Goal: Task Accomplishment & Management: Use online tool/utility

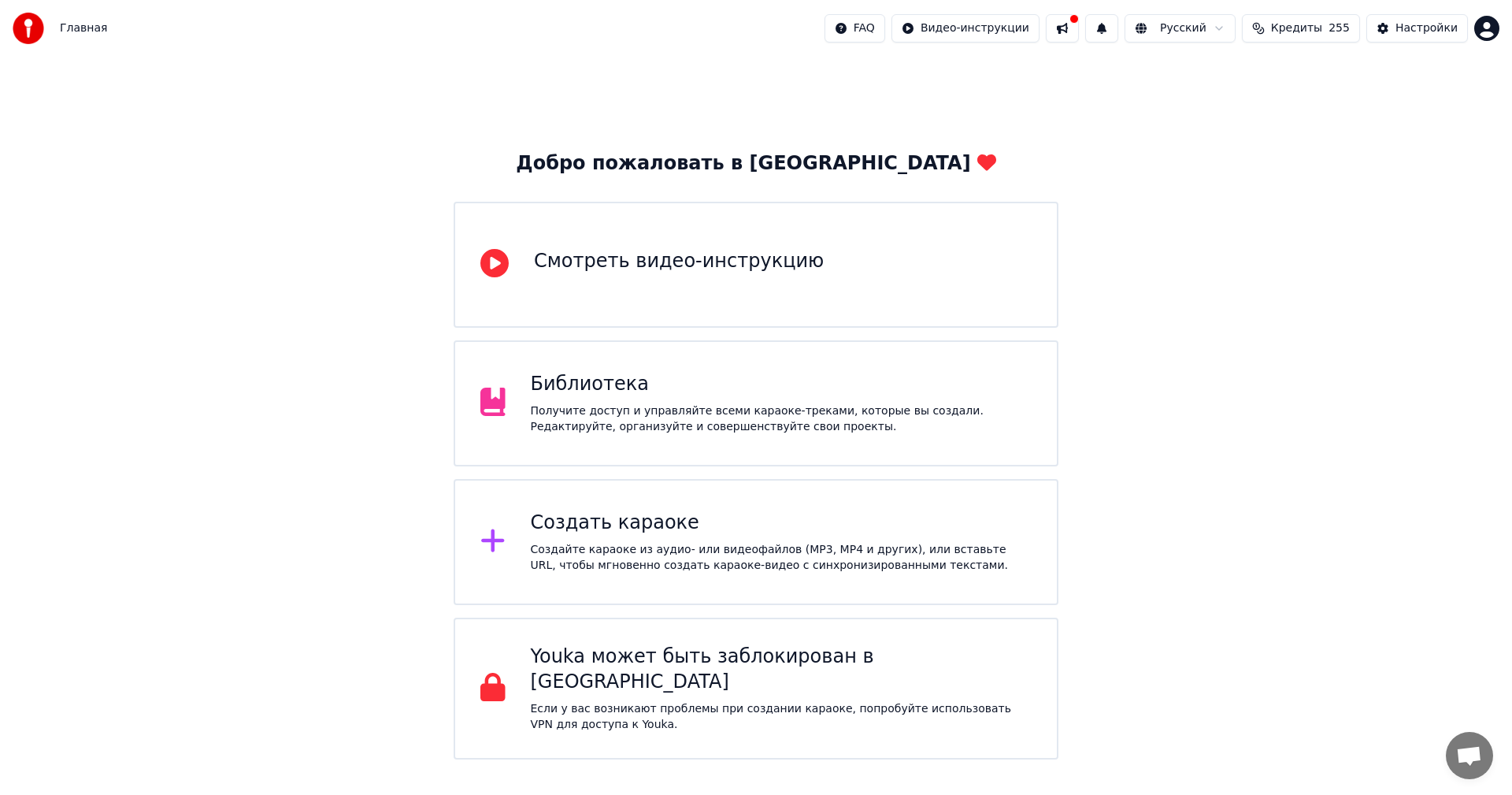
click at [626, 567] on div "Создайте караоке из аудио- или видеофайлов (MP3, MP4 и других), или вставьте UR…" at bounding box center [781, 557] width 501 height 31
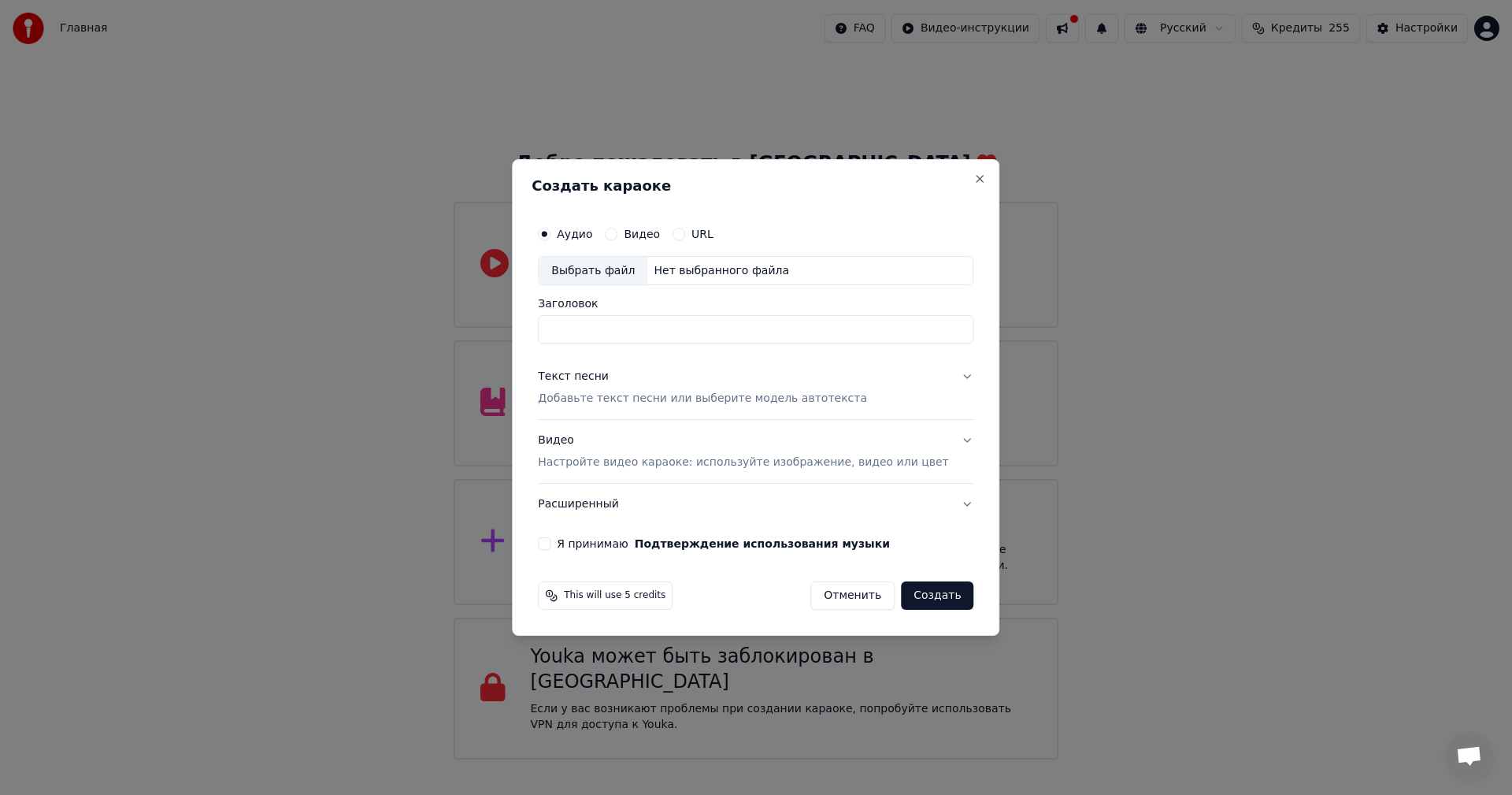
drag, startPoint x: 848, startPoint y: 598, endPoint x: 834, endPoint y: 648, distance: 51.9
click at [848, 599] on button "Отменить" at bounding box center [853, 595] width 84 height 28
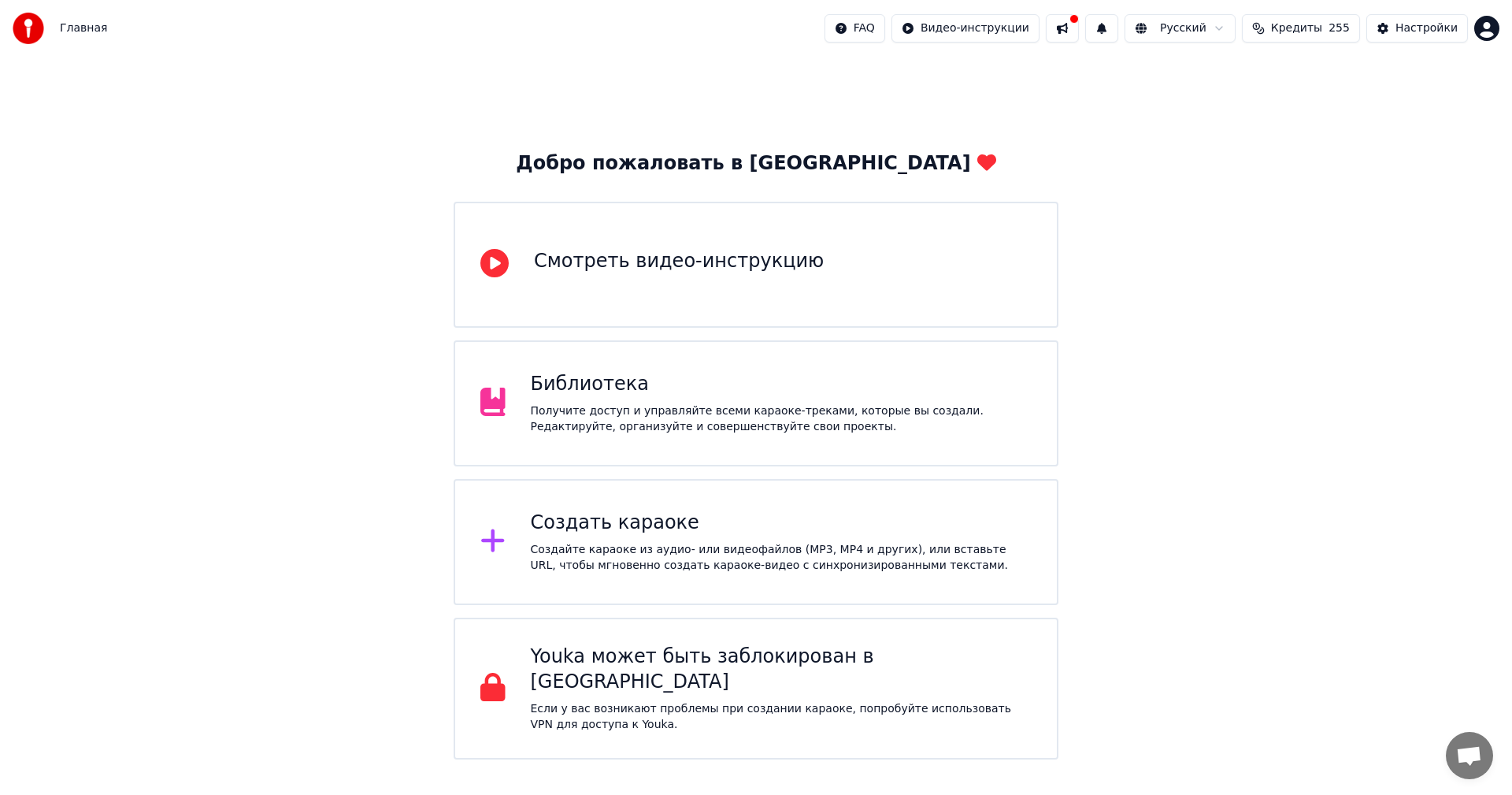
click at [599, 514] on div "Создать караоке" at bounding box center [781, 523] width 501 height 25
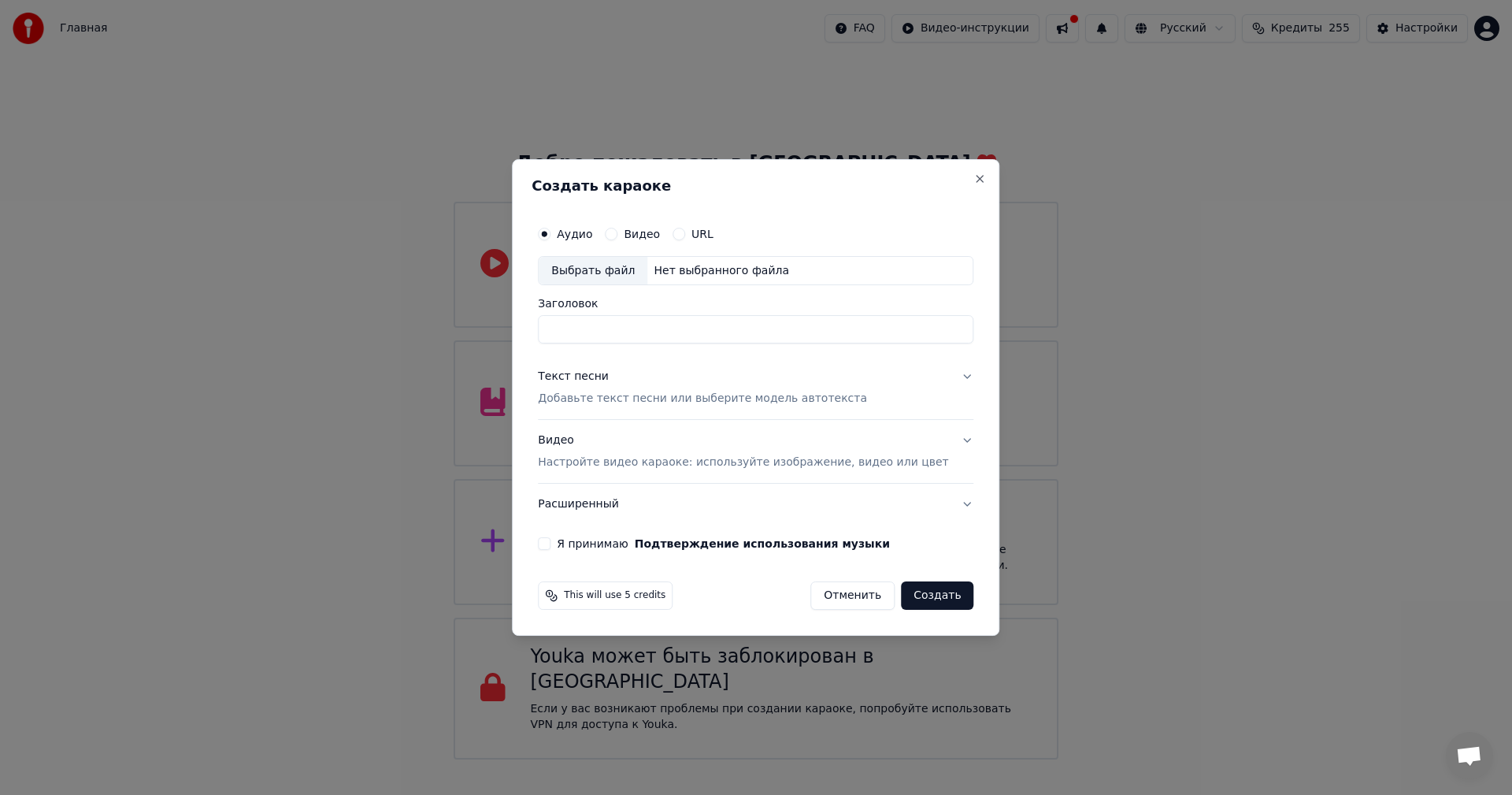
click at [611, 267] on div "Выбрать файл" at bounding box center [592, 270] width 108 height 28
type input "**********"
click at [657, 407] on p "Добавьте текст песни или выберите модель автотекста" at bounding box center [701, 399] width 329 height 16
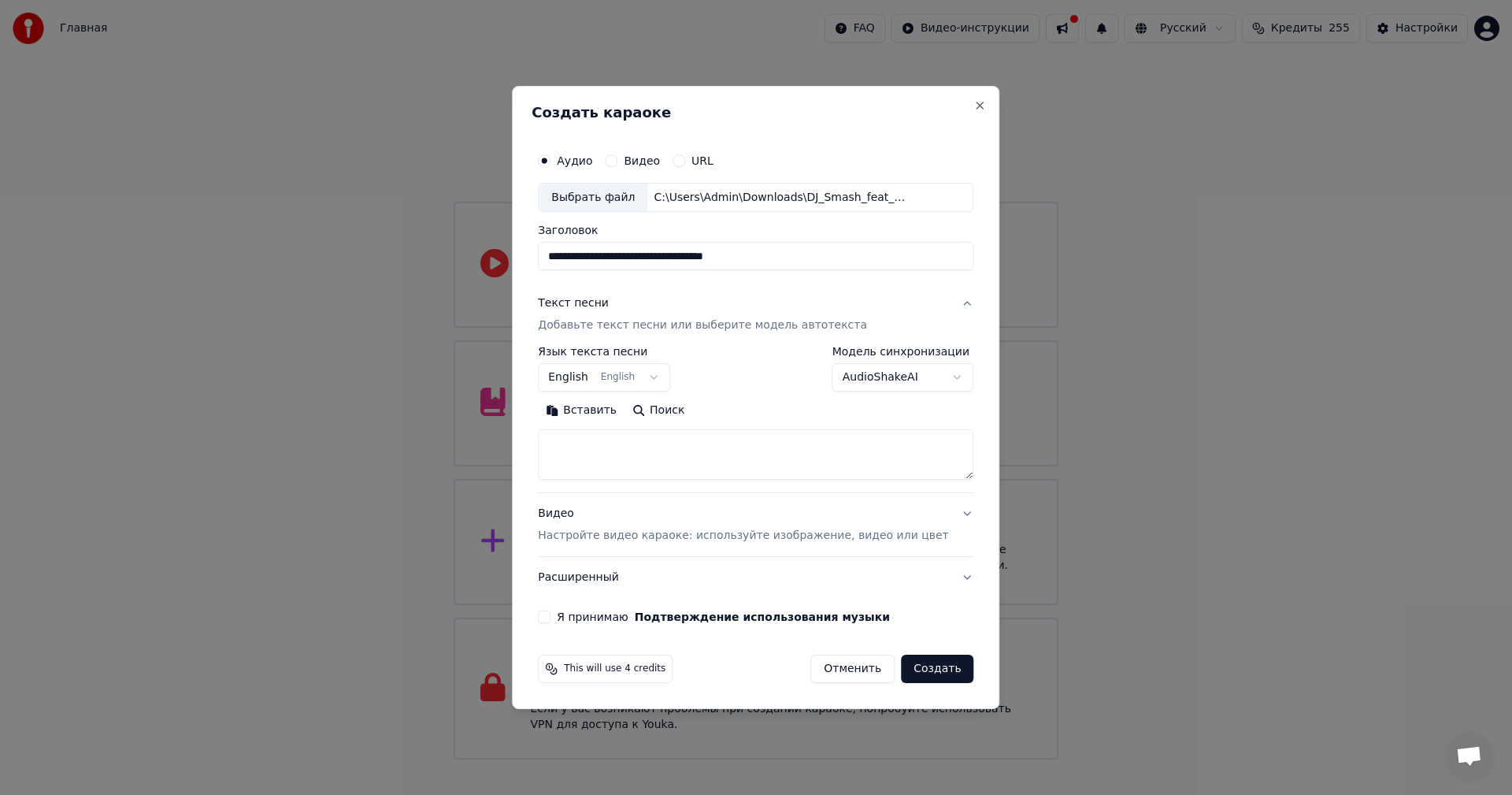
click at [643, 457] on textarea at bounding box center [755, 456] width 435 height 51
paste textarea "**********"
type textarea "**********"
click at [664, 531] on p "Настройте видео караоке: используйте изображение, видео или цвет" at bounding box center [742, 536] width 411 height 16
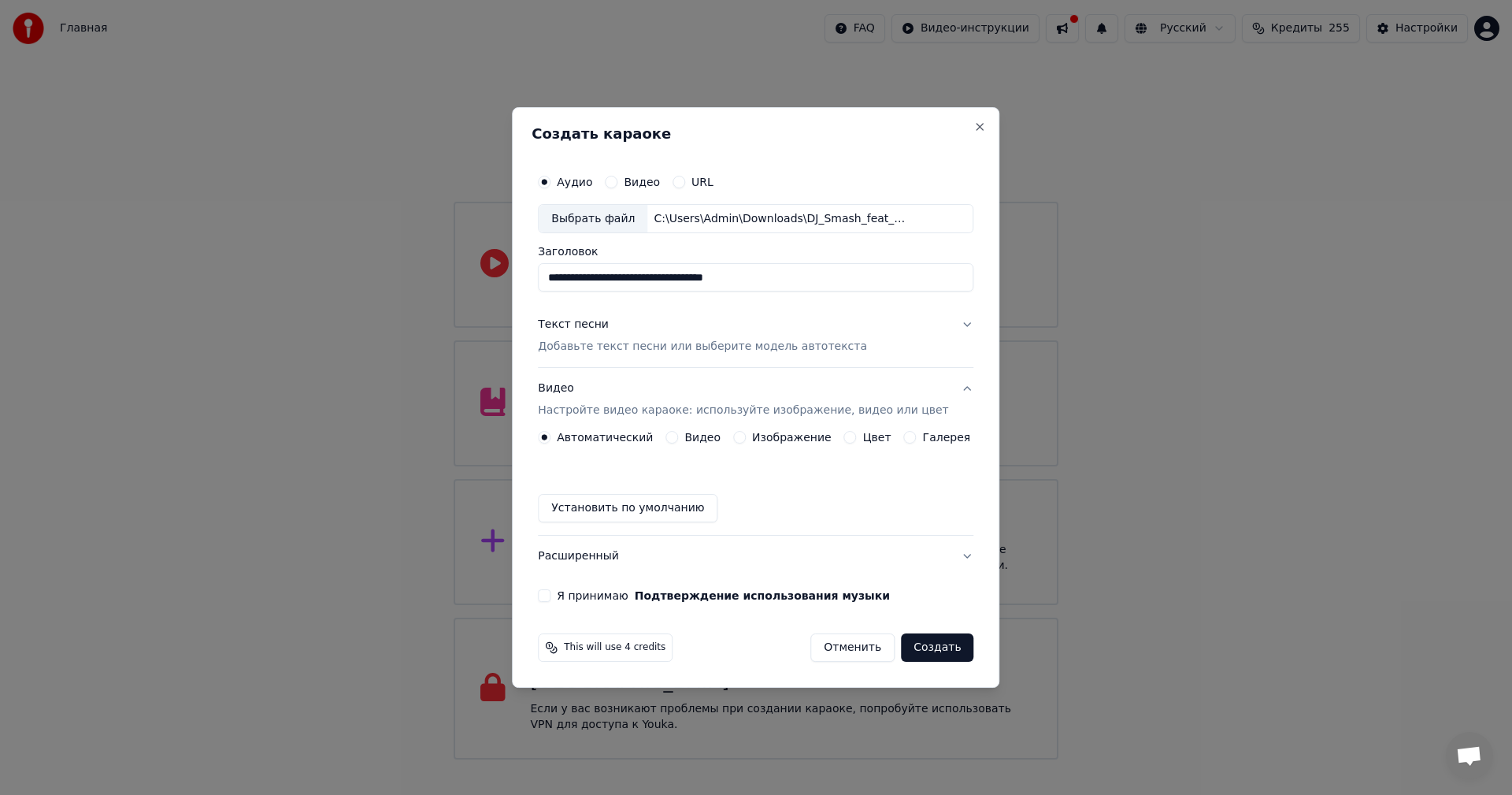
click at [745, 441] on button "Изображение" at bounding box center [739, 437] width 13 height 13
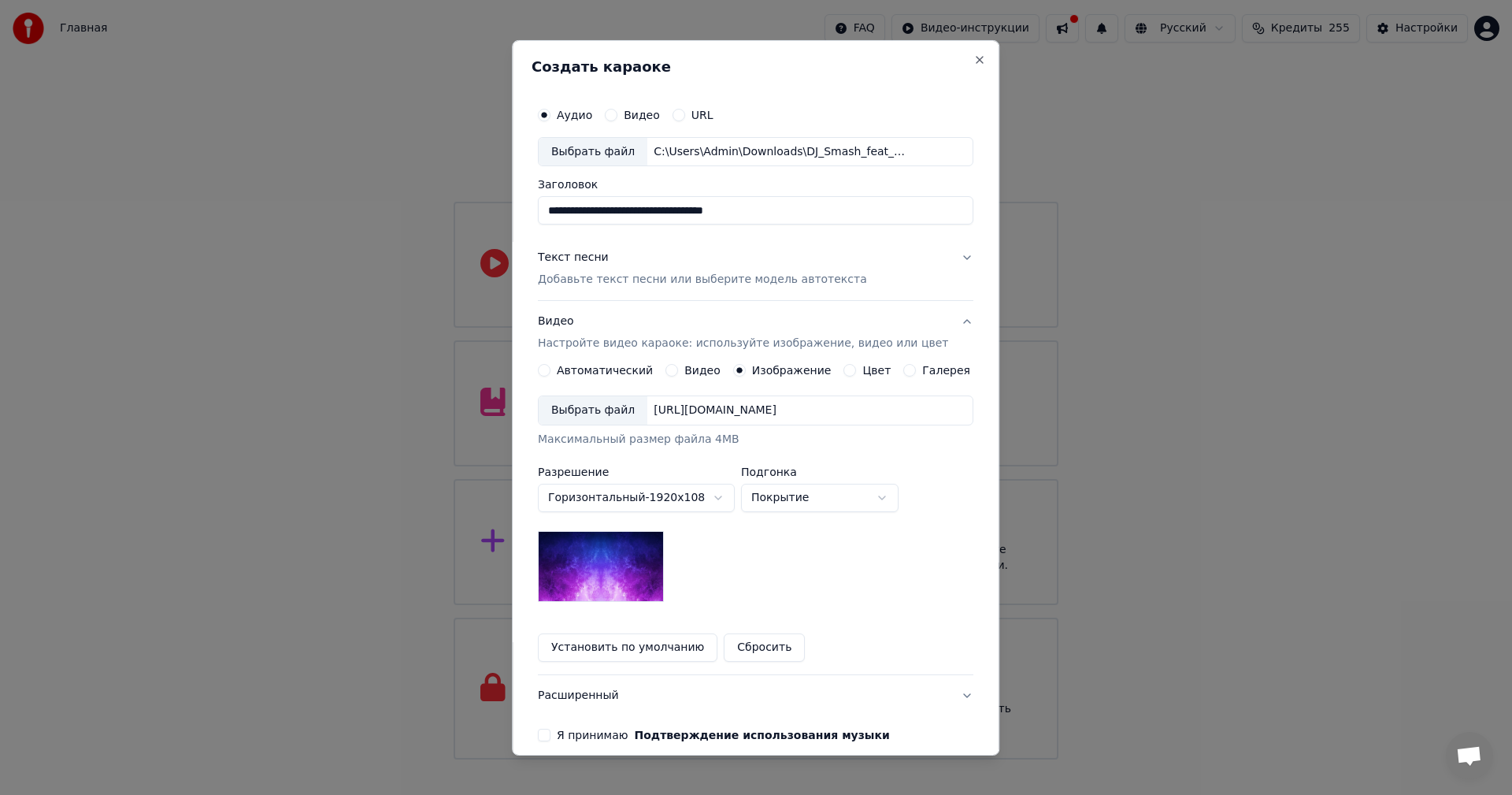
click at [600, 414] on div "Выбрать файл" at bounding box center [592, 410] width 108 height 28
click at [550, 734] on button "Я принимаю Подтверждение использования музыки" at bounding box center [543, 735] width 13 height 13
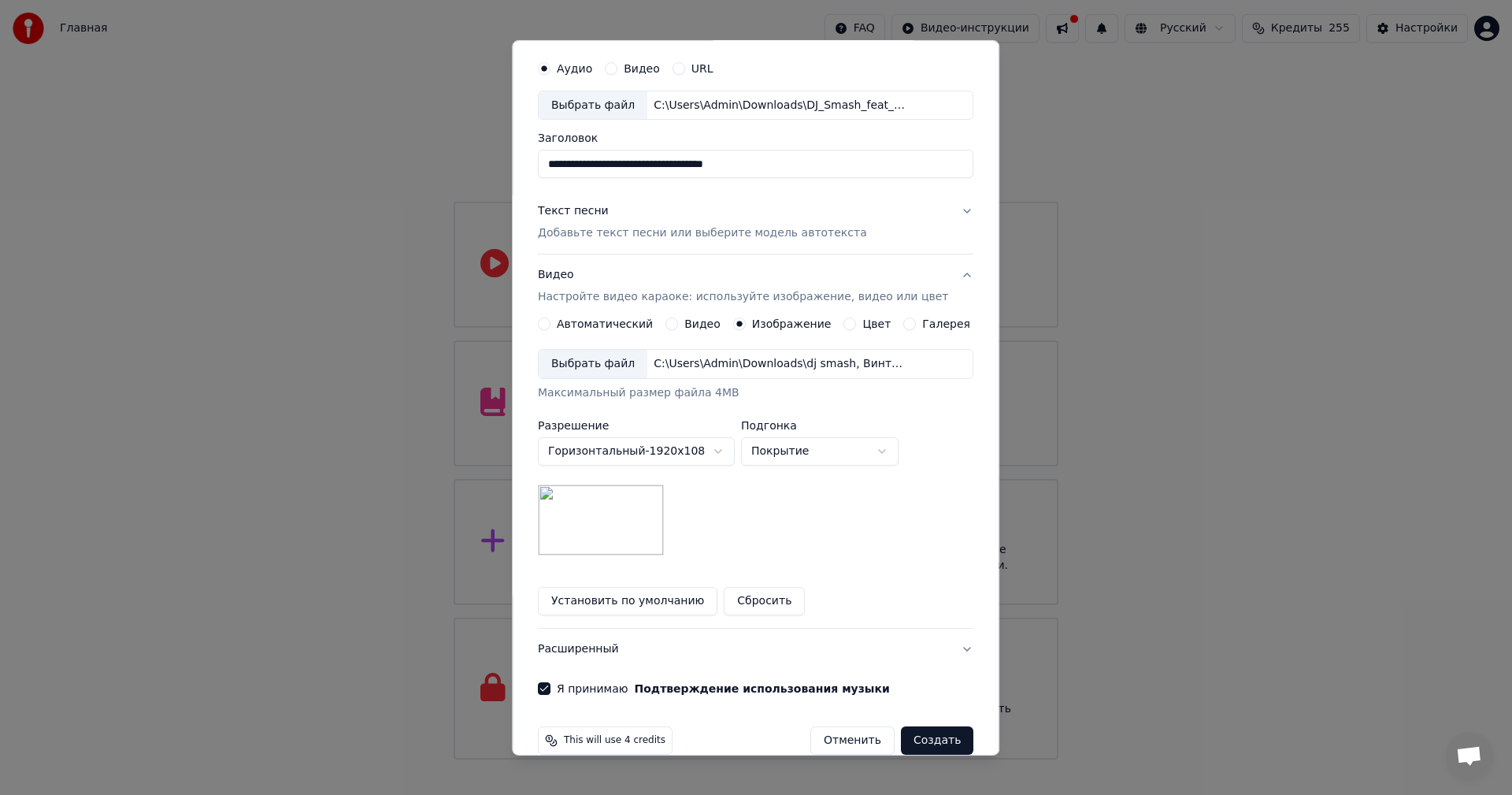
scroll to position [71, 0]
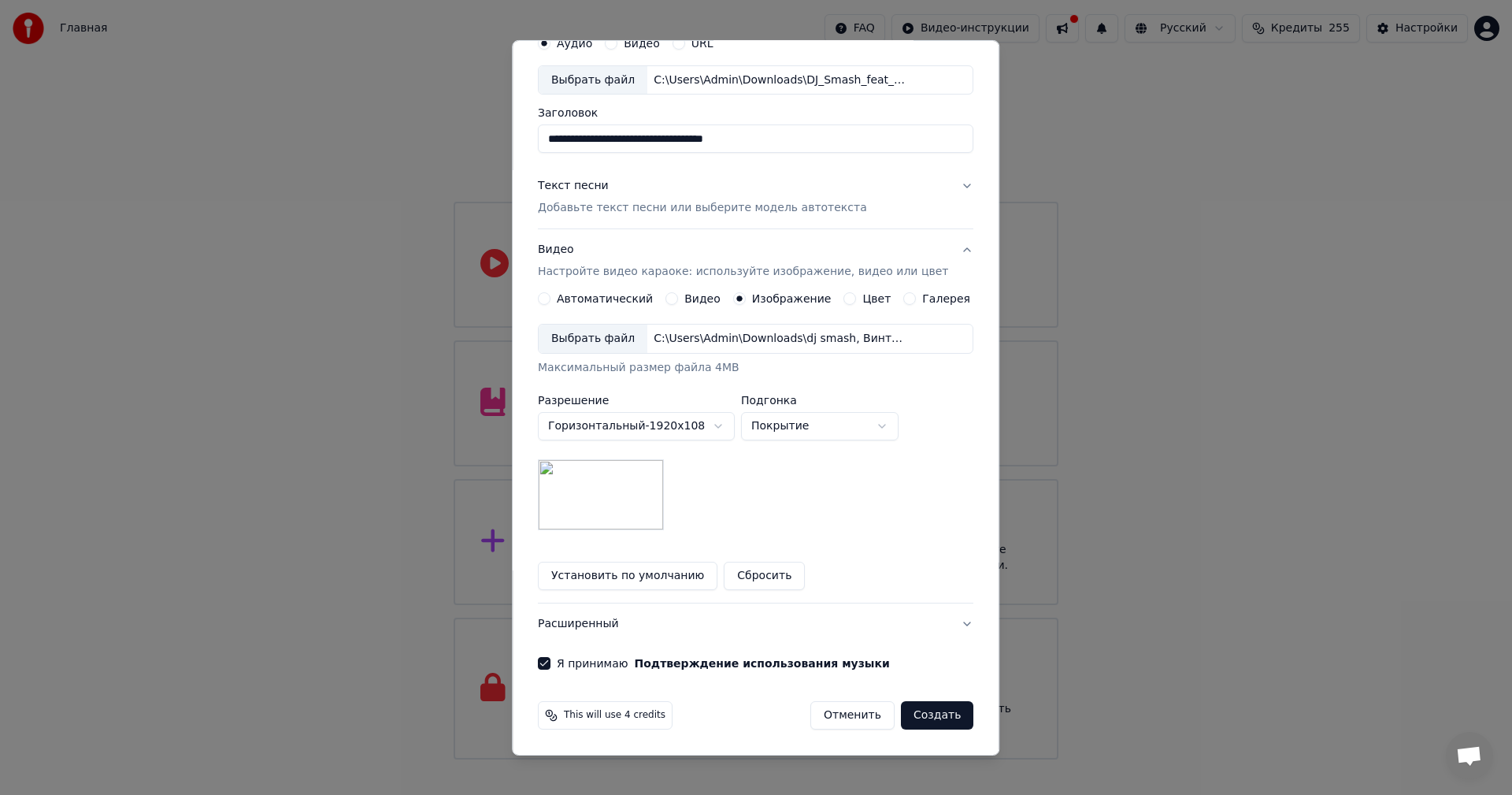
click at [921, 711] on button "Создать" at bounding box center [937, 714] width 72 height 28
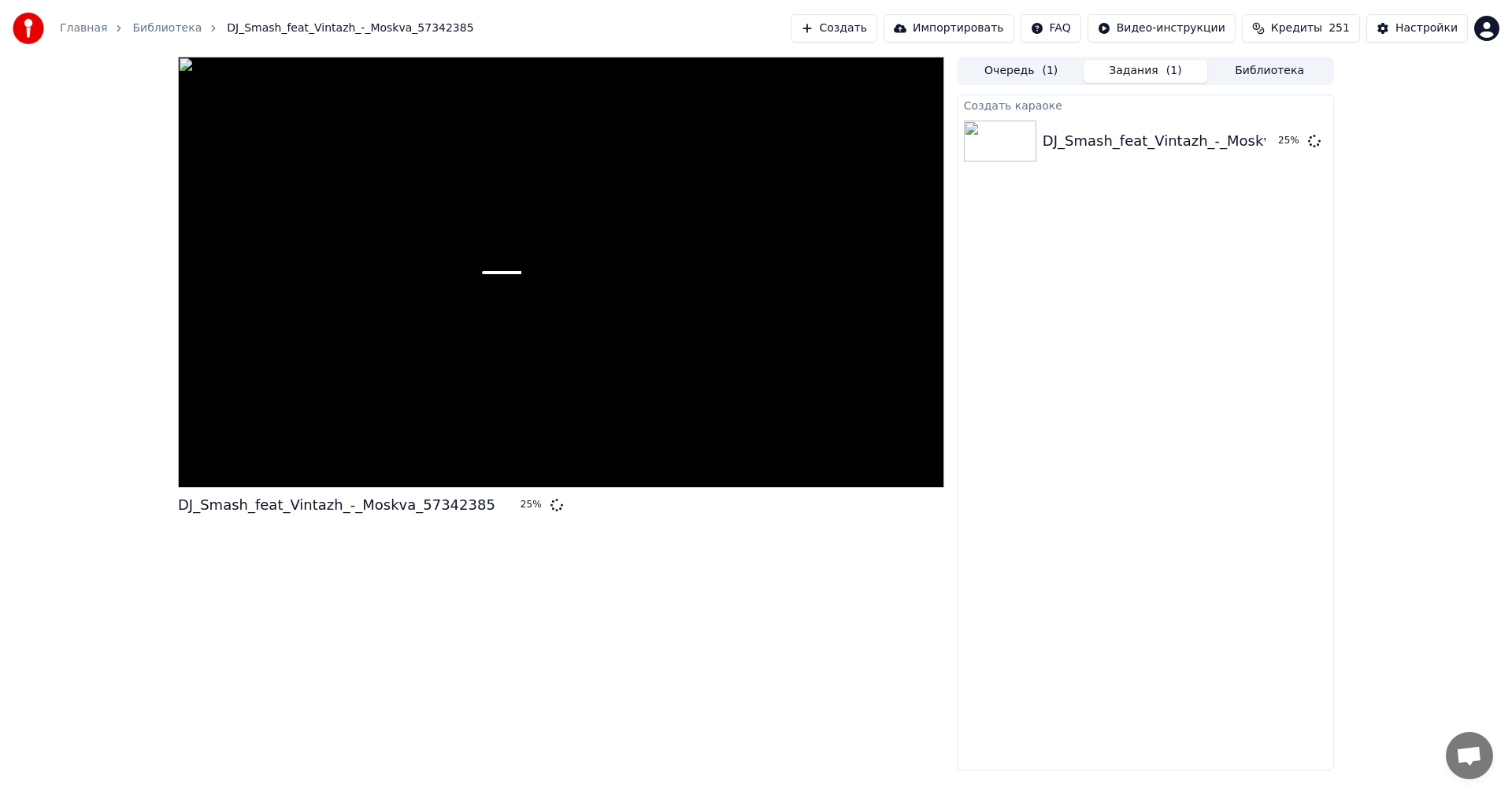
click at [867, 28] on button "Создать" at bounding box center [833, 28] width 87 height 28
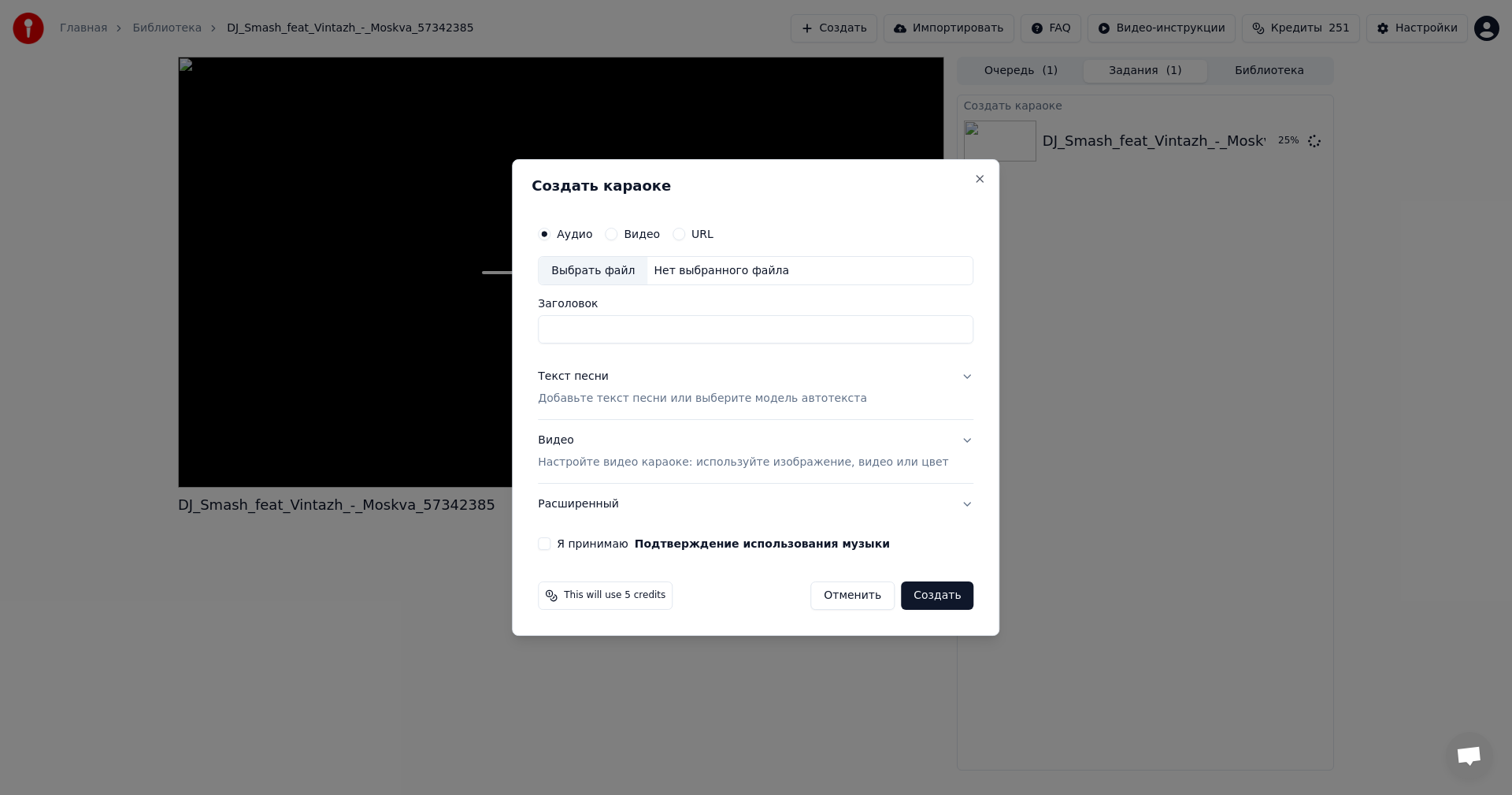
click at [614, 263] on div "Выбрать файл" at bounding box center [592, 270] width 108 height 28
type input "**********"
click at [677, 410] on button "Текст песни Добавьте текст песни или выберите модель автотекста" at bounding box center [755, 388] width 435 height 63
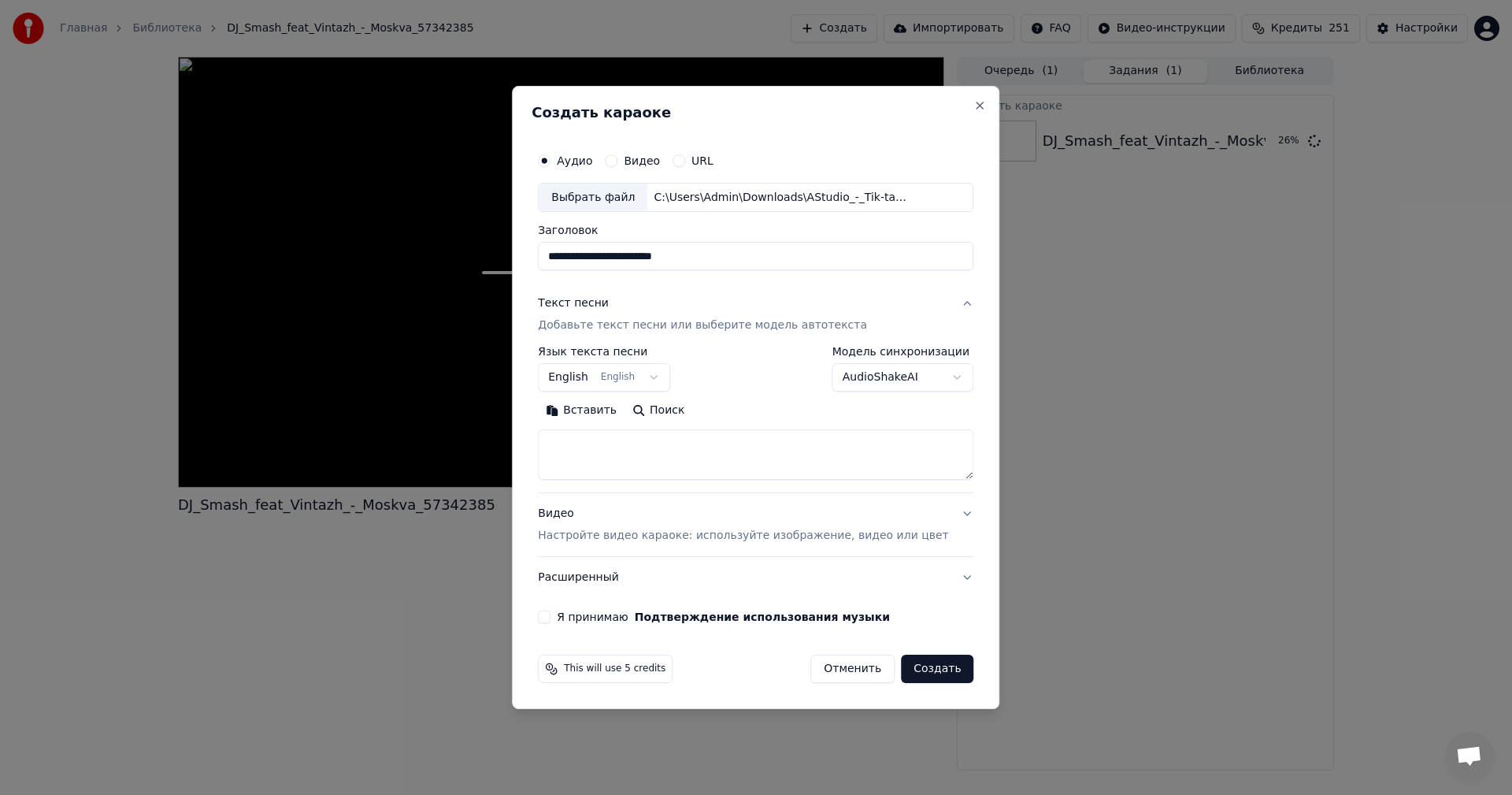
click at [674, 460] on textarea at bounding box center [755, 456] width 435 height 51
paste textarea "**********"
type textarea "**********"
click at [664, 529] on p "Настройте видео караоке: используйте изображение, видео или цвет" at bounding box center [742, 536] width 411 height 16
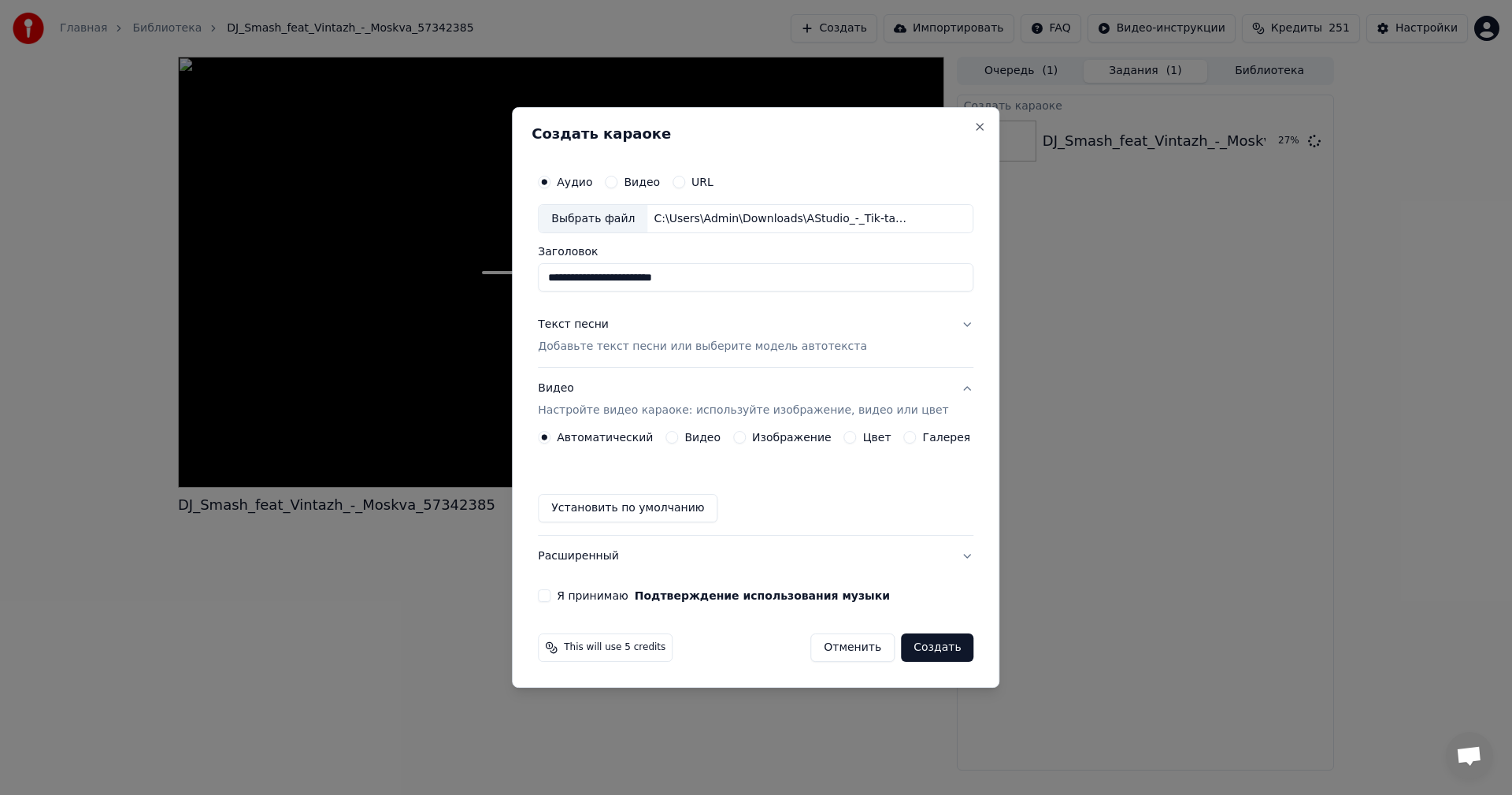
click at [750, 439] on div "Изображение" at bounding box center [782, 437] width 99 height 13
click at [741, 440] on button "Изображение" at bounding box center [739, 437] width 13 height 13
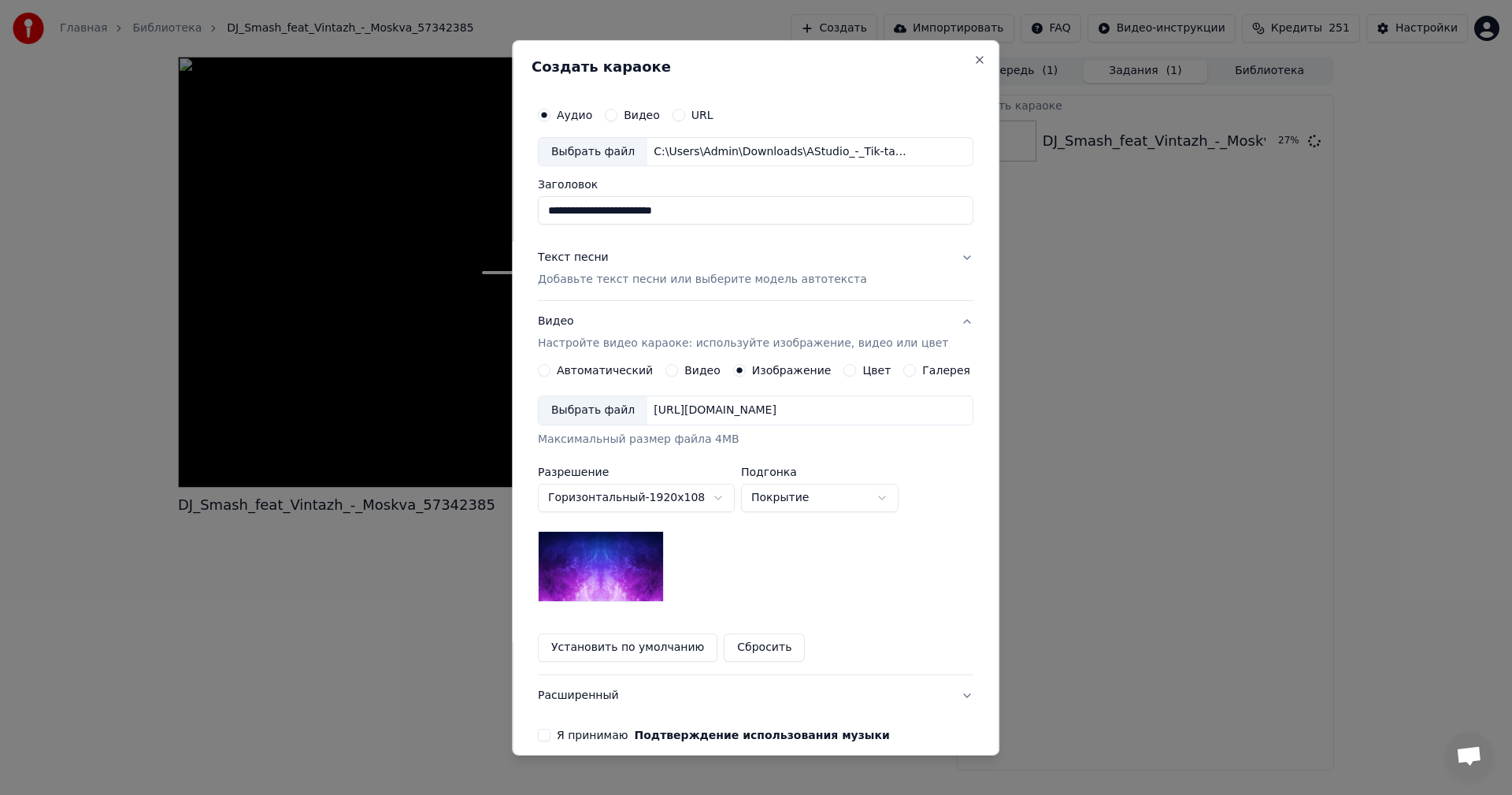
click at [591, 413] on div "Выбрать файл" at bounding box center [592, 410] width 108 height 28
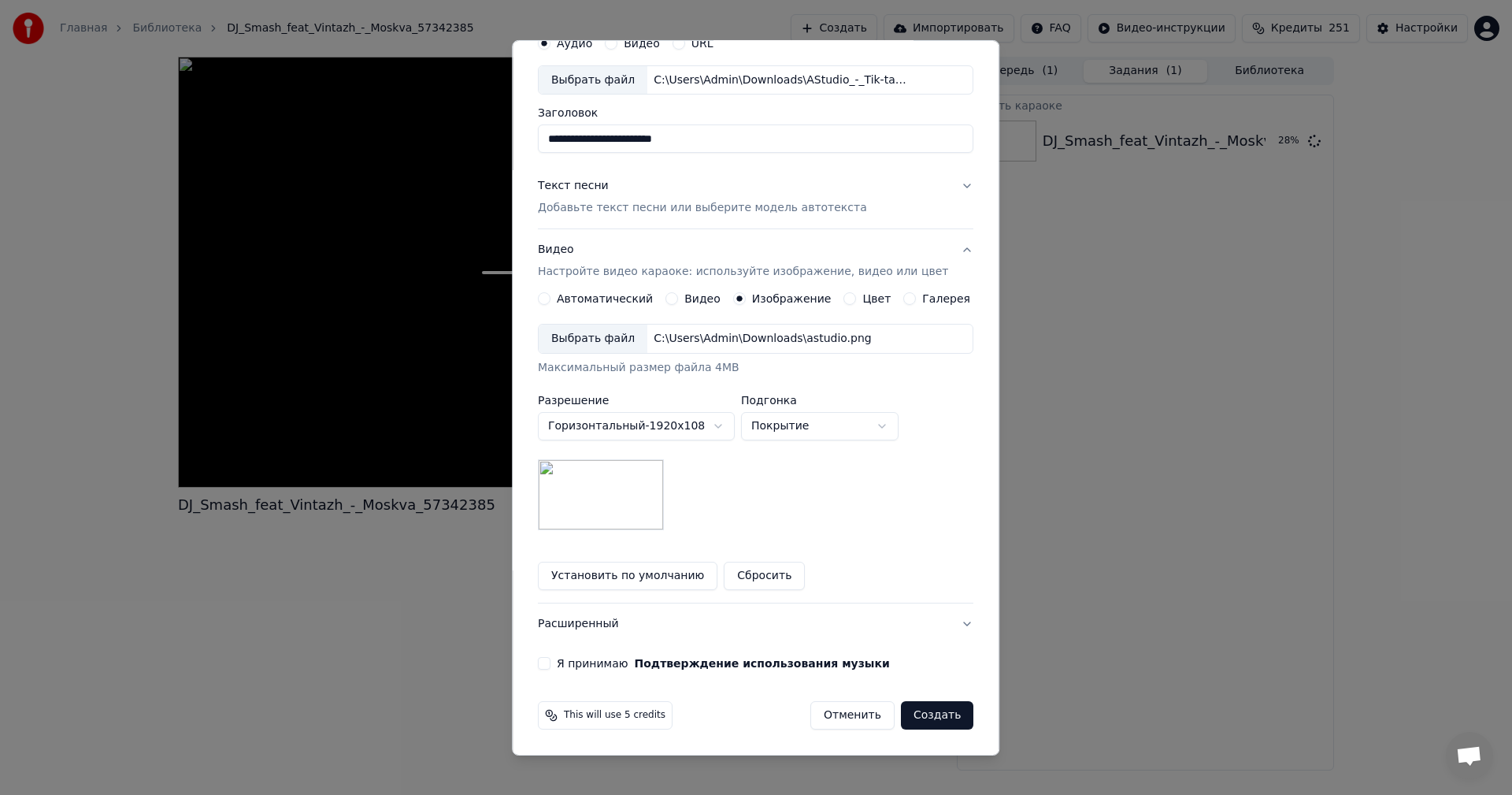
click at [550, 662] on button "Я принимаю Подтверждение использования музыки" at bounding box center [543, 662] width 13 height 13
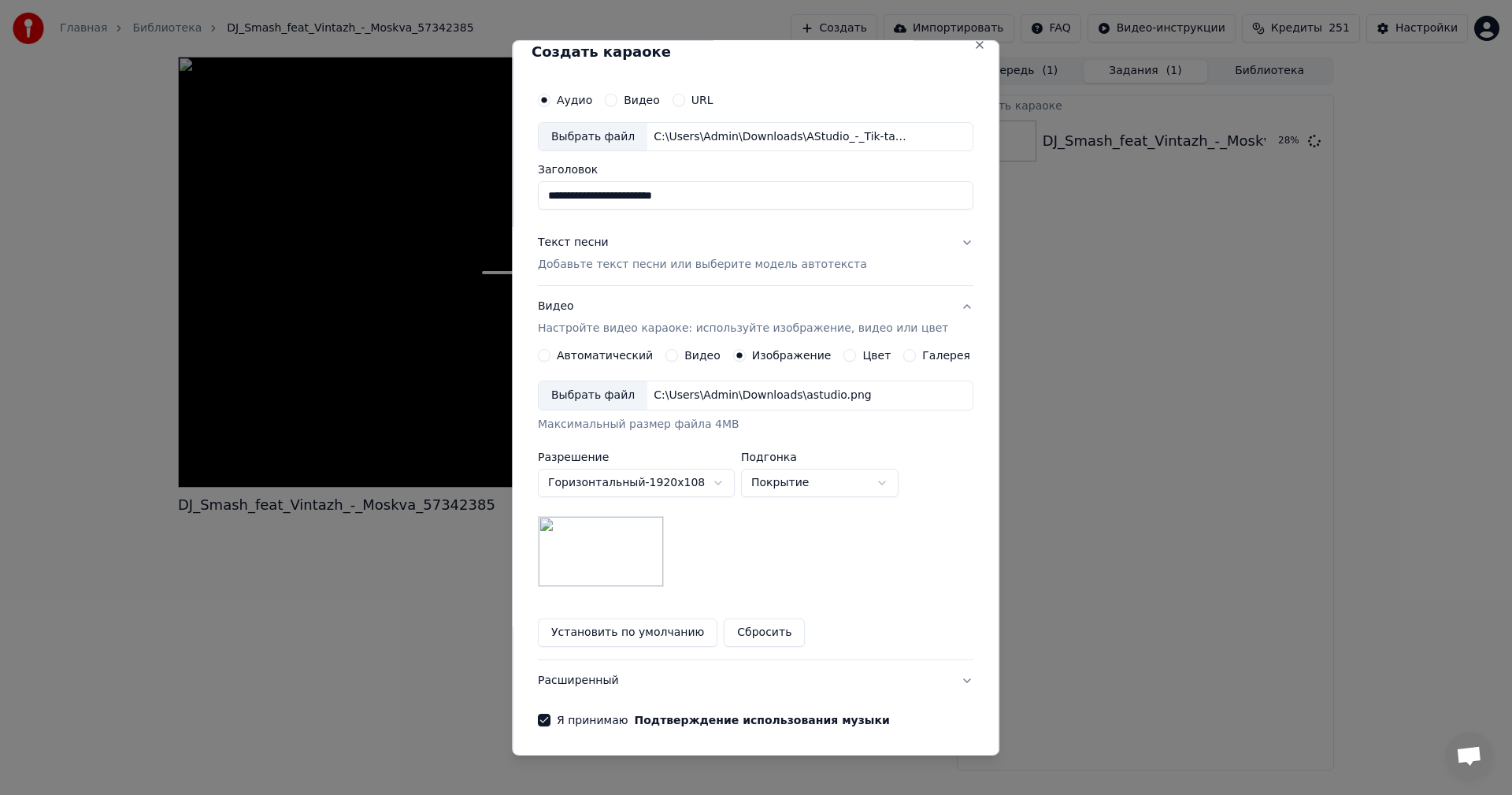
scroll to position [0, 0]
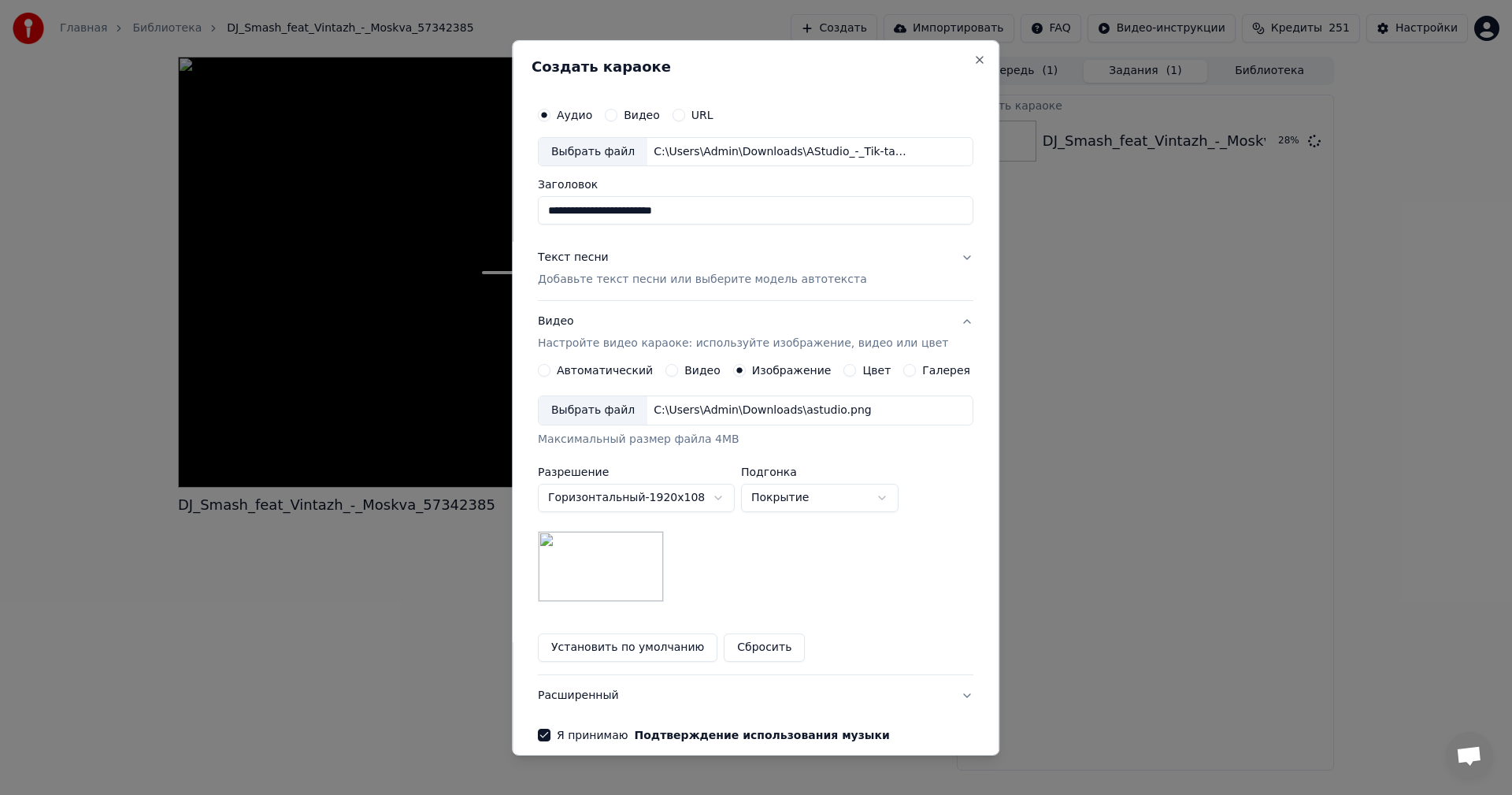
click at [653, 277] on p "Добавьте текст песни или выберите модель автотекста" at bounding box center [701, 280] width 329 height 16
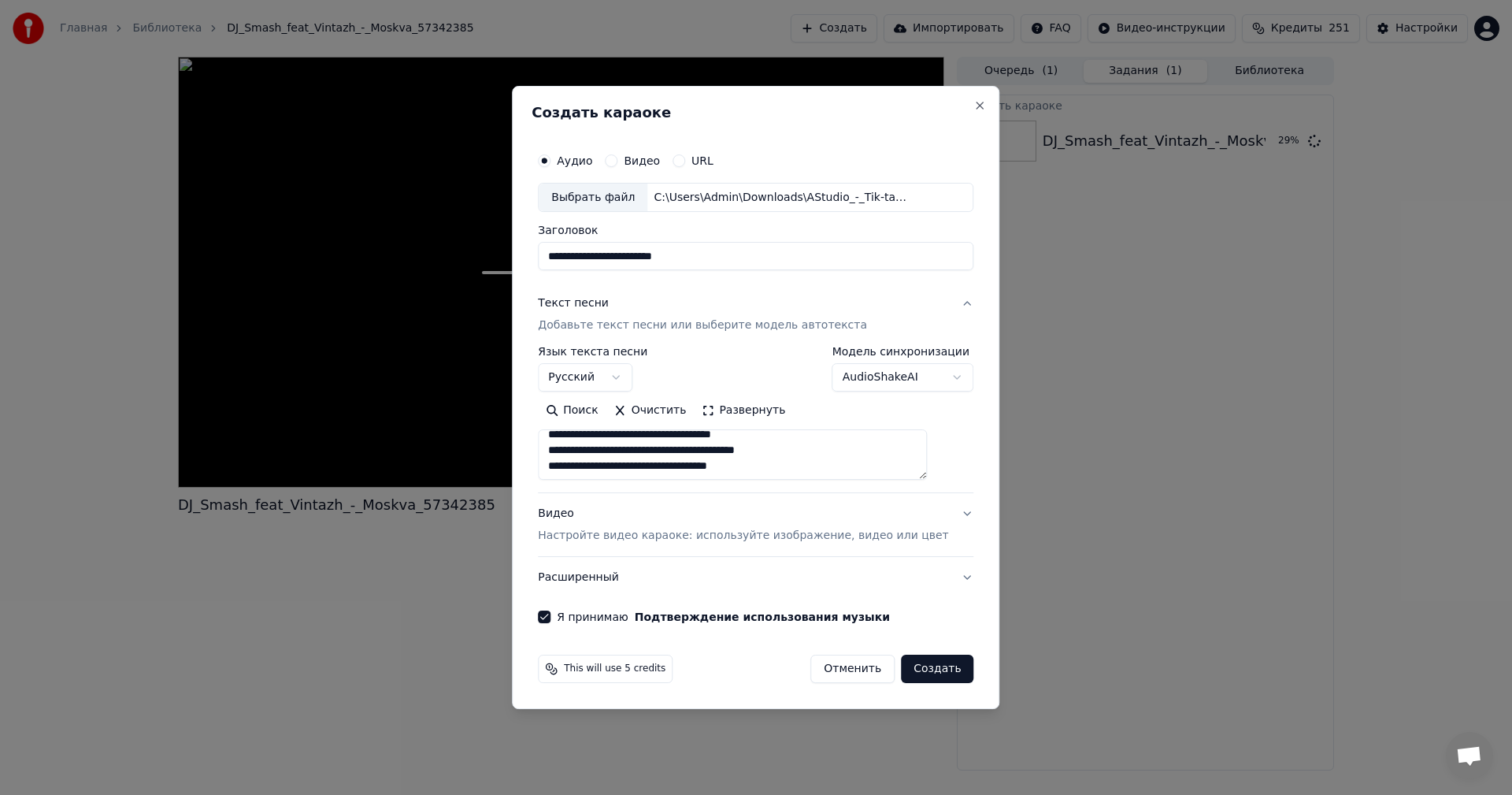
scroll to position [562, 0]
click at [925, 666] on button "Создать" at bounding box center [937, 668] width 72 height 28
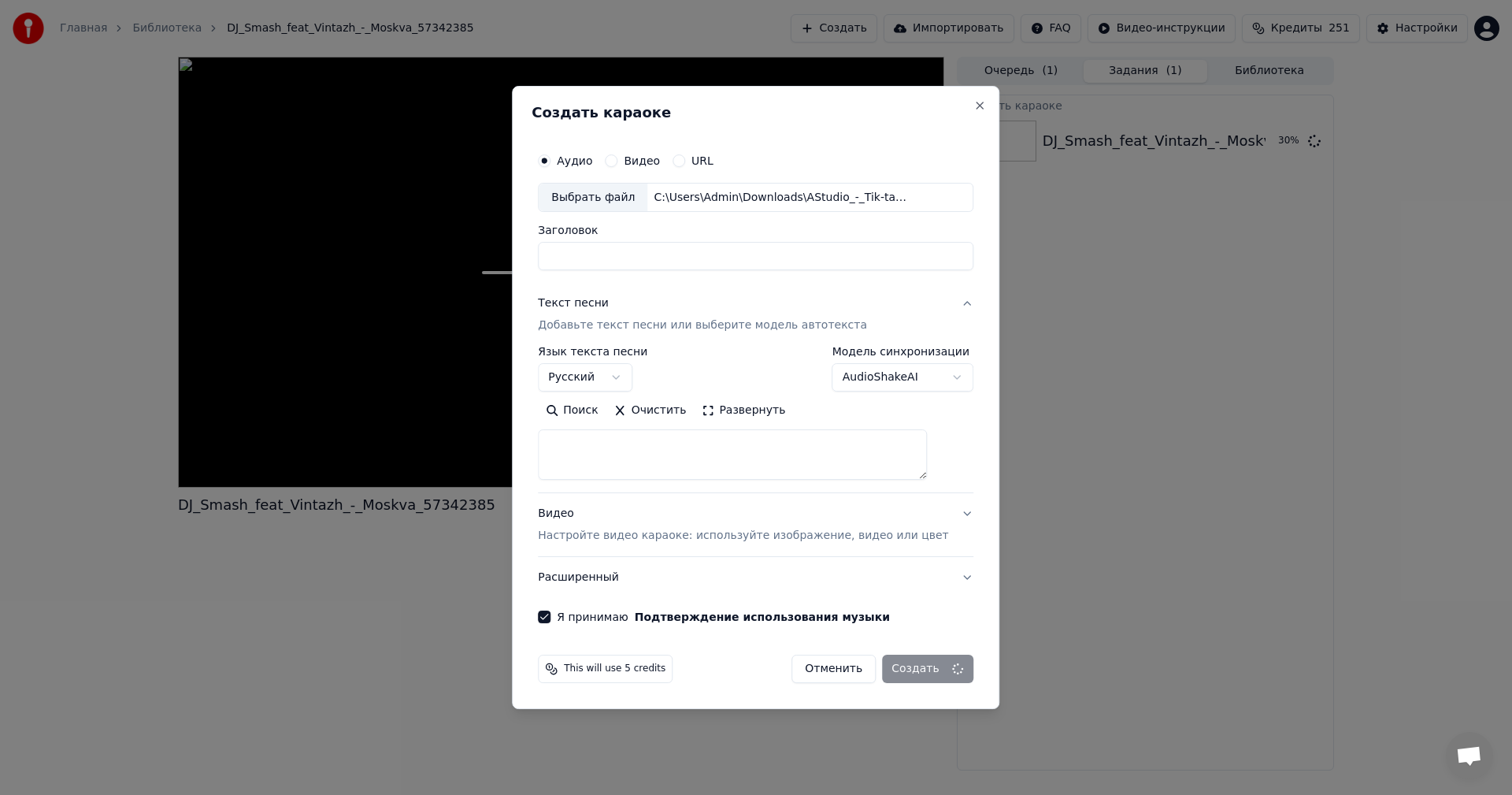
select select
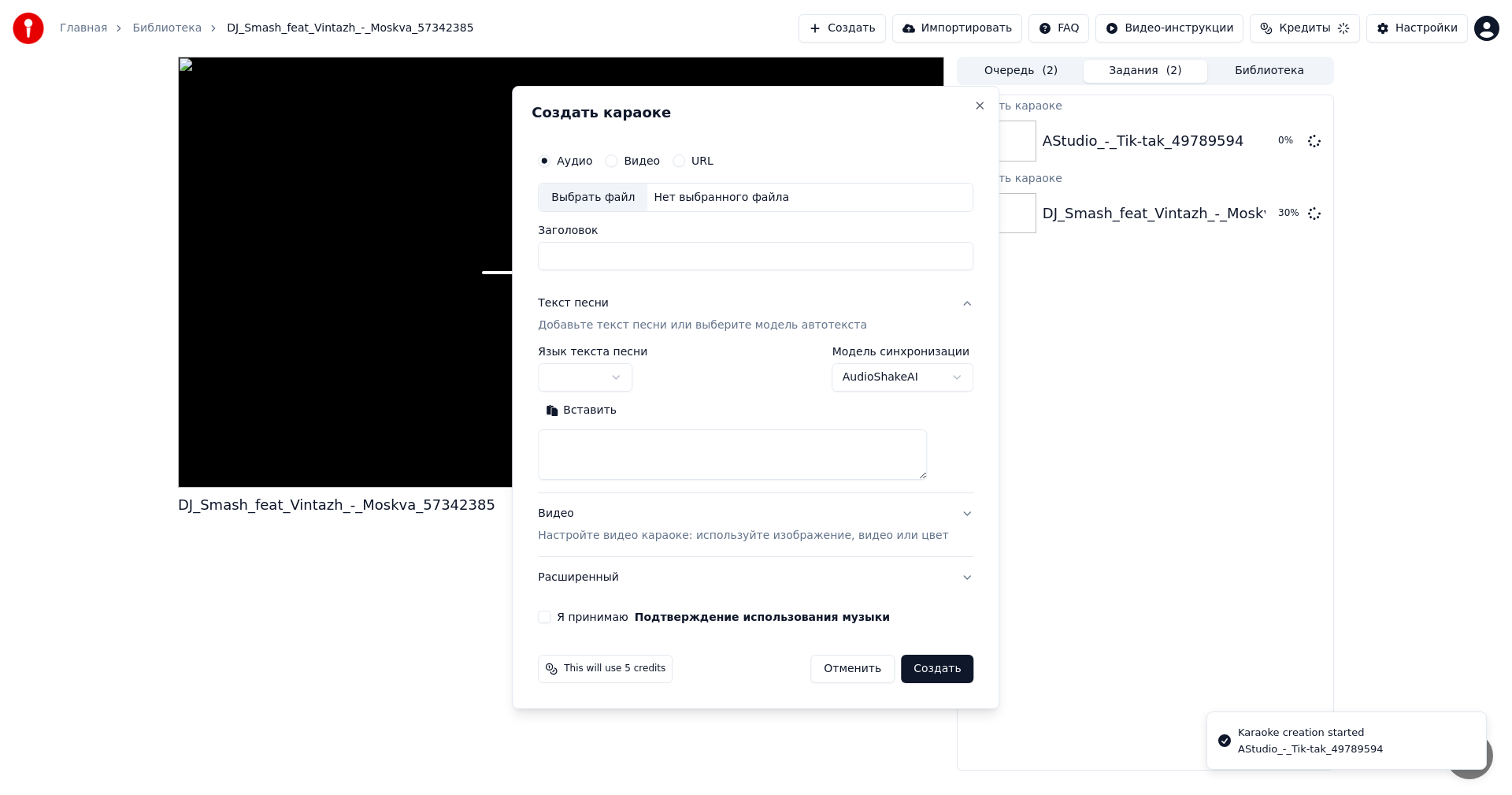
scroll to position [0, 0]
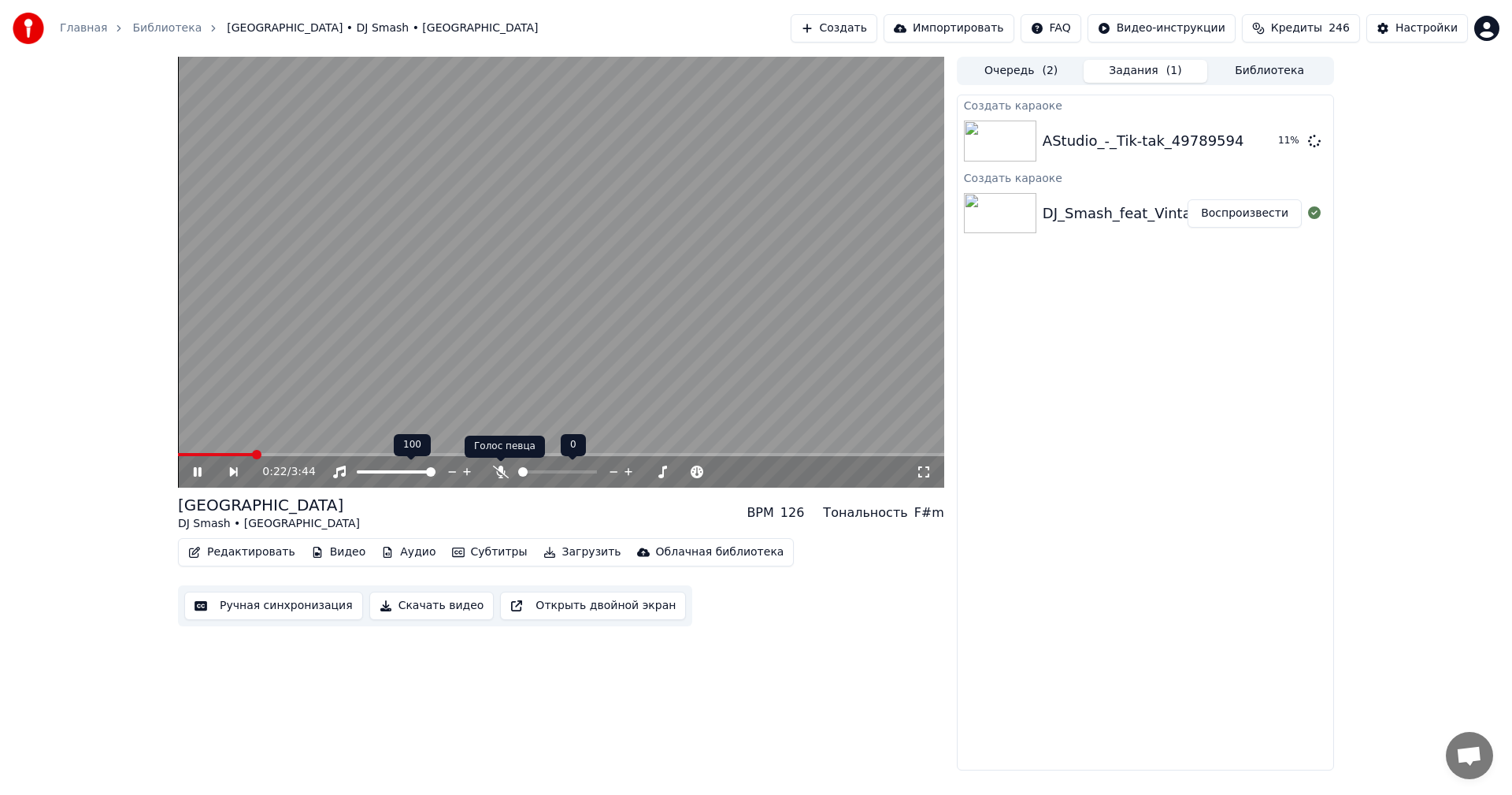
click at [497, 474] on icon at bounding box center [500, 471] width 16 height 13
click at [374, 341] on video at bounding box center [560, 272] width 766 height 431
click at [256, 603] on button "Ручная синхронизация" at bounding box center [273, 605] width 179 height 28
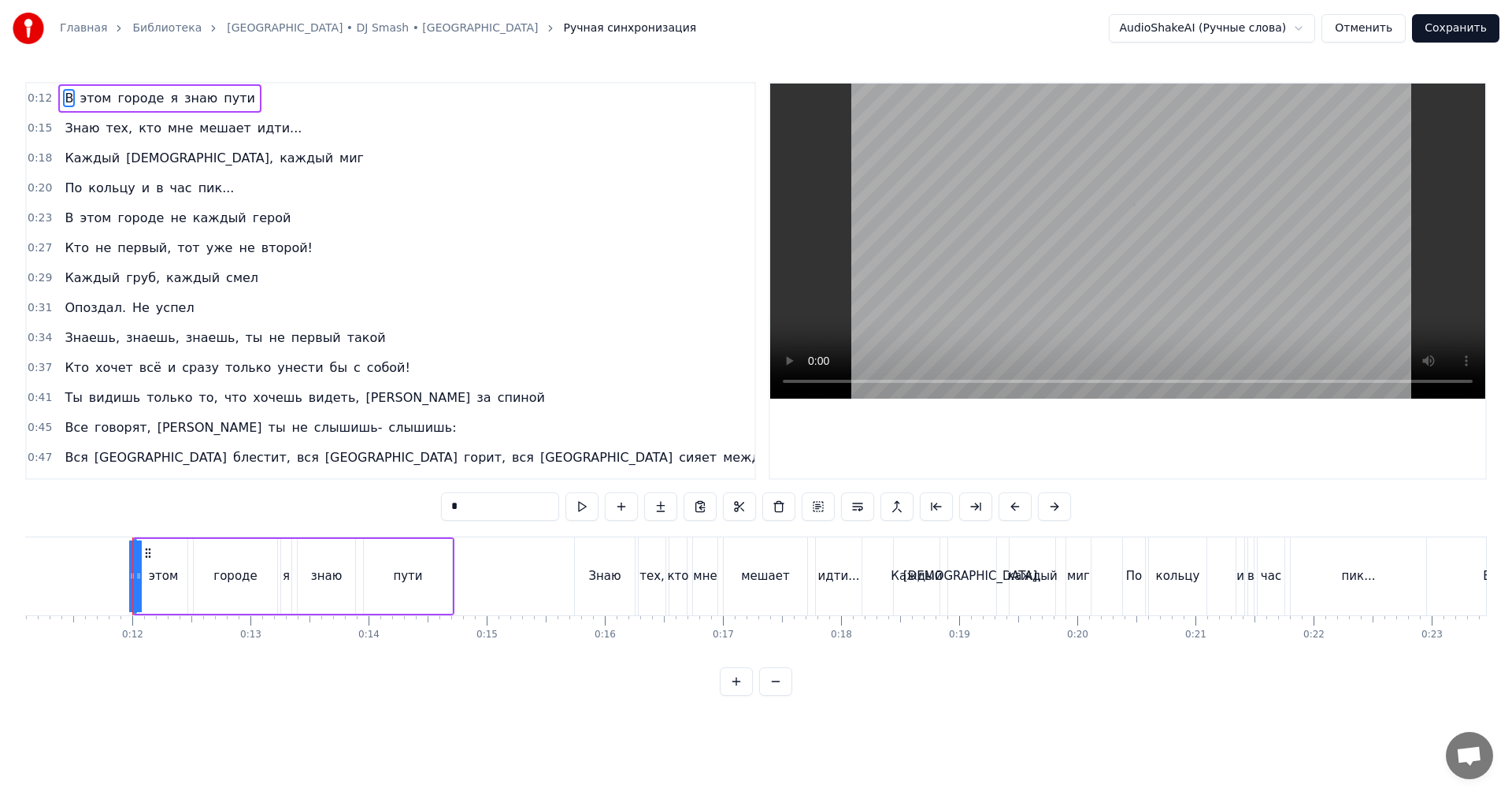
scroll to position [0, 1338]
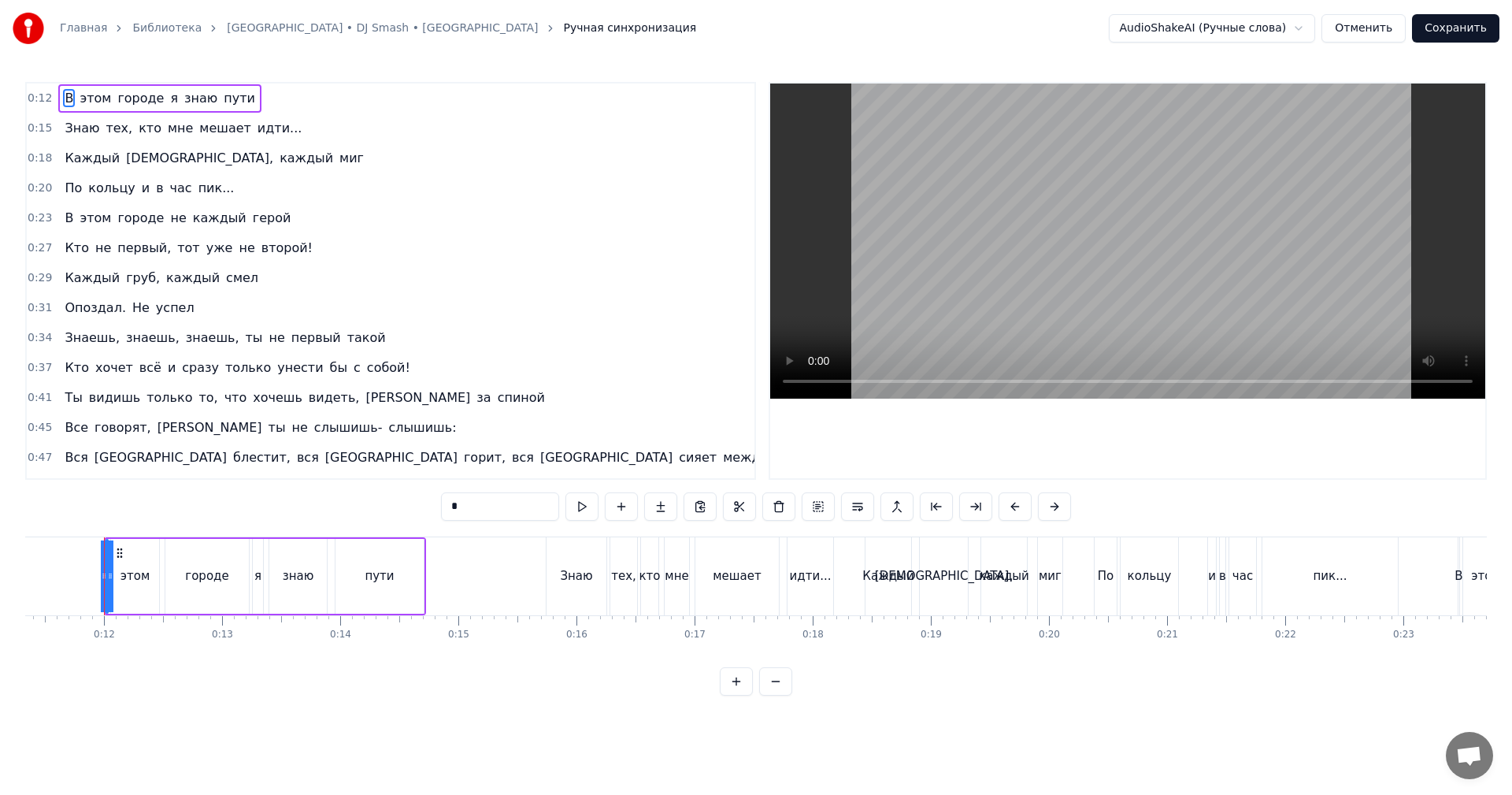
click at [971, 272] on video at bounding box center [1128, 241] width 715 height 315
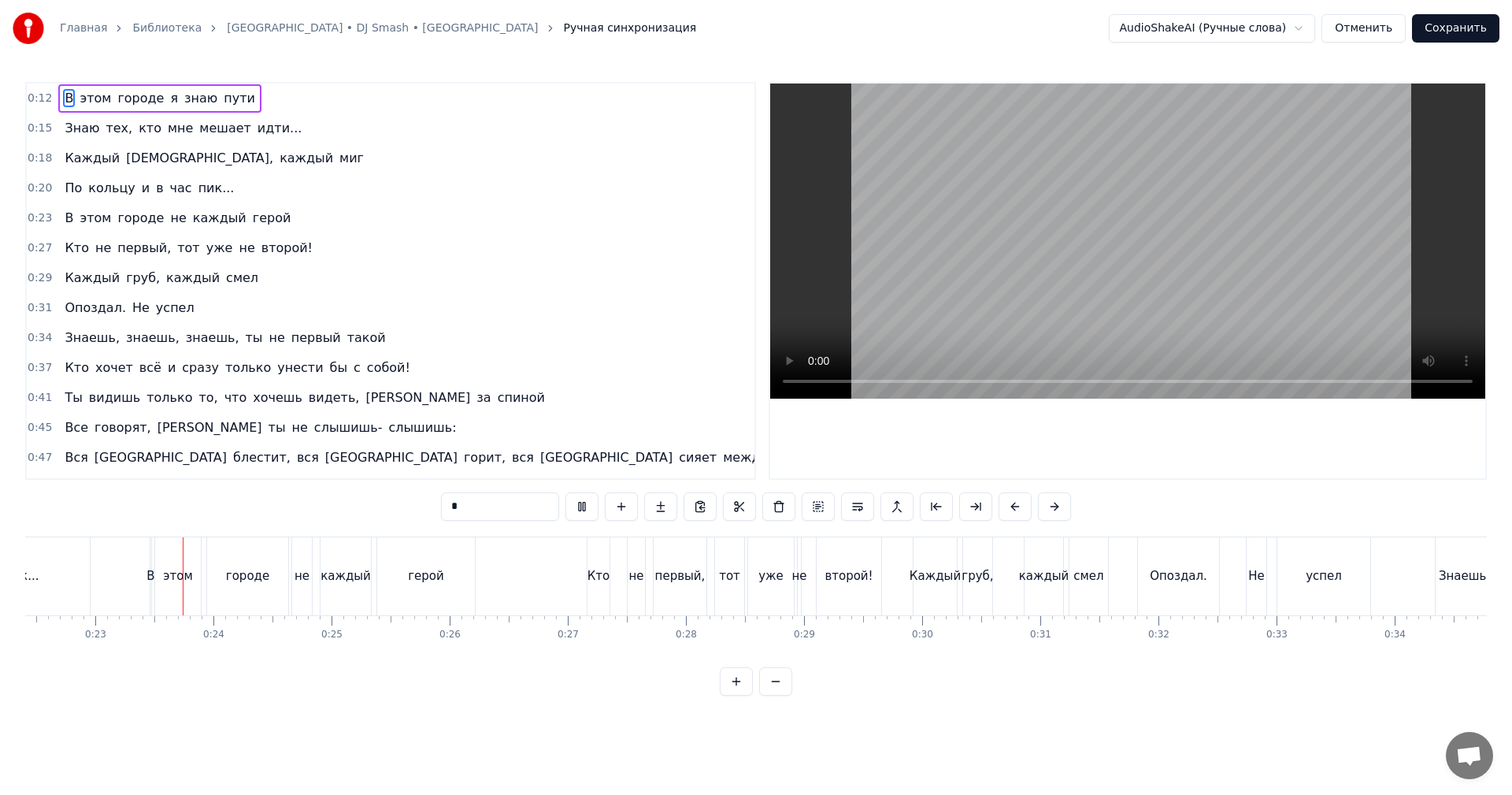
scroll to position [0, 2647]
click at [1215, 225] on video at bounding box center [1128, 241] width 715 height 315
click at [977, 576] on div "груб," at bounding box center [976, 576] width 31 height 19
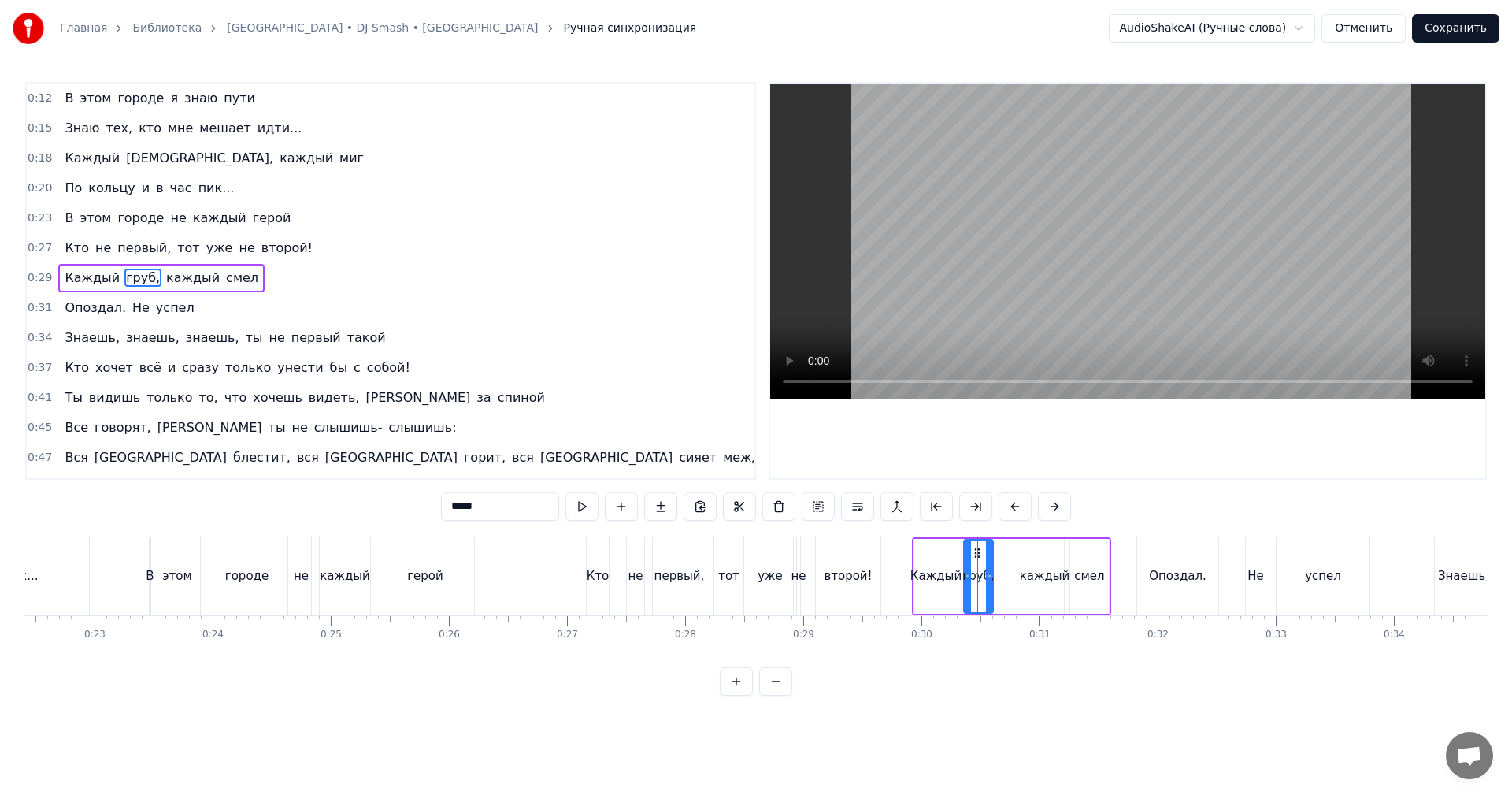
drag, startPoint x: 465, startPoint y: 509, endPoint x: 335, endPoint y: 516, distance: 130.2
click at [343, 513] on div "0:12 В этом городе я знаю пути 0:15 Знаю тех, кто мне мешает идти... 0:18 Кажды…" at bounding box center [756, 388] width 1461 height 614
type input "*"
type input "*****"
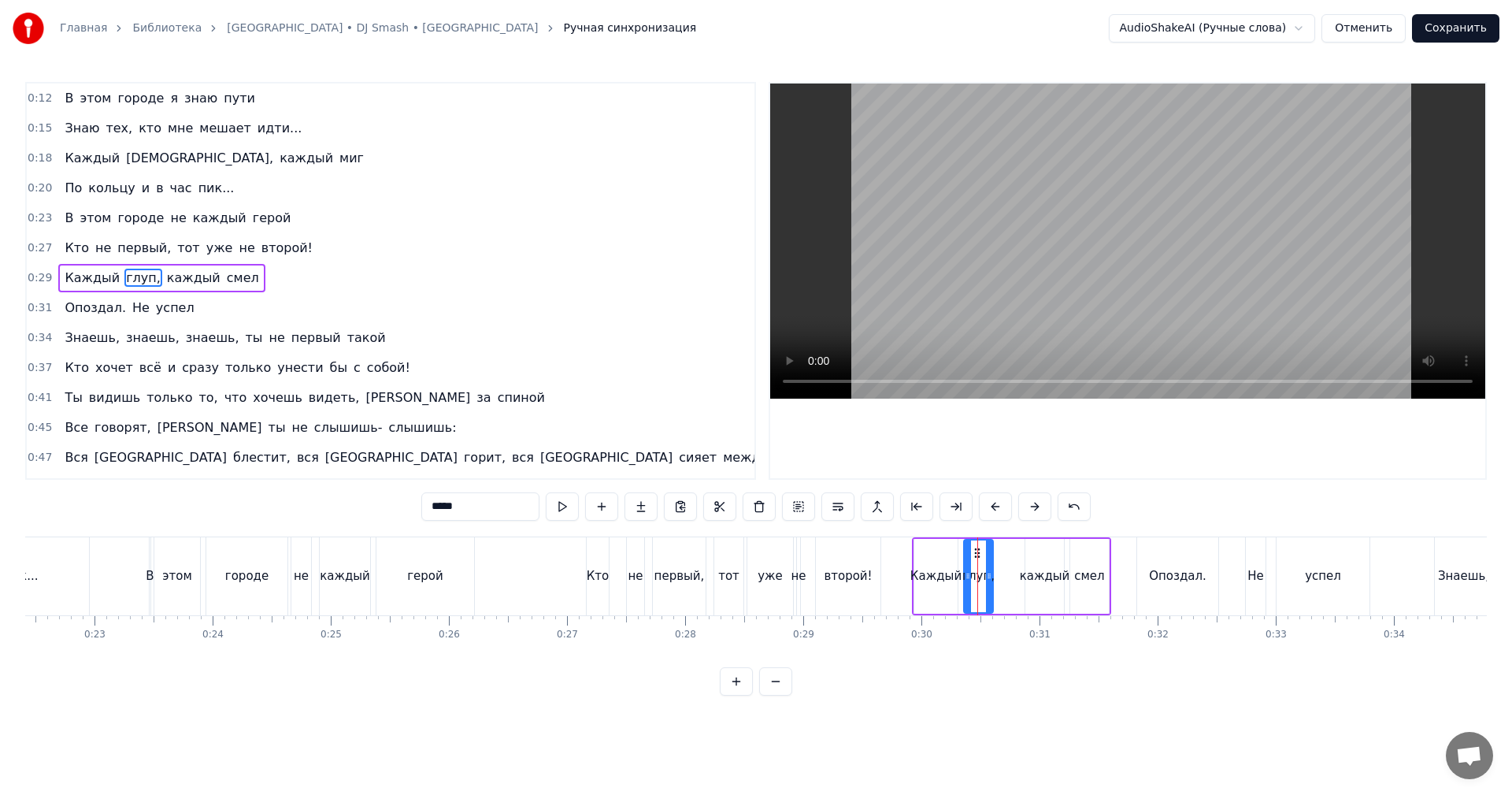
click at [1073, 226] on video at bounding box center [1128, 241] width 715 height 315
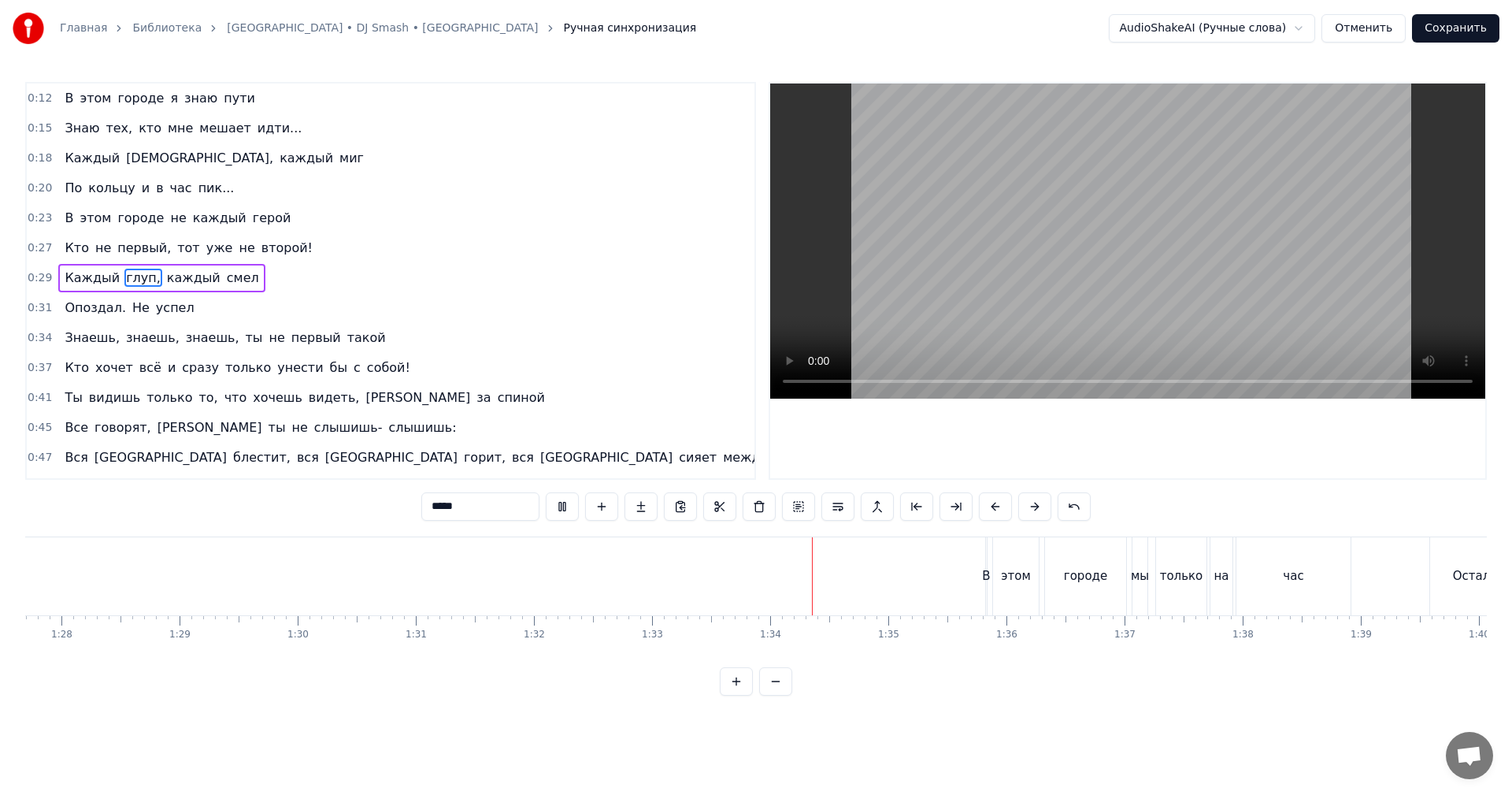
scroll to position [0, 10418]
click at [1174, 271] on video at bounding box center [1128, 241] width 715 height 315
click at [1078, 582] on div "мы" at bounding box center [1080, 576] width 19 height 19
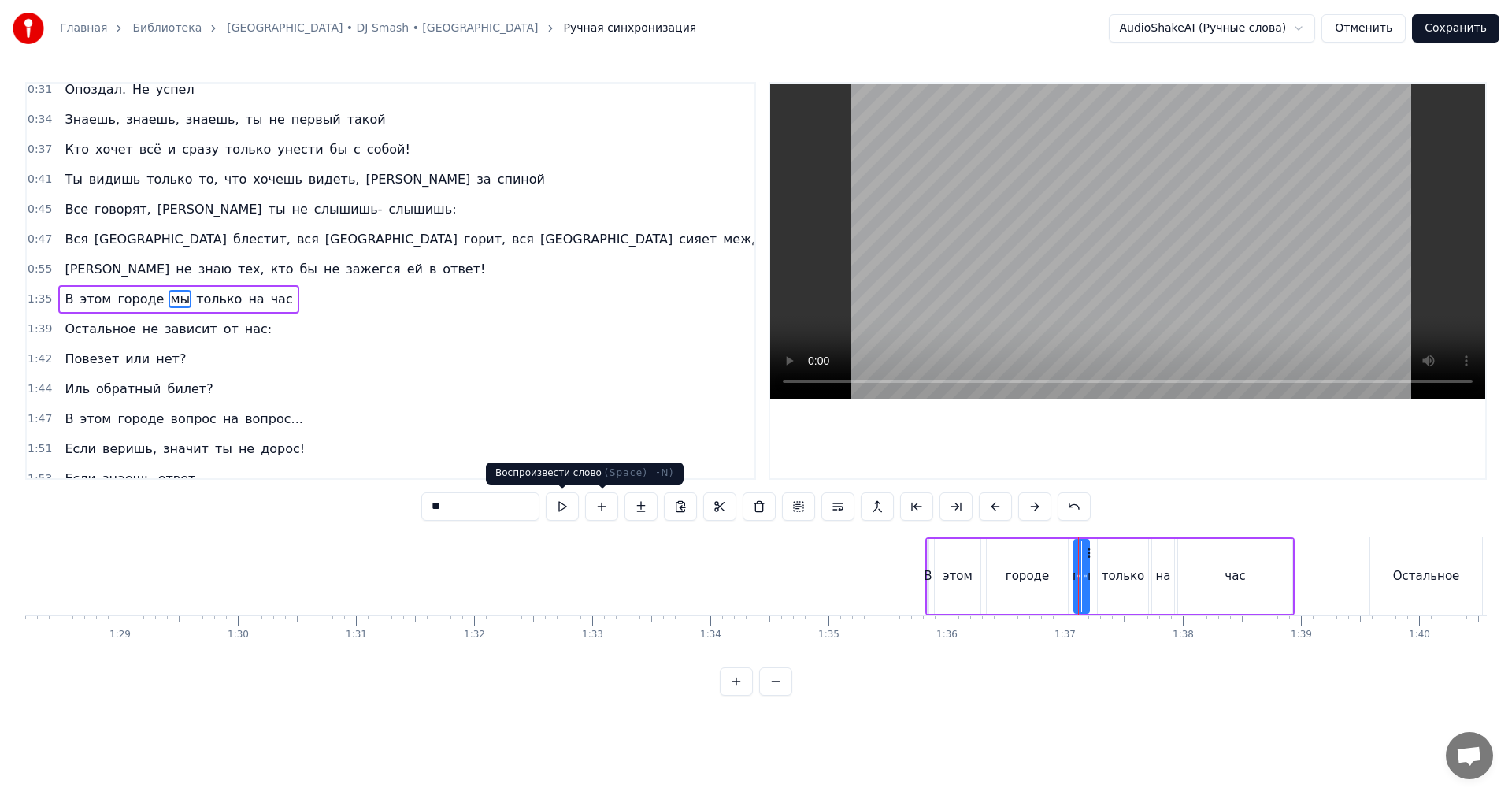
scroll to position [236, 0]
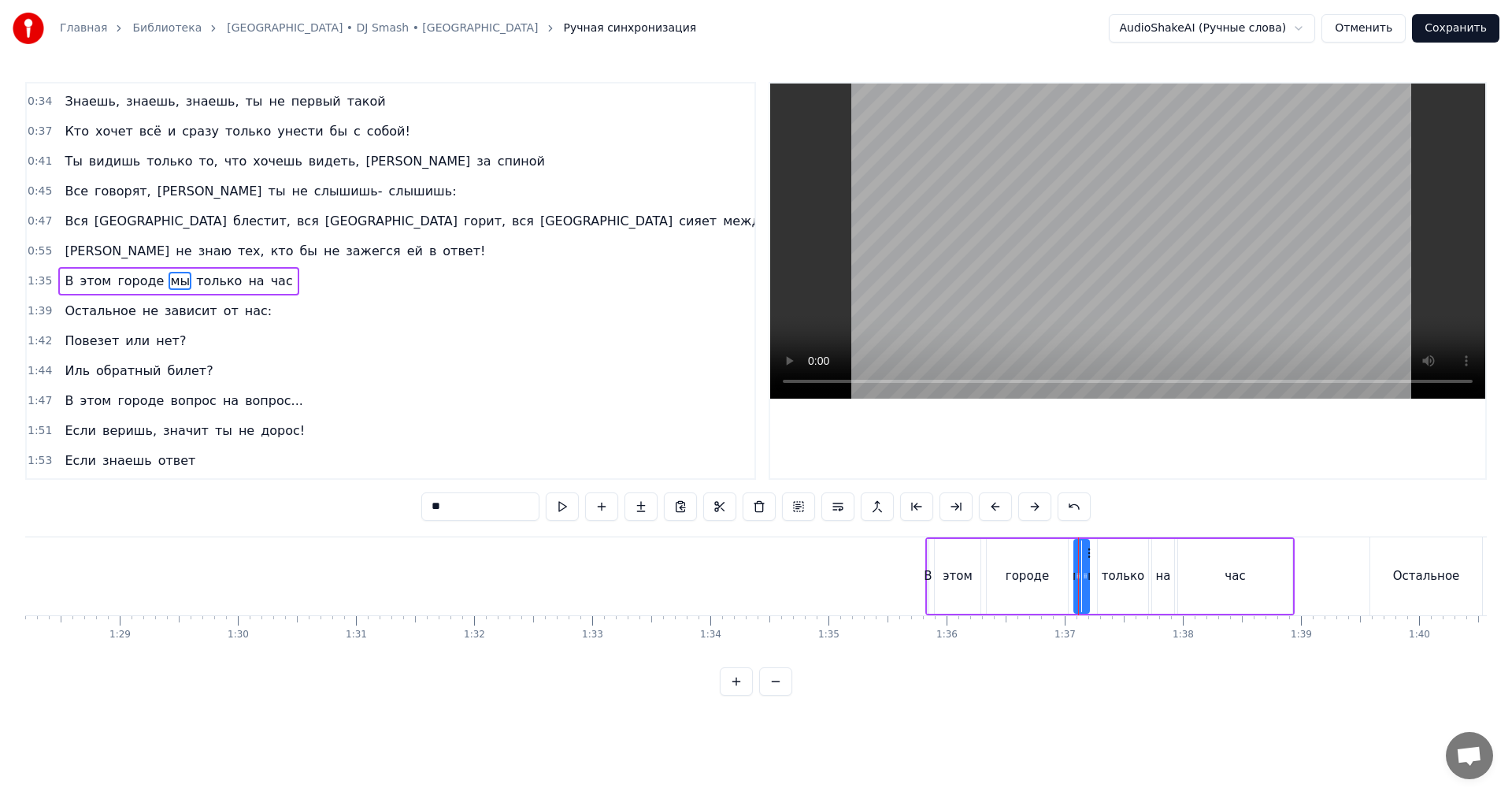
drag, startPoint x: 437, startPoint y: 509, endPoint x: 362, endPoint y: 513, distance: 75.1
click at [368, 512] on div "0:12 В этом городе я знаю пути 0:15 Знаю тех, кто мне мешает идти... 0:18 Кажды…" at bounding box center [756, 388] width 1461 height 614
type input "**"
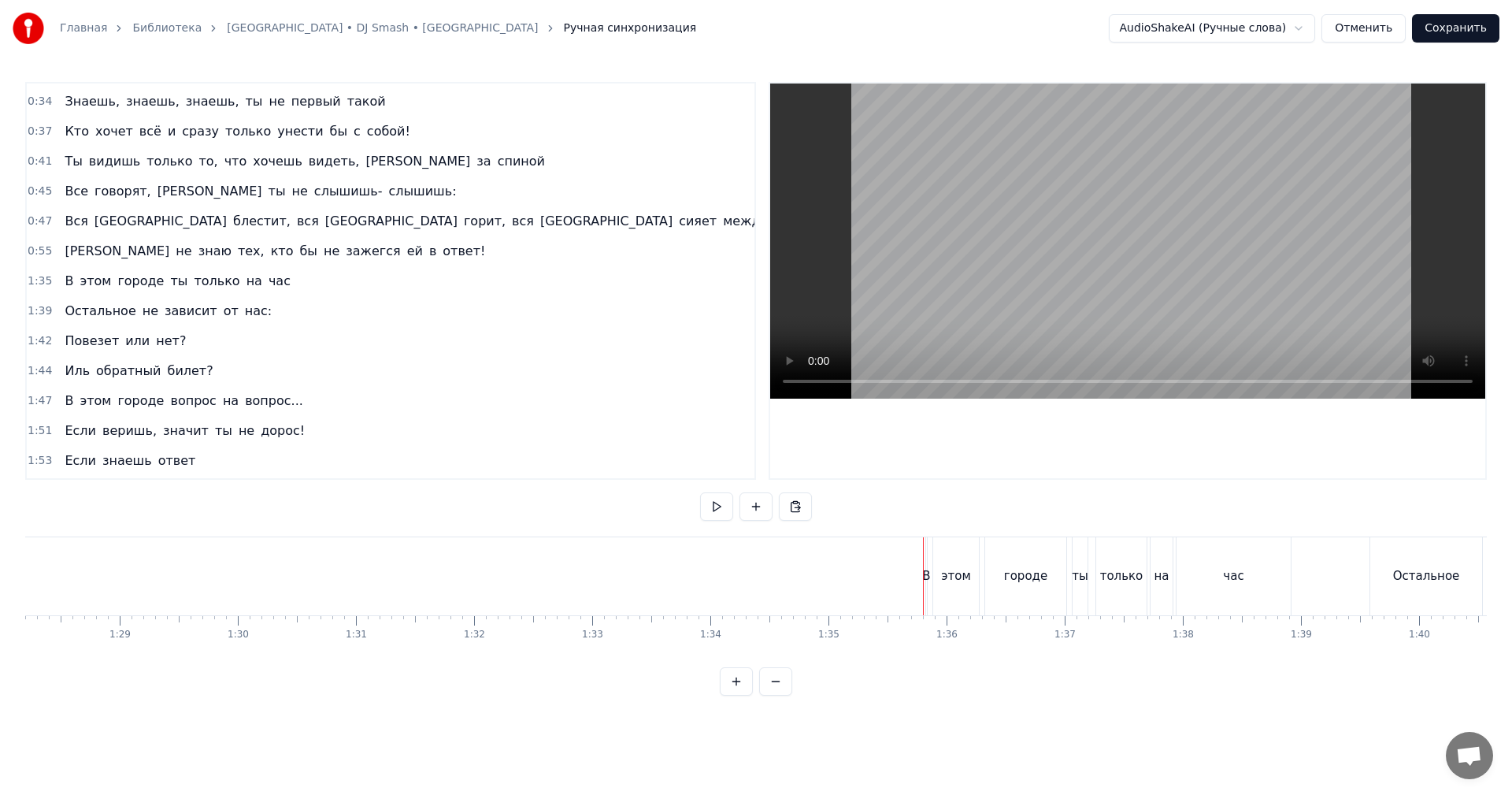
click at [973, 290] on video at bounding box center [1128, 241] width 715 height 315
drag, startPoint x: 1080, startPoint y: 289, endPoint x: 1071, endPoint y: 325, distance: 37.1
click at [1080, 290] on video at bounding box center [1128, 241] width 715 height 315
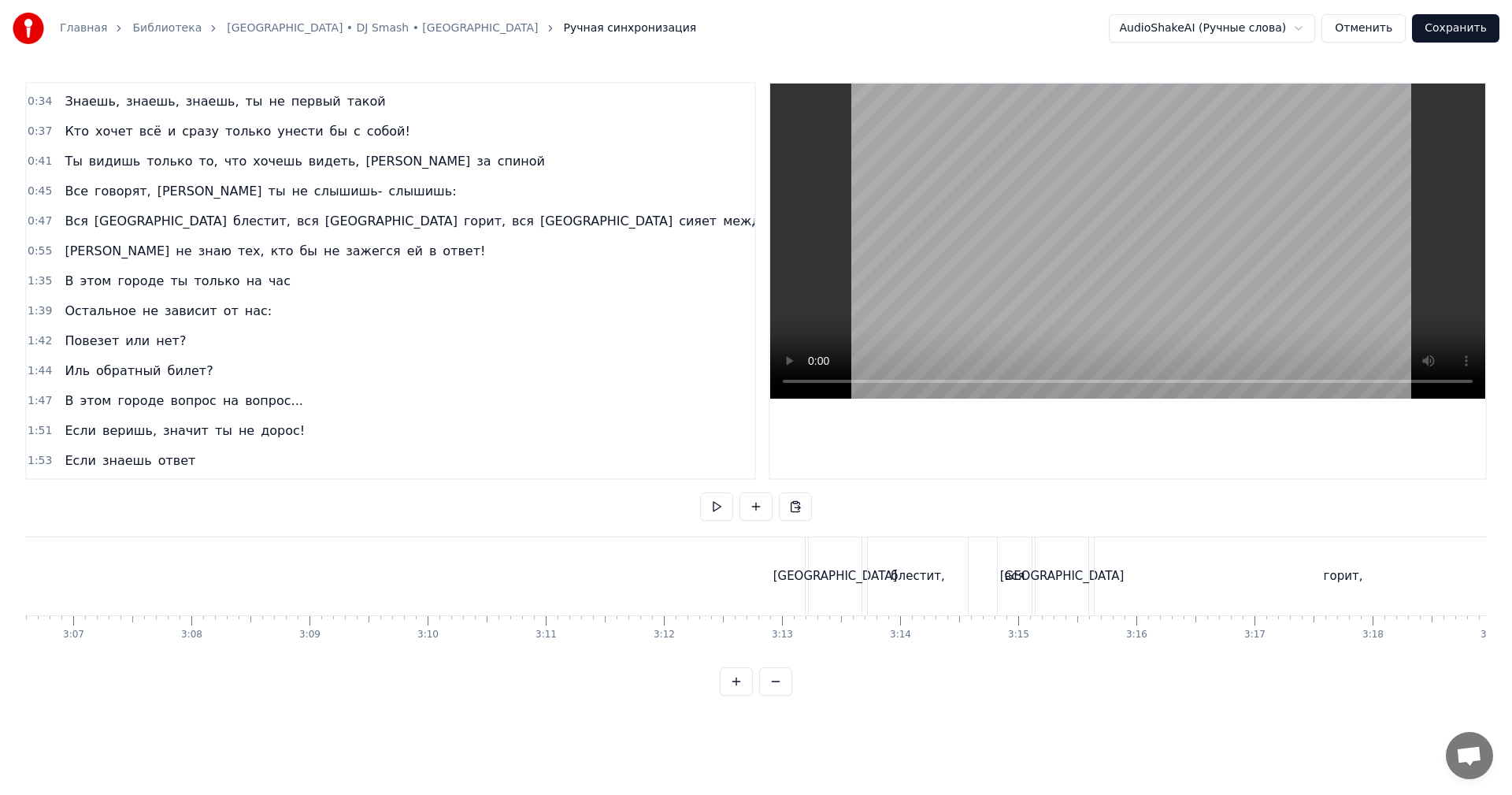
click at [859, 581] on div "[GEOGRAPHIC_DATA]" at bounding box center [835, 576] width 53 height 78
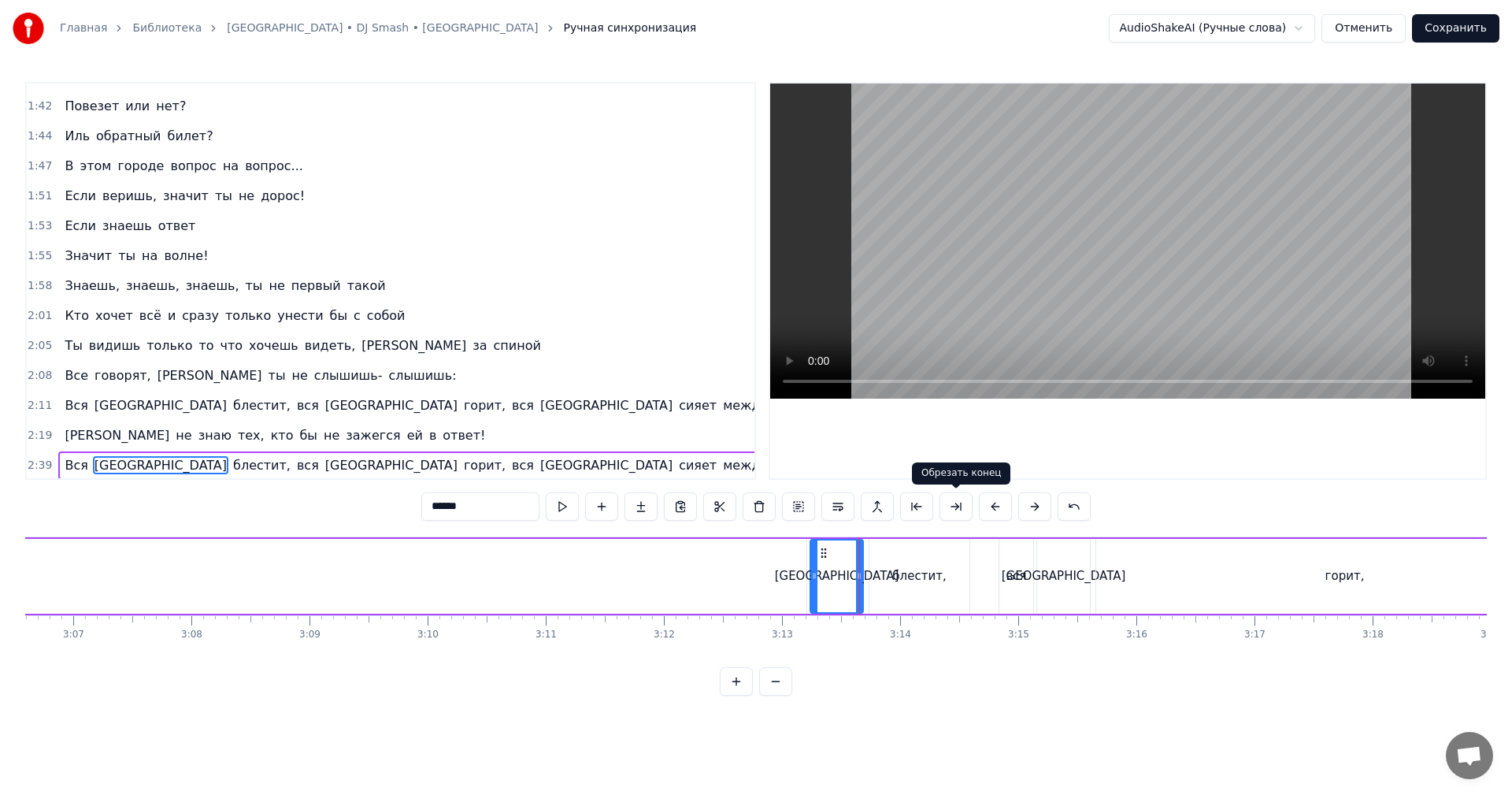
scroll to position [503, 0]
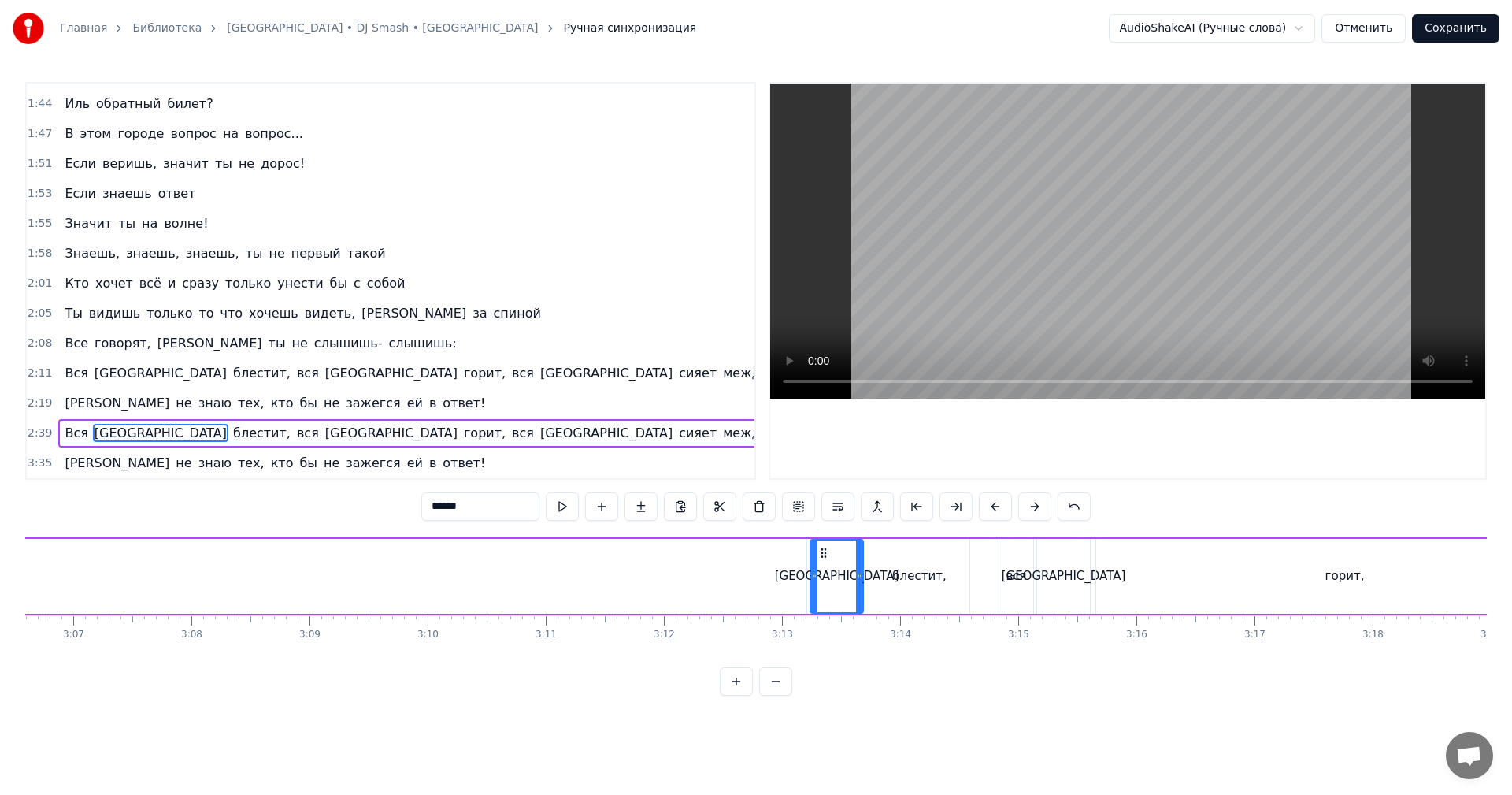
click at [1178, 291] on video at bounding box center [1128, 241] width 715 height 315
click at [1178, 289] on video at bounding box center [1128, 241] width 715 height 315
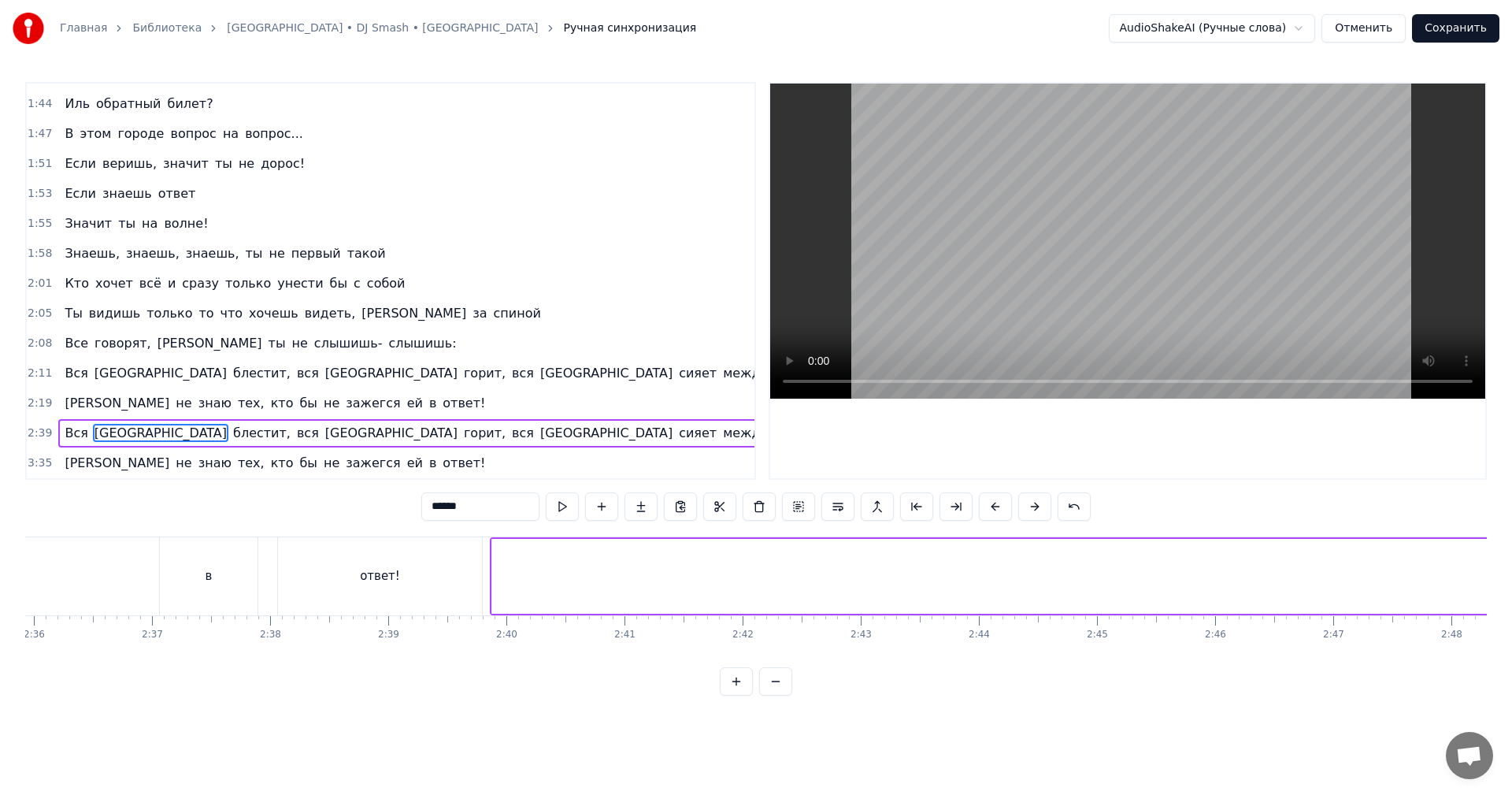
drag, startPoint x: 690, startPoint y: 592, endPoint x: 638, endPoint y: 594, distance: 52.0
type input "***"
drag, startPoint x: 497, startPoint y: 582, endPoint x: 1511, endPoint y: 570, distance: 1014.1
click at [1511, 570] on div "Главная Библиотека [GEOGRAPHIC_DATA] • DJ Smash • Vintazh Ручная синхронизация …" at bounding box center [756, 347] width 1512 height 696
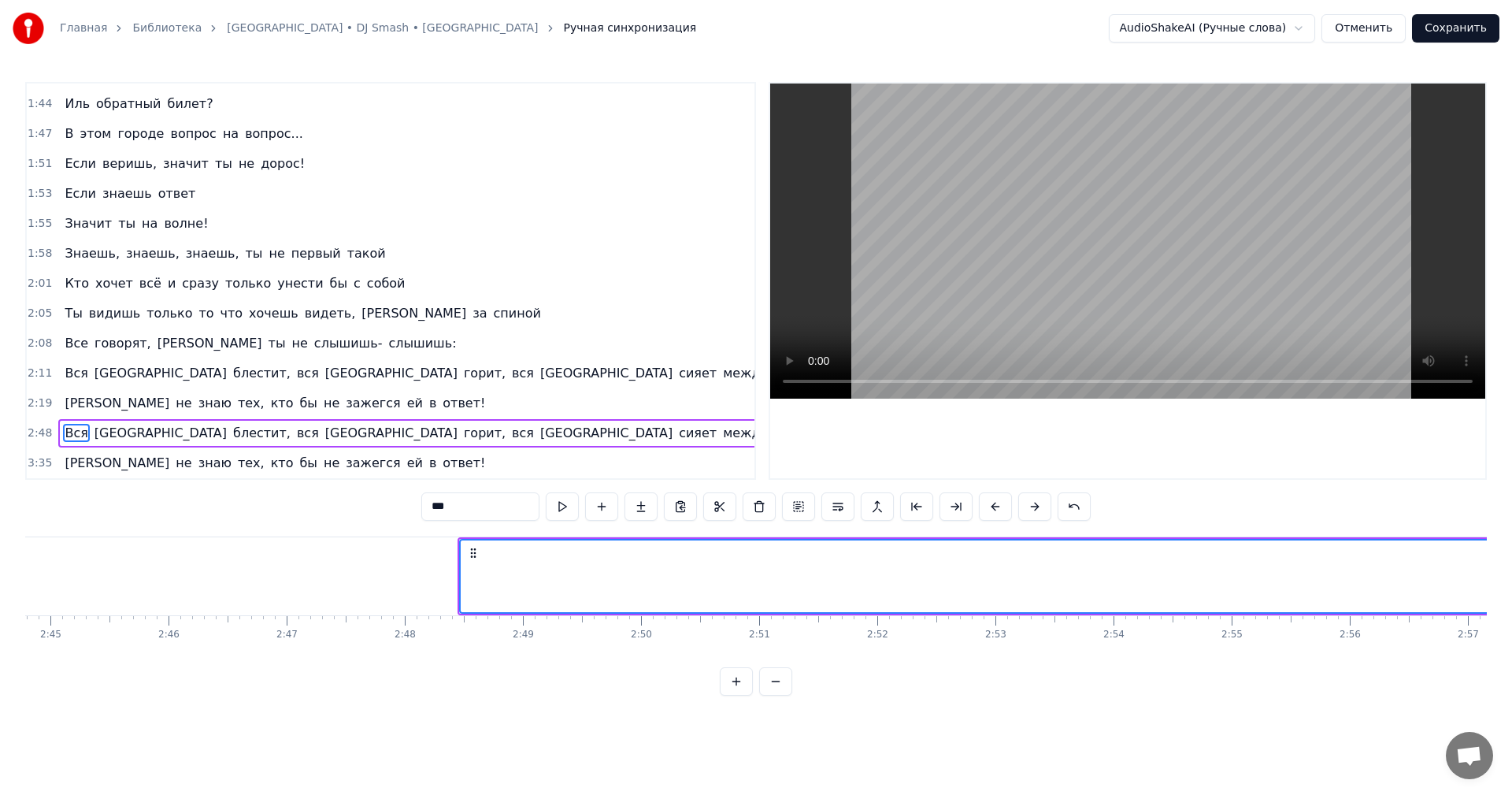
scroll to position [0, 19678]
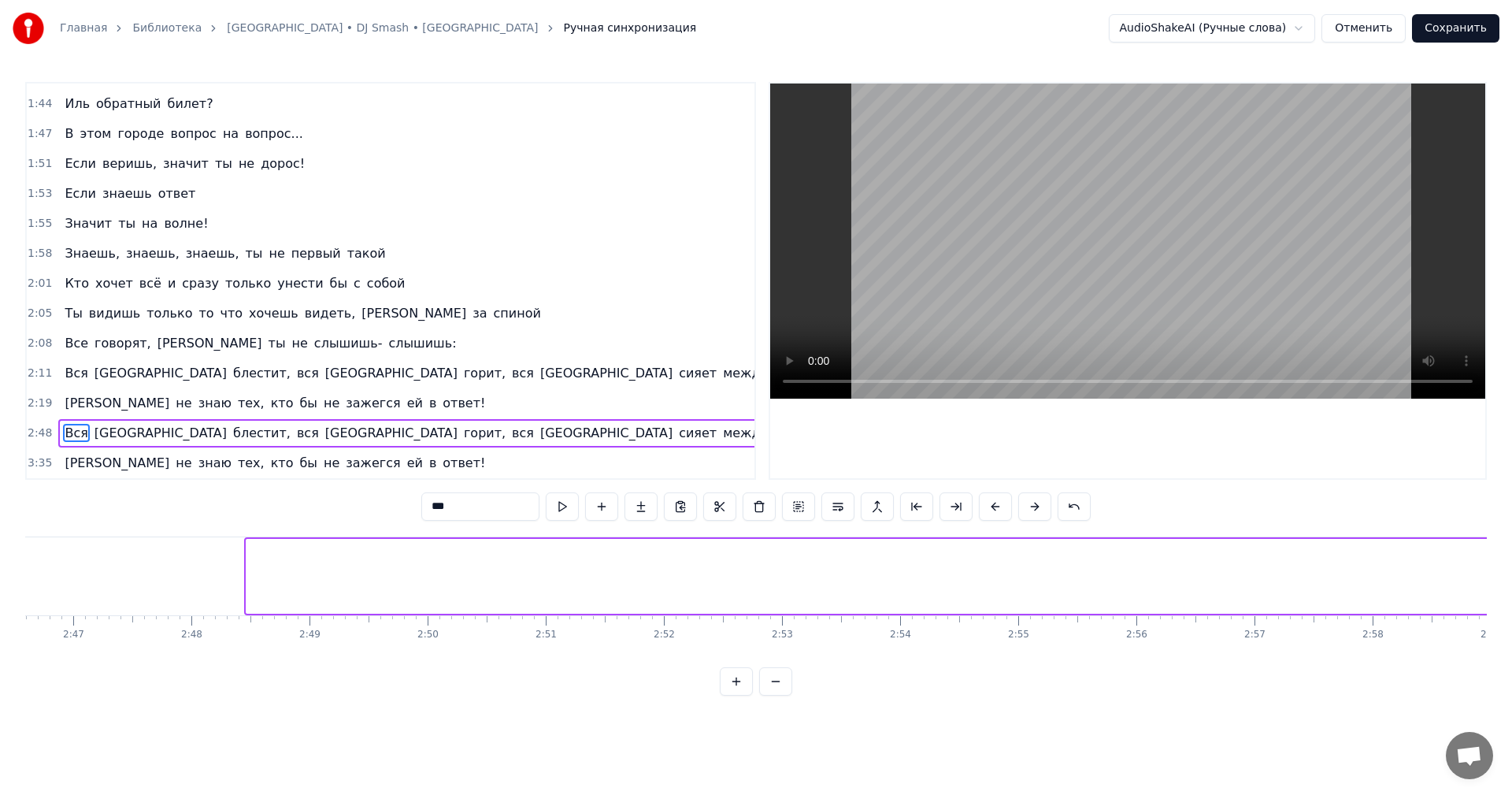
drag, startPoint x: 252, startPoint y: 586, endPoint x: 1511, endPoint y: 588, distance: 1259.0
click at [1511, 588] on div "Главная Библиотека [GEOGRAPHIC_DATA] • DJ Smash • Vintazh Ручная синхронизация …" at bounding box center [756, 347] width 1512 height 696
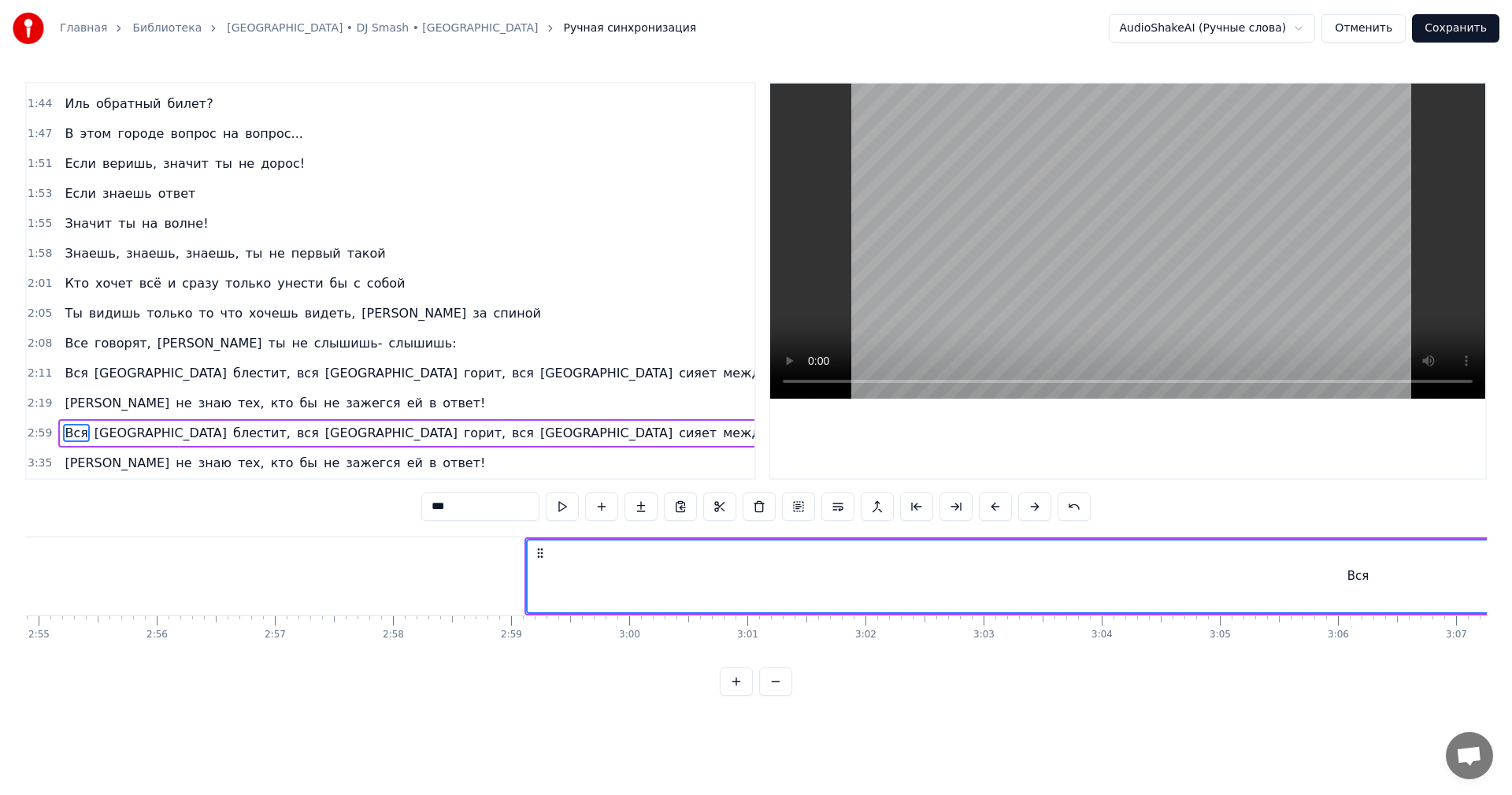
scroll to position [0, 20938]
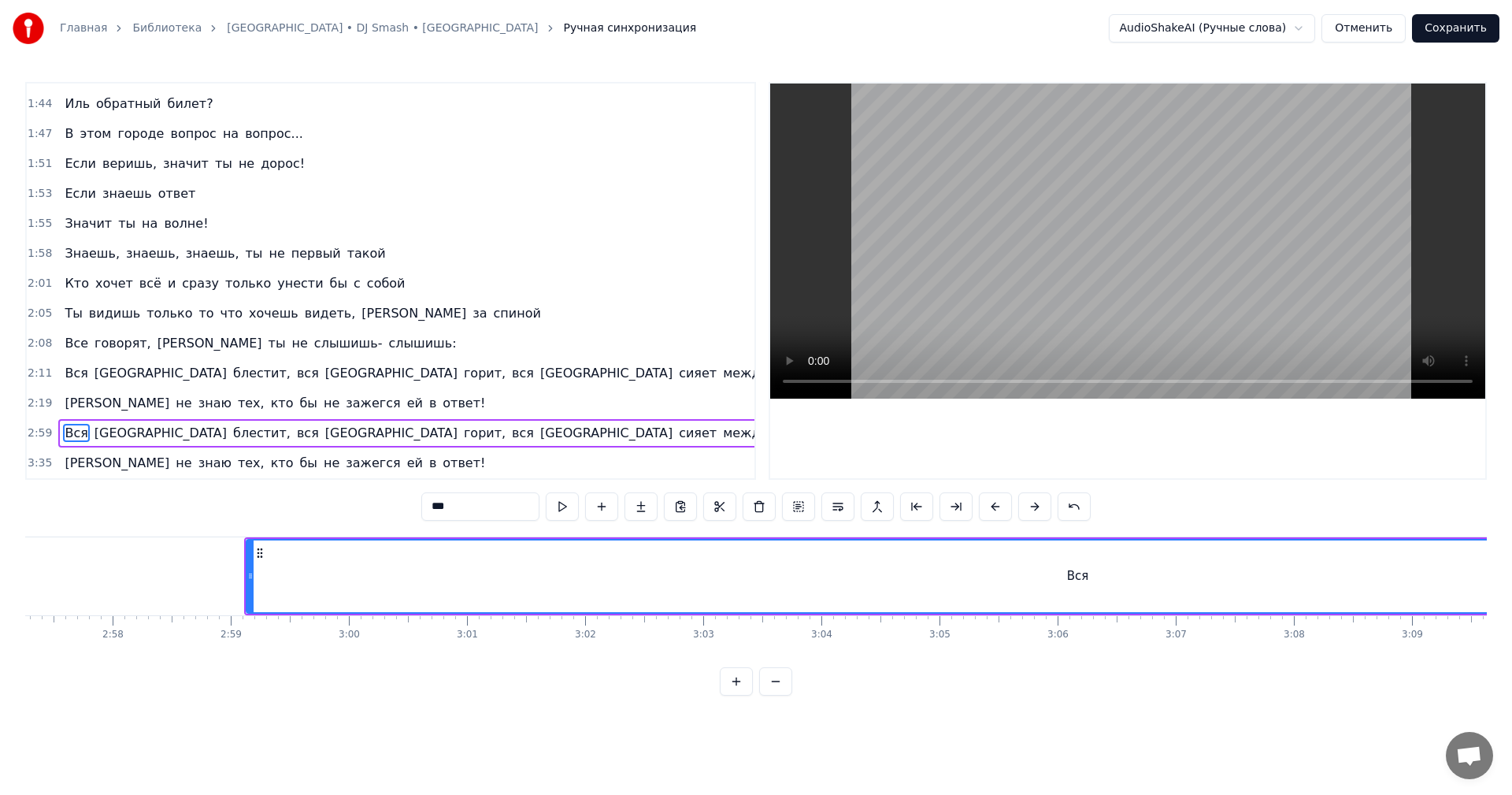
click at [256, 577] on div "Вся" at bounding box center [1077, 576] width 1661 height 71
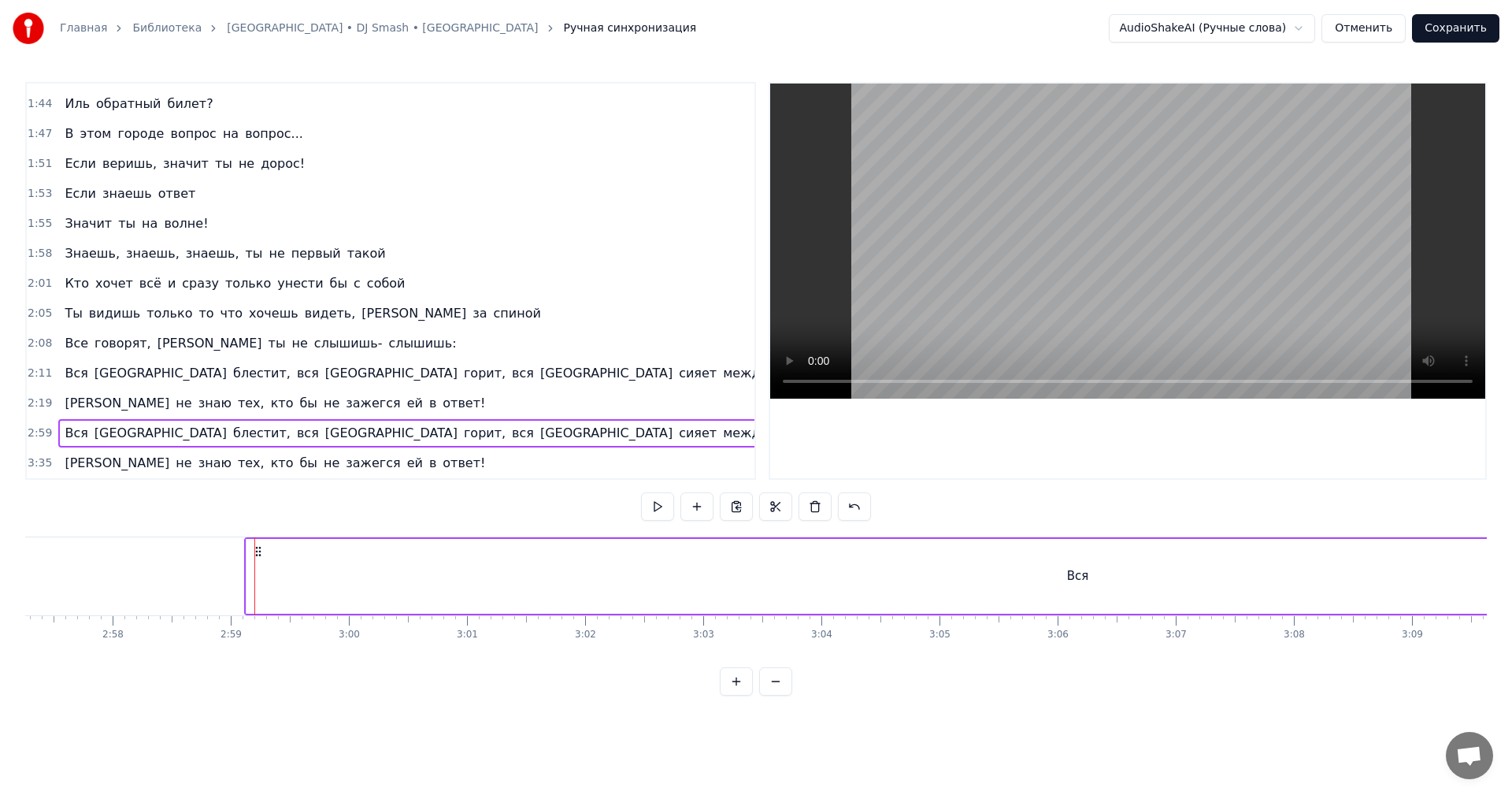
drag, startPoint x: 249, startPoint y: 581, endPoint x: 324, endPoint y: 580, distance: 75.0
click at [325, 579] on div "Вся" at bounding box center [1078, 576] width 1662 height 75
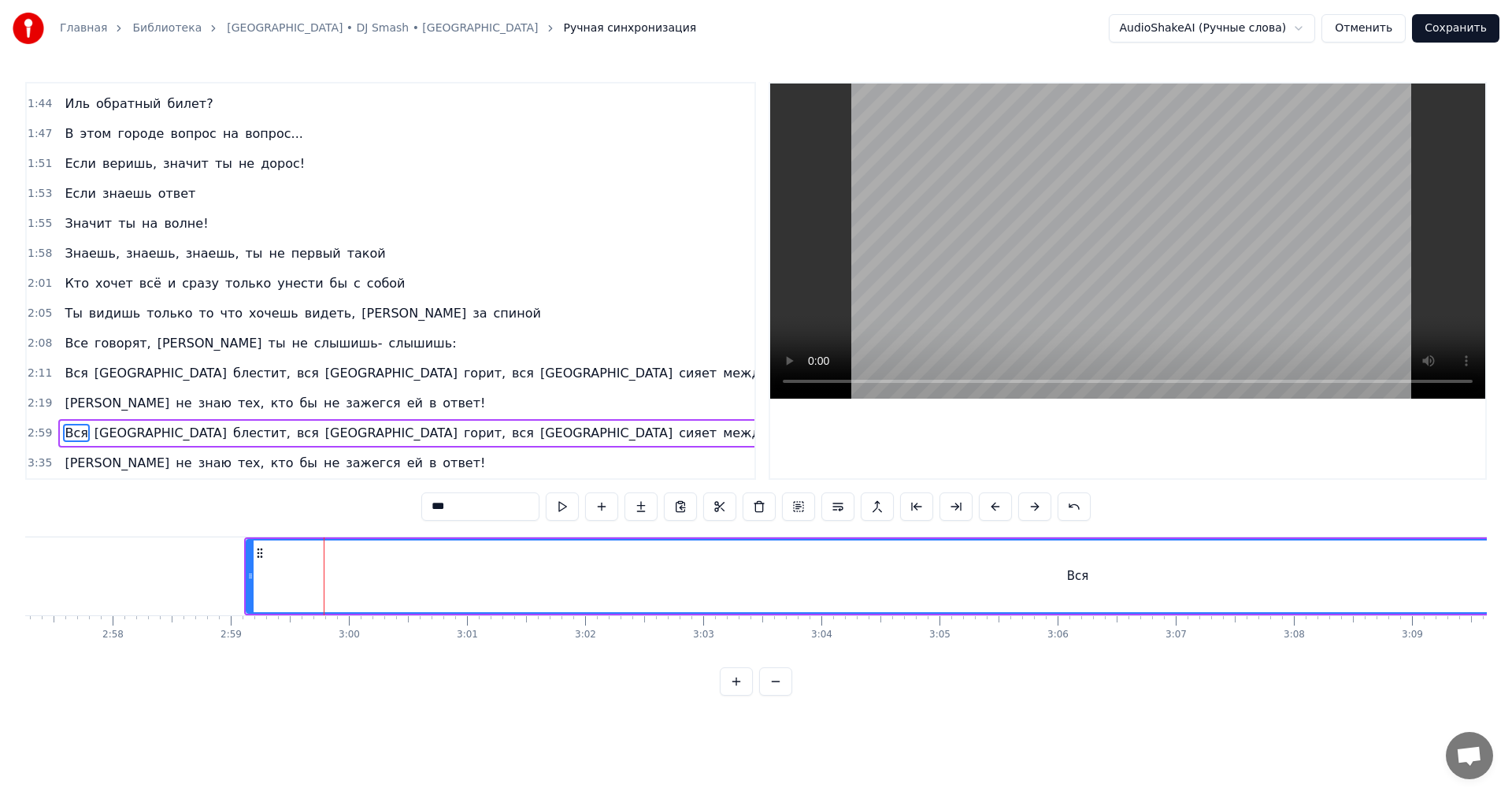
drag, startPoint x: 280, startPoint y: 581, endPoint x: 245, endPoint y: 581, distance: 35.0
click at [276, 581] on div "Вся" at bounding box center [1077, 576] width 1661 height 71
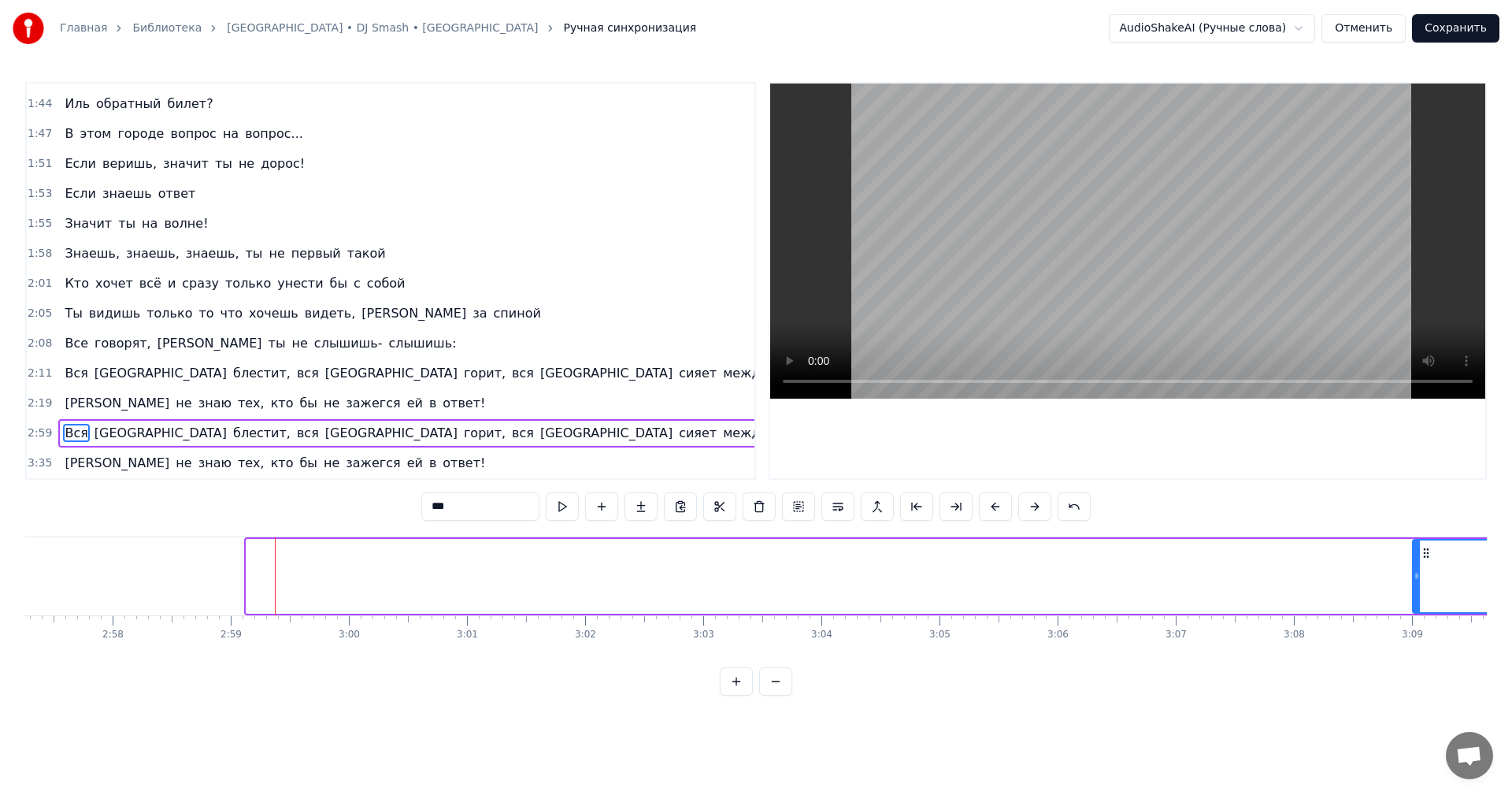
drag, startPoint x: 248, startPoint y: 578, endPoint x: 1442, endPoint y: 571, distance: 1194.0
click at [1419, 571] on icon at bounding box center [1416, 576] width 6 height 13
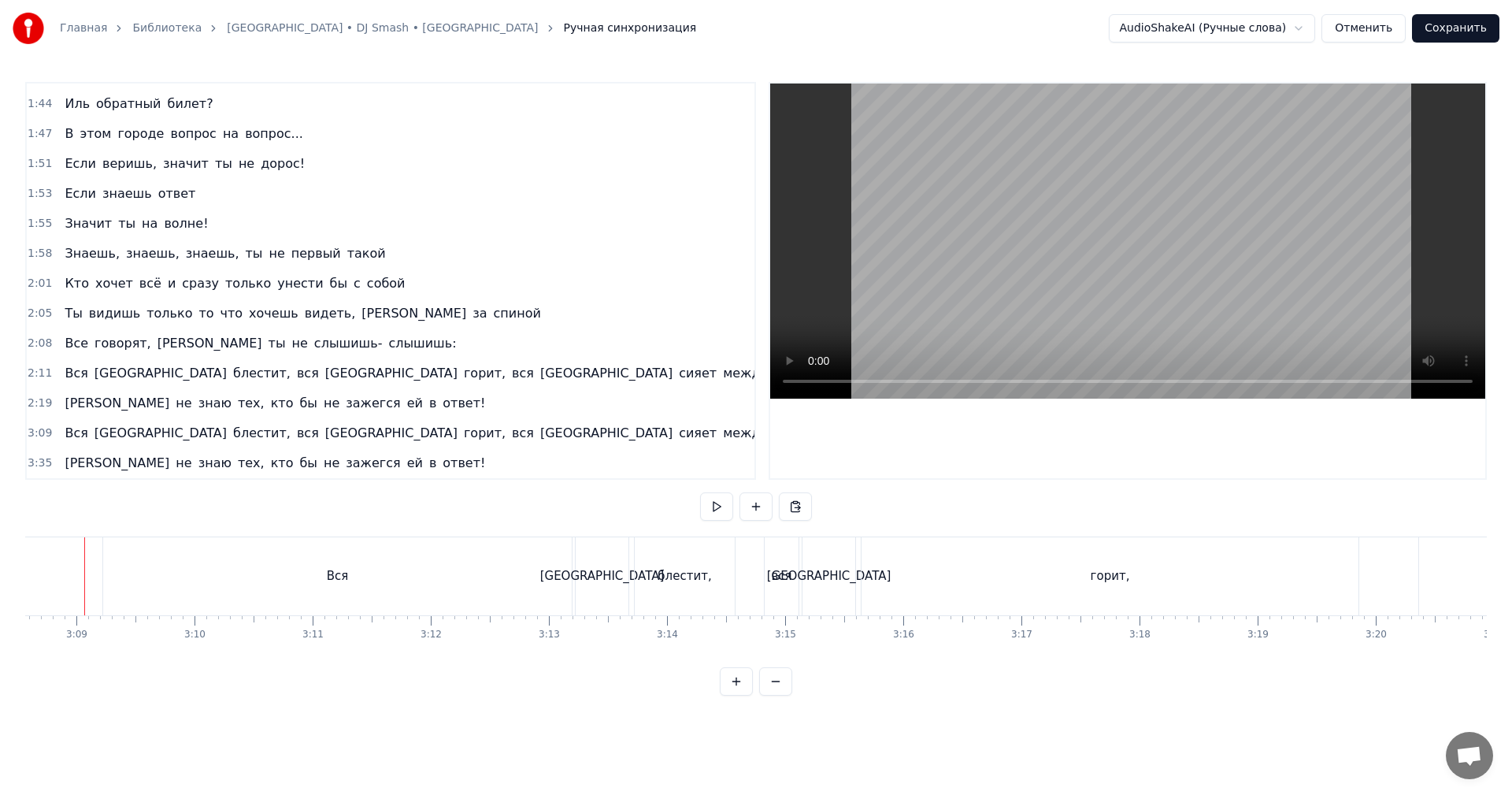
scroll to position [0, 21801]
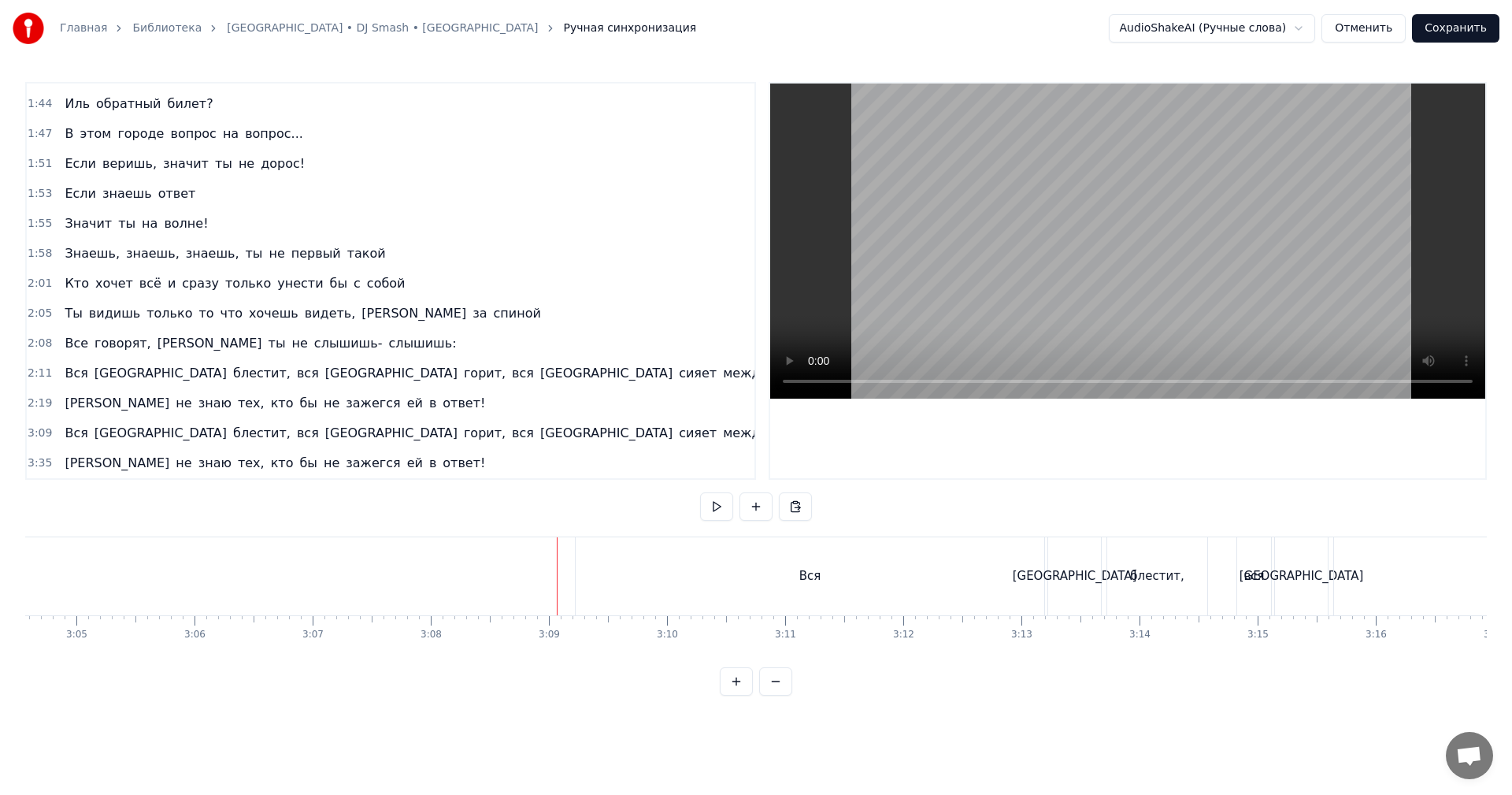
drag, startPoint x: 344, startPoint y: 570, endPoint x: 553, endPoint y: 452, distance: 240.0
click at [1082, 223] on video at bounding box center [1128, 241] width 715 height 315
click at [1089, 236] on video at bounding box center [1128, 241] width 715 height 315
drag, startPoint x: 850, startPoint y: 556, endPoint x: 828, endPoint y: 565, distance: 23.8
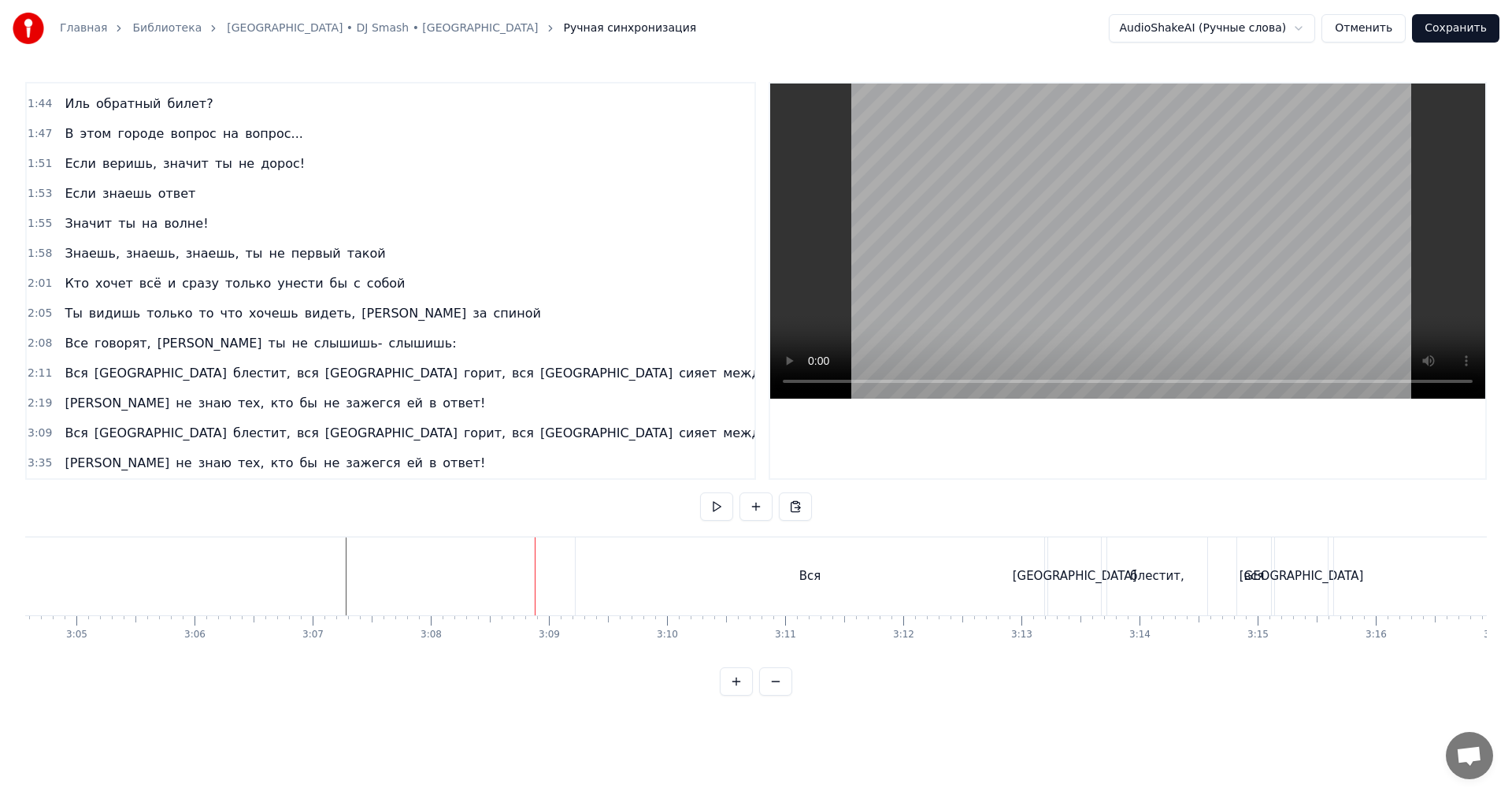
click at [841, 561] on div "Вся" at bounding box center [810, 576] width 468 height 78
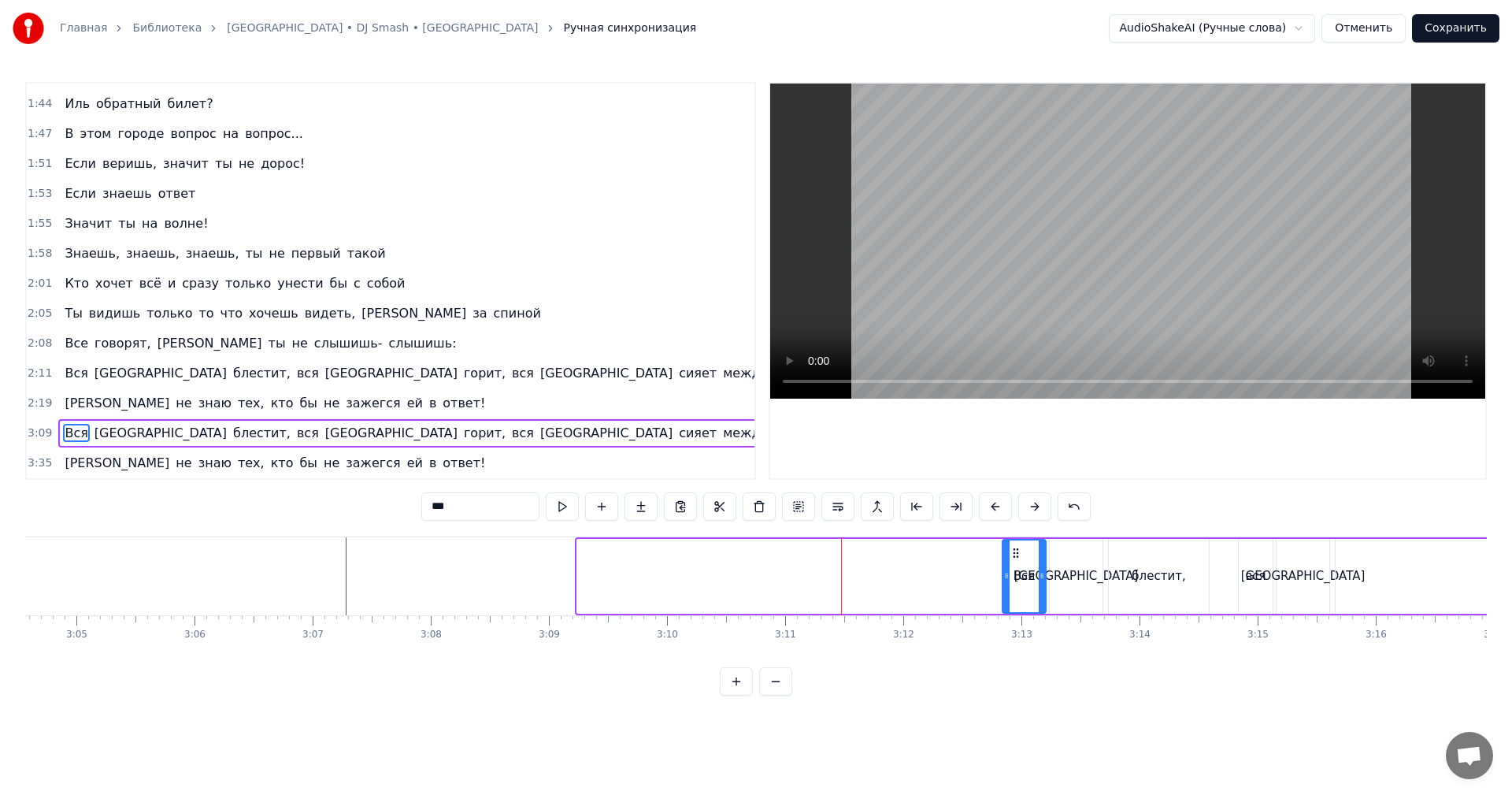
drag, startPoint x: 579, startPoint y: 576, endPoint x: 1005, endPoint y: 573, distance: 426.0
click at [1005, 573] on icon at bounding box center [1006, 576] width 6 height 13
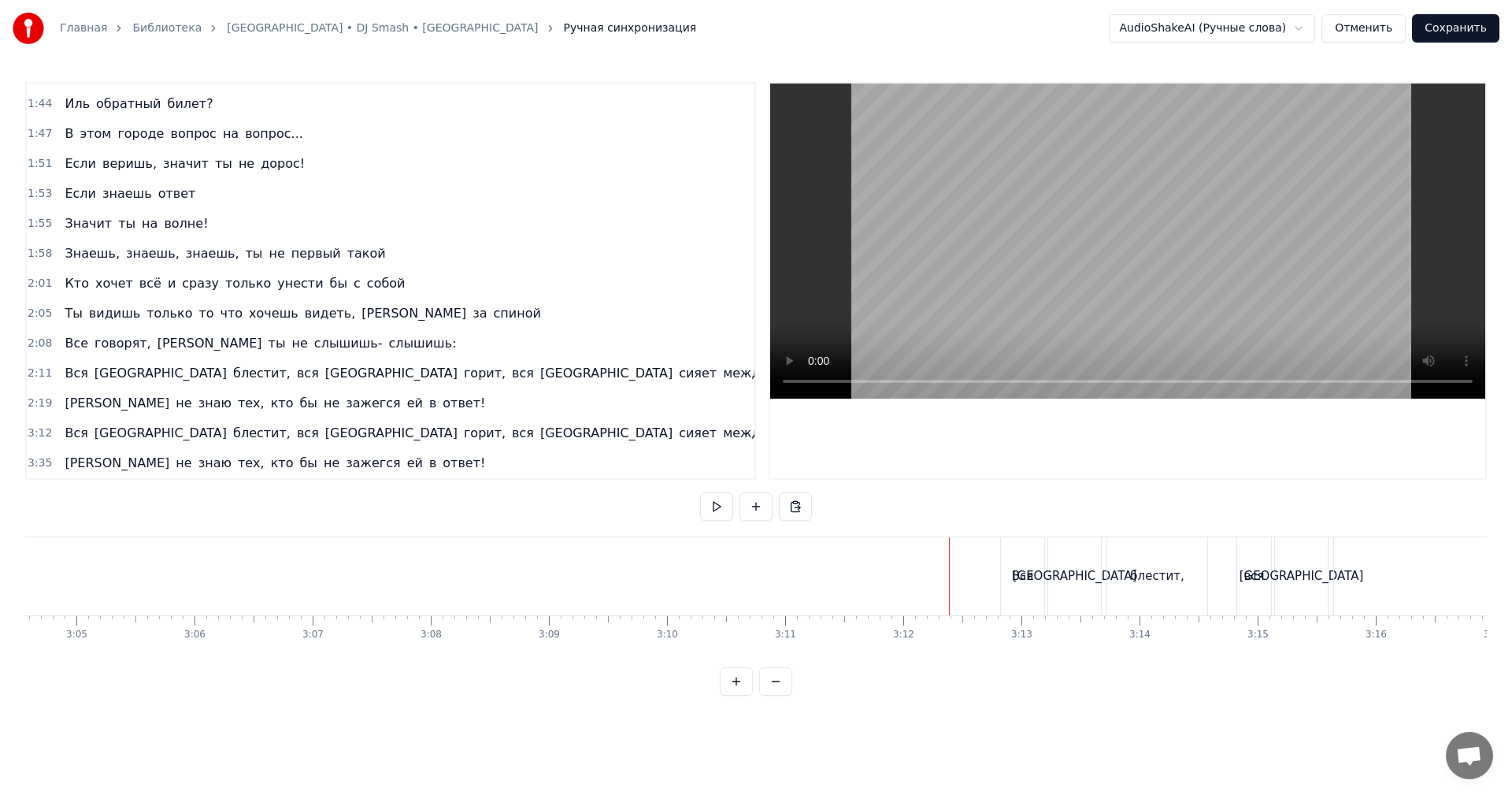
click at [1161, 200] on video at bounding box center [1128, 241] width 715 height 315
click at [1137, 276] on video at bounding box center [1128, 241] width 715 height 315
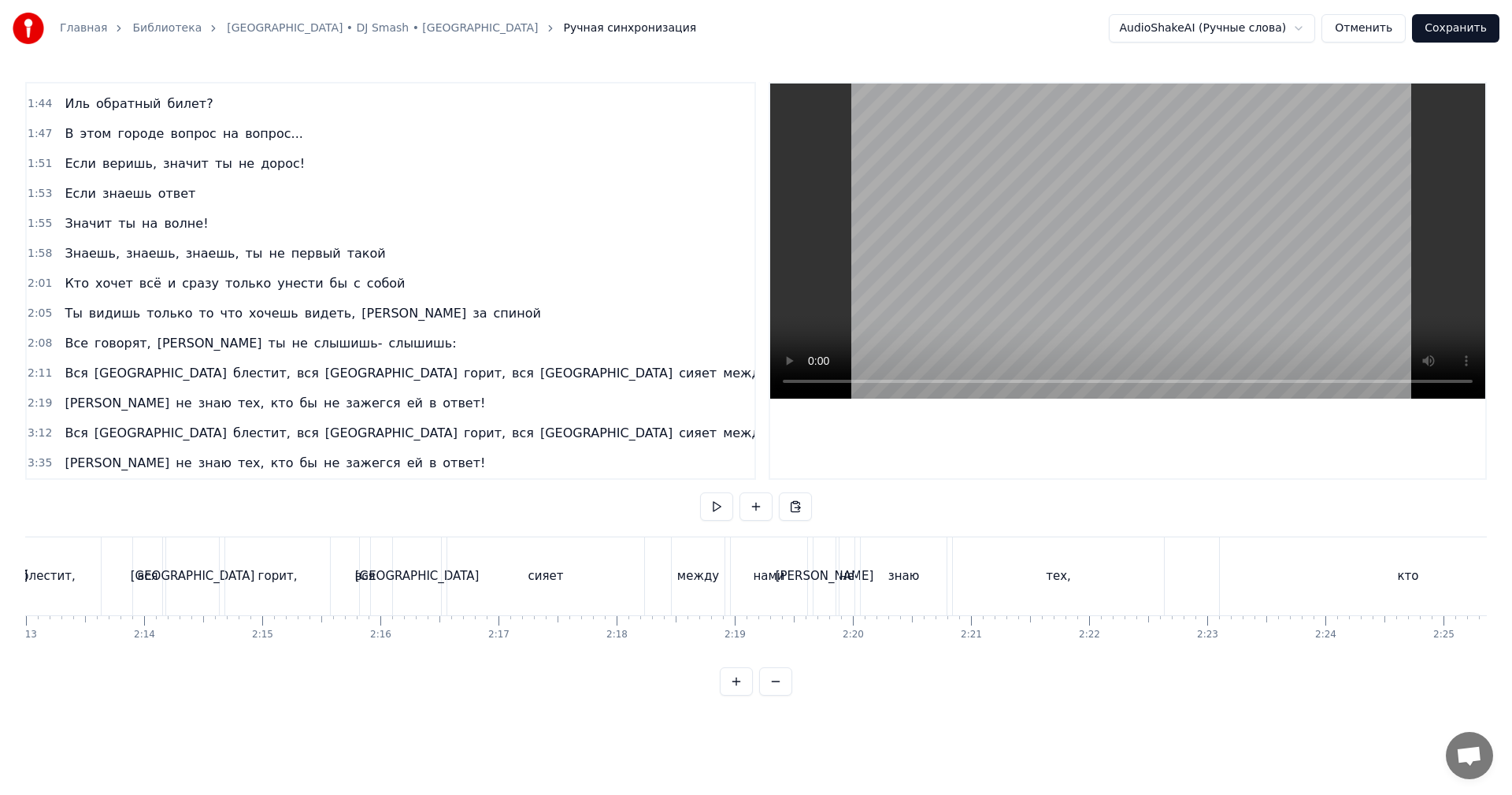
scroll to position [0, 15737]
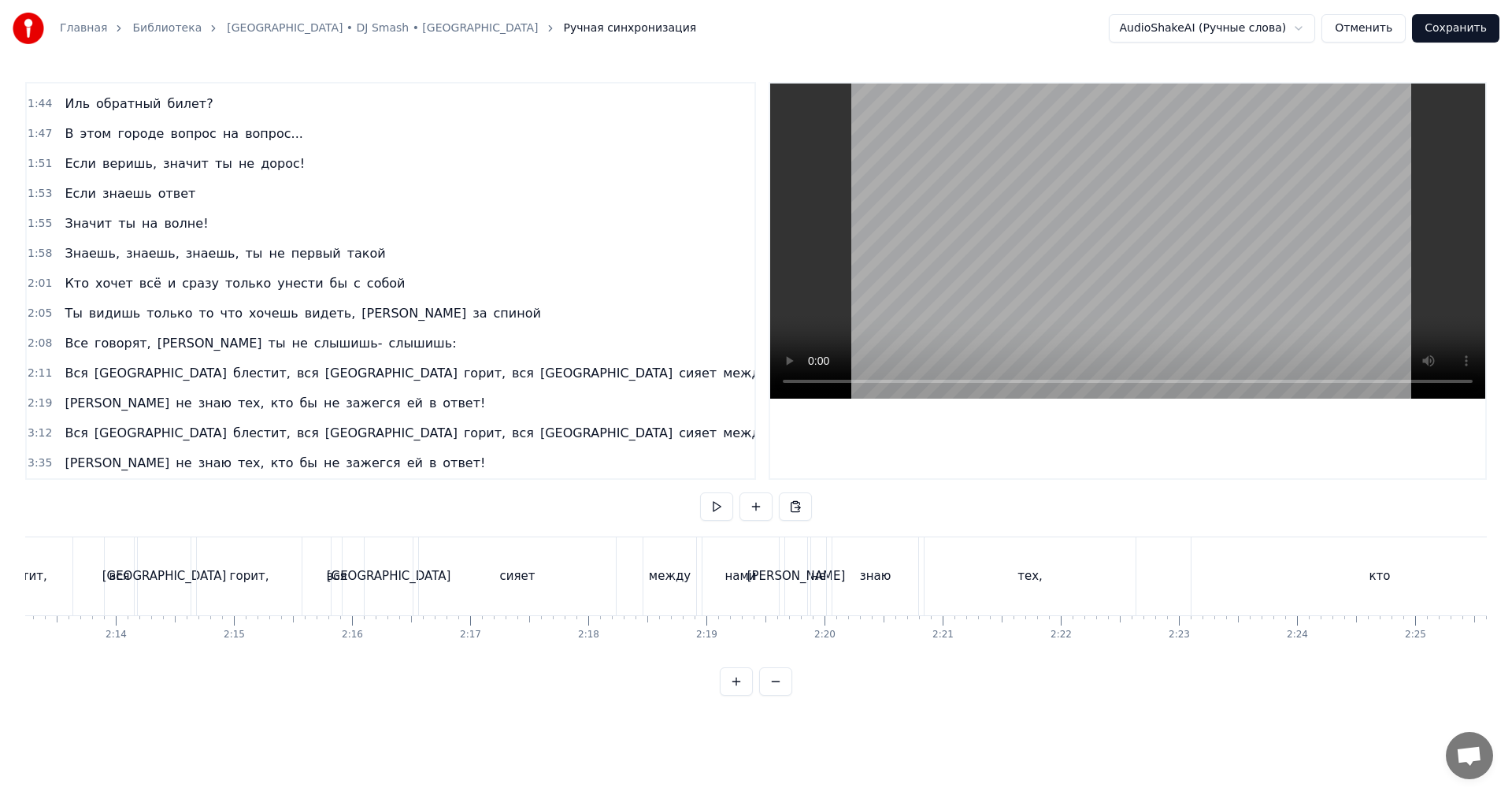
click at [806, 578] on div "[PERSON_NAME]" at bounding box center [796, 576] width 22 height 78
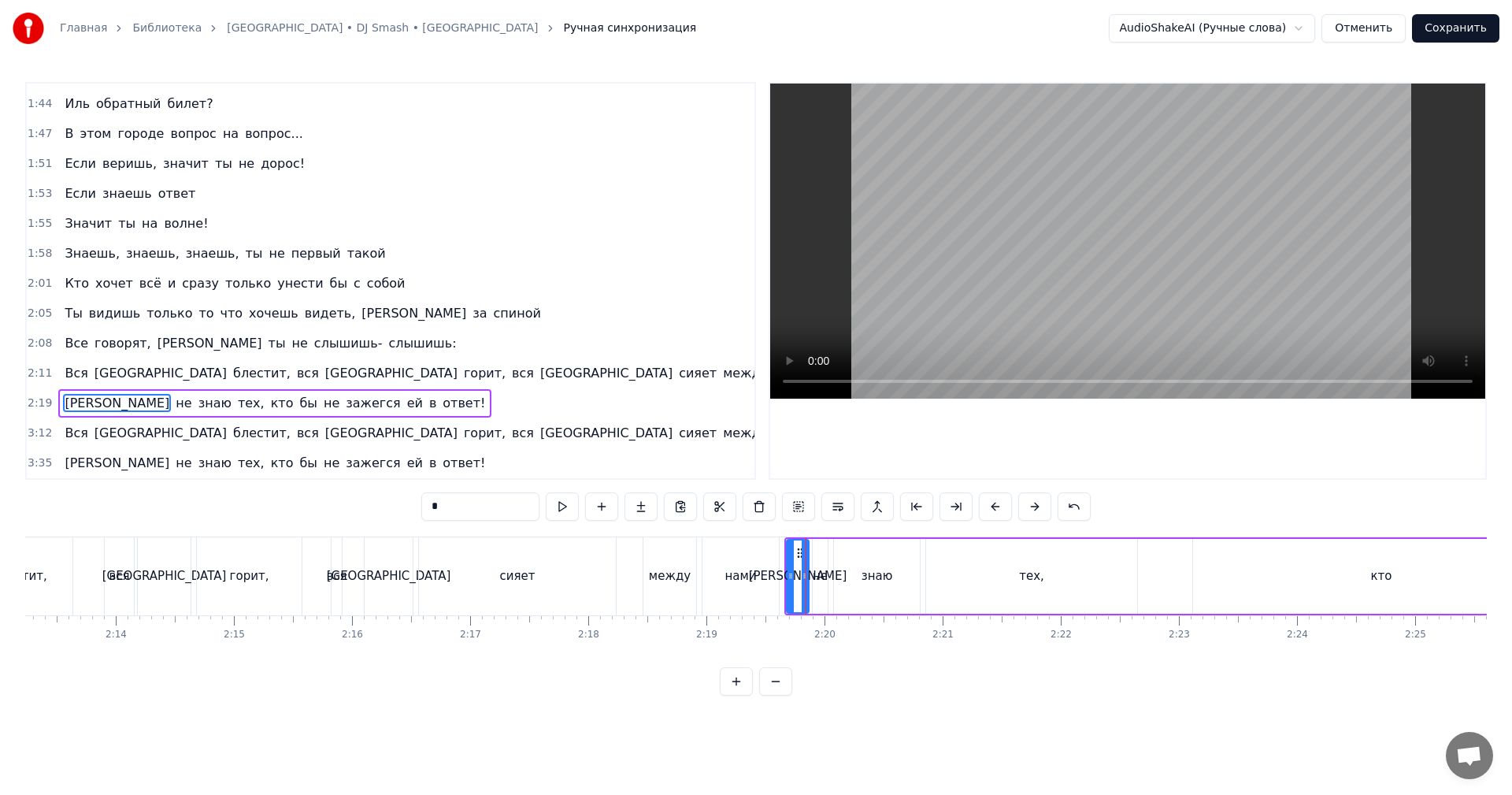
click at [39, 402] on span "2:19" at bounding box center [39, 403] width 24 height 16
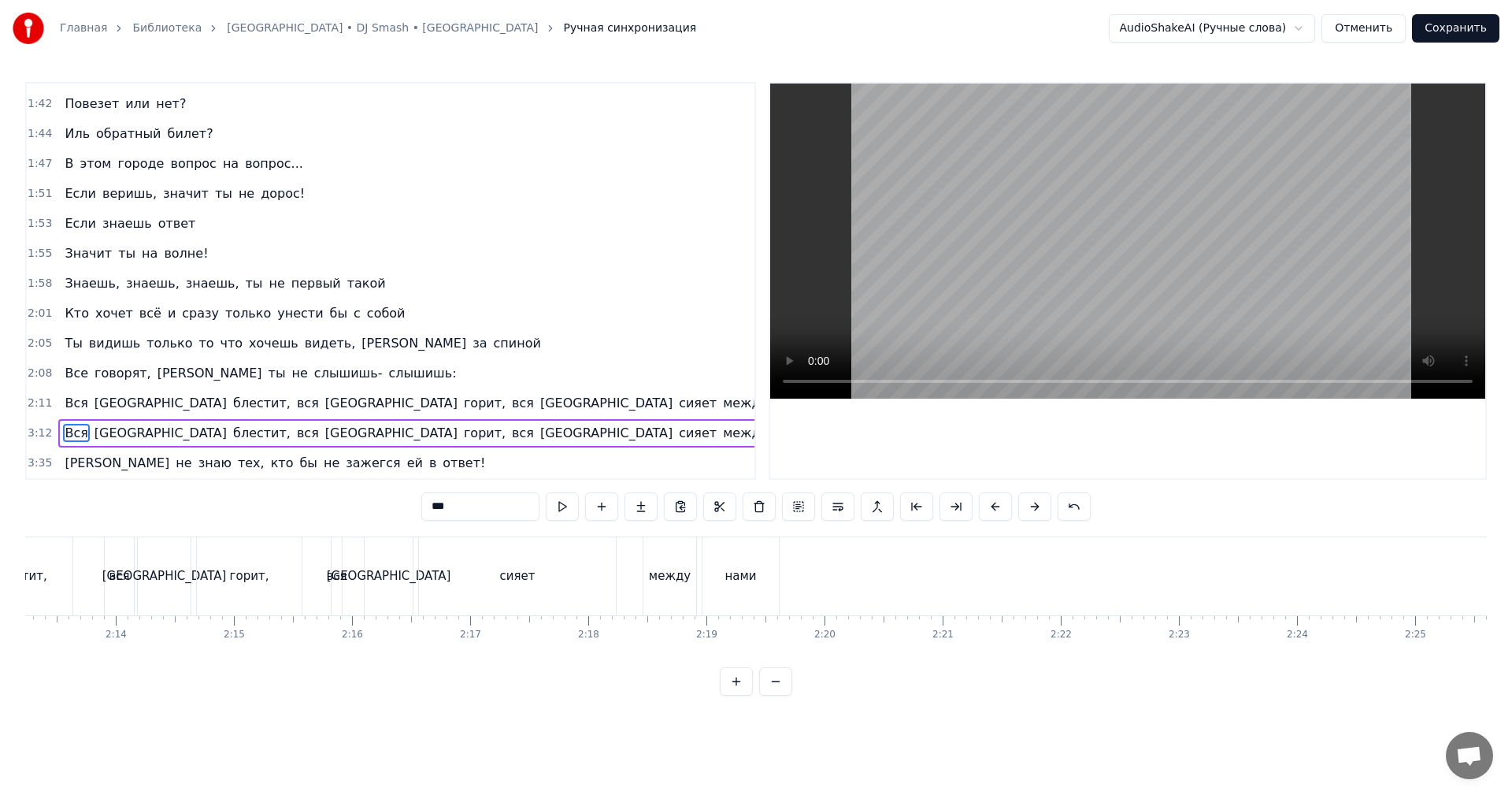
scroll to position [473, 0]
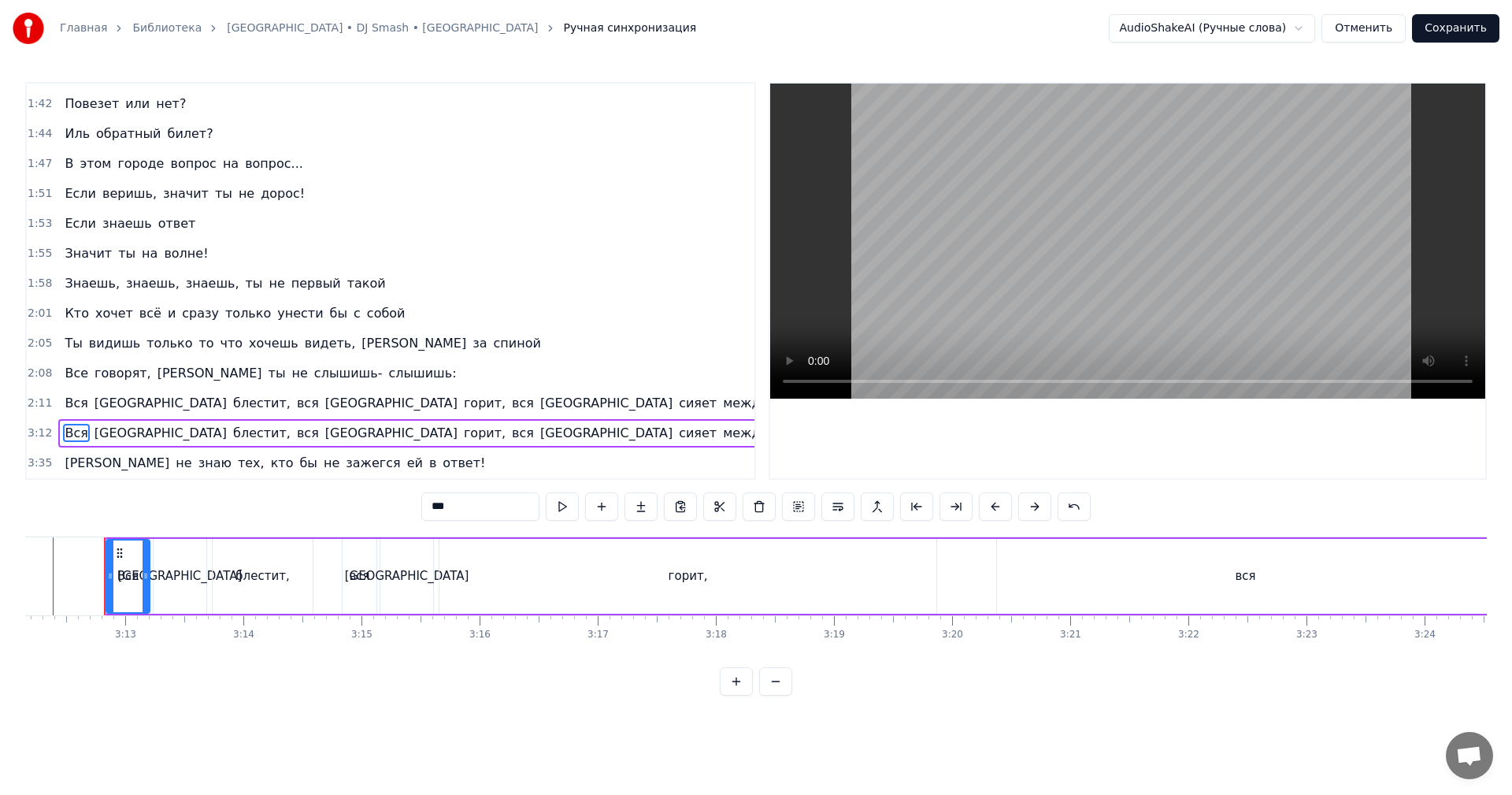
click at [39, 402] on span "2:11" at bounding box center [39, 403] width 24 height 16
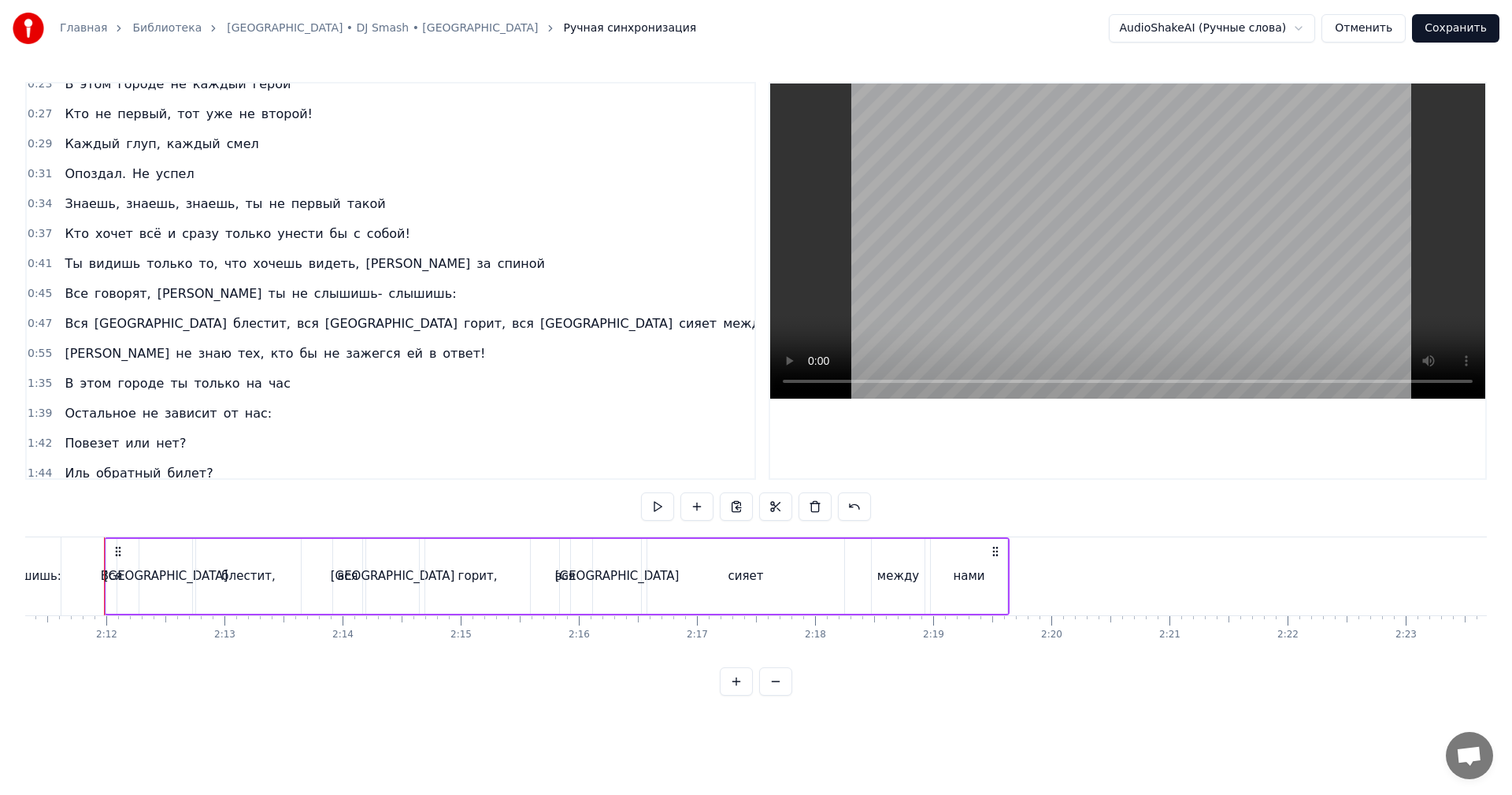
scroll to position [157, 0]
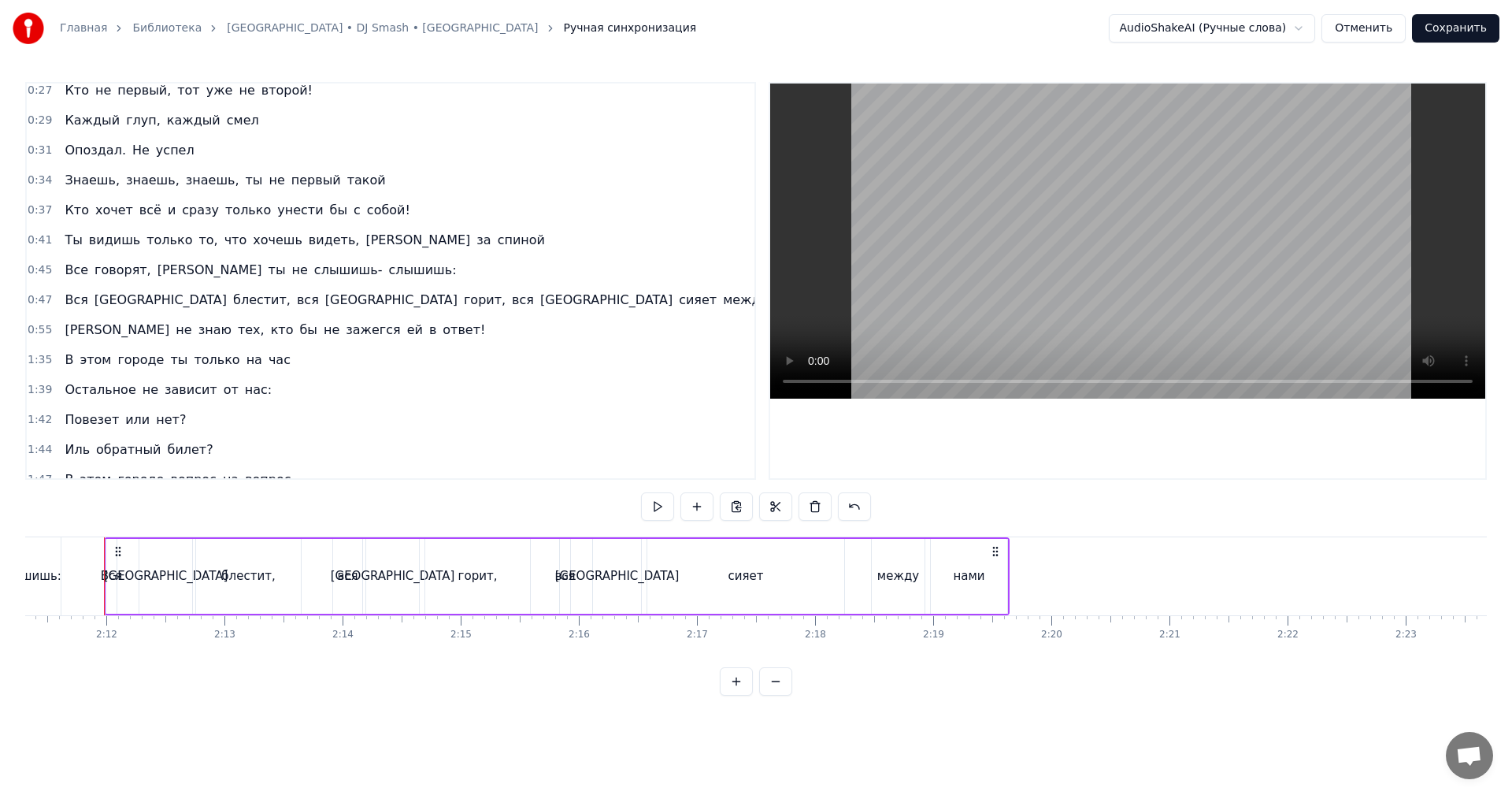
click at [39, 326] on span "0:55" at bounding box center [39, 330] width 24 height 16
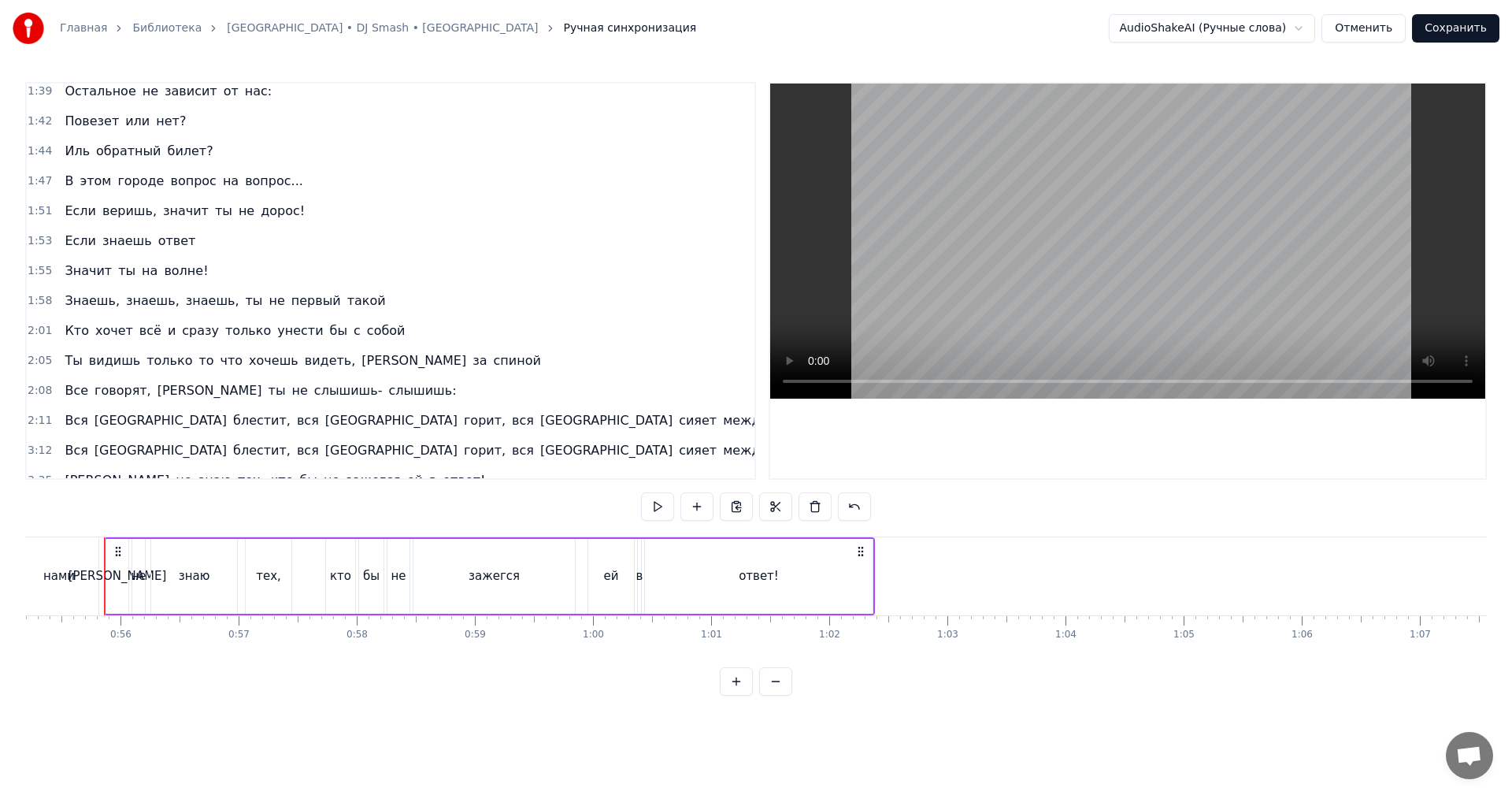
scroll to position [473, 0]
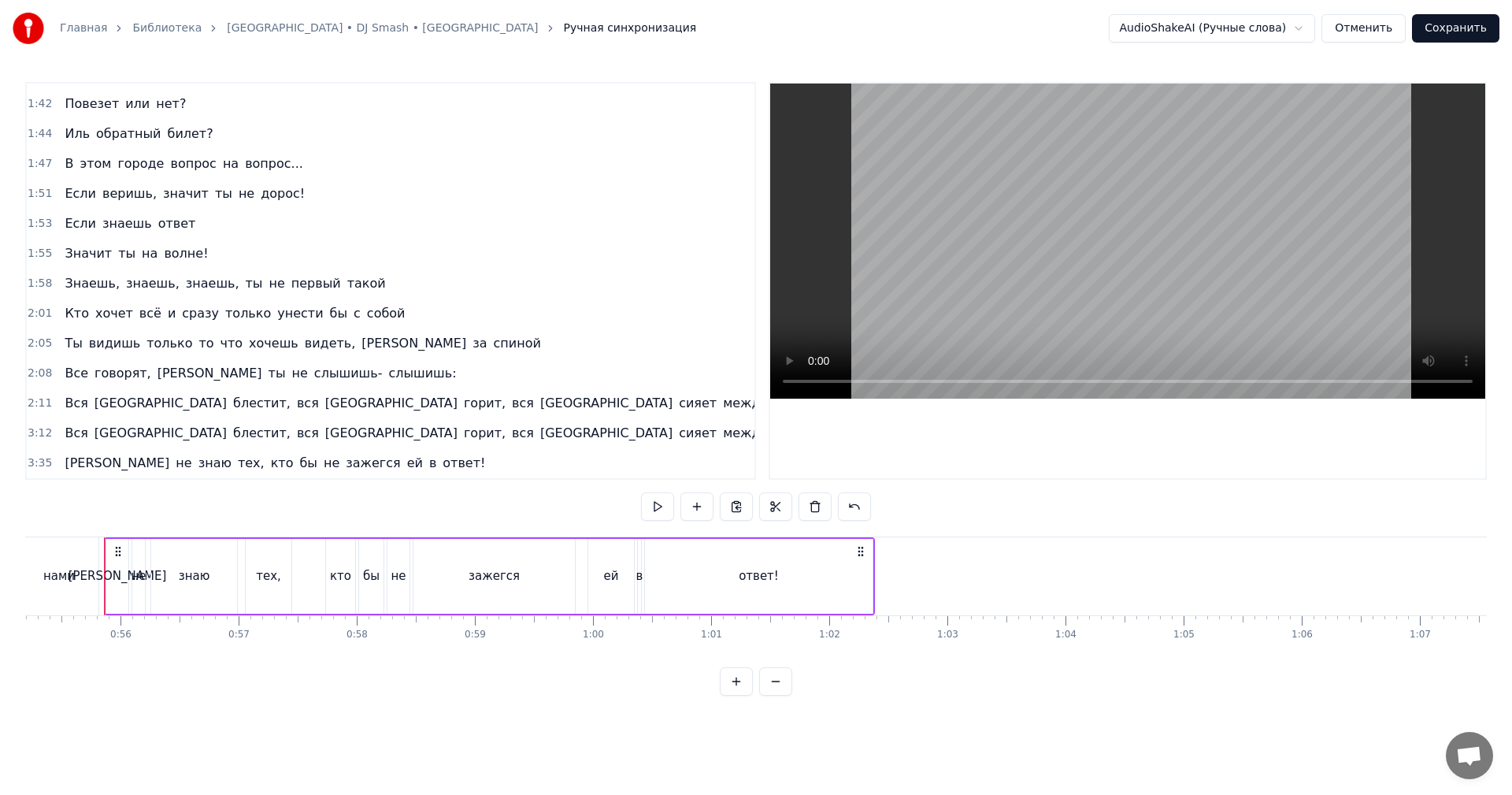
click at [32, 407] on span "2:11" at bounding box center [39, 403] width 24 height 16
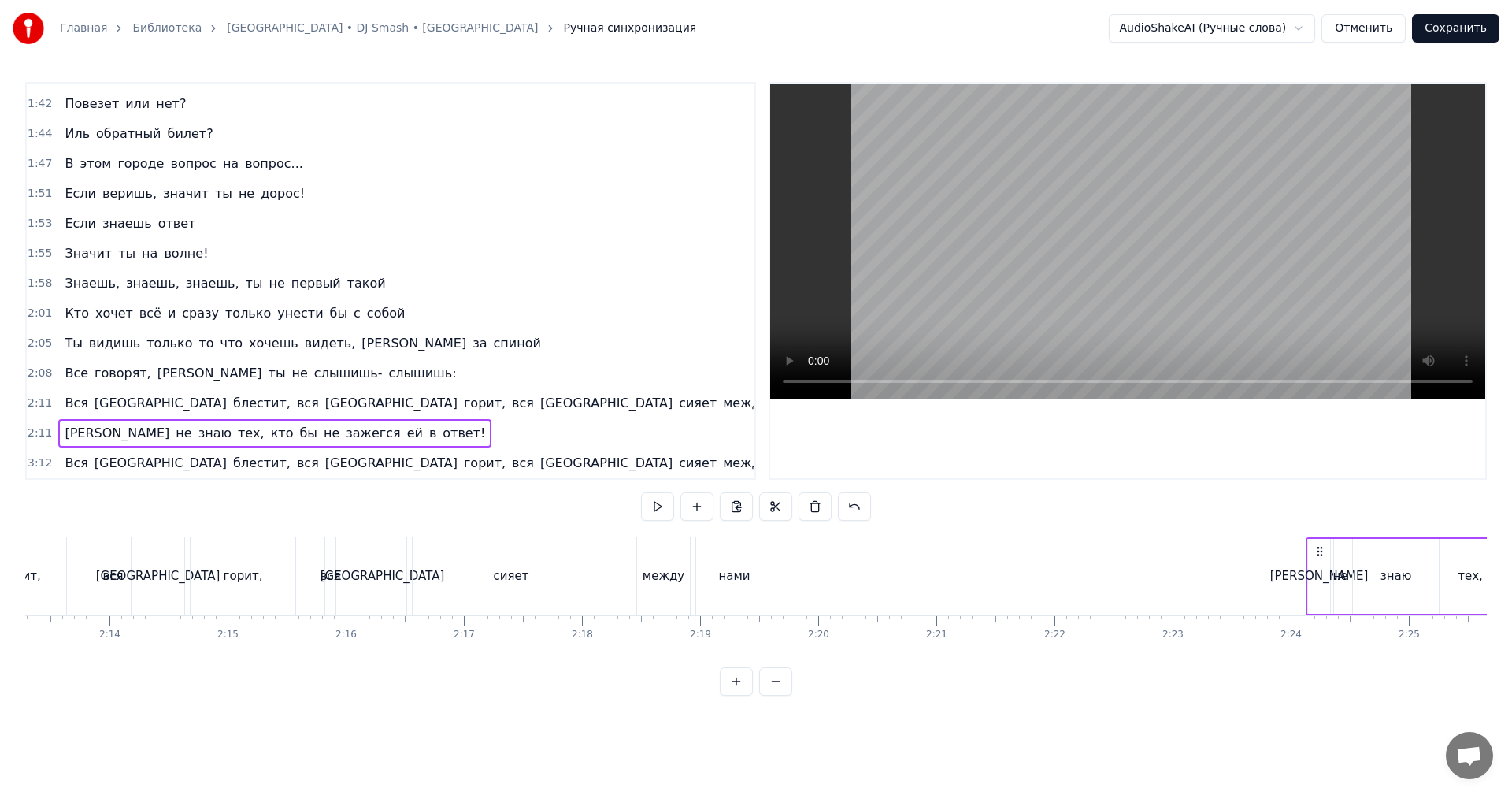
scroll to position [0, 15783]
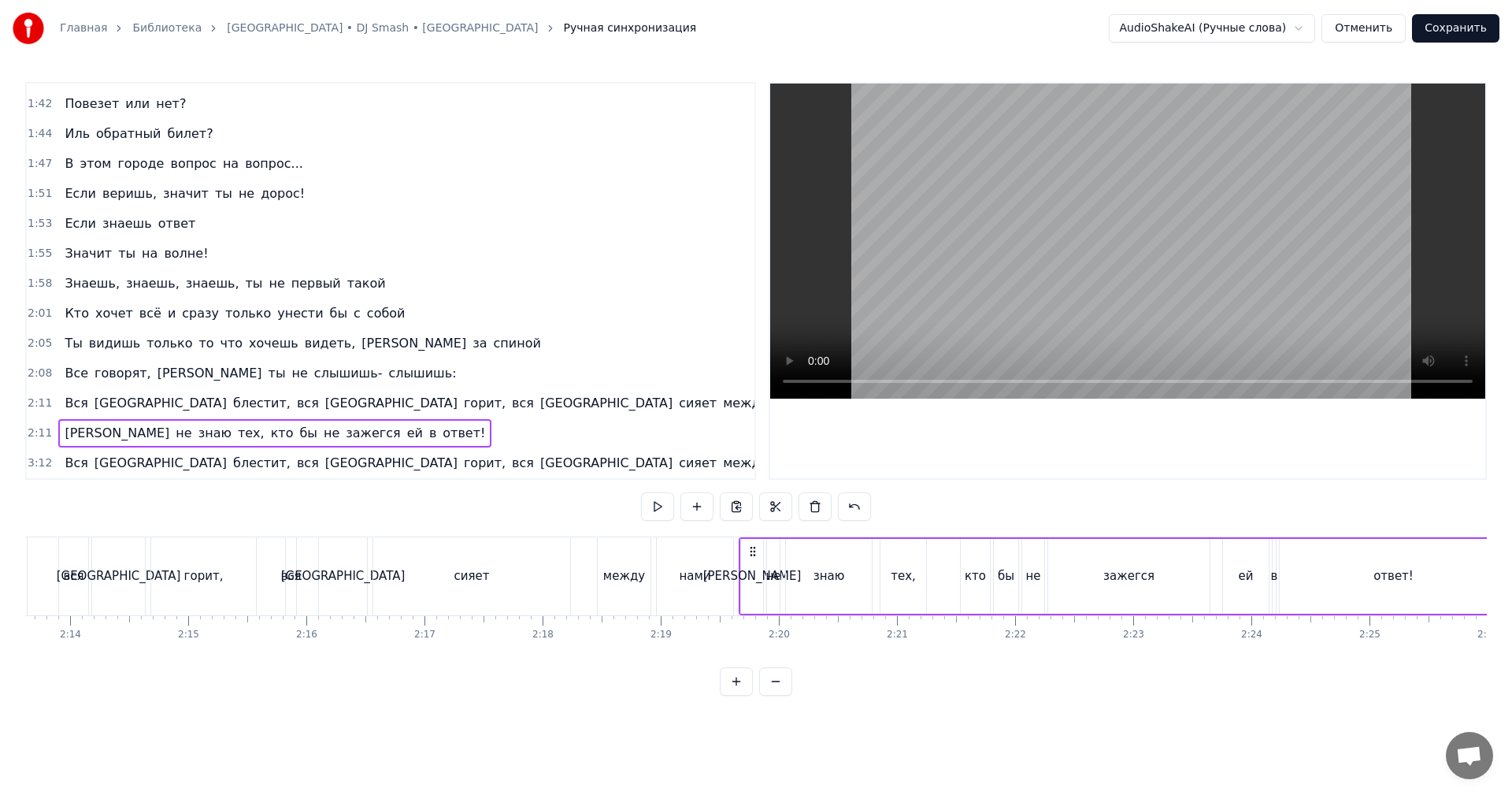
drag, startPoint x: 117, startPoint y: 547, endPoint x: 752, endPoint y: 541, distance: 635.0
click at [752, 541] on div "Я не знаю тех, кто бы не зажегся ей в ответ!" at bounding box center [1124, 576] width 771 height 78
click at [700, 551] on div "нами" at bounding box center [695, 576] width 76 height 78
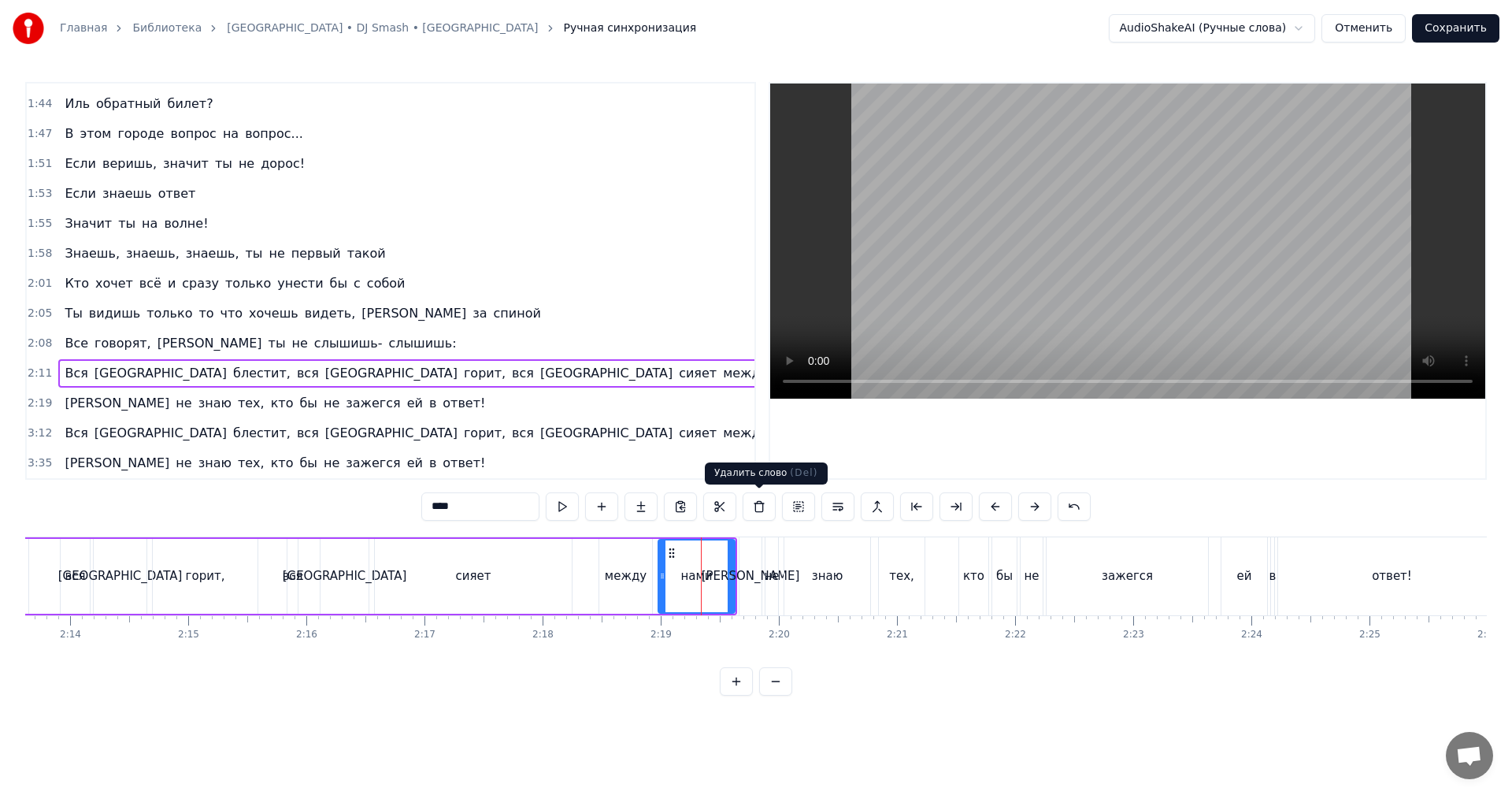
click at [963, 239] on video at bounding box center [1128, 241] width 715 height 315
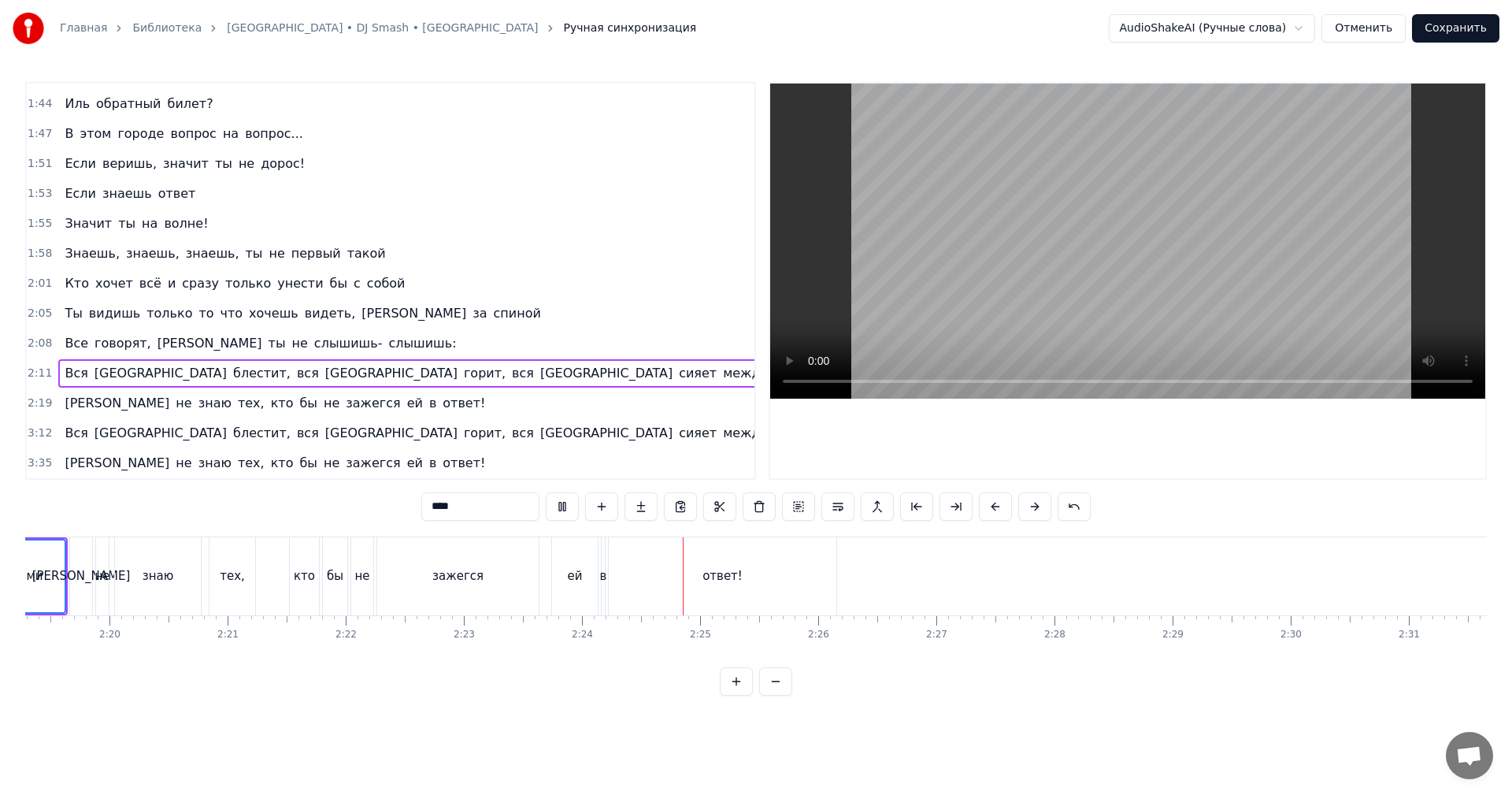
scroll to position [0, 16492]
click at [960, 294] on video at bounding box center [1128, 241] width 715 height 315
click at [38, 374] on span "2:11" at bounding box center [39, 374] width 24 height 16
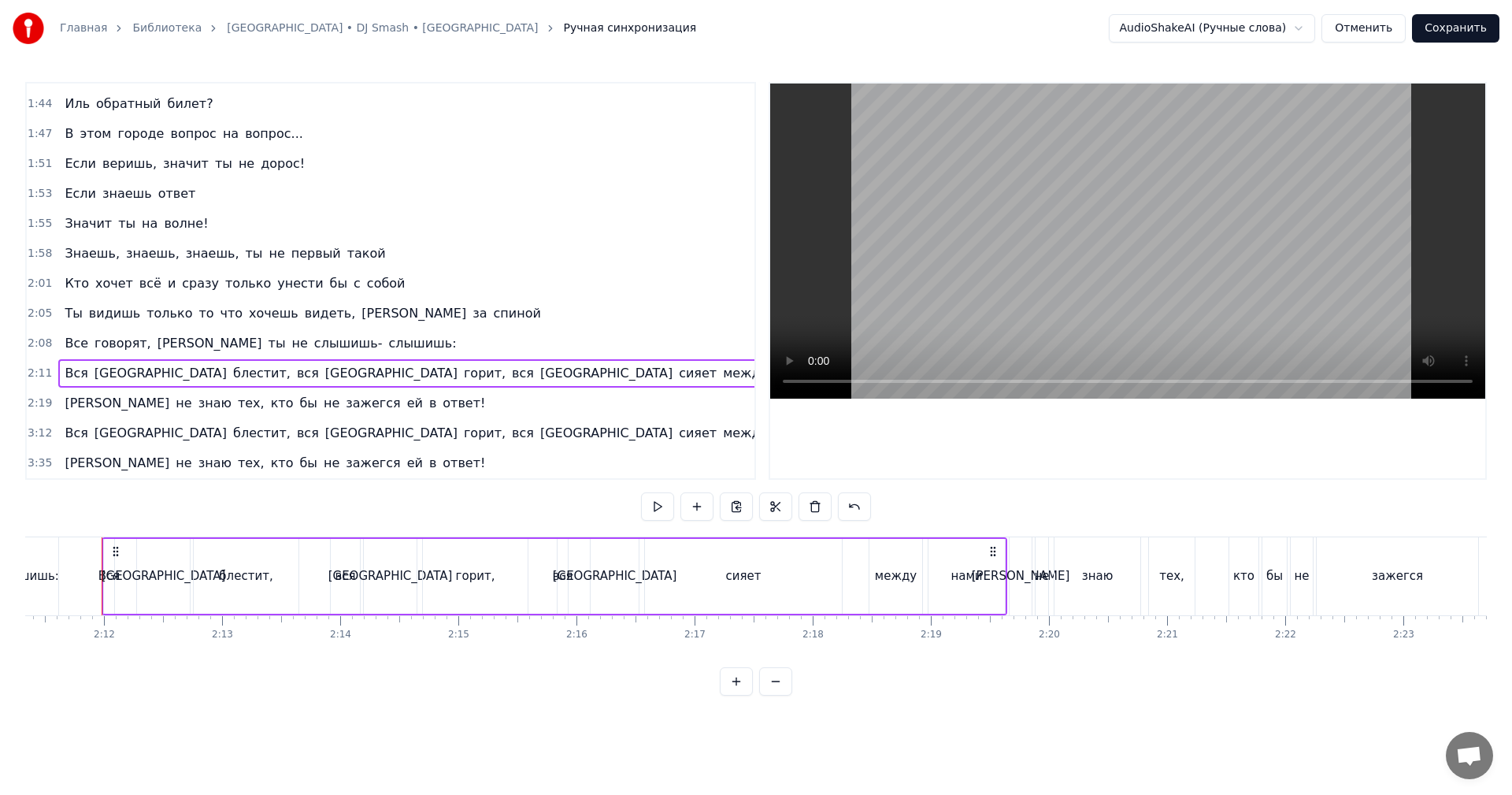
scroll to position [0, 15511]
click at [27, 406] on span "2:19" at bounding box center [39, 403] width 24 height 16
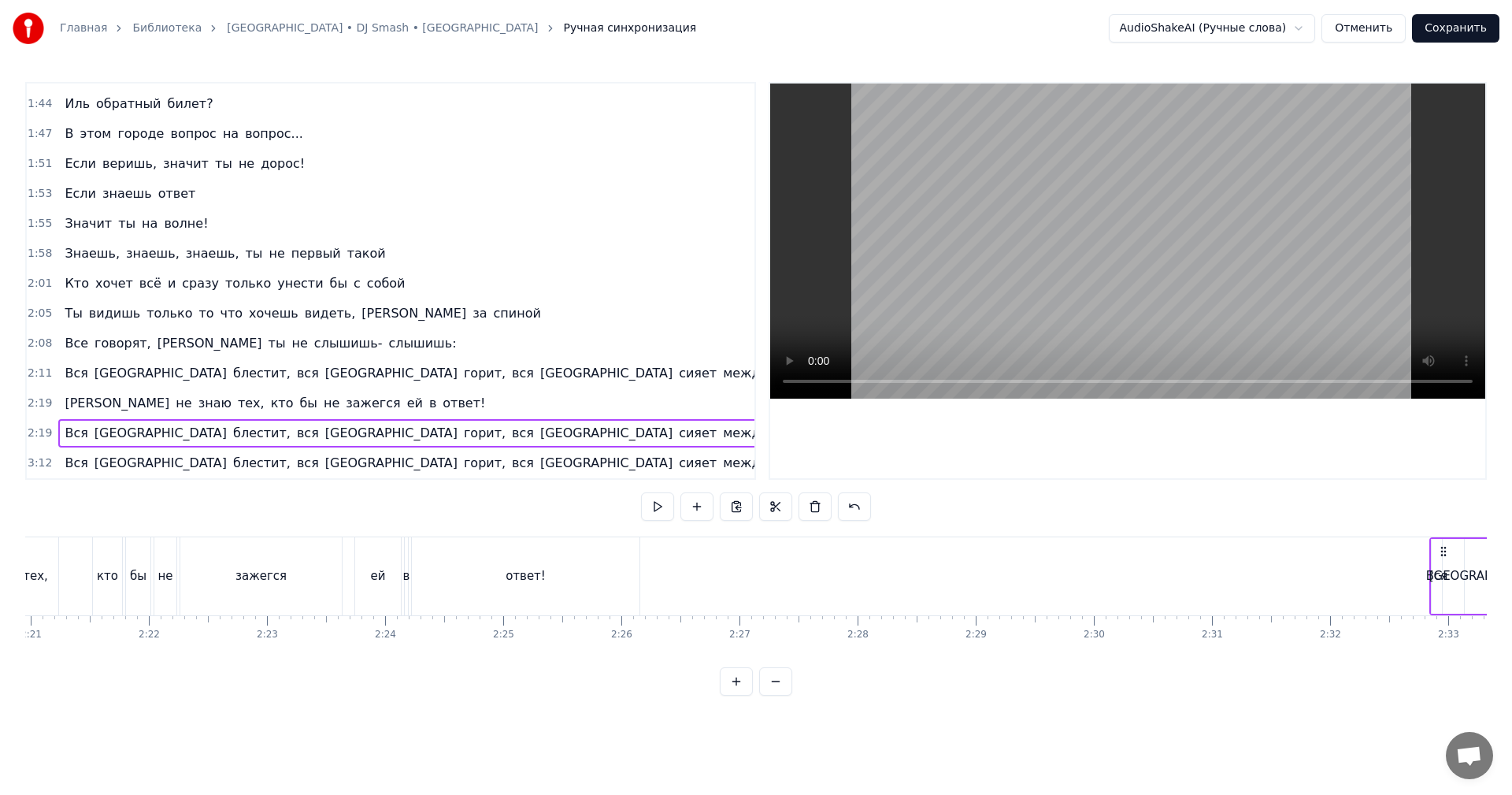
scroll to position [0, 16680]
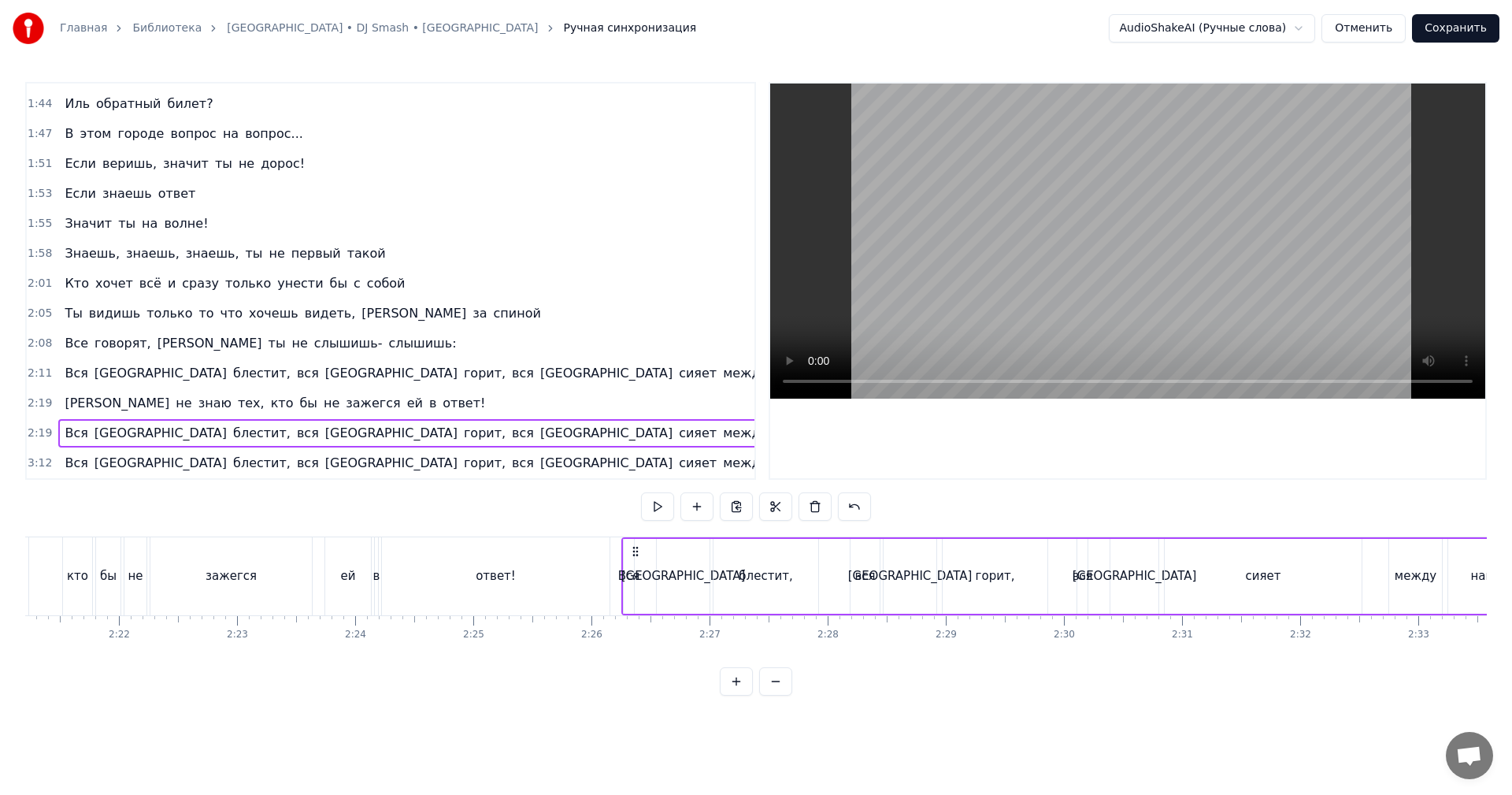
drag, startPoint x: 472, startPoint y: 549, endPoint x: 634, endPoint y: 568, distance: 163.1
click at [634, 568] on div "Вся [GEOGRAPHIC_DATA] блестит, вся Москва горит, вся [GEOGRAPHIC_DATA] сияет ме…" at bounding box center [1074, 576] width 905 height 78
click at [544, 570] on div "ответ!" at bounding box center [496, 576] width 227 height 78
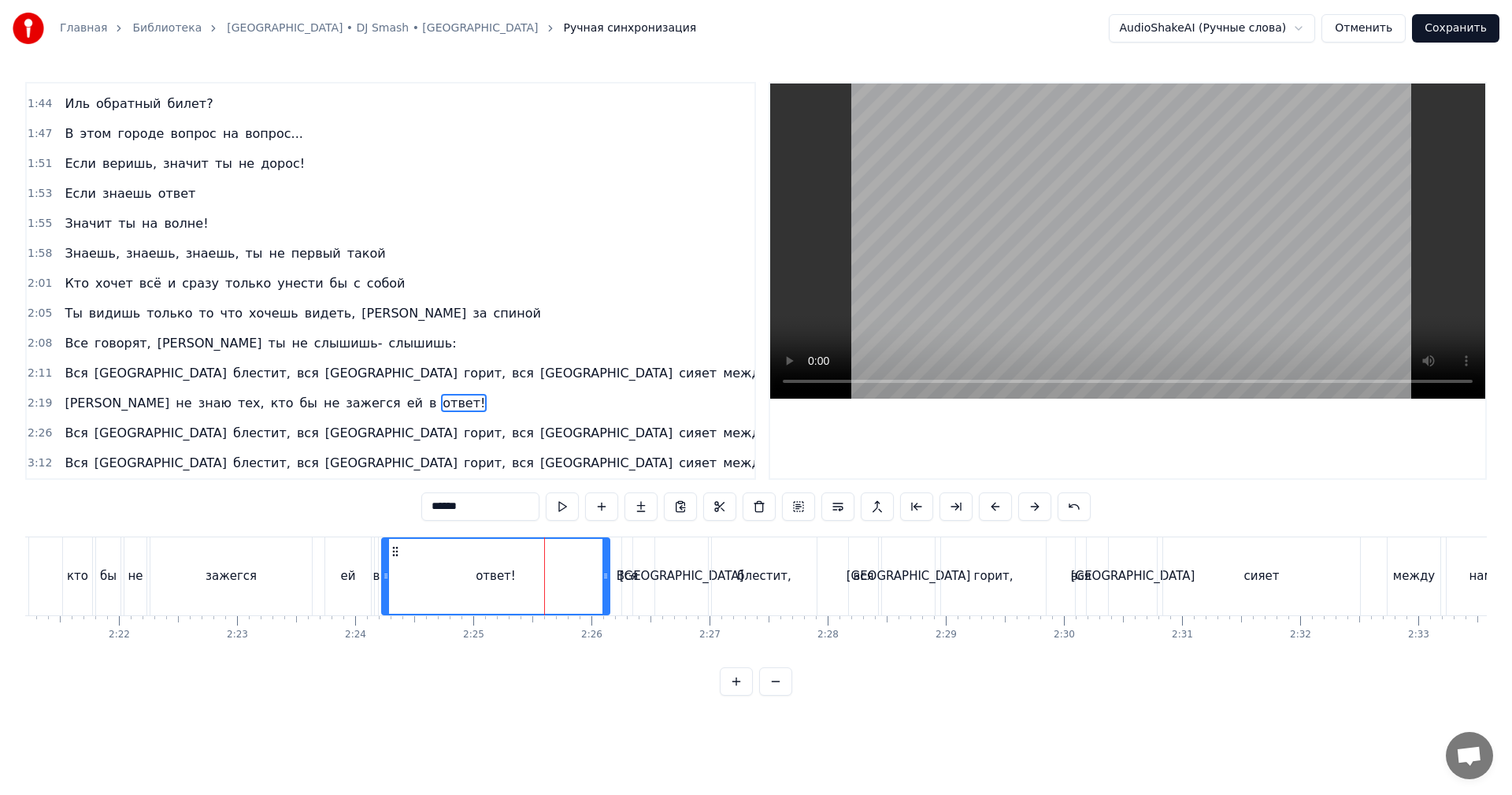
scroll to position [534, 0]
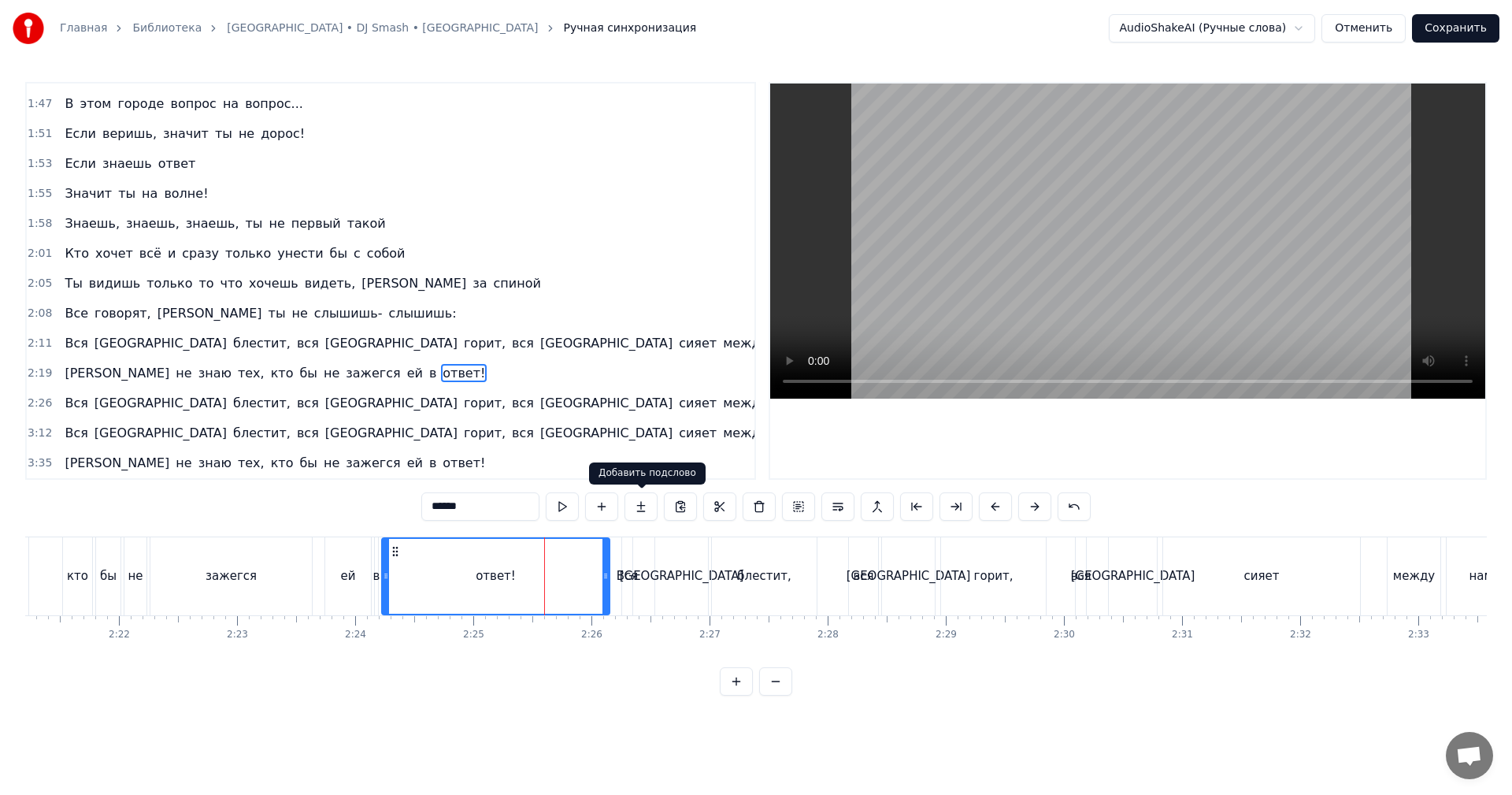
click at [1035, 280] on video at bounding box center [1128, 241] width 715 height 315
click at [1034, 280] on video at bounding box center [1128, 241] width 715 height 315
click at [633, 578] on div "Вся" at bounding box center [627, 576] width 22 height 19
type input "***"
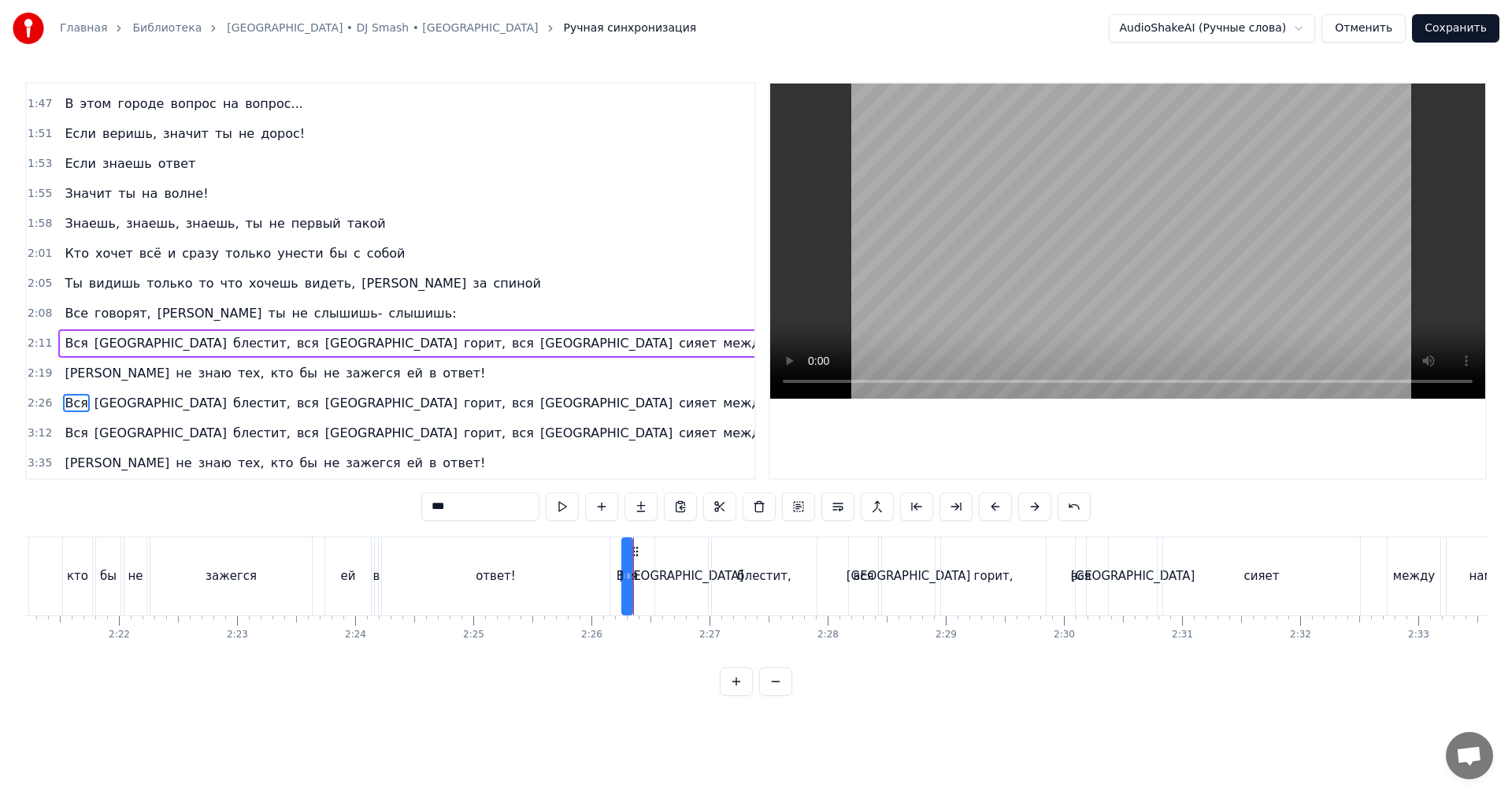
click at [35, 400] on span "2:26" at bounding box center [39, 403] width 24 height 16
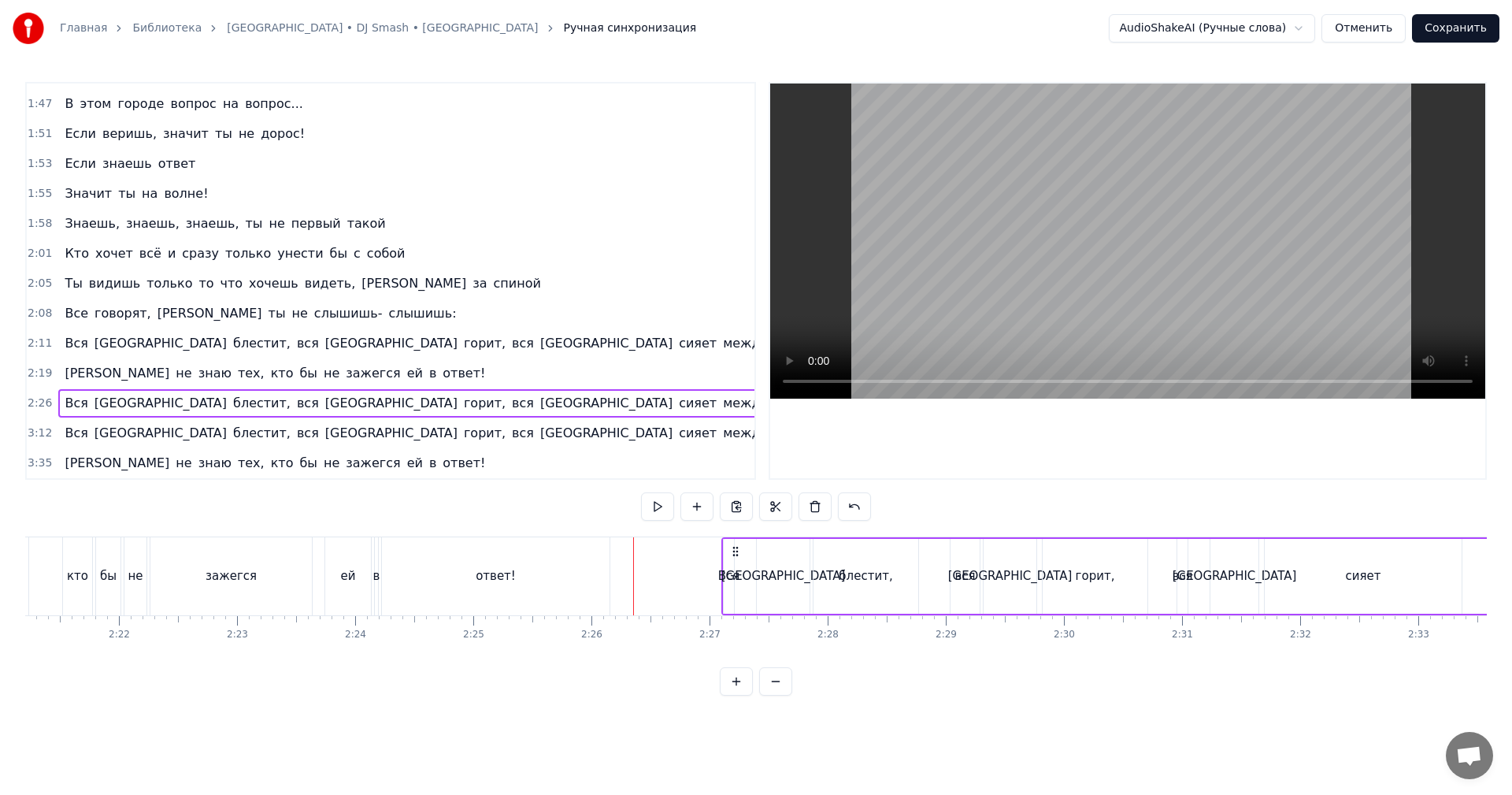
drag, startPoint x: 631, startPoint y: 547, endPoint x: 732, endPoint y: 544, distance: 101.0
click at [732, 545] on icon at bounding box center [736, 551] width 13 height 13
drag, startPoint x: 696, startPoint y: 569, endPoint x: 758, endPoint y: 521, distance: 78.4
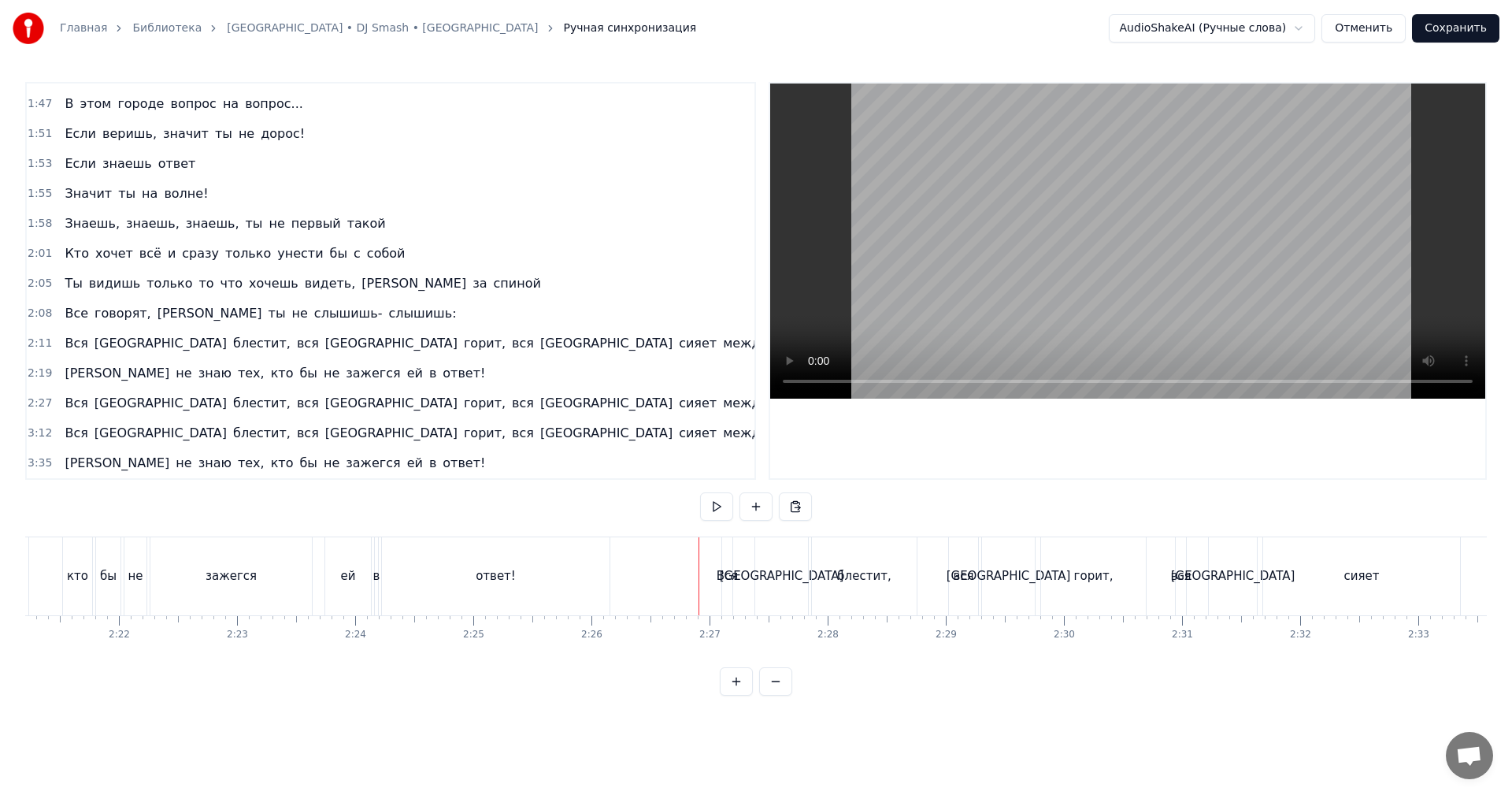
click at [1079, 292] on video at bounding box center [1128, 241] width 715 height 315
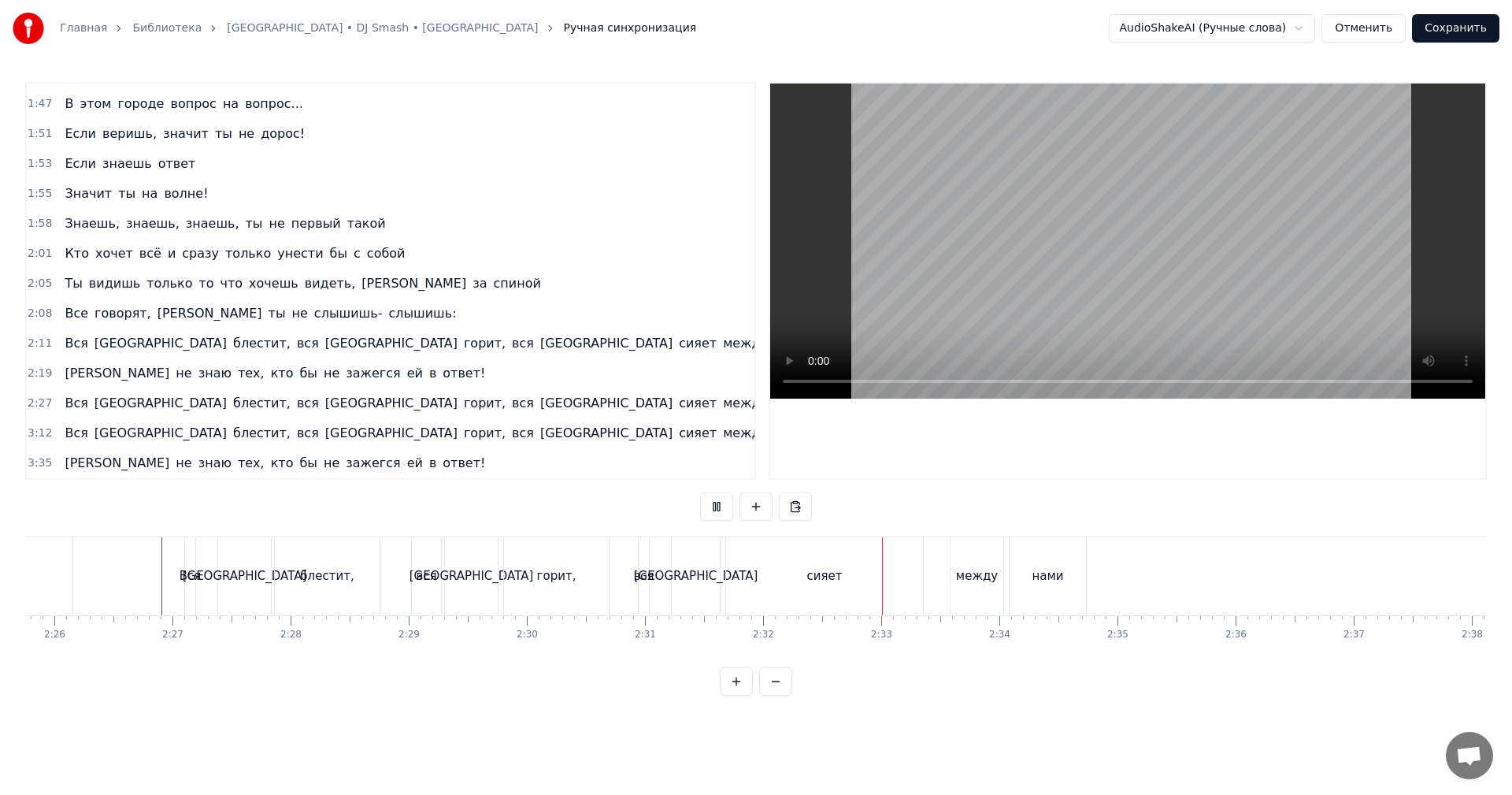
scroll to position [0, 17231]
click at [1017, 227] on video at bounding box center [1128, 241] width 715 height 315
click at [759, 591] on div "сияет" at bounding box center [811, 576] width 197 height 78
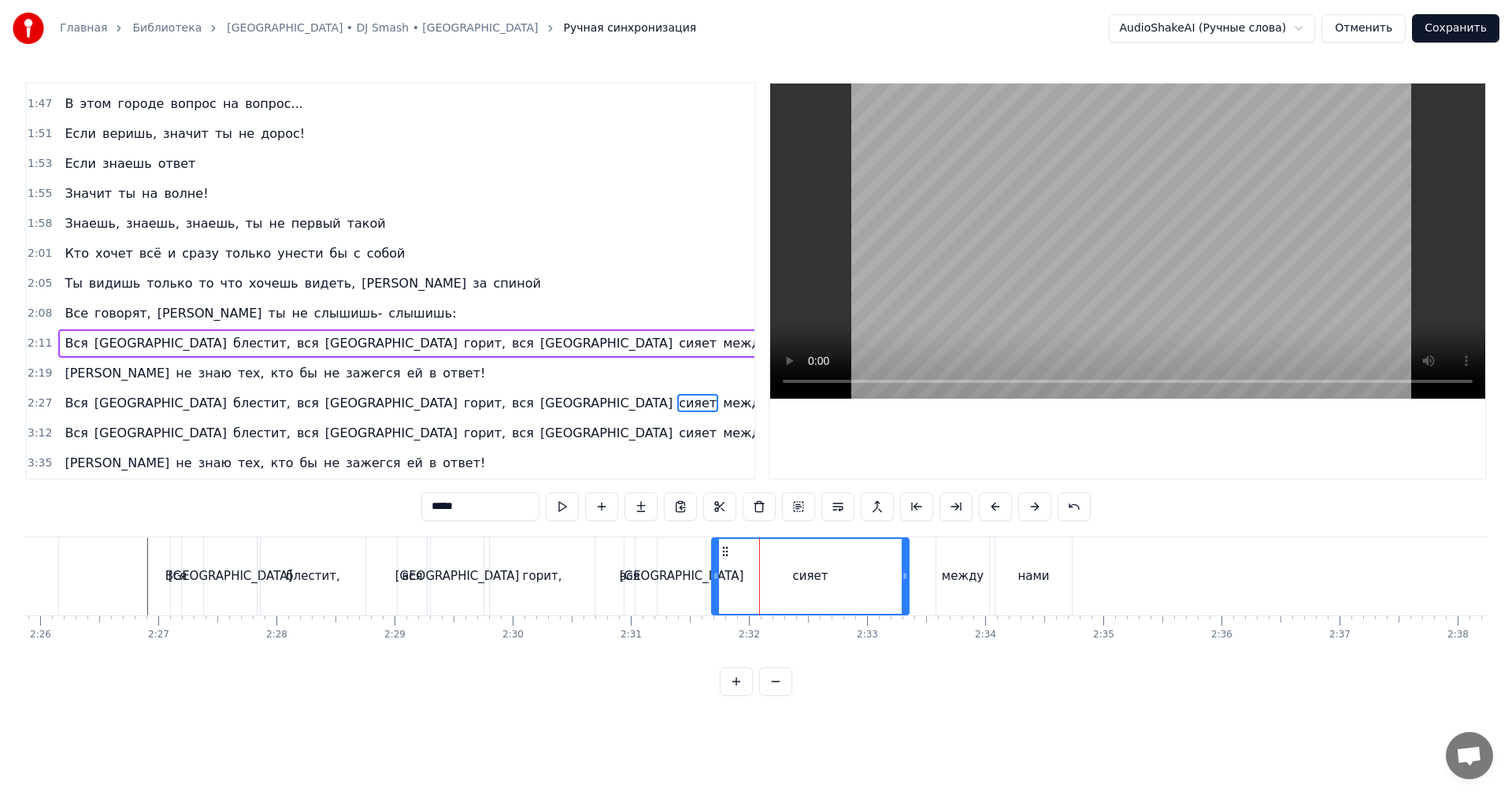
click at [36, 377] on span "2:19" at bounding box center [39, 374] width 24 height 16
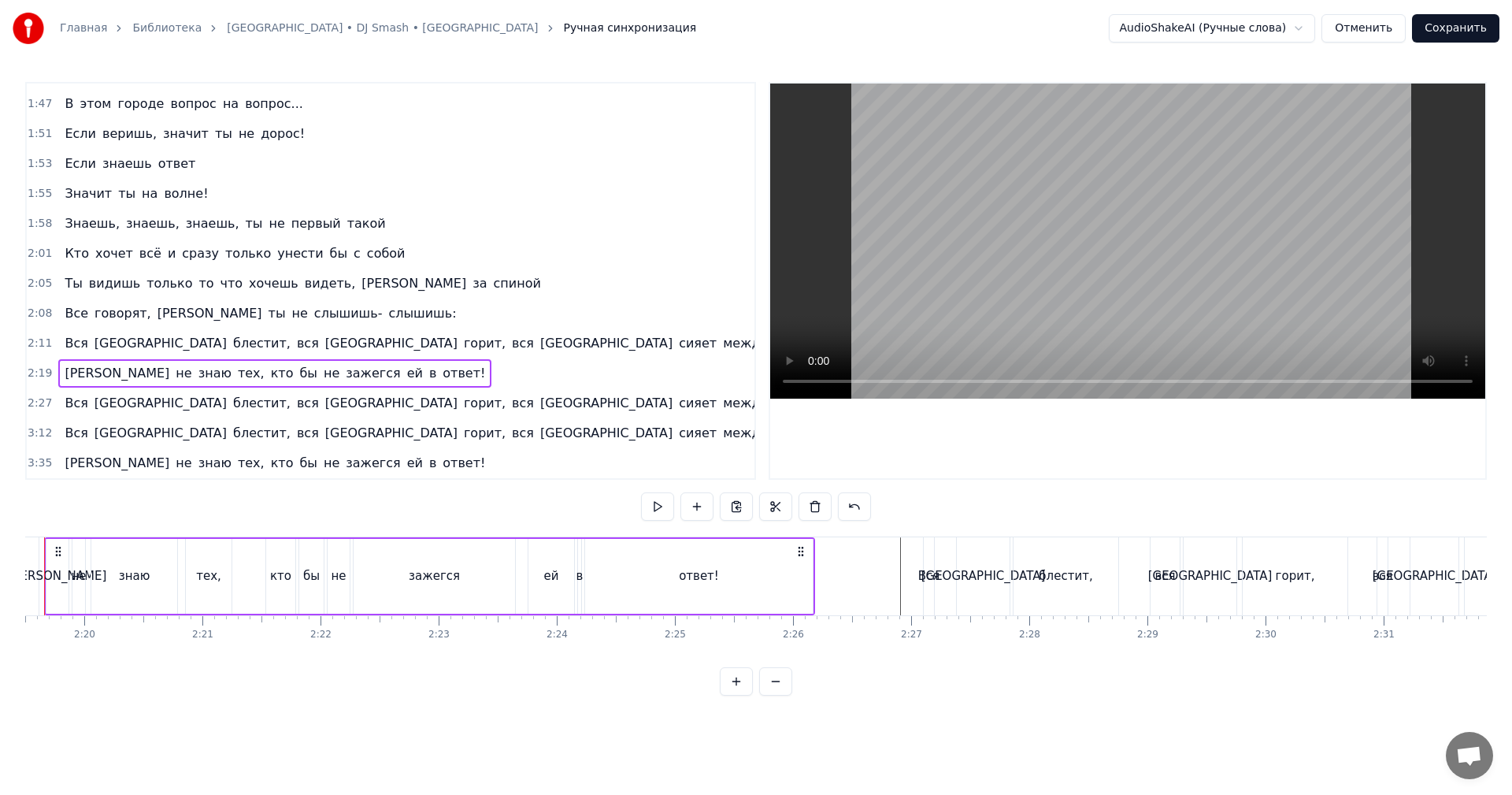
scroll to position [0, 16418]
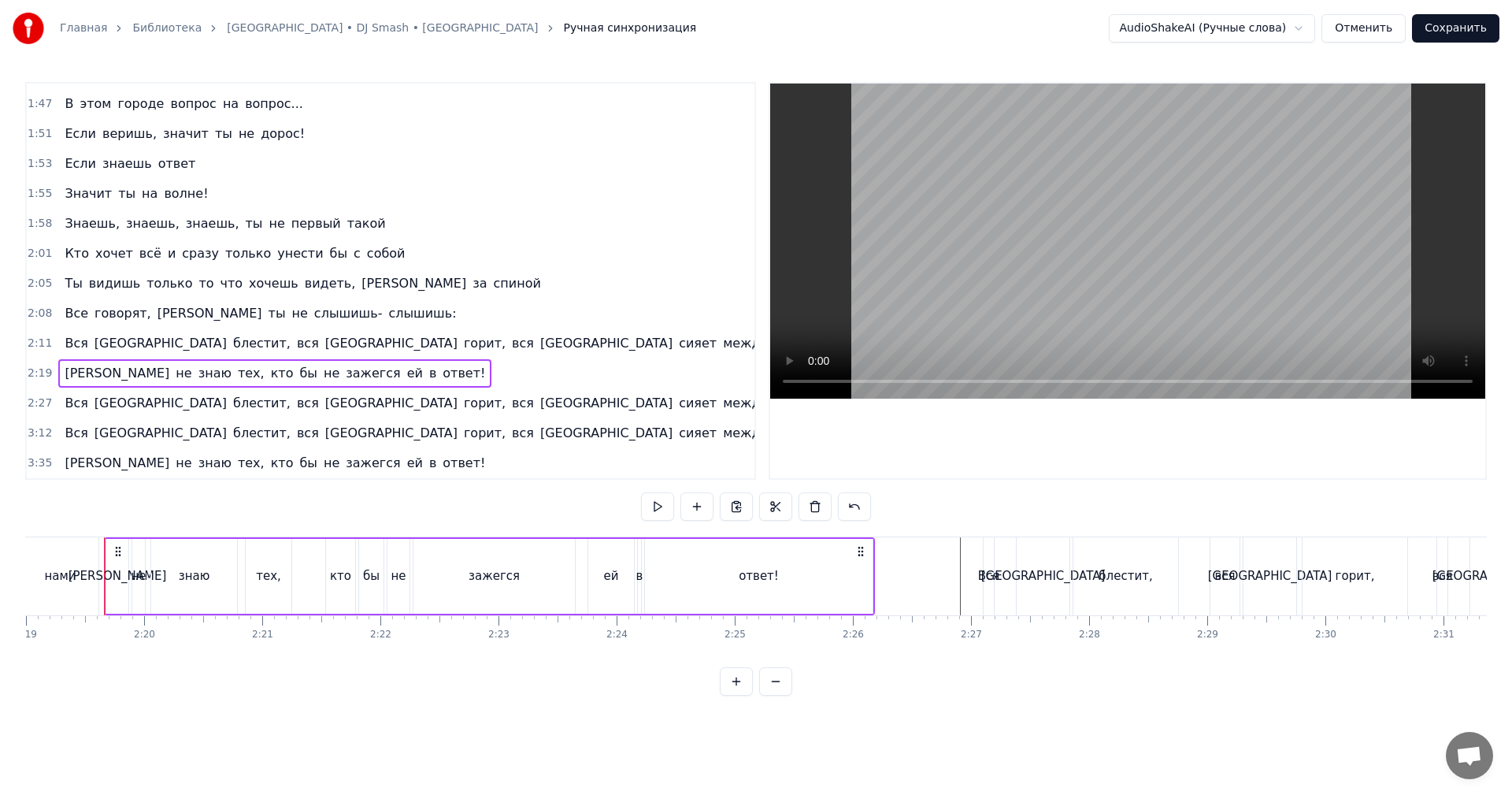
click at [38, 404] on span "2:27" at bounding box center [39, 403] width 24 height 16
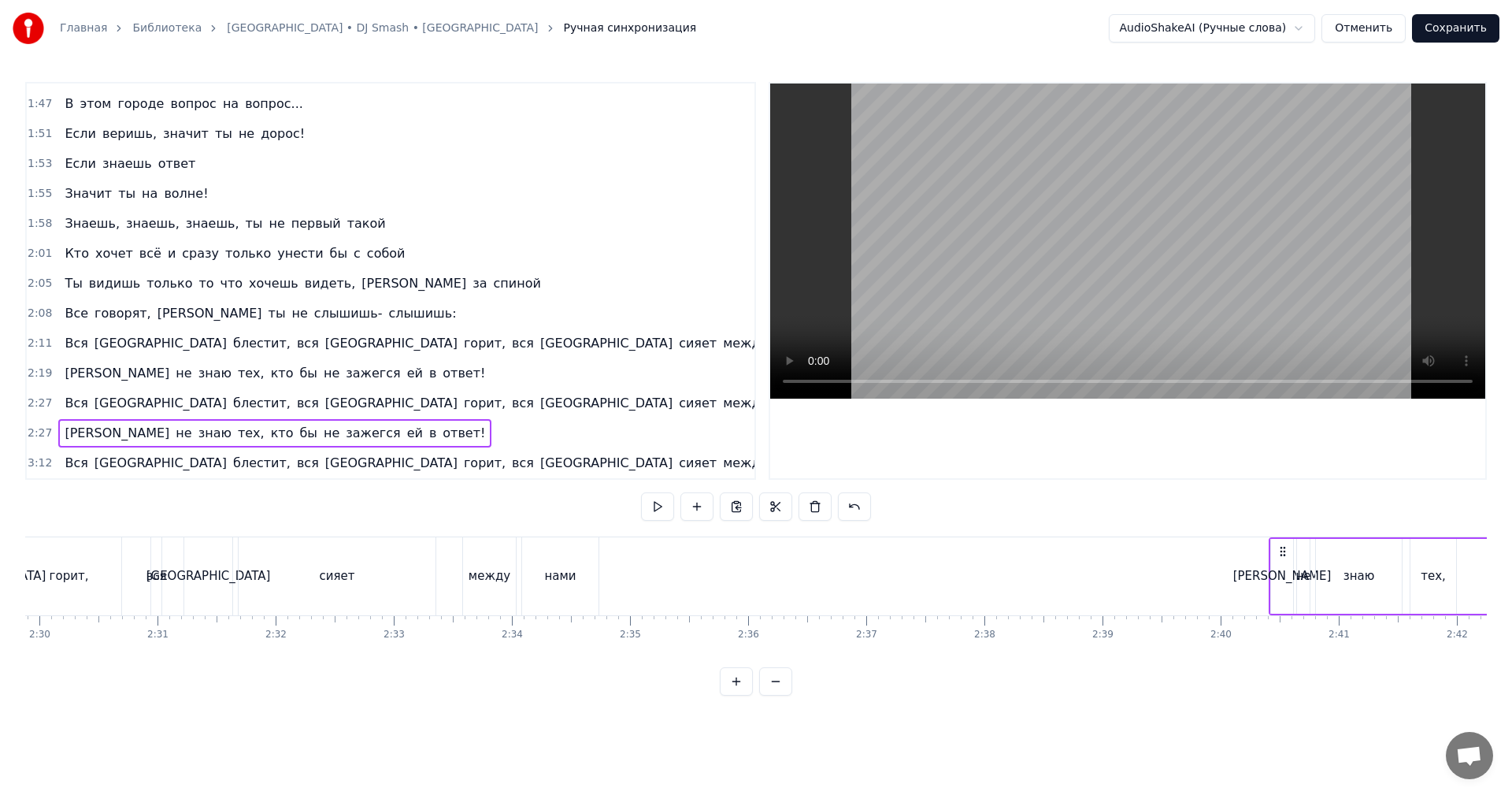
scroll to position [0, 17729]
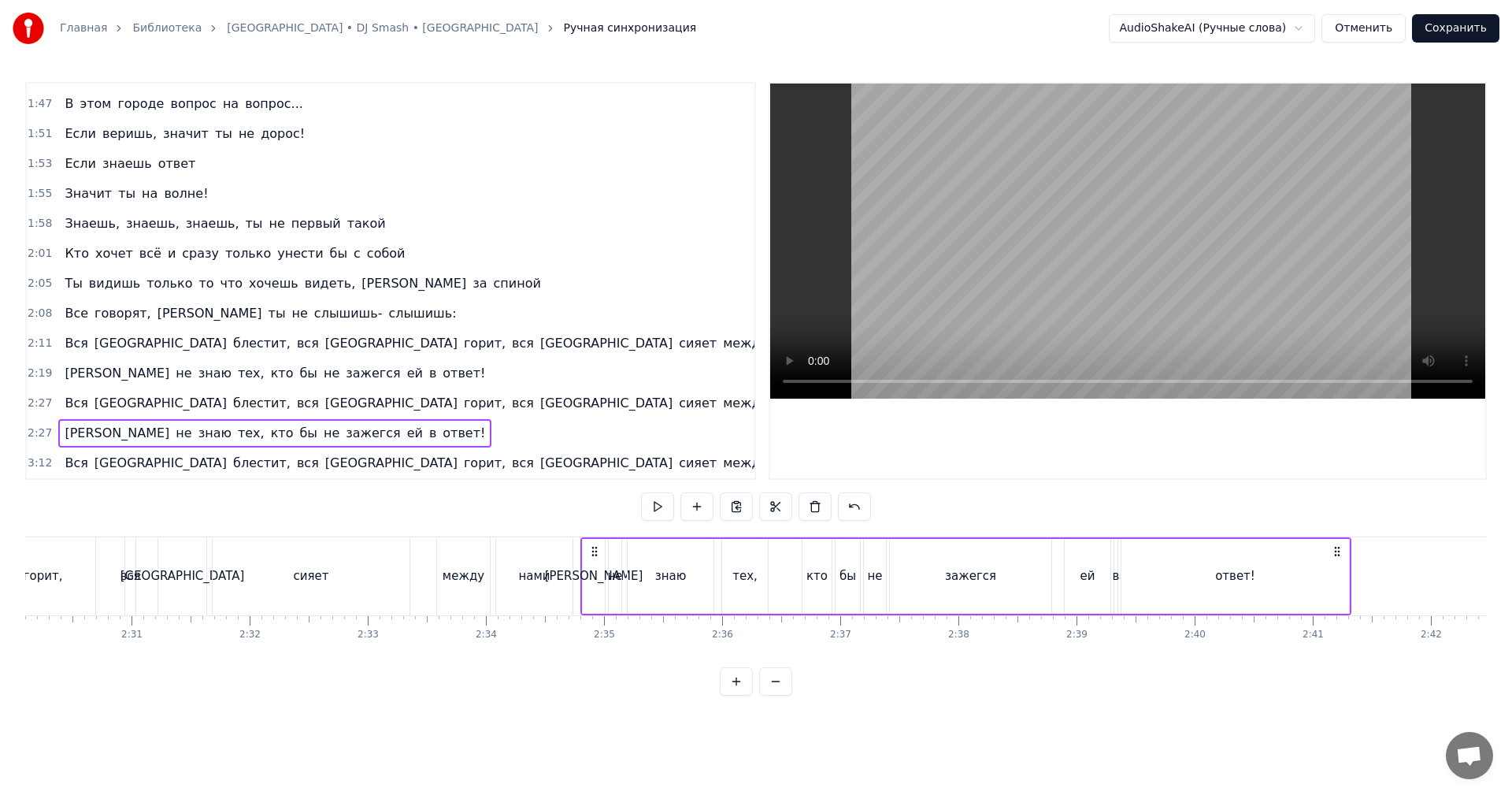
drag, startPoint x: 999, startPoint y: 550, endPoint x: 597, endPoint y: 590, distance: 404.0
click at [597, 590] on div "Я не знаю тех, кто бы не зажегся ей в ответ!" at bounding box center [966, 576] width 771 height 78
click at [456, 570] on div "между" at bounding box center [463, 576] width 42 height 19
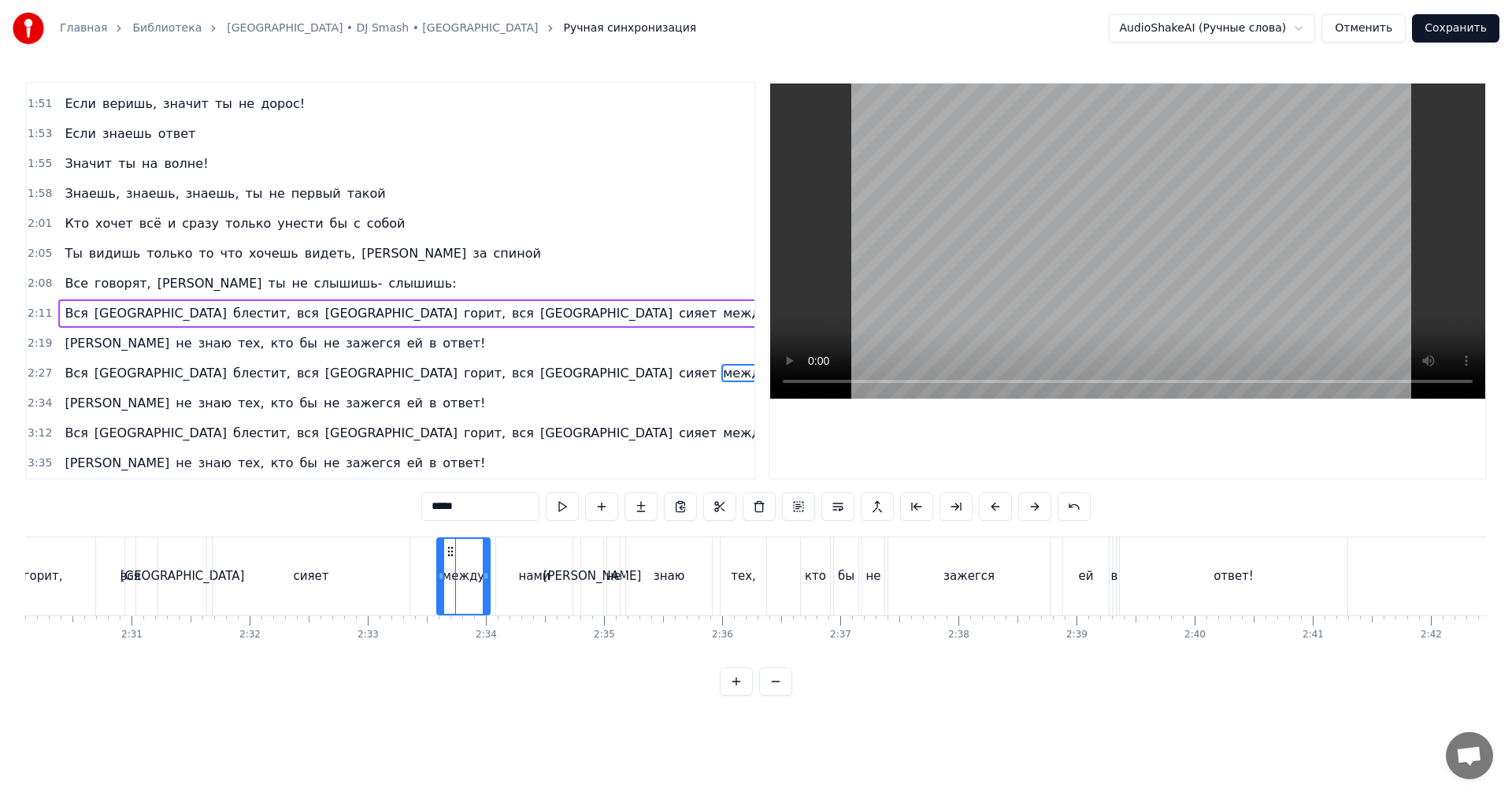
click at [1002, 290] on video at bounding box center [1128, 241] width 715 height 315
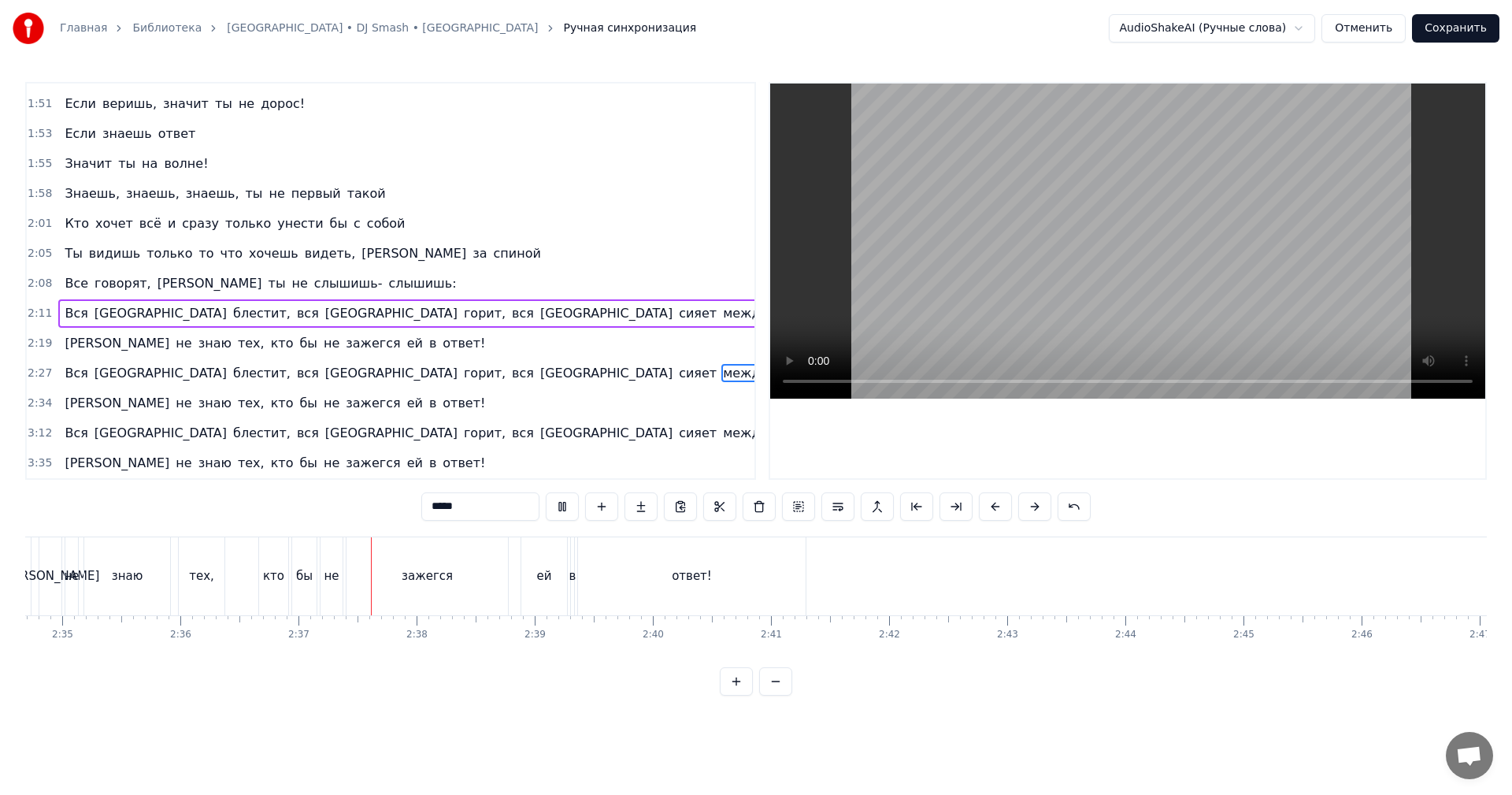
scroll to position [0, 18282]
click at [724, 574] on div "ответ!" at bounding box center [682, 576] width 227 height 78
type input "******"
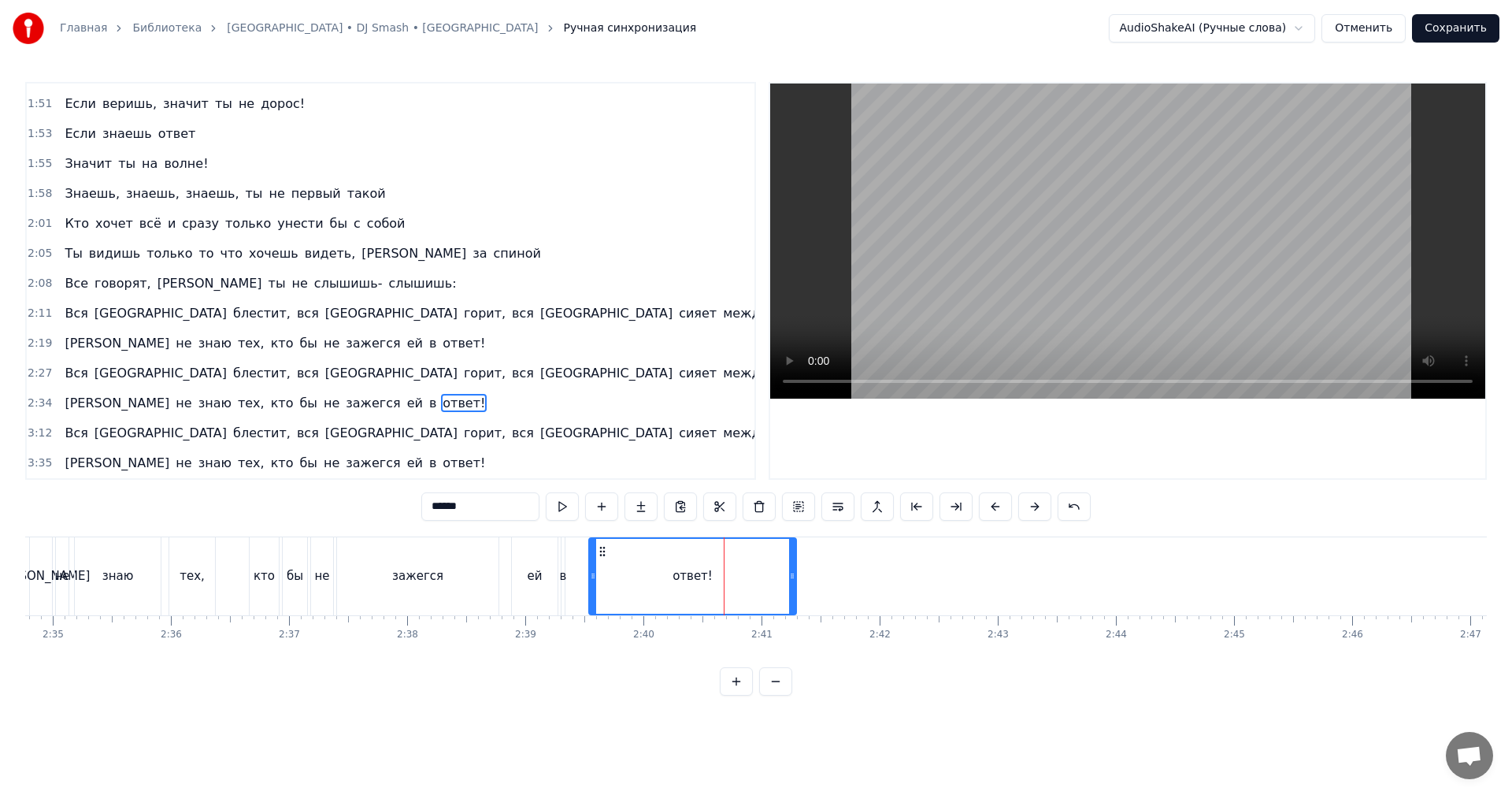
click at [590, 570] on icon at bounding box center [593, 576] width 6 height 13
click at [569, 578] on div "Я не знаю тех, кто бы не зажегся ей в ответ!" at bounding box center [415, 576] width 771 height 78
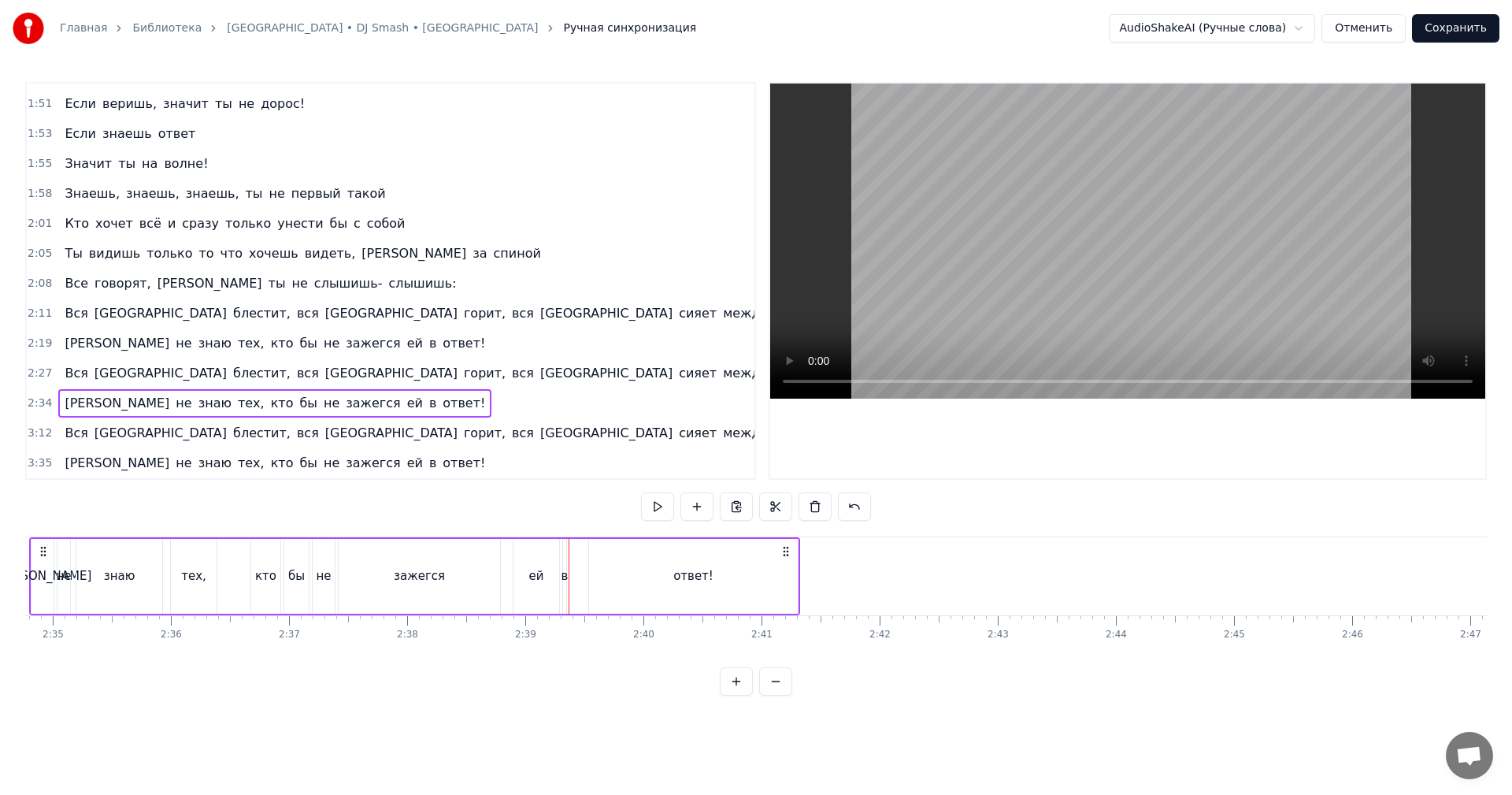
click at [564, 580] on div "в" at bounding box center [565, 576] width 7 height 19
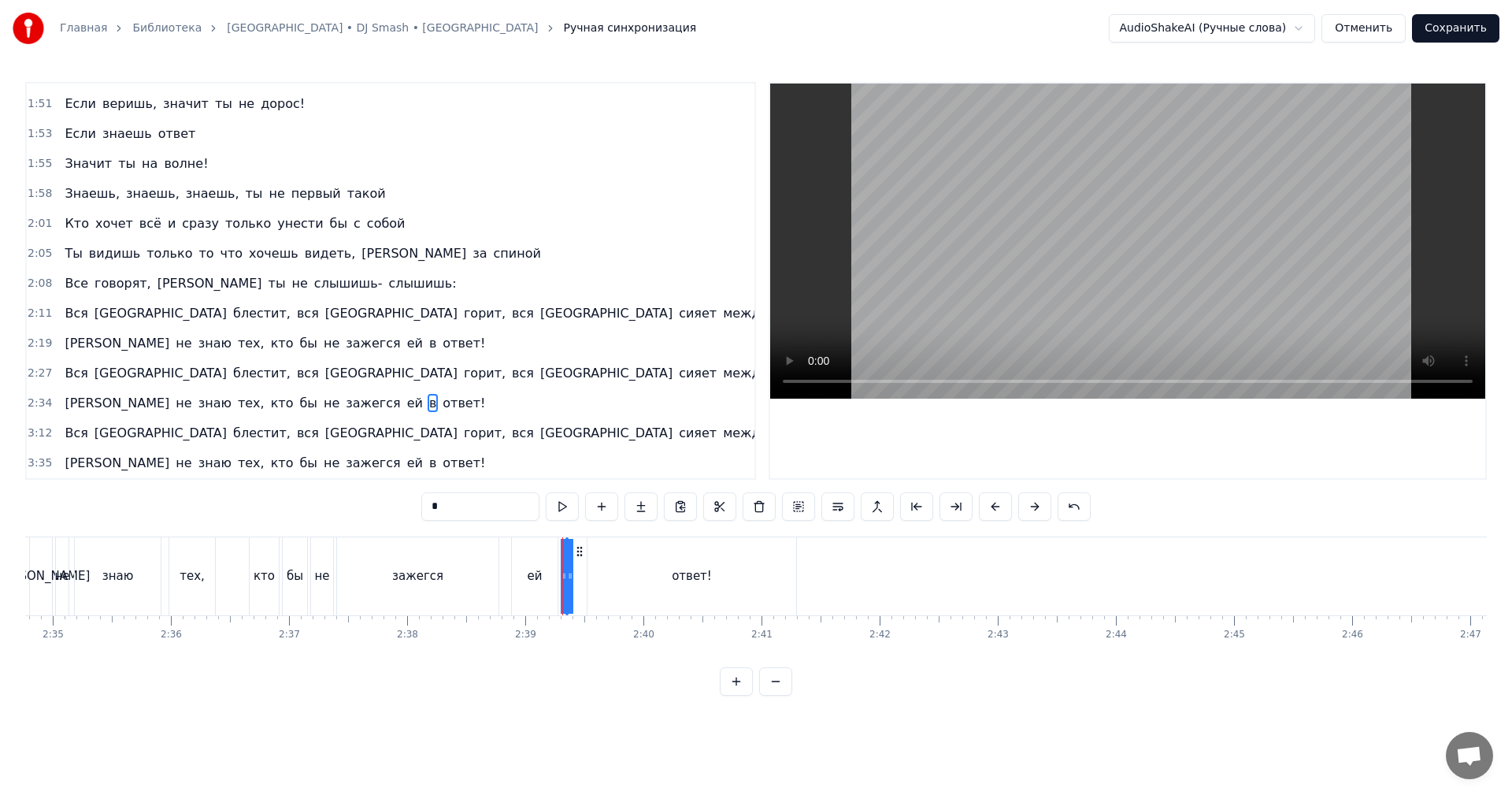
drag, startPoint x: 565, startPoint y: 580, endPoint x: 580, endPoint y: 576, distance: 15.5
click at [580, 576] on div "Я не знаю тех, кто бы не зажегся ей в ответ!" at bounding box center [415, 576] width 771 height 78
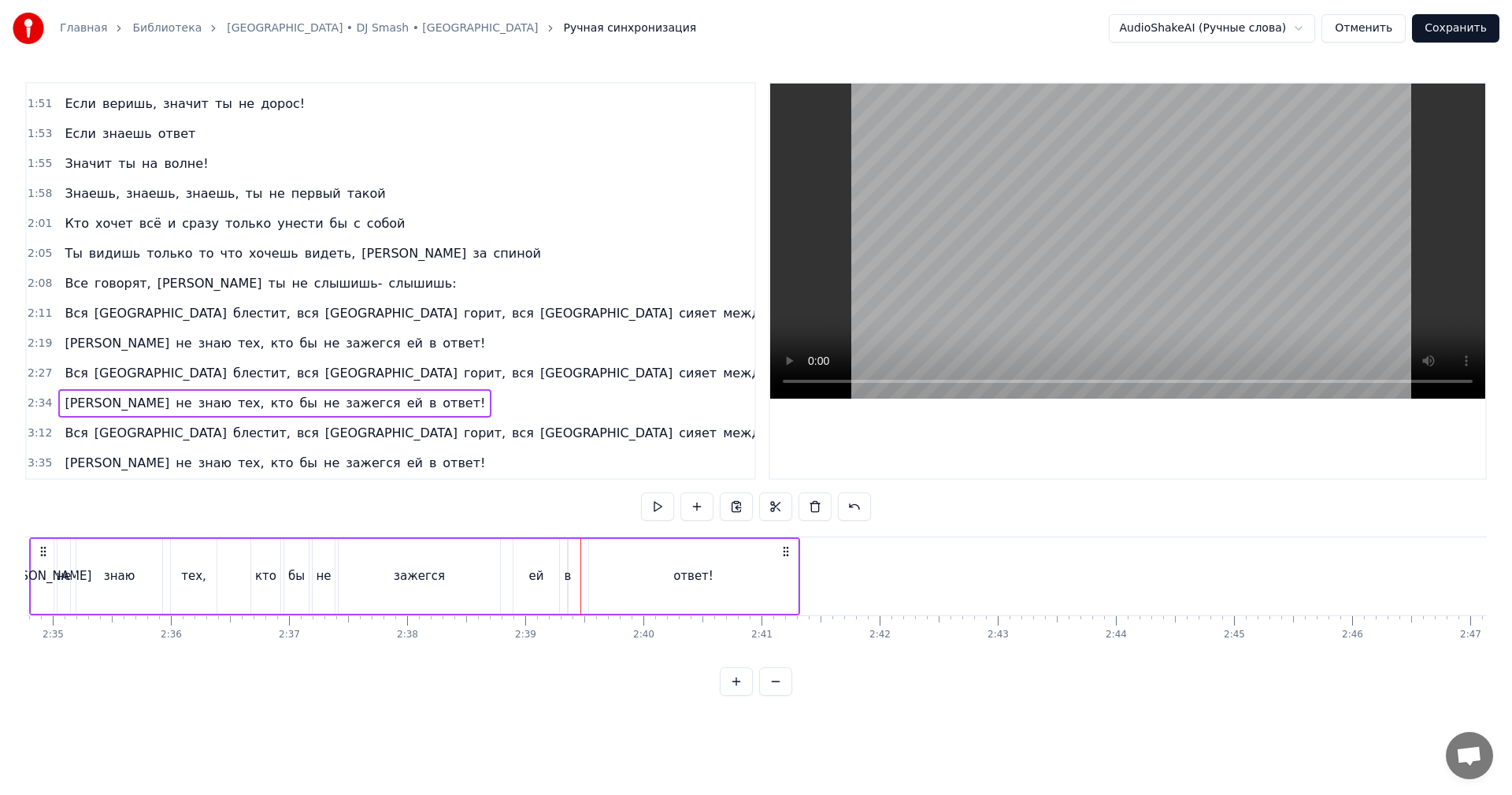
click at [564, 582] on div "Я не знаю тех, кто бы не зажегся ей в ответ!" at bounding box center [415, 576] width 771 height 78
click at [566, 582] on div "в" at bounding box center [568, 576] width 7 height 19
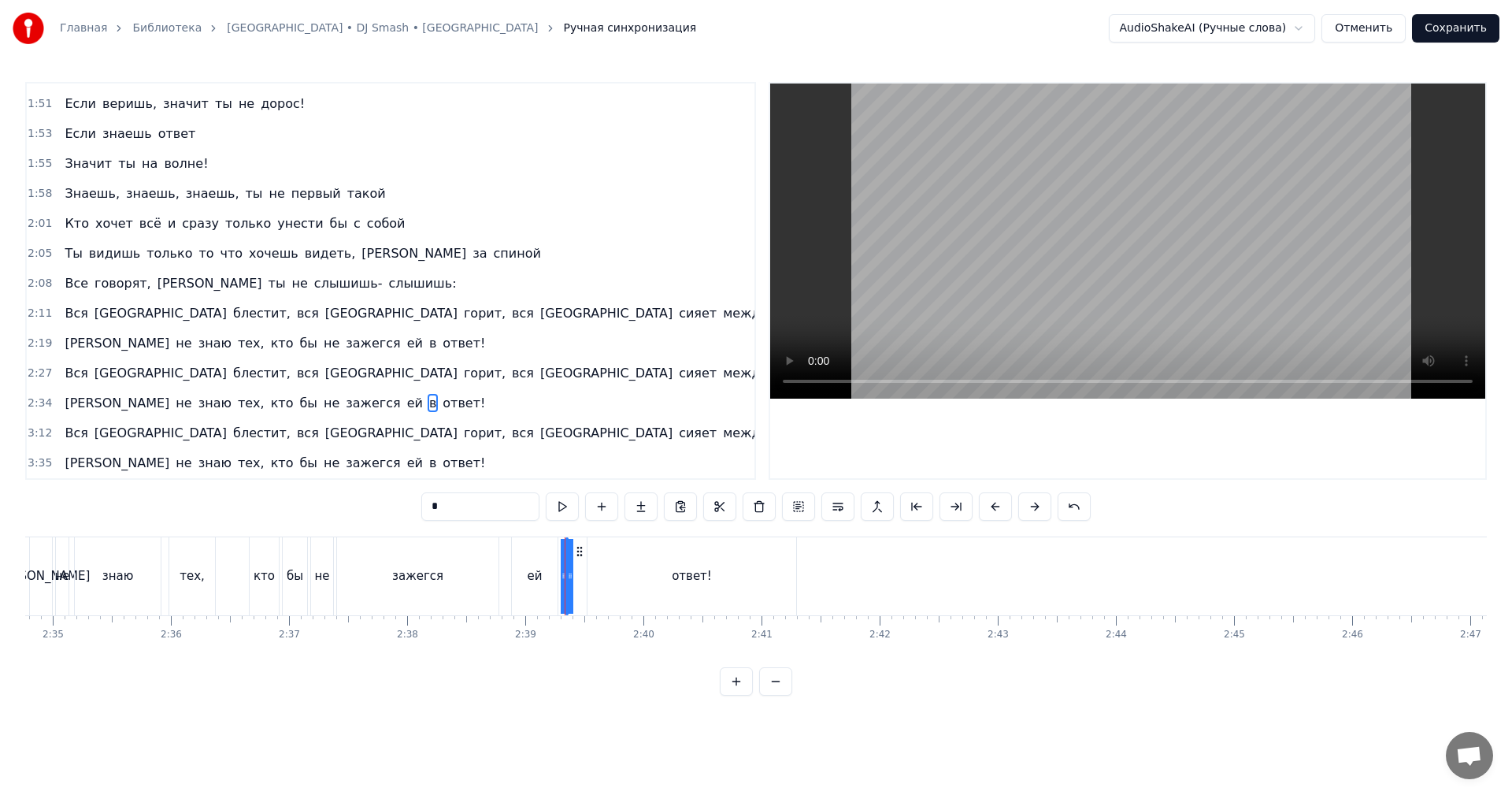
click at [564, 582] on div "в" at bounding box center [566, 576] width 7 height 19
drag, startPoint x: 562, startPoint y: 583, endPoint x: 587, endPoint y: 578, distance: 25.5
click at [587, 578] on div at bounding box center [586, 576] width 6 height 75
click at [652, 574] on div "ответ!" at bounding box center [692, 576] width 209 height 78
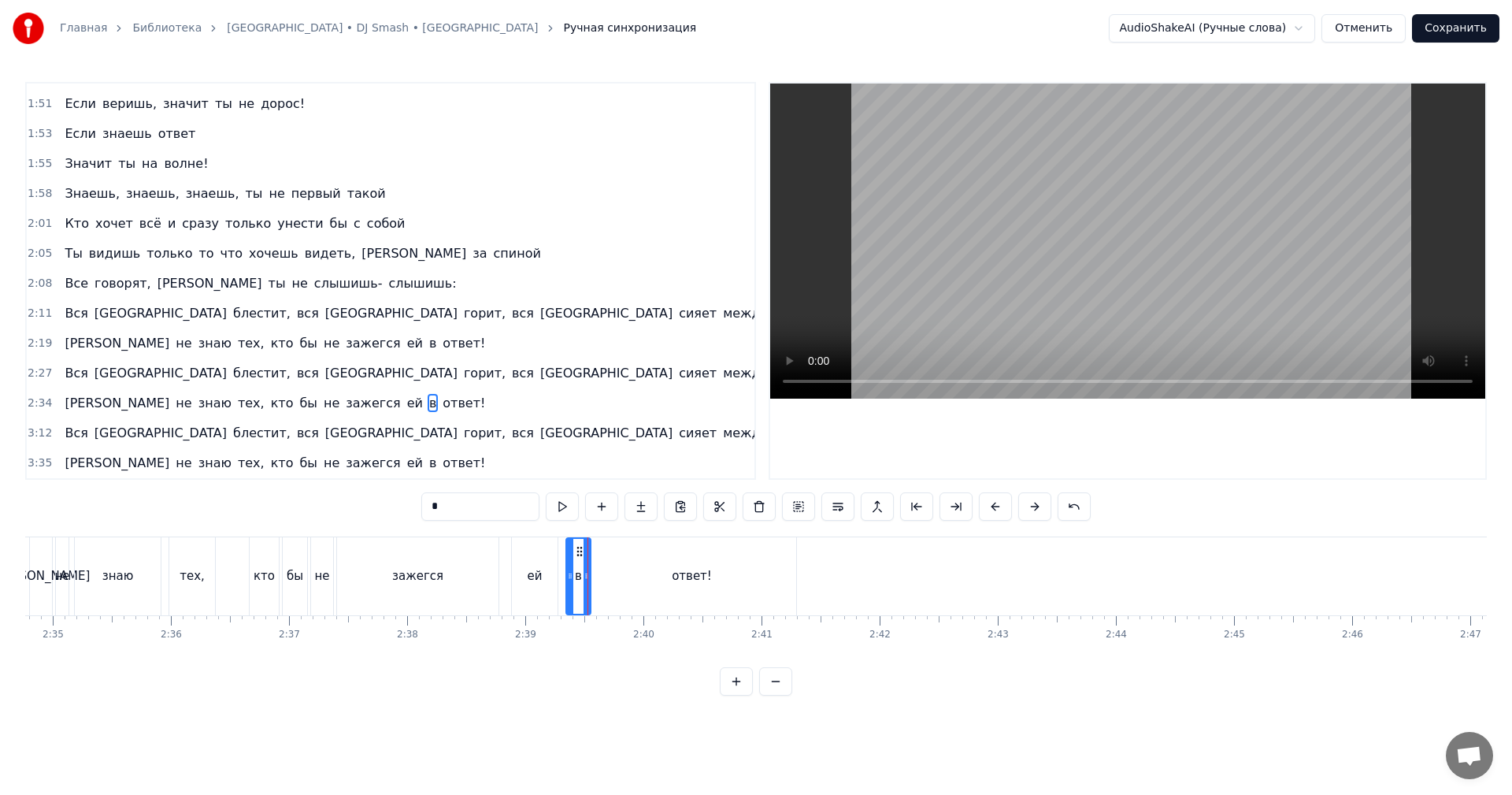
type input "******"
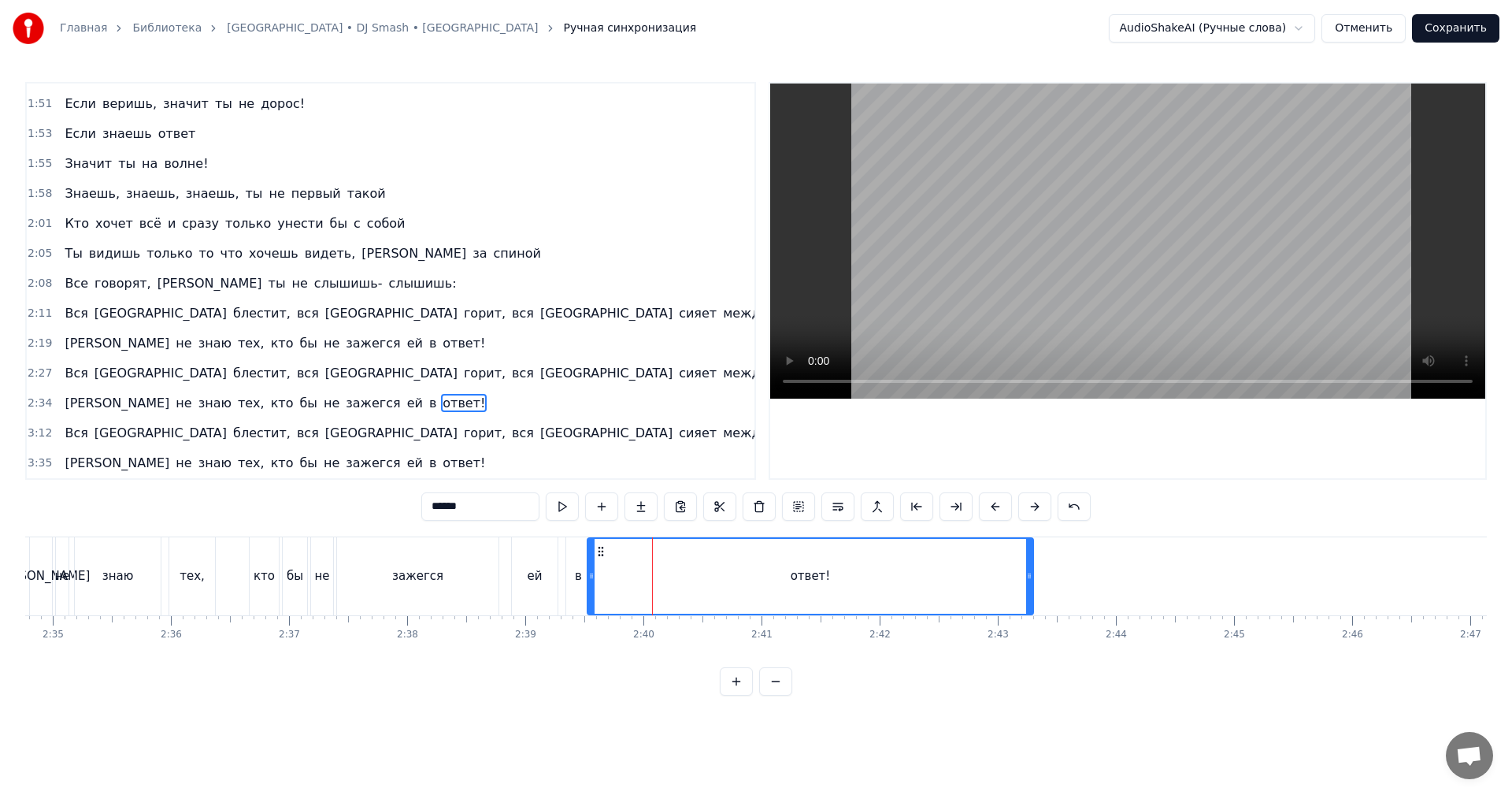
drag, startPoint x: 794, startPoint y: 576, endPoint x: 1030, endPoint y: 569, distance: 236.1
click at [1030, 569] on div at bounding box center [1029, 576] width 6 height 75
click at [717, 578] on div "ответ!" at bounding box center [810, 576] width 444 height 75
click at [1129, 288] on video at bounding box center [1128, 241] width 715 height 315
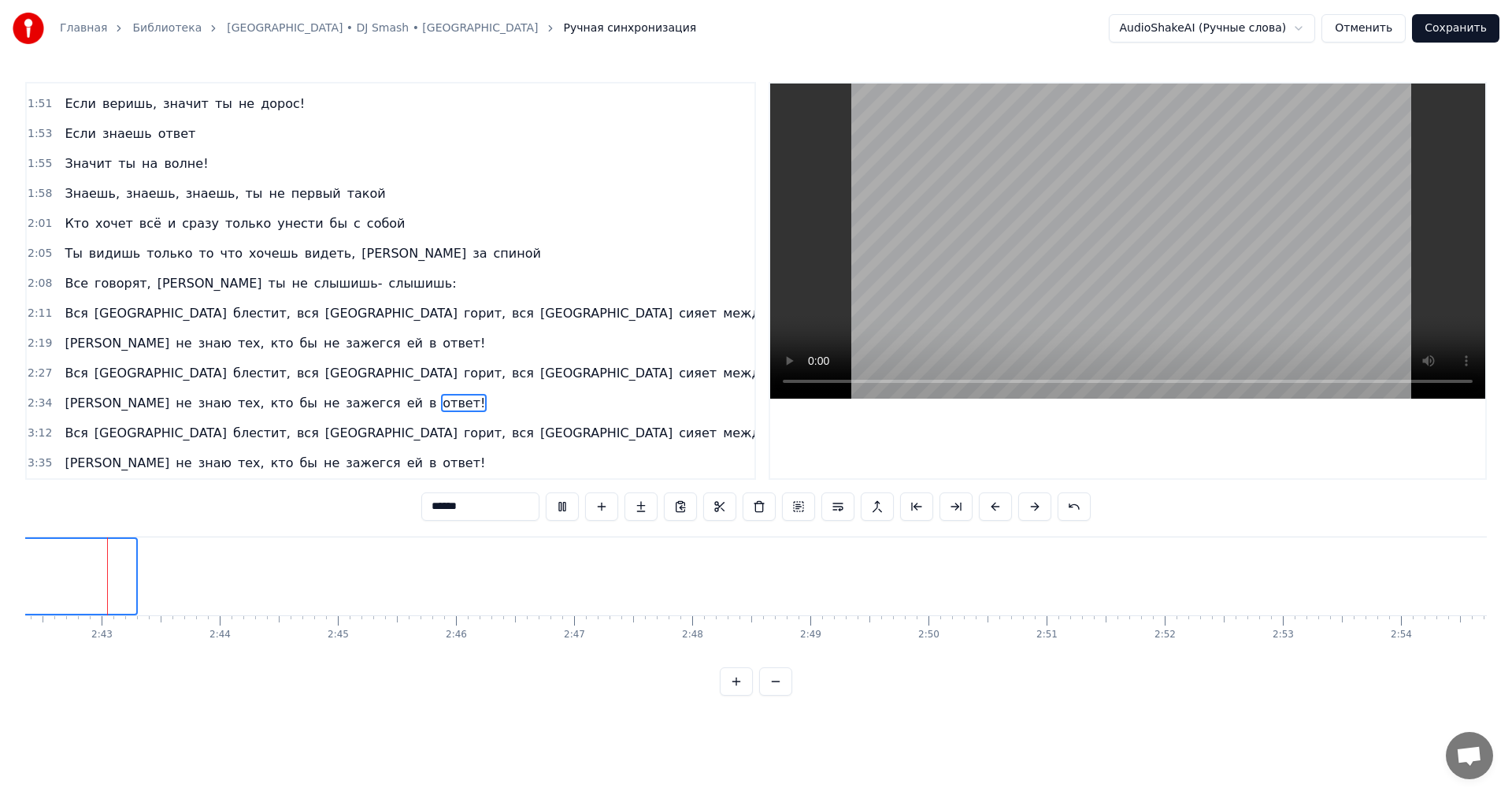
scroll to position [0, 19172]
click at [1068, 288] on video at bounding box center [1128, 241] width 715 height 315
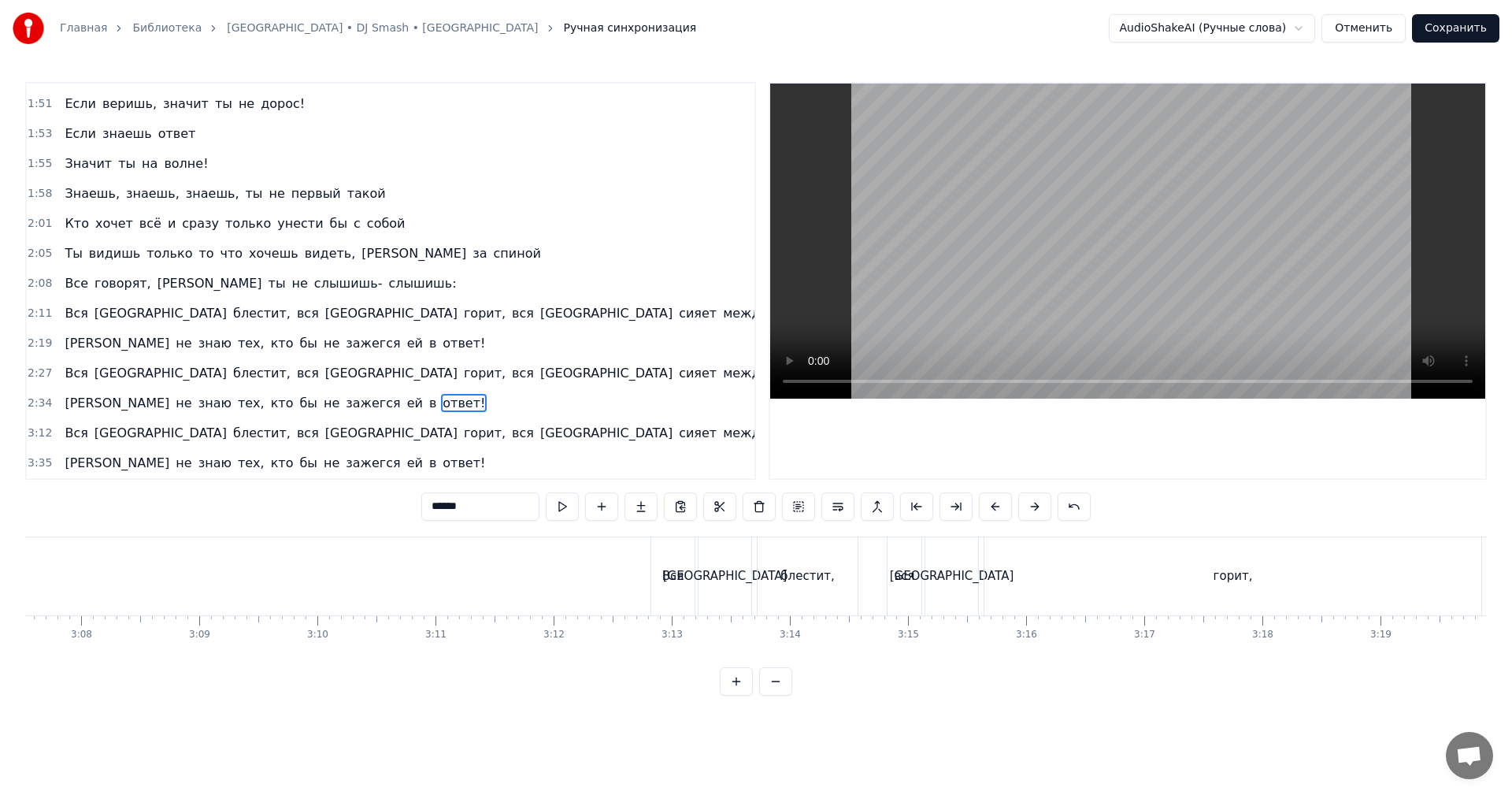
scroll to position [0, 21928]
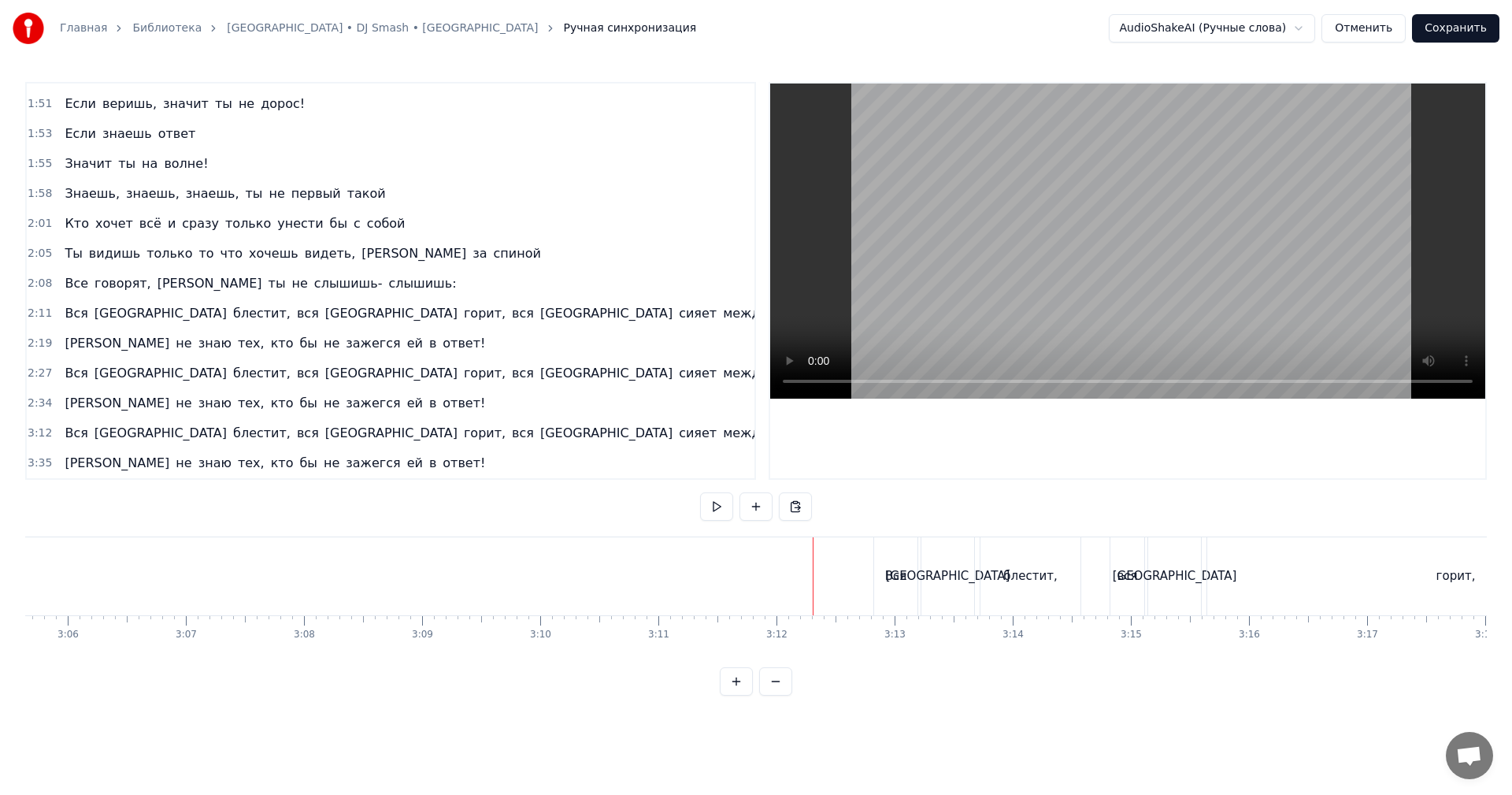
click at [1199, 312] on video at bounding box center [1128, 241] width 715 height 315
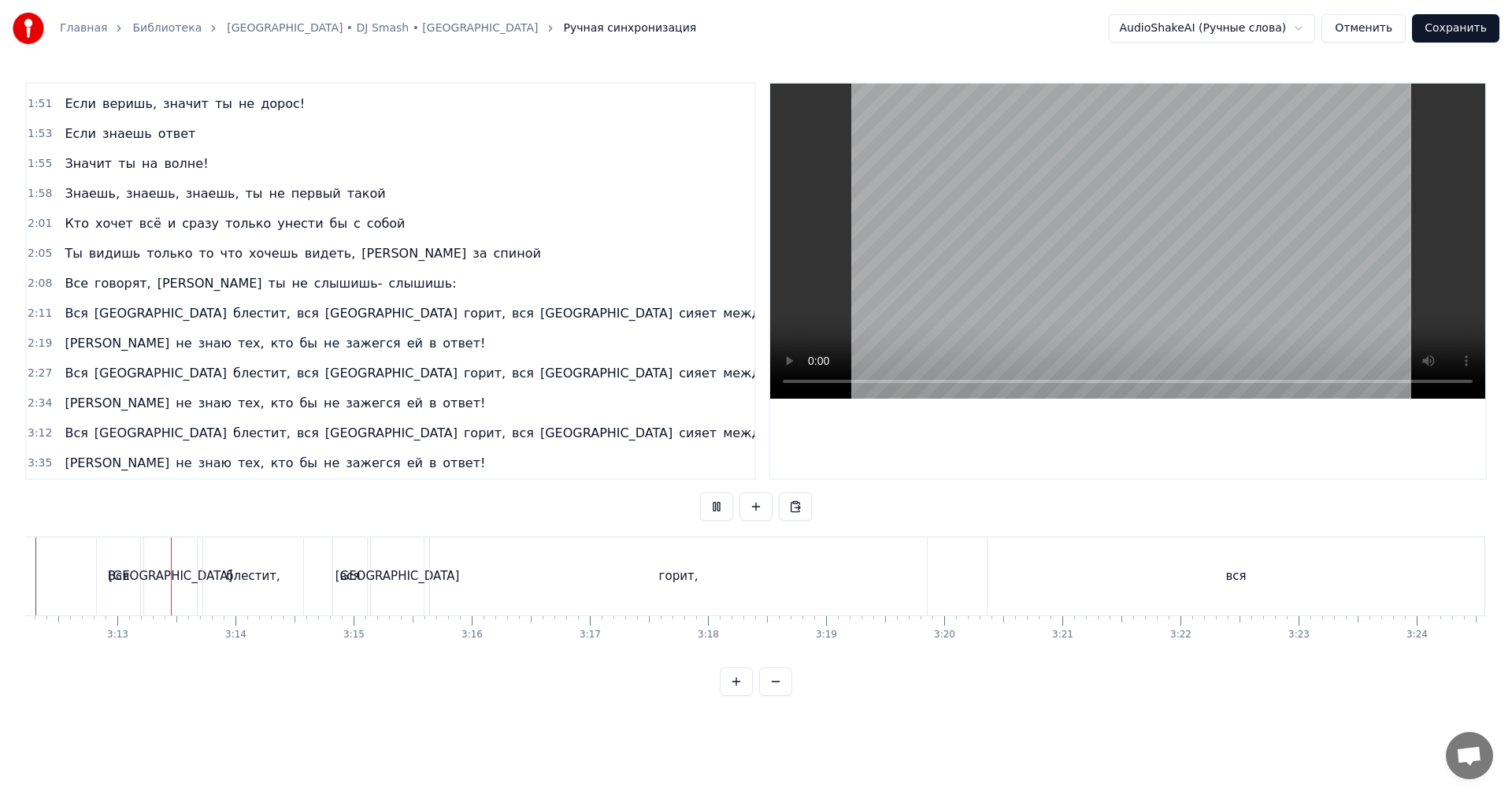
scroll to position [0, 22715]
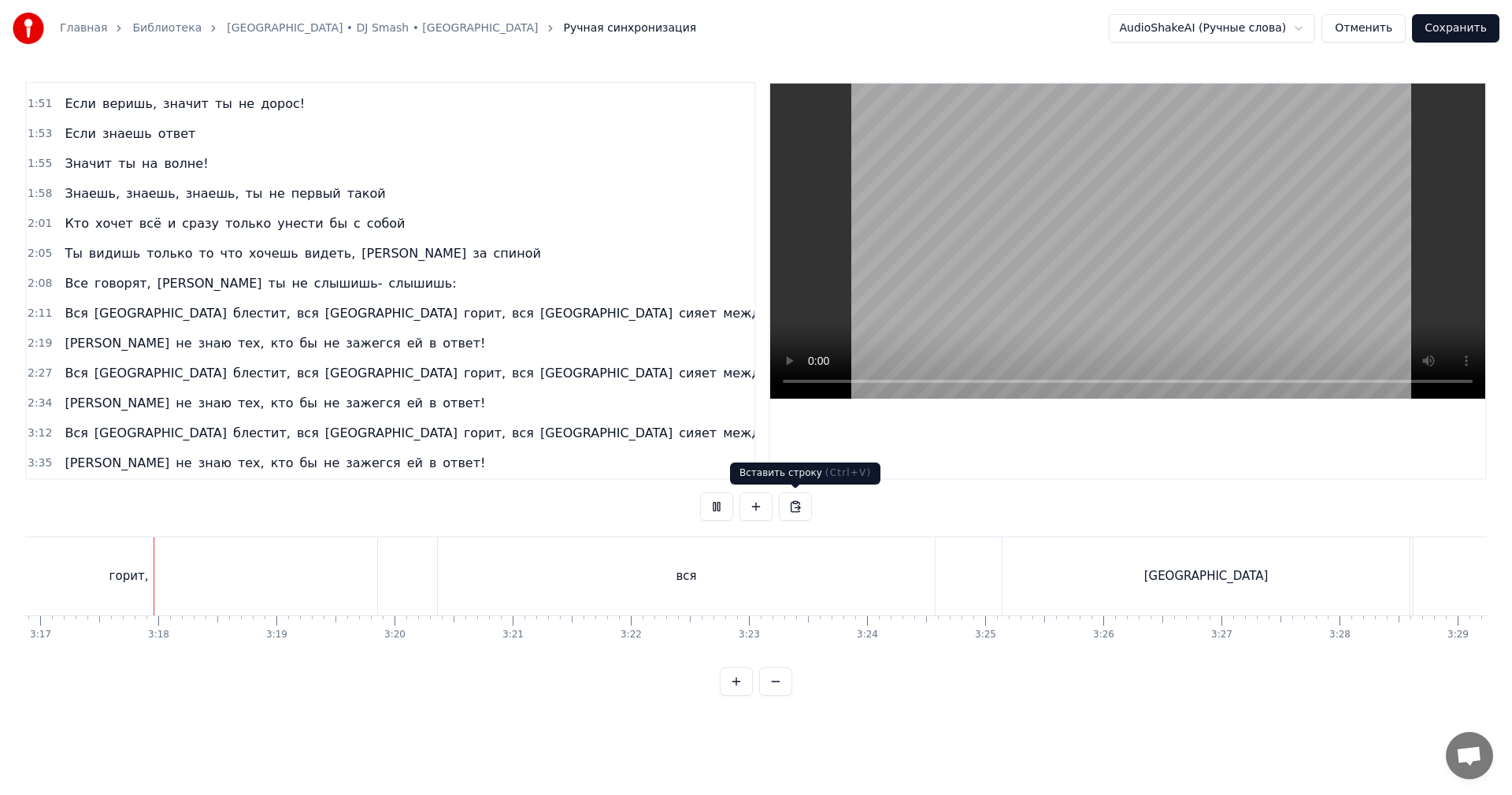
click at [1071, 271] on video at bounding box center [1128, 241] width 715 height 315
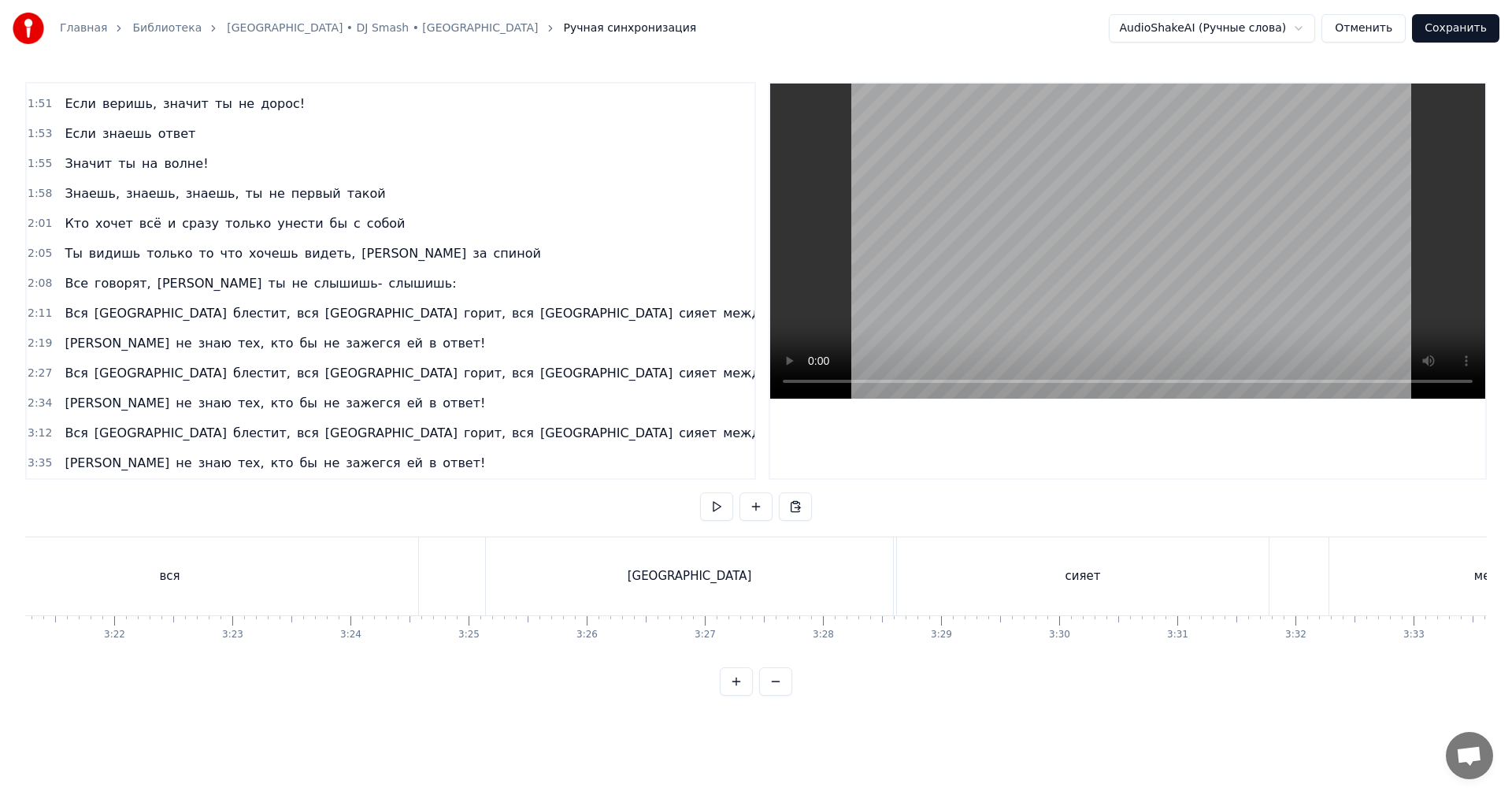
click at [523, 584] on div "[GEOGRAPHIC_DATA]" at bounding box center [689, 576] width 407 height 78
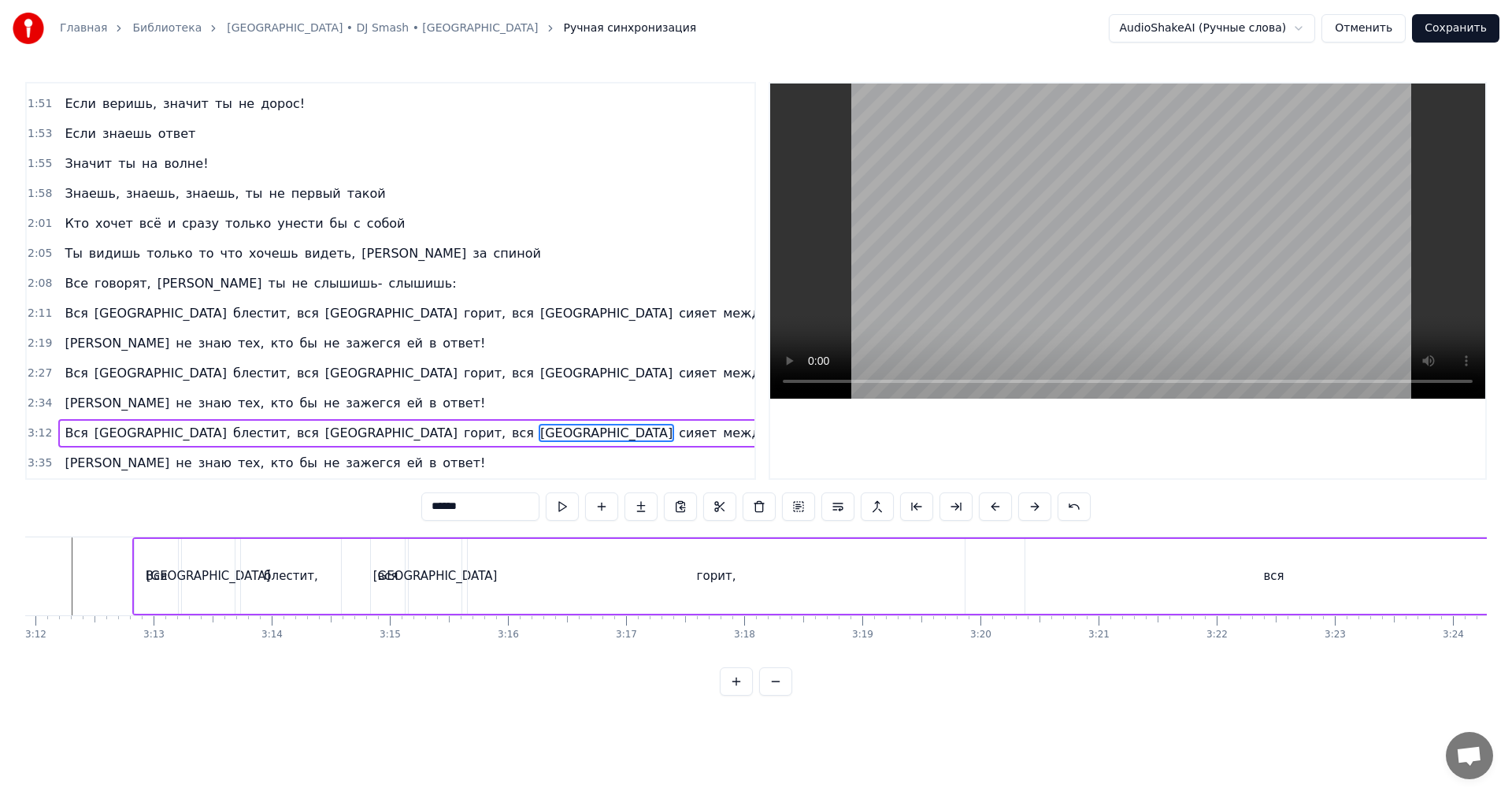
scroll to position [0, 22039]
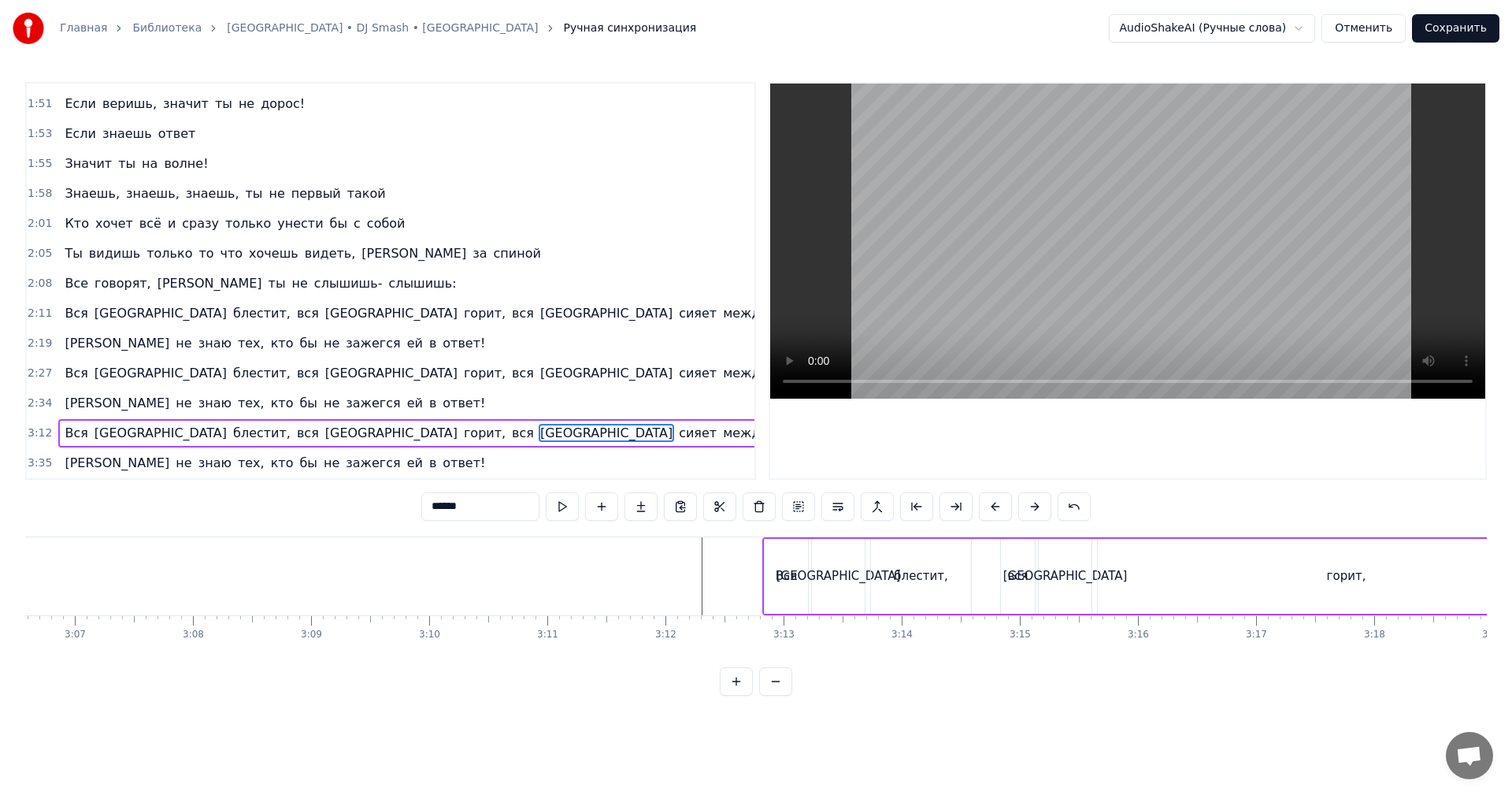
click at [35, 429] on span "3:12" at bounding box center [39, 433] width 24 height 16
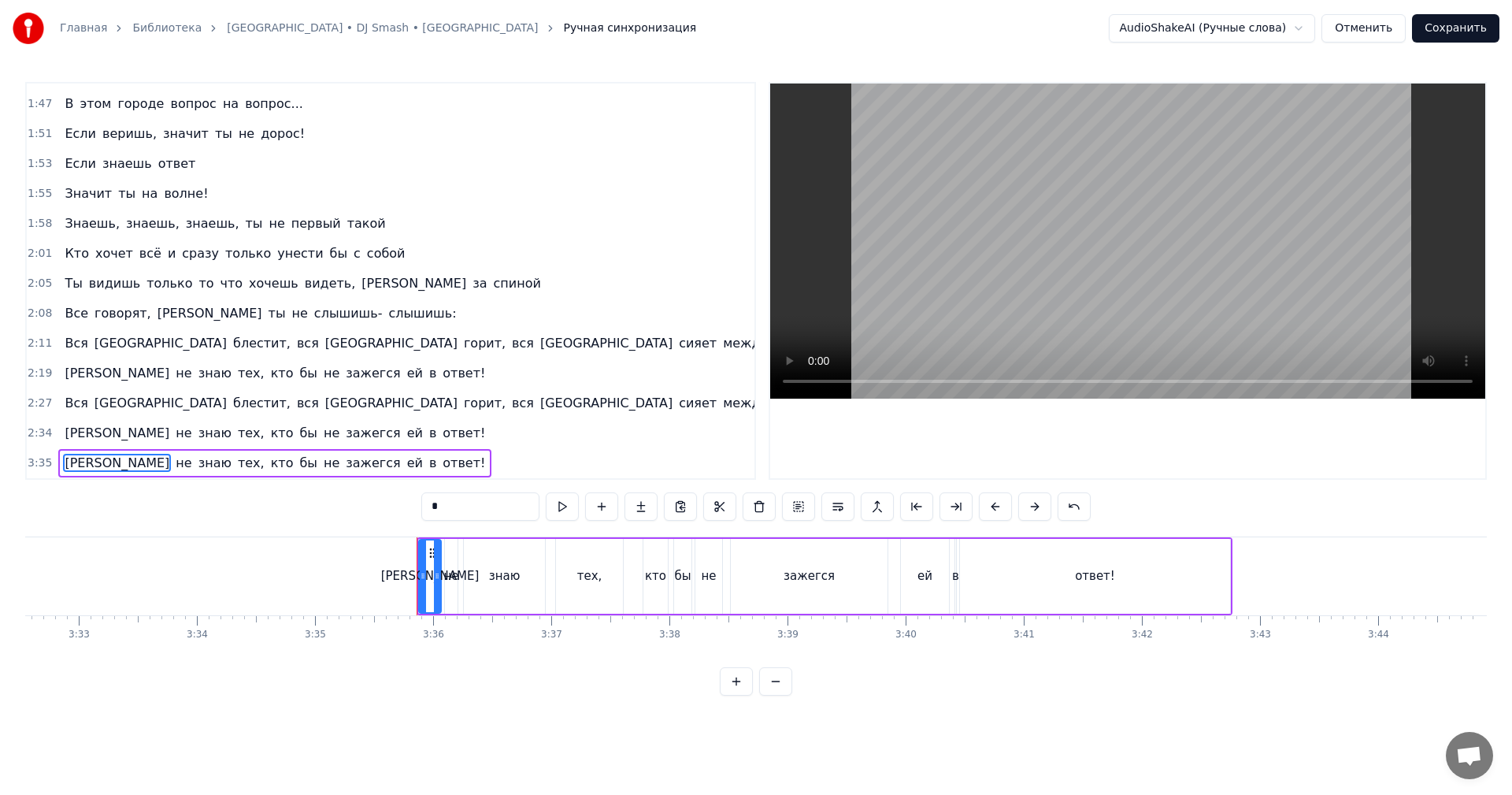
scroll to position [0, 25110]
click at [45, 460] on span "3:35" at bounding box center [39, 463] width 24 height 16
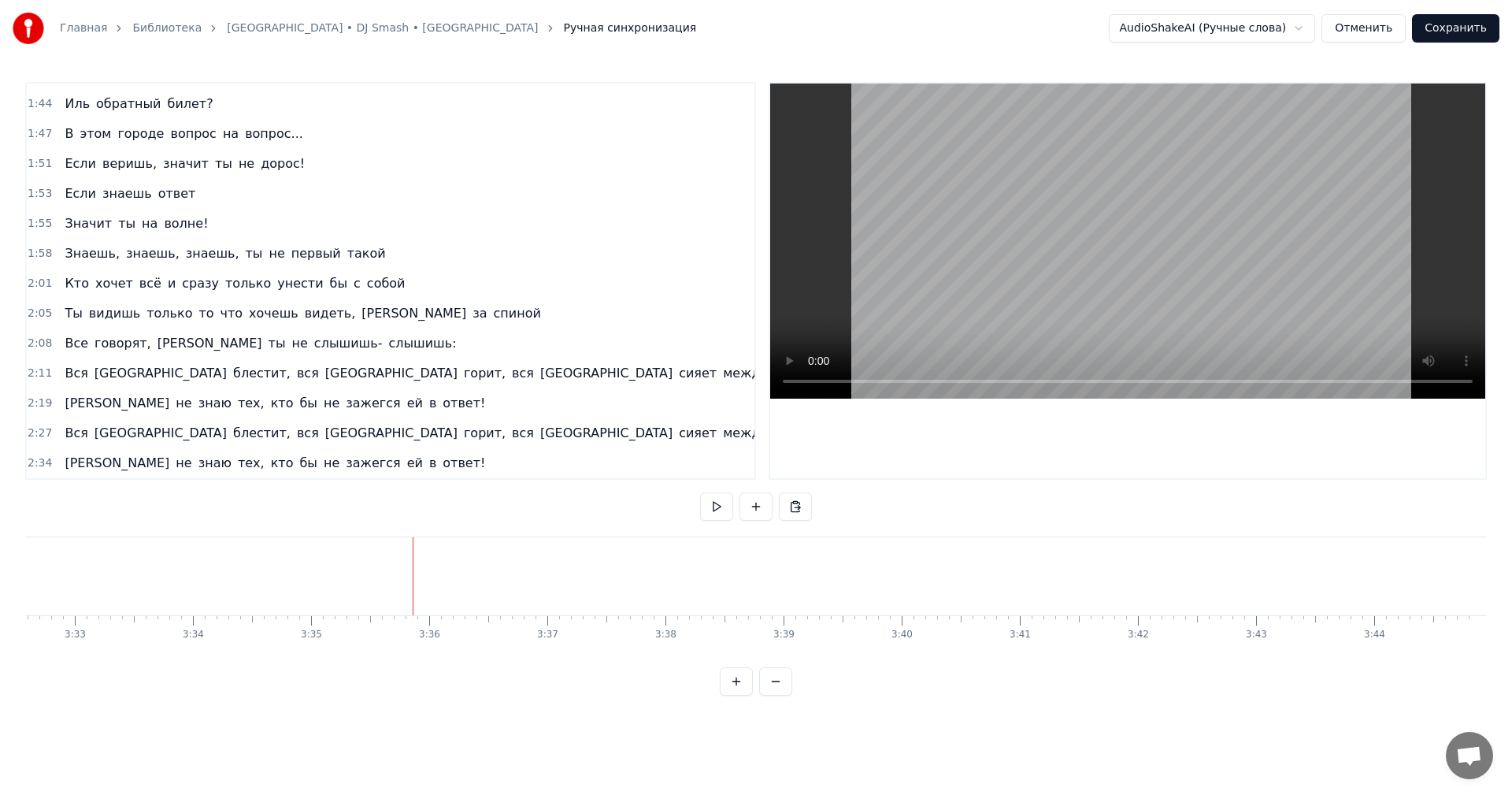
click at [35, 433] on span "2:27" at bounding box center [39, 433] width 24 height 16
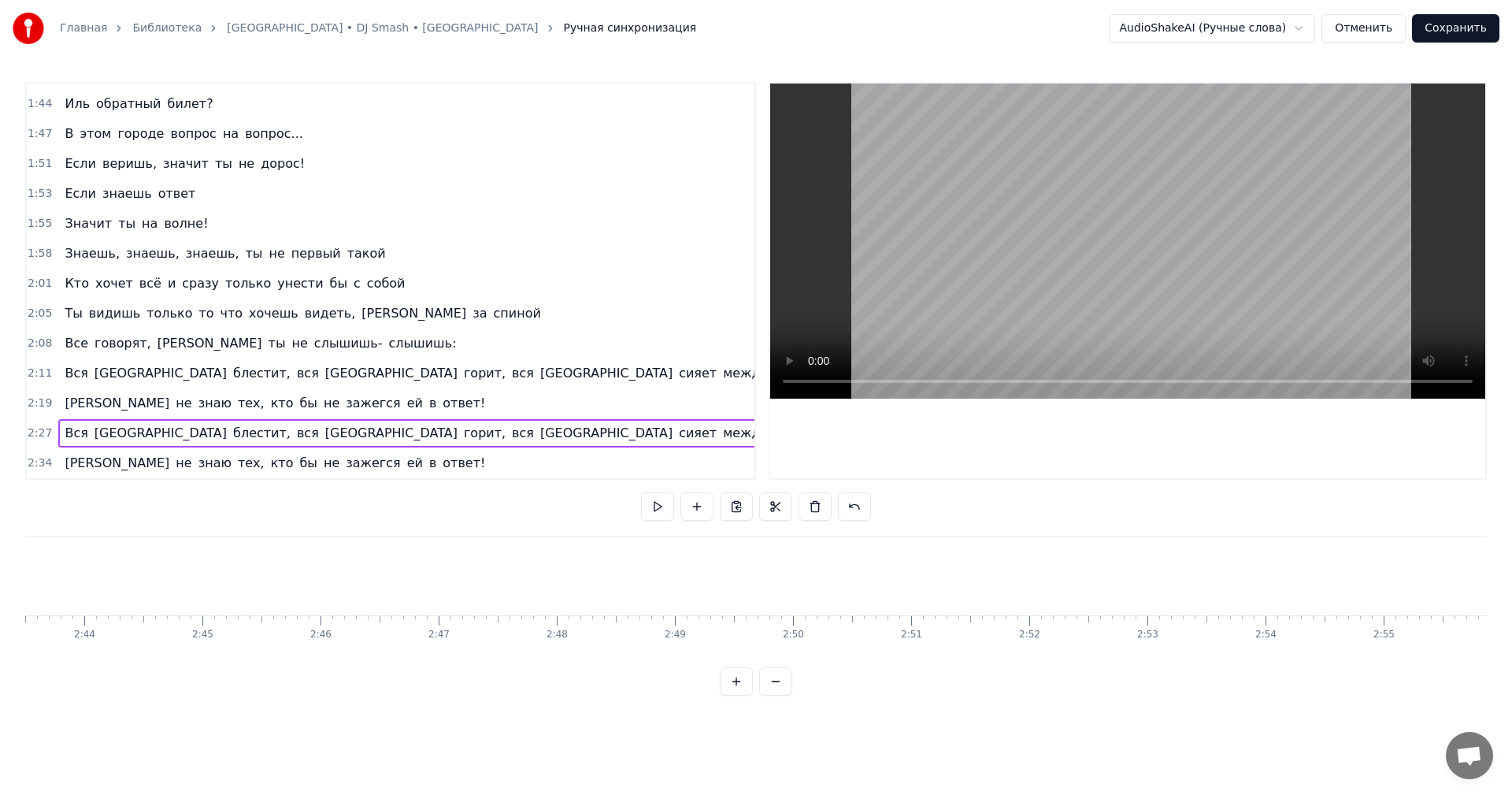
click at [30, 463] on span "2:34" at bounding box center [39, 463] width 24 height 16
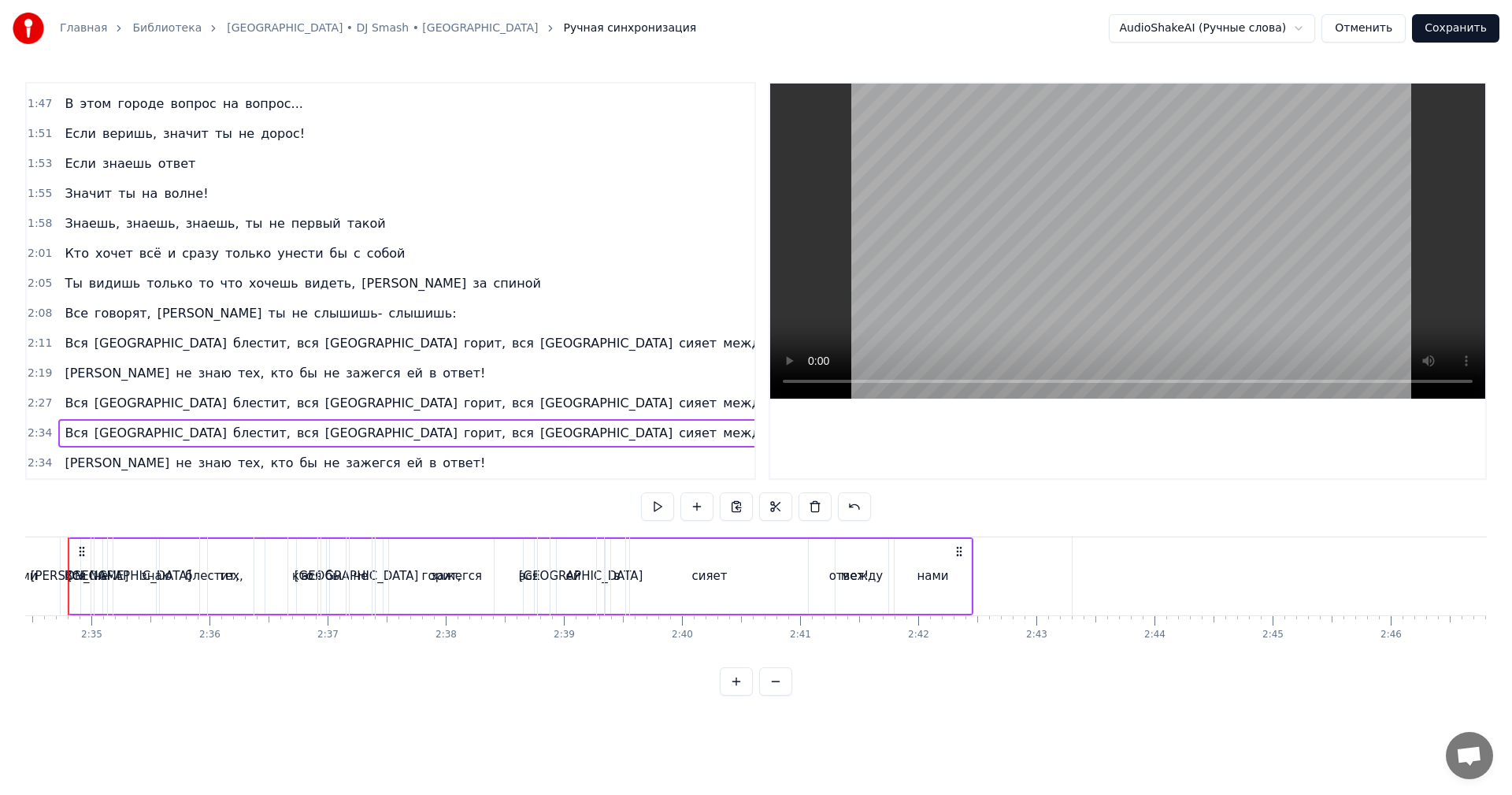
scroll to position [0, 18206]
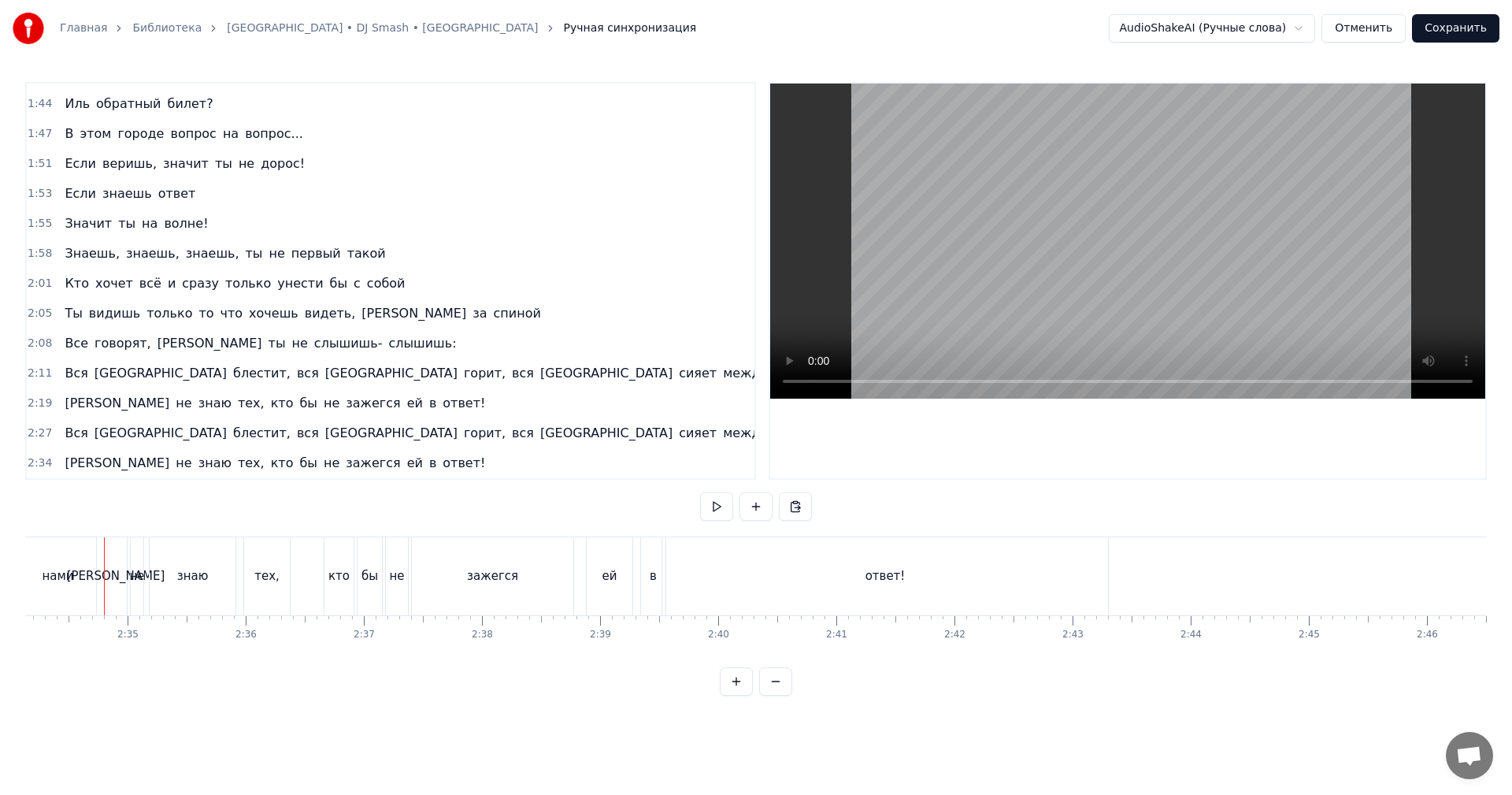
click at [29, 463] on span "2:34" at bounding box center [39, 463] width 24 height 16
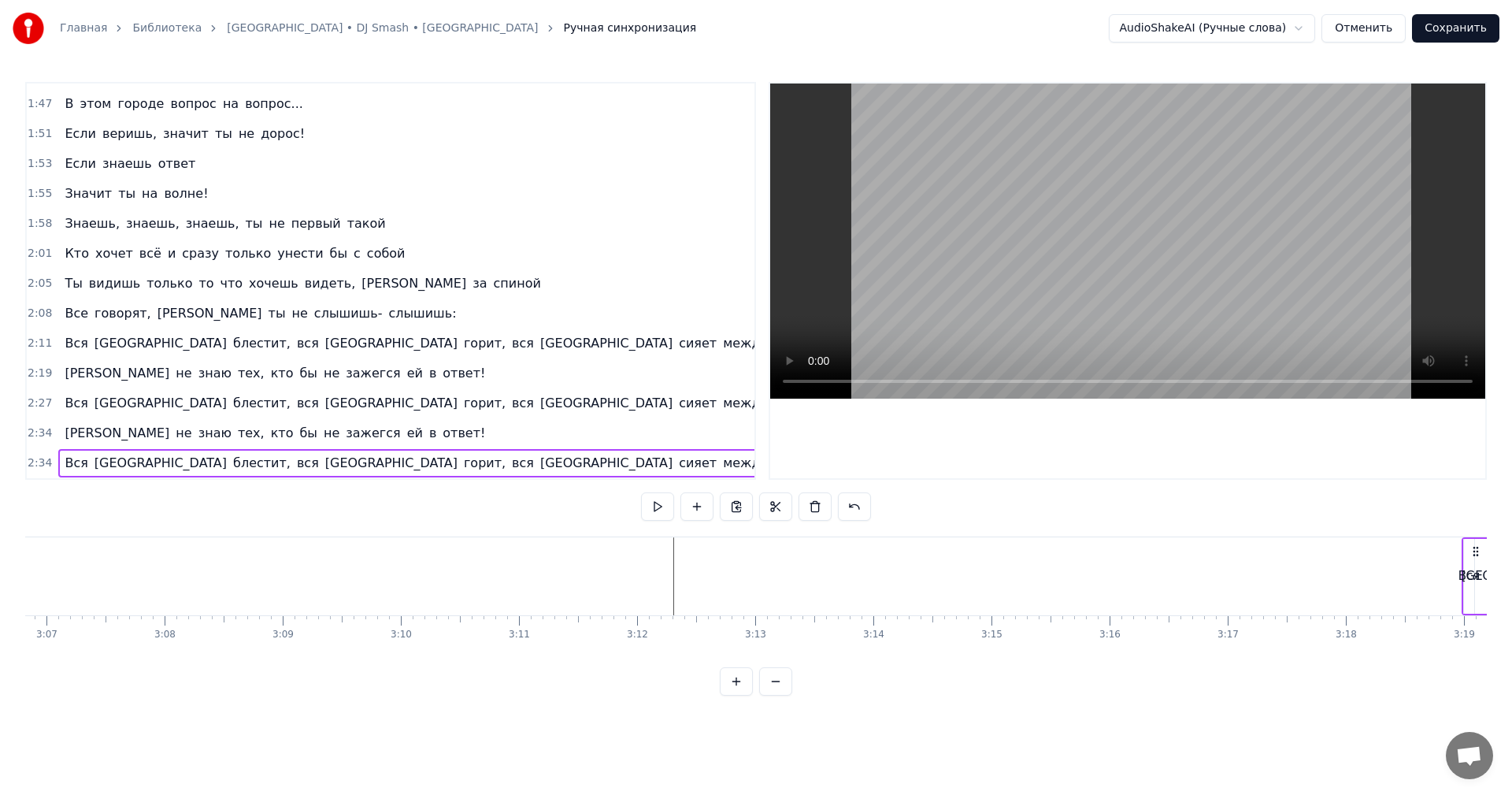
scroll to position [0, 22141]
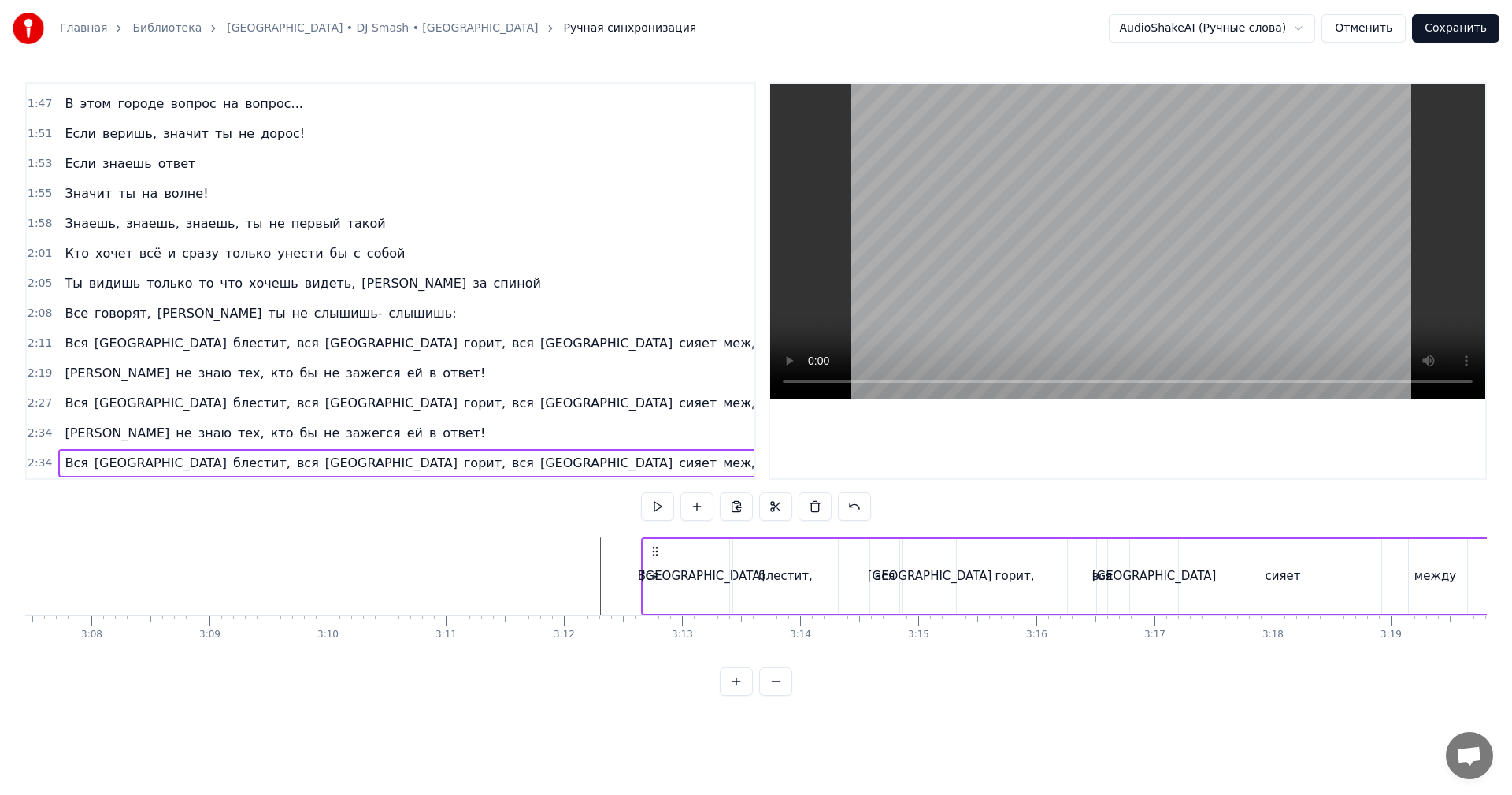
drag, startPoint x: 115, startPoint y: 545, endPoint x: 652, endPoint y: 542, distance: 537.0
click at [652, 542] on div "Вся [GEOGRAPHIC_DATA] блестит, вся Москва горит, вся [GEOGRAPHIC_DATA] сияет ме…" at bounding box center [1094, 576] width 905 height 78
drag, startPoint x: 594, startPoint y: 559, endPoint x: 791, endPoint y: 421, distance: 240.5
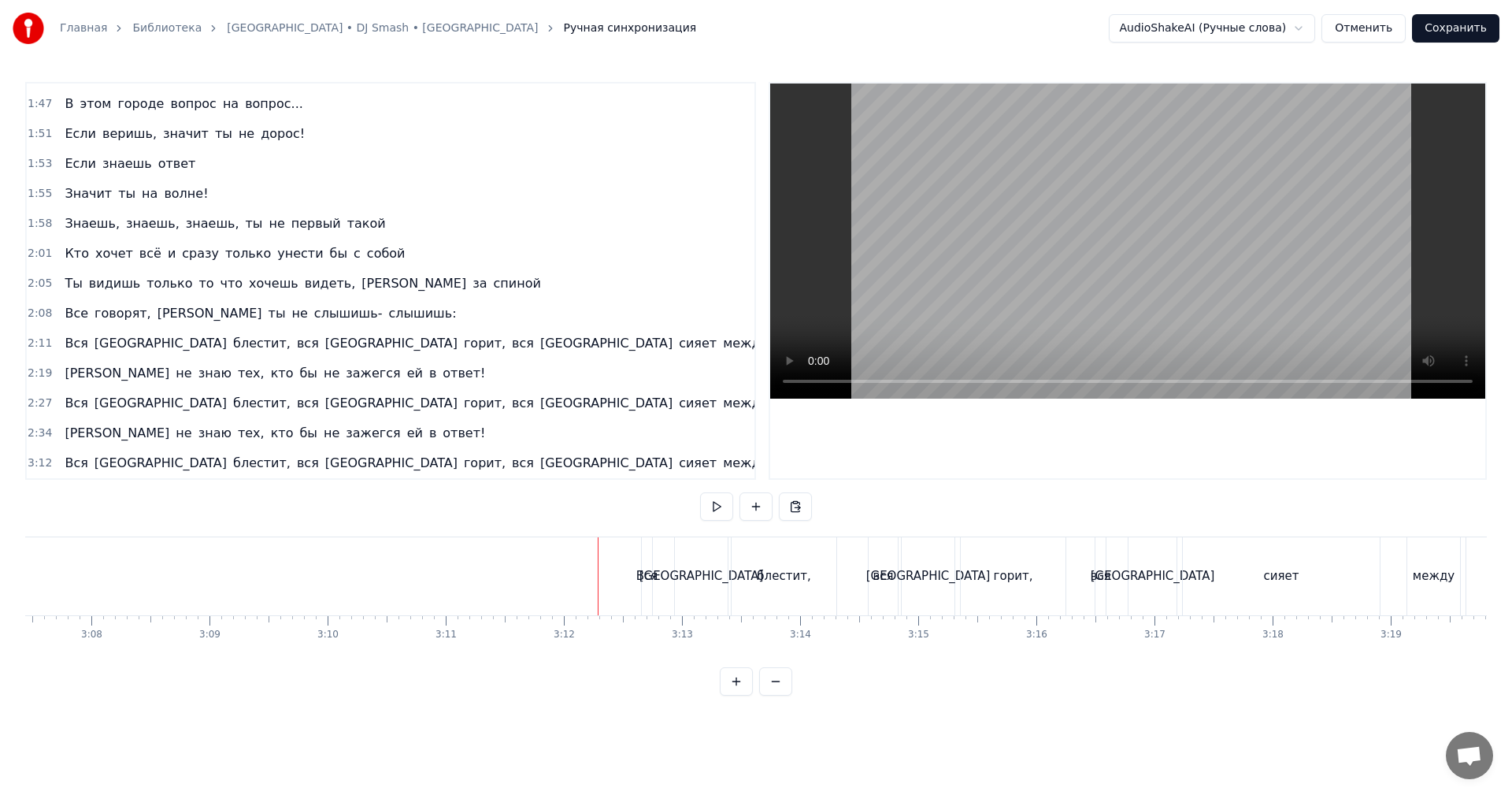
click at [39, 438] on span "2:34" at bounding box center [39, 433] width 24 height 16
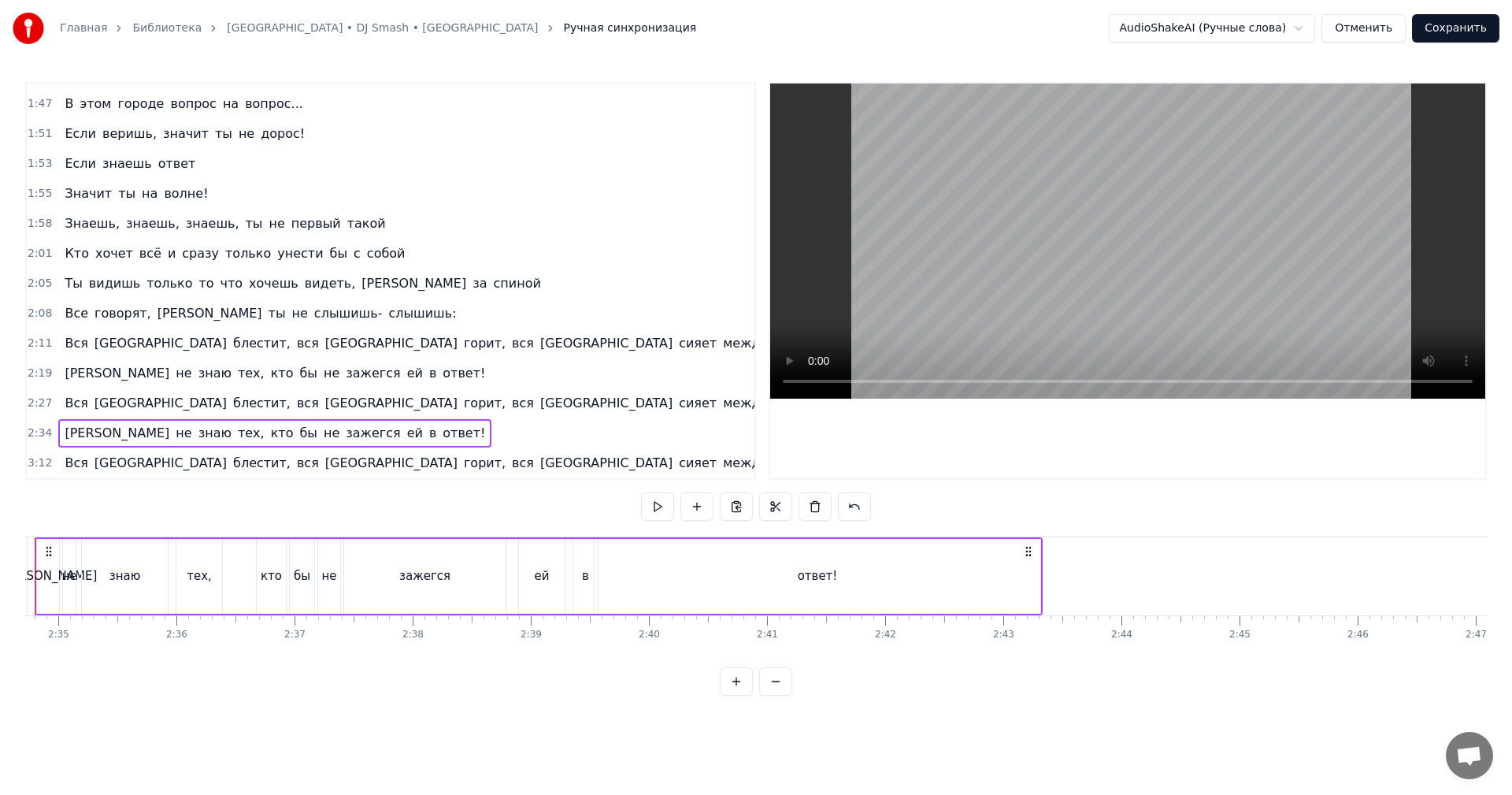
click at [19, 464] on div "Главная Библиотека [GEOGRAPHIC_DATA] • DJ Smash • Vintazh Ручная синхронизация …" at bounding box center [756, 347] width 1512 height 696
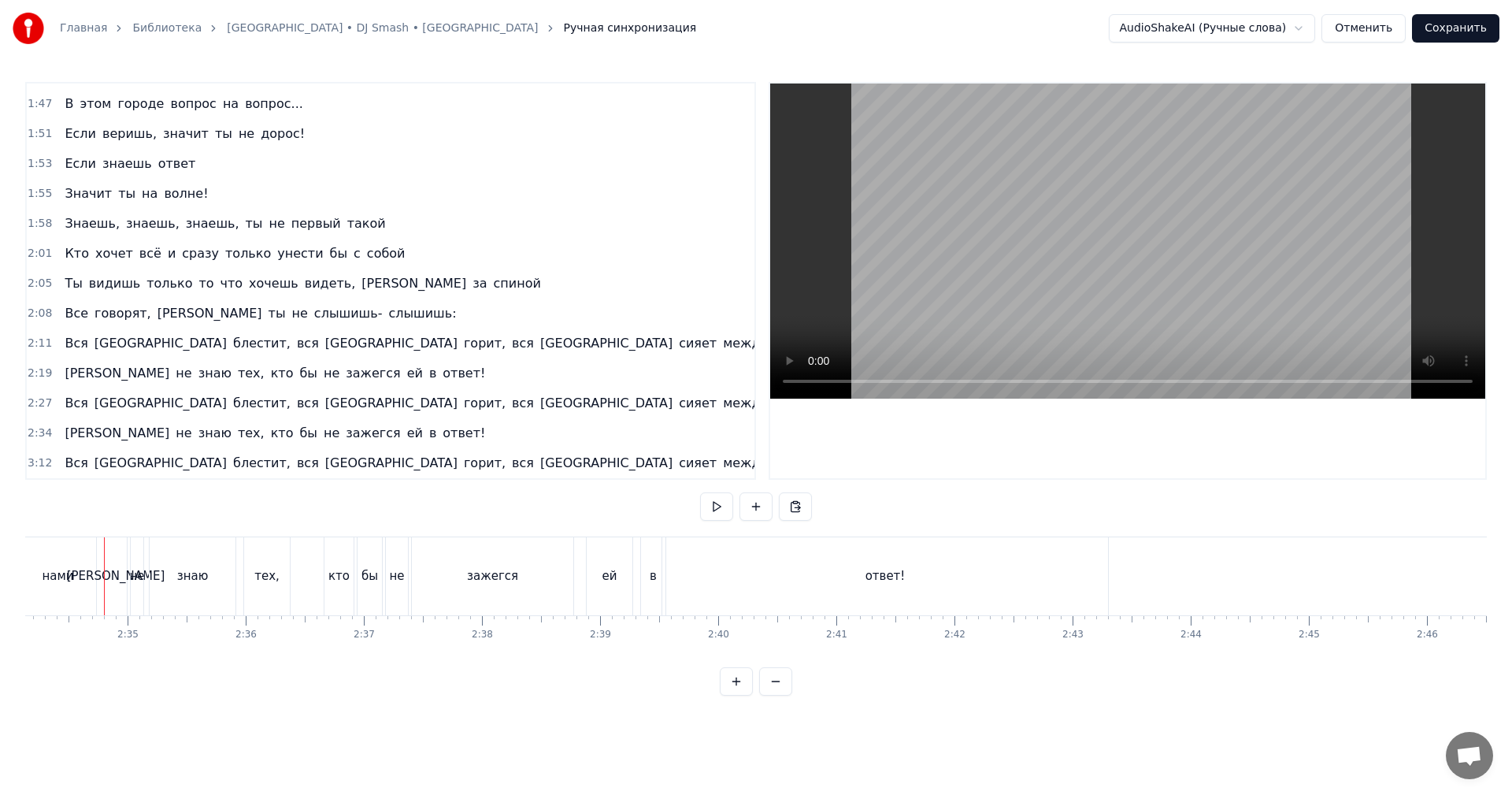
scroll to position [534, 0]
click at [26, 463] on div "3:12 Вся Москва блестит, вся Москва горит, вся [GEOGRAPHIC_DATA] сияет между на…" at bounding box center [390, 462] width 728 height 30
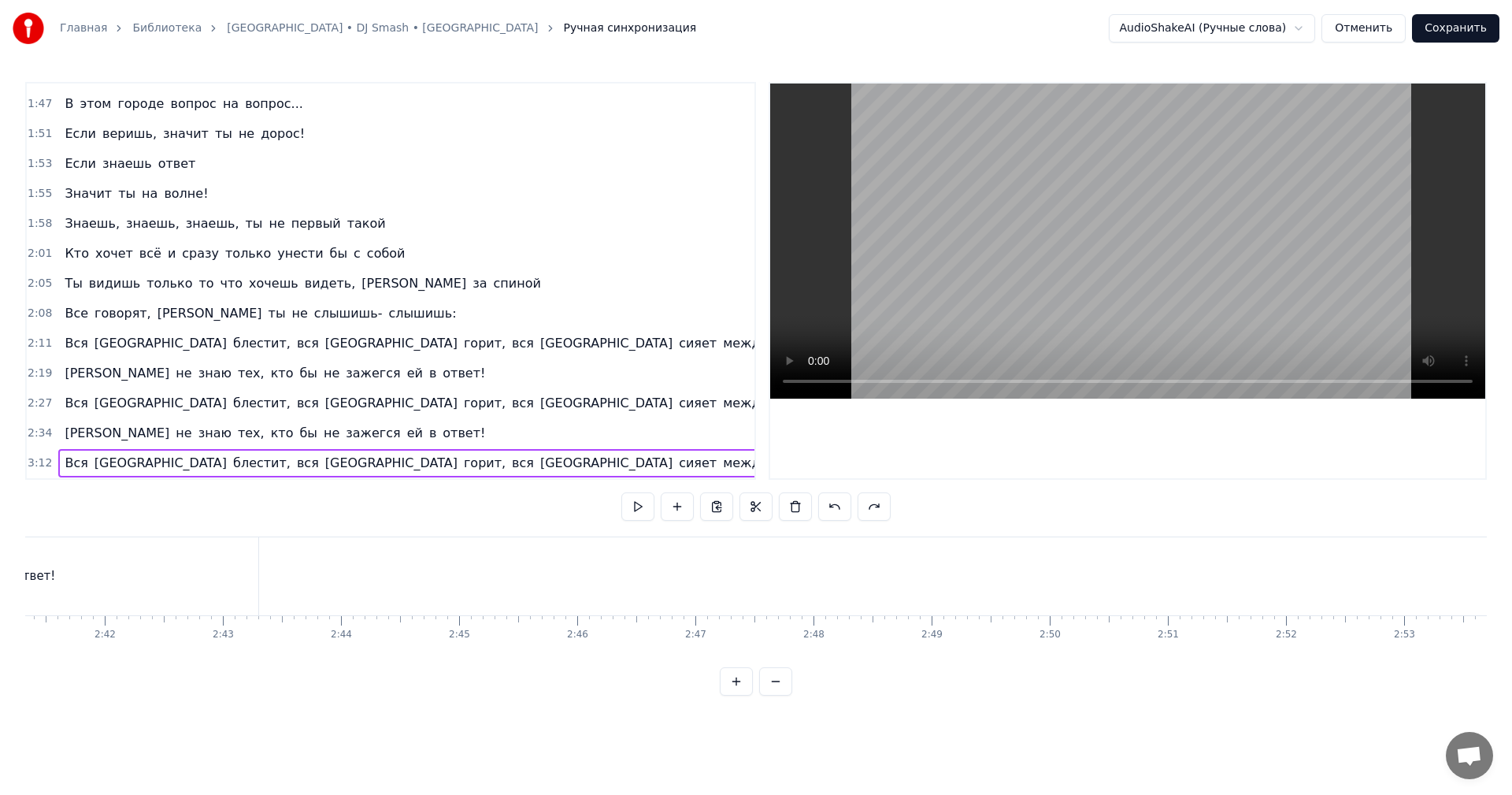
click at [35, 460] on span "3:12" at bounding box center [39, 463] width 24 height 16
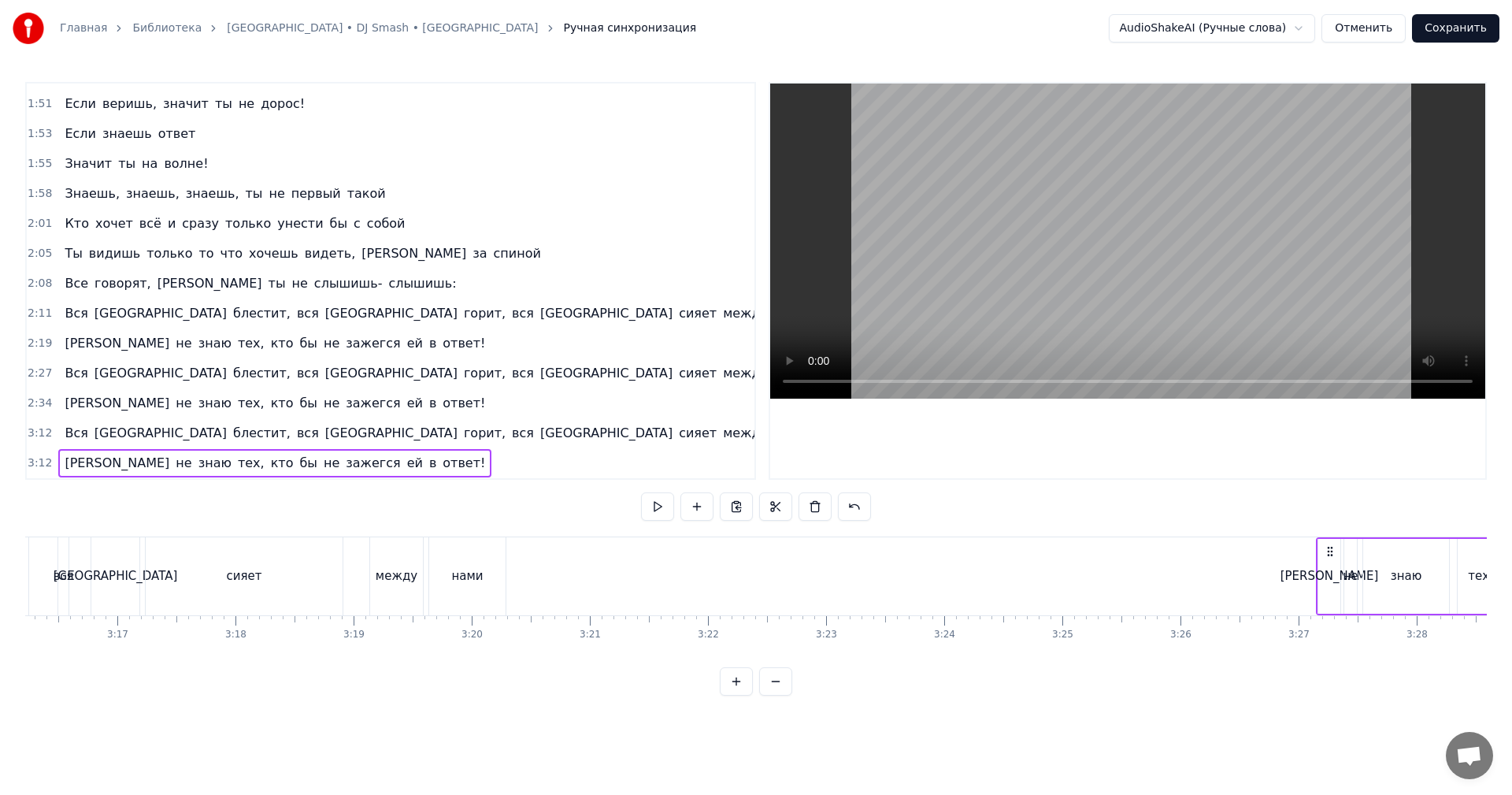
scroll to position [0, 23179]
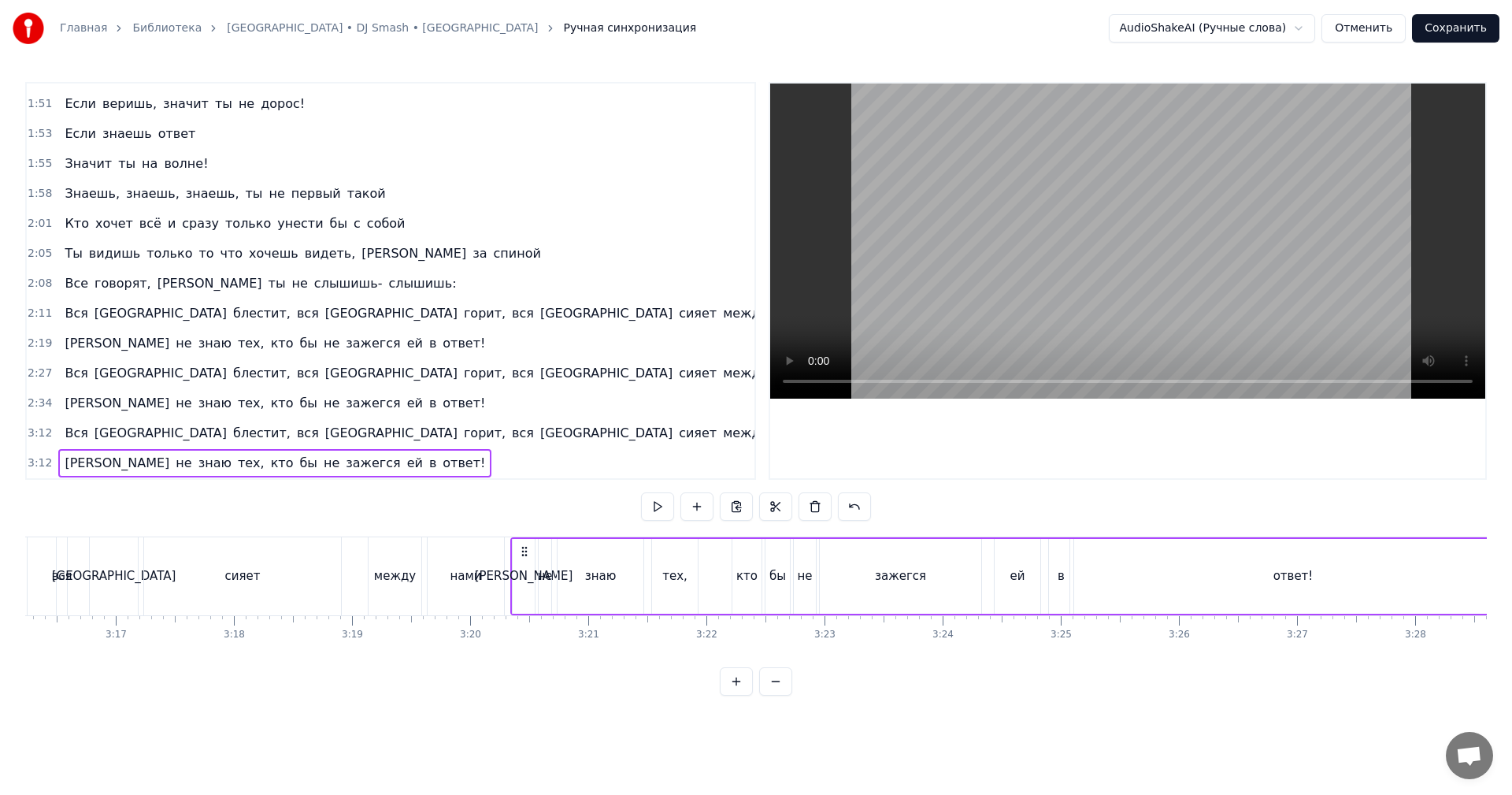
drag, startPoint x: 118, startPoint y: 548, endPoint x: 525, endPoint y: 565, distance: 407.4
click at [525, 565] on div "Я не знаю тех, кто бы не зажегся ей в ответ!" at bounding box center [1014, 576] width 1008 height 78
drag, startPoint x: 450, startPoint y: 554, endPoint x: 520, endPoint y: 525, distance: 75.8
click at [452, 553] on div "нами" at bounding box center [465, 576] width 76 height 78
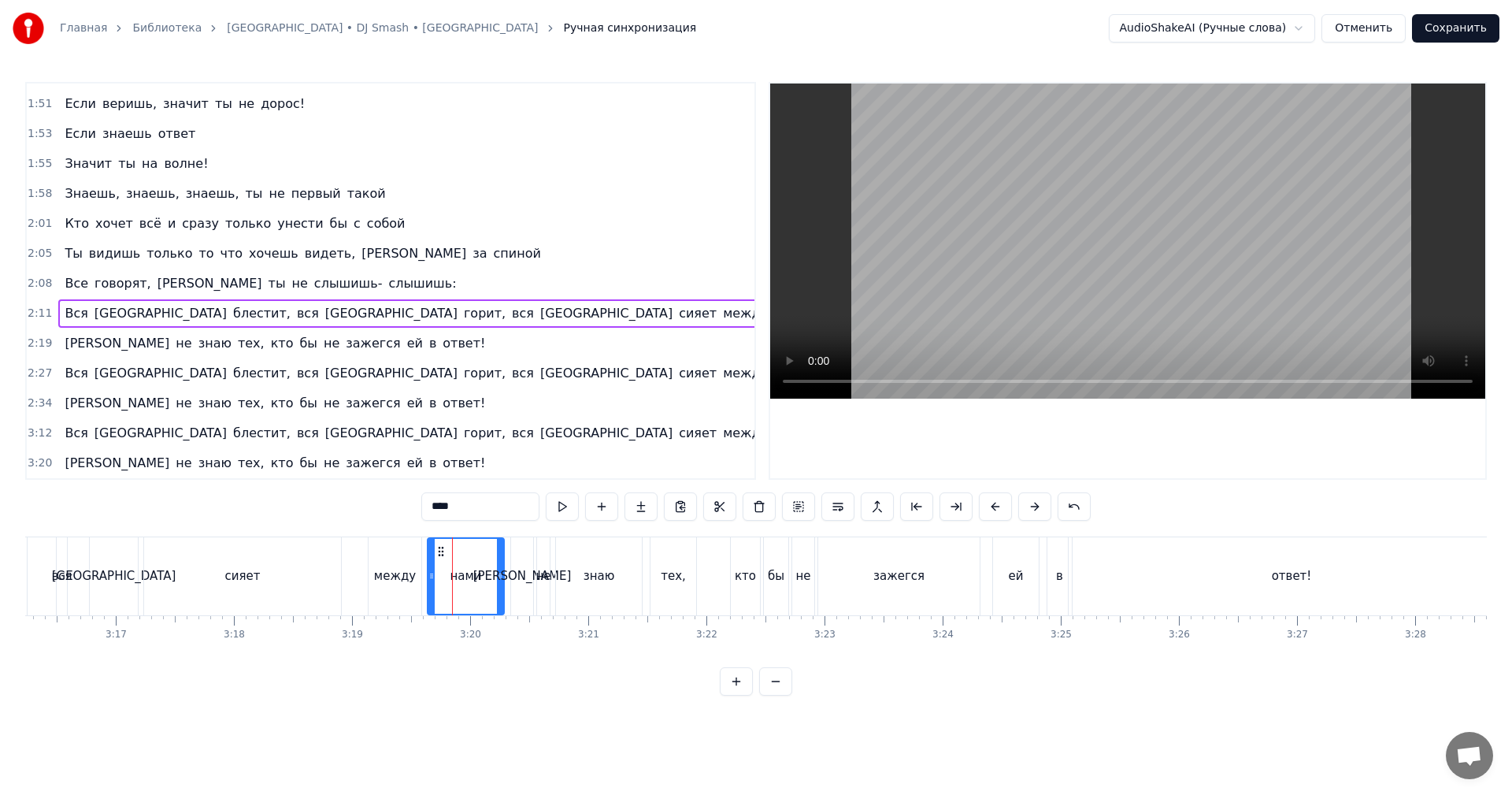
click at [1182, 268] on video at bounding box center [1128, 241] width 715 height 315
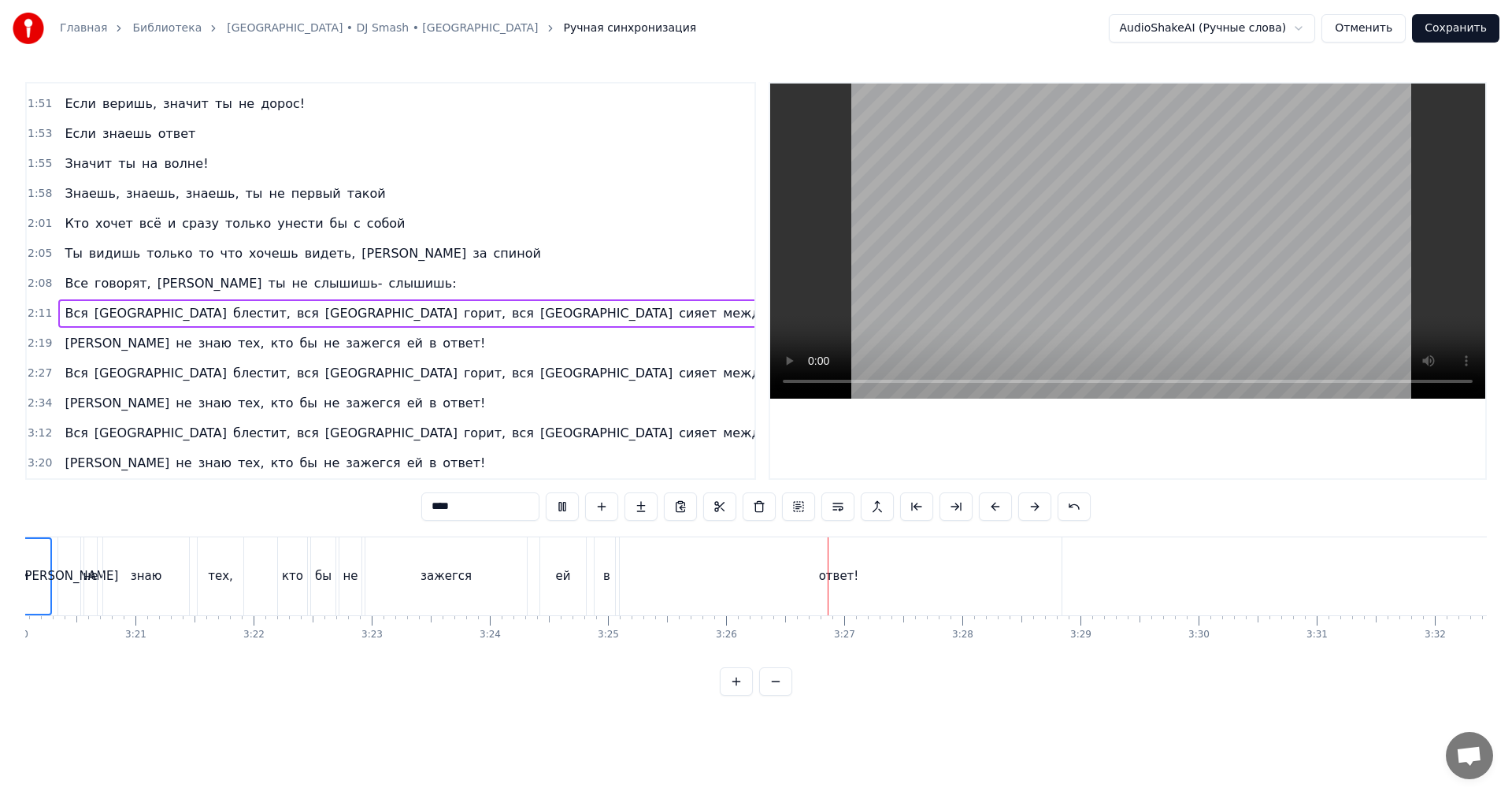
scroll to position [0, 23652]
click at [935, 565] on div "ответ!" at bounding box center [818, 576] width 446 height 78
type input "******"
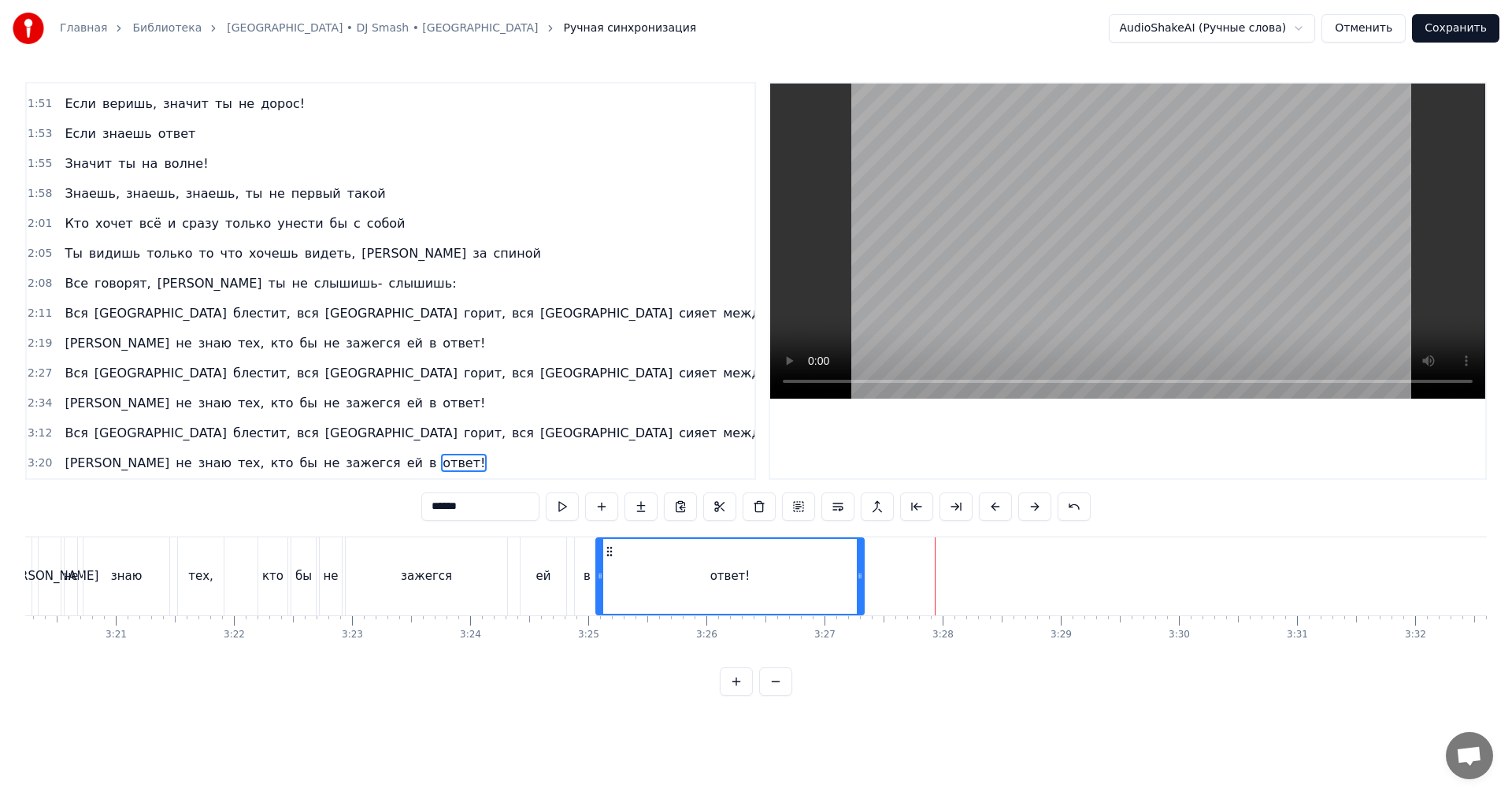
drag, startPoint x: 1036, startPoint y: 568, endPoint x: 858, endPoint y: 570, distance: 178.0
click at [858, 570] on div at bounding box center [859, 576] width 6 height 75
drag, startPoint x: 789, startPoint y: 576, endPoint x: 938, endPoint y: 457, distance: 190.7
click at [796, 573] on div "ответ!" at bounding box center [730, 576] width 266 height 75
click at [1214, 278] on video at bounding box center [1128, 241] width 715 height 315
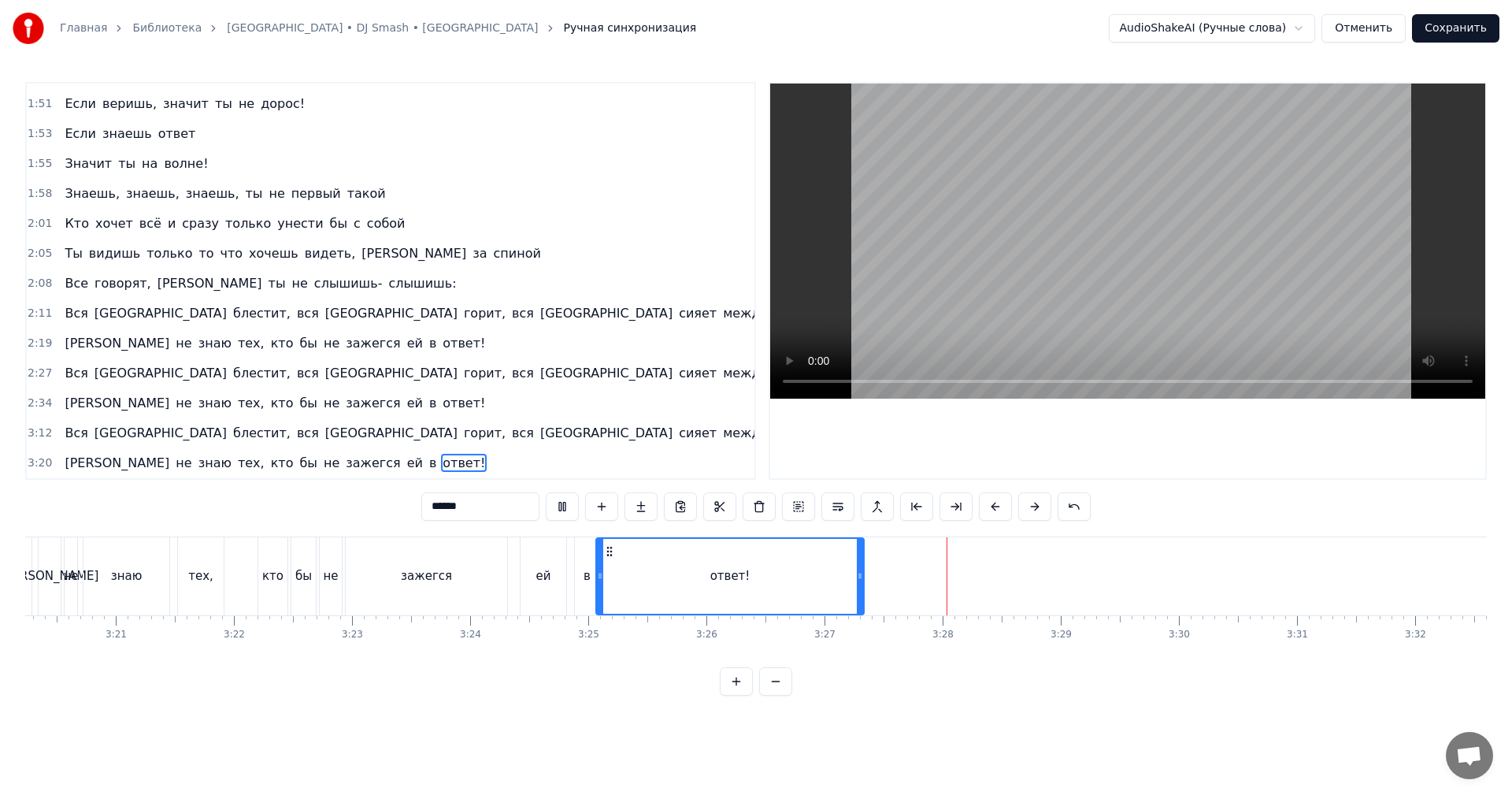
drag, startPoint x: 1036, startPoint y: 215, endPoint x: 989, endPoint y: 240, distance: 53.2
click at [1036, 215] on video at bounding box center [1128, 241] width 715 height 315
click at [38, 430] on span "3:12" at bounding box center [39, 433] width 24 height 16
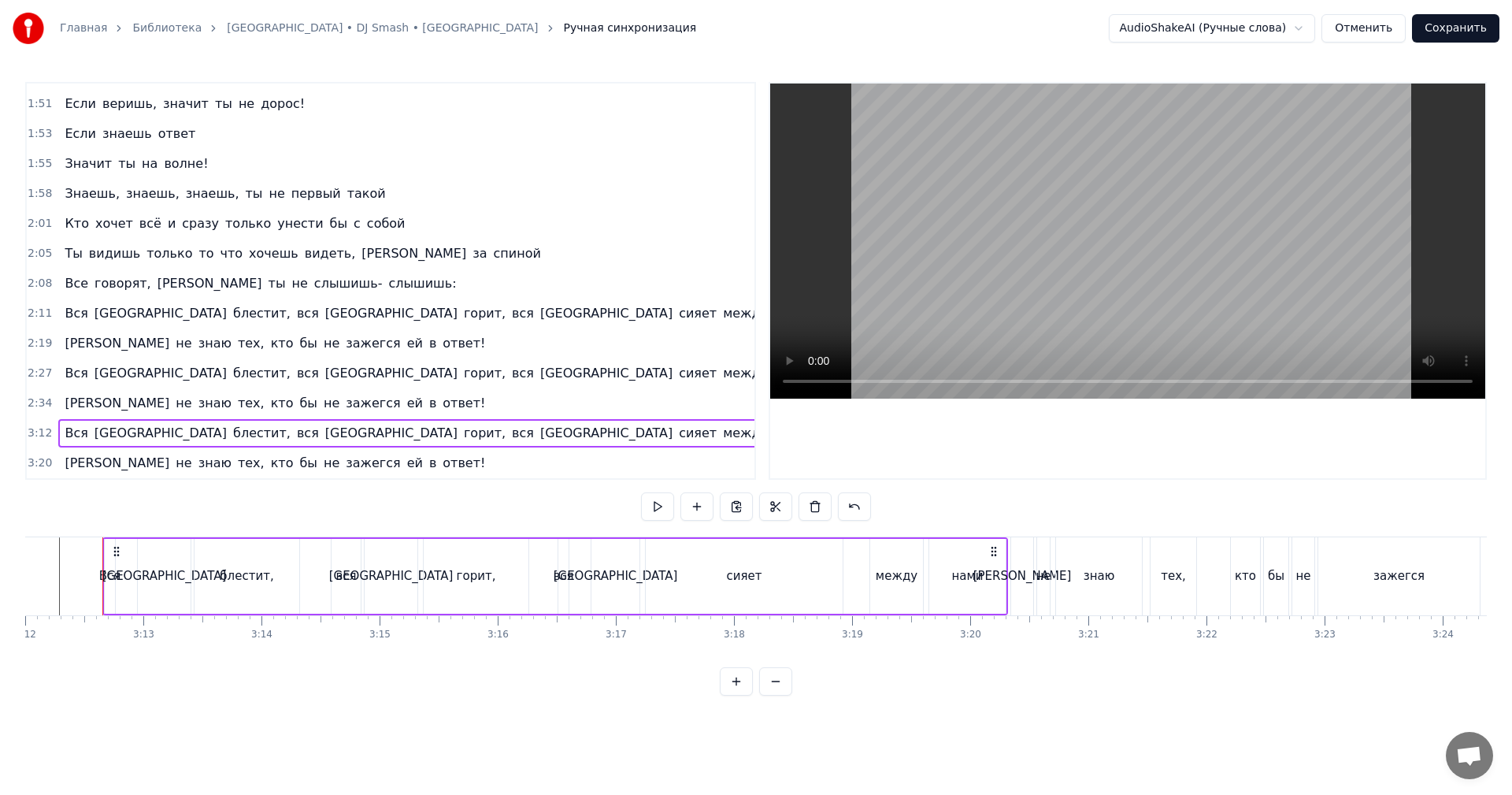
scroll to position [0, 22677]
click at [32, 464] on span "3:20" at bounding box center [39, 463] width 24 height 16
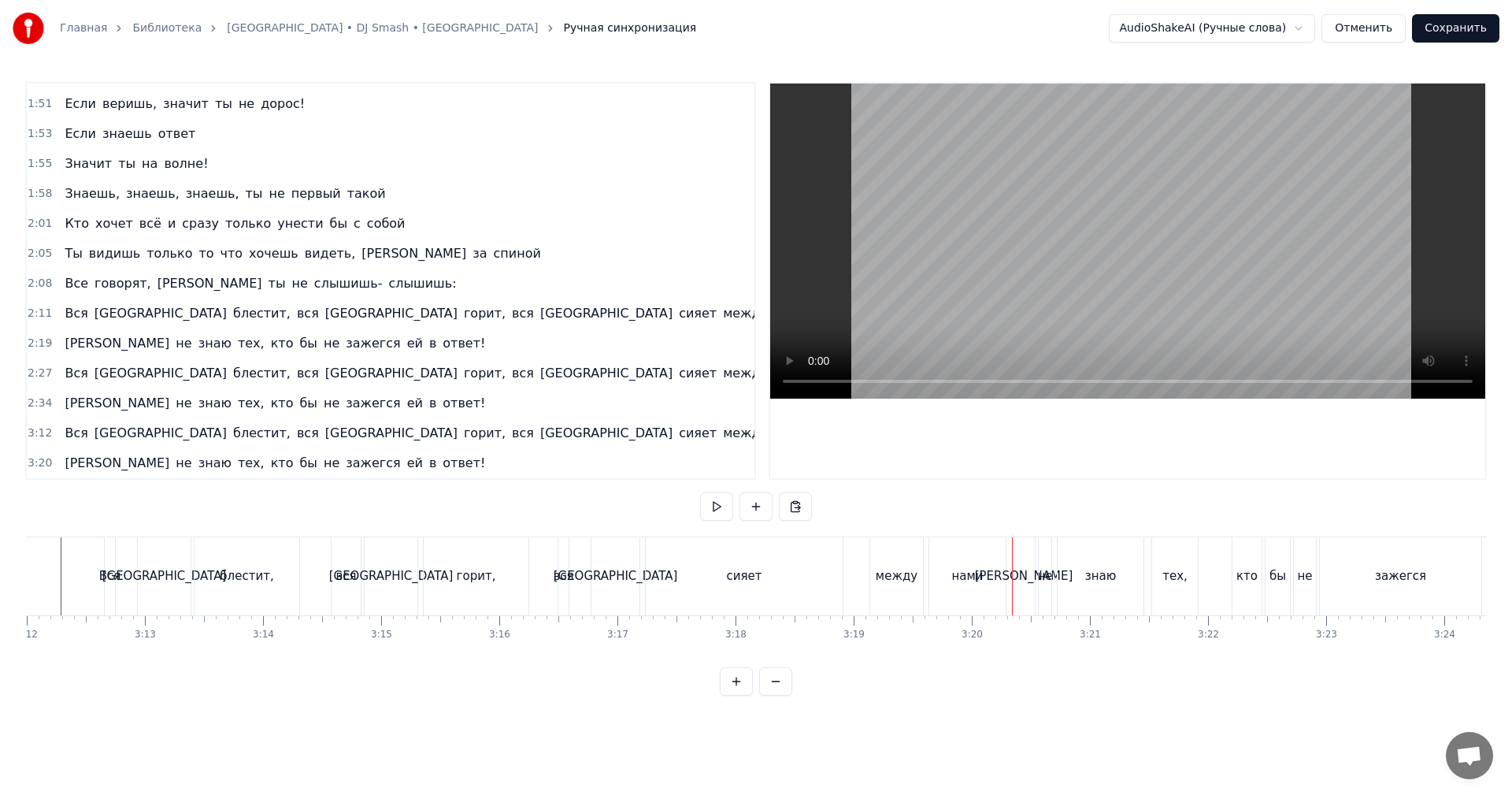
click at [32, 461] on span "3:20" at bounding box center [39, 463] width 24 height 16
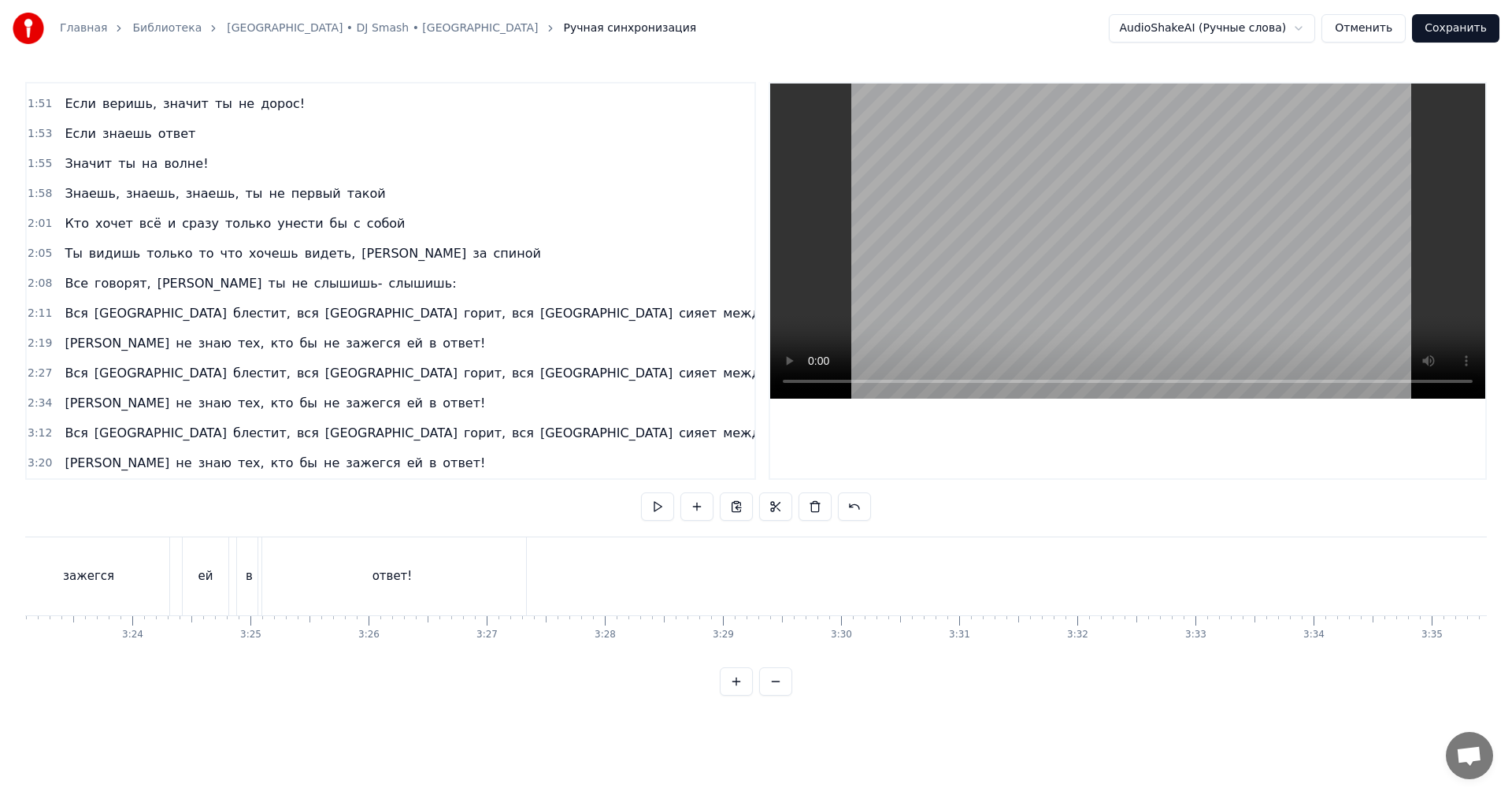
scroll to position [0, 24096]
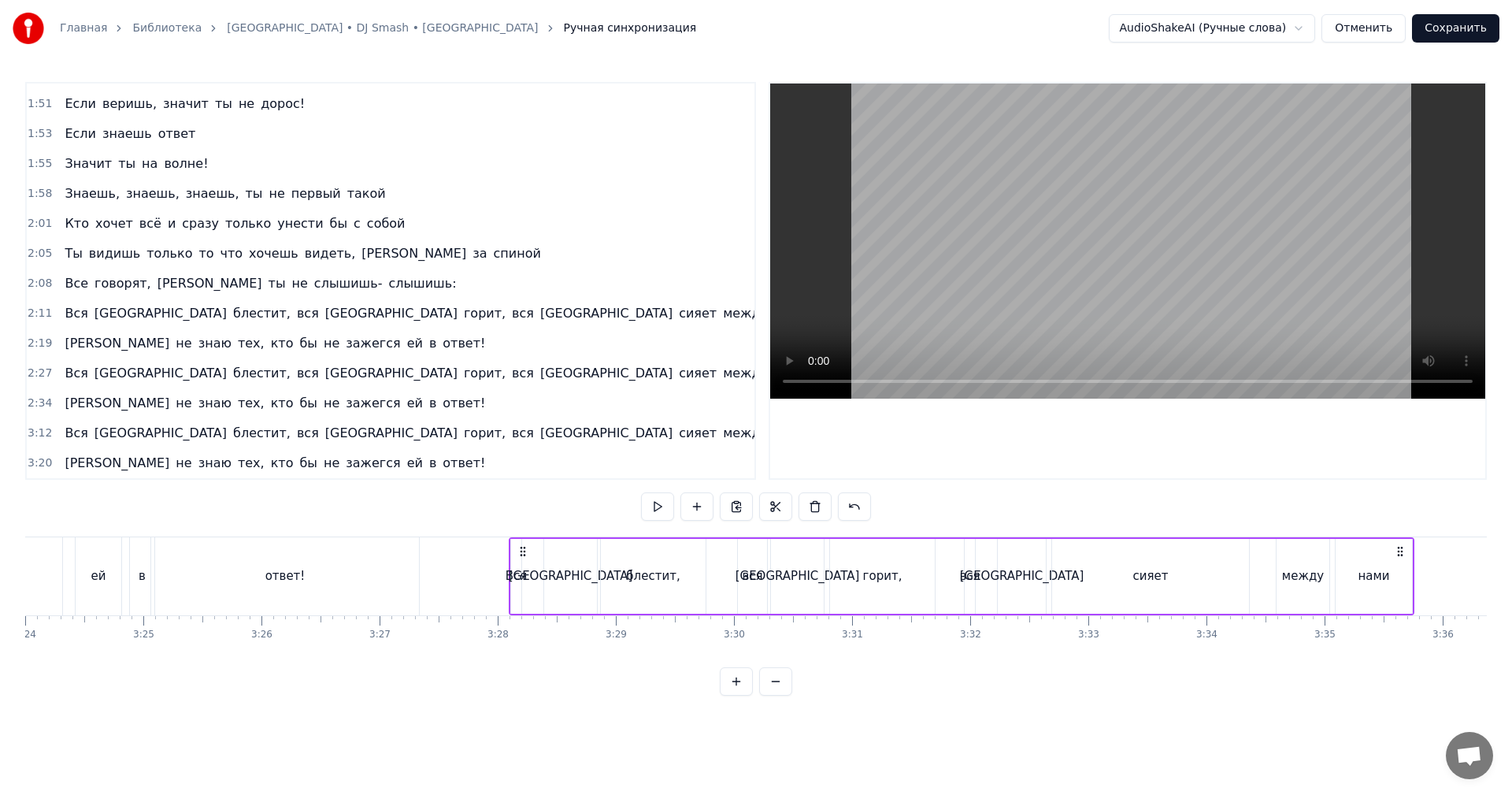
drag, startPoint x: 1023, startPoint y: 546, endPoint x: 521, endPoint y: 571, distance: 502.6
click at [521, 571] on div "Вся [GEOGRAPHIC_DATA] блестит, вся Москва горит, вся [GEOGRAPHIC_DATA] сияет ме…" at bounding box center [961, 576] width 905 height 78
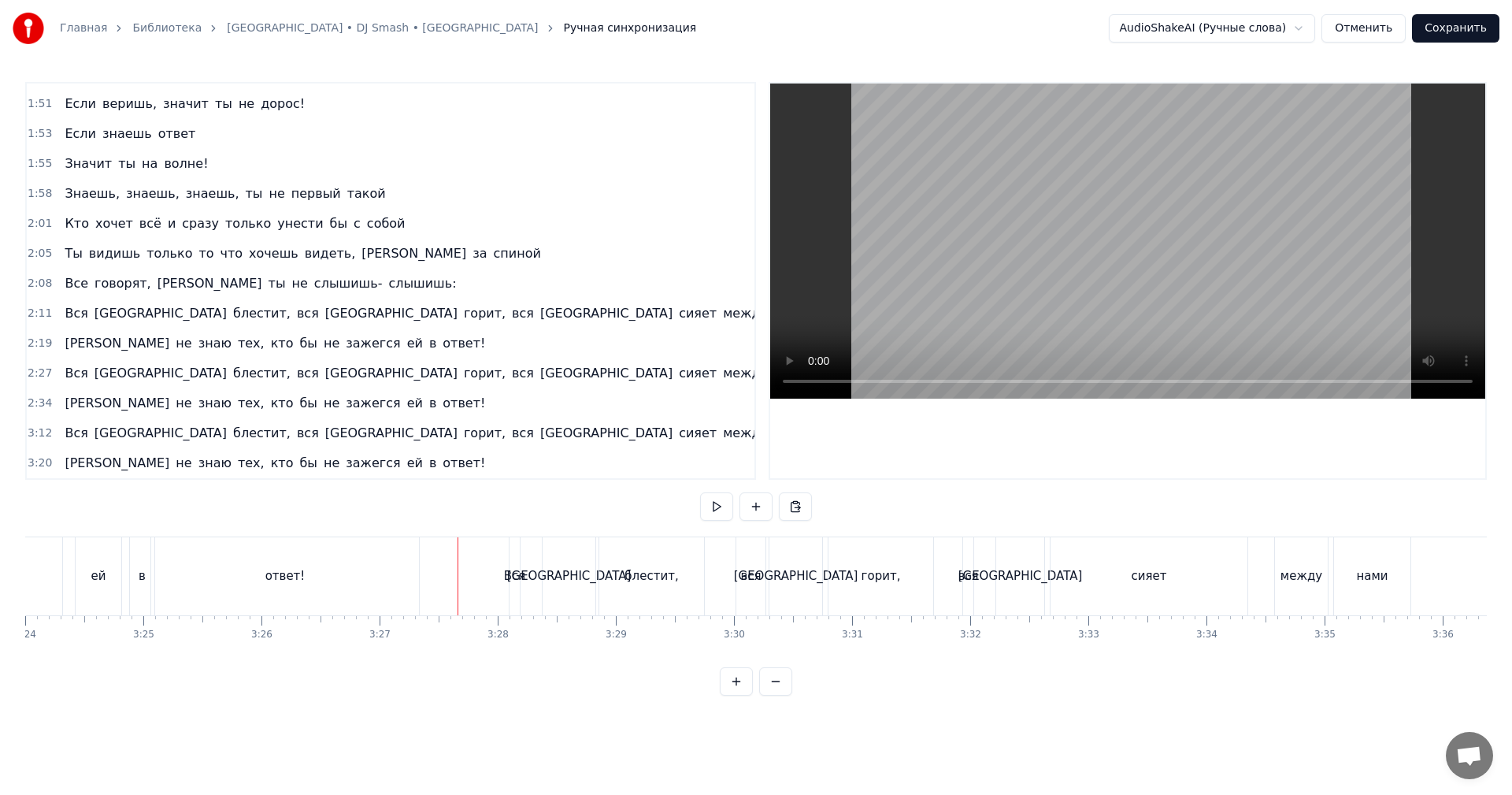
click at [973, 281] on video at bounding box center [1128, 241] width 715 height 315
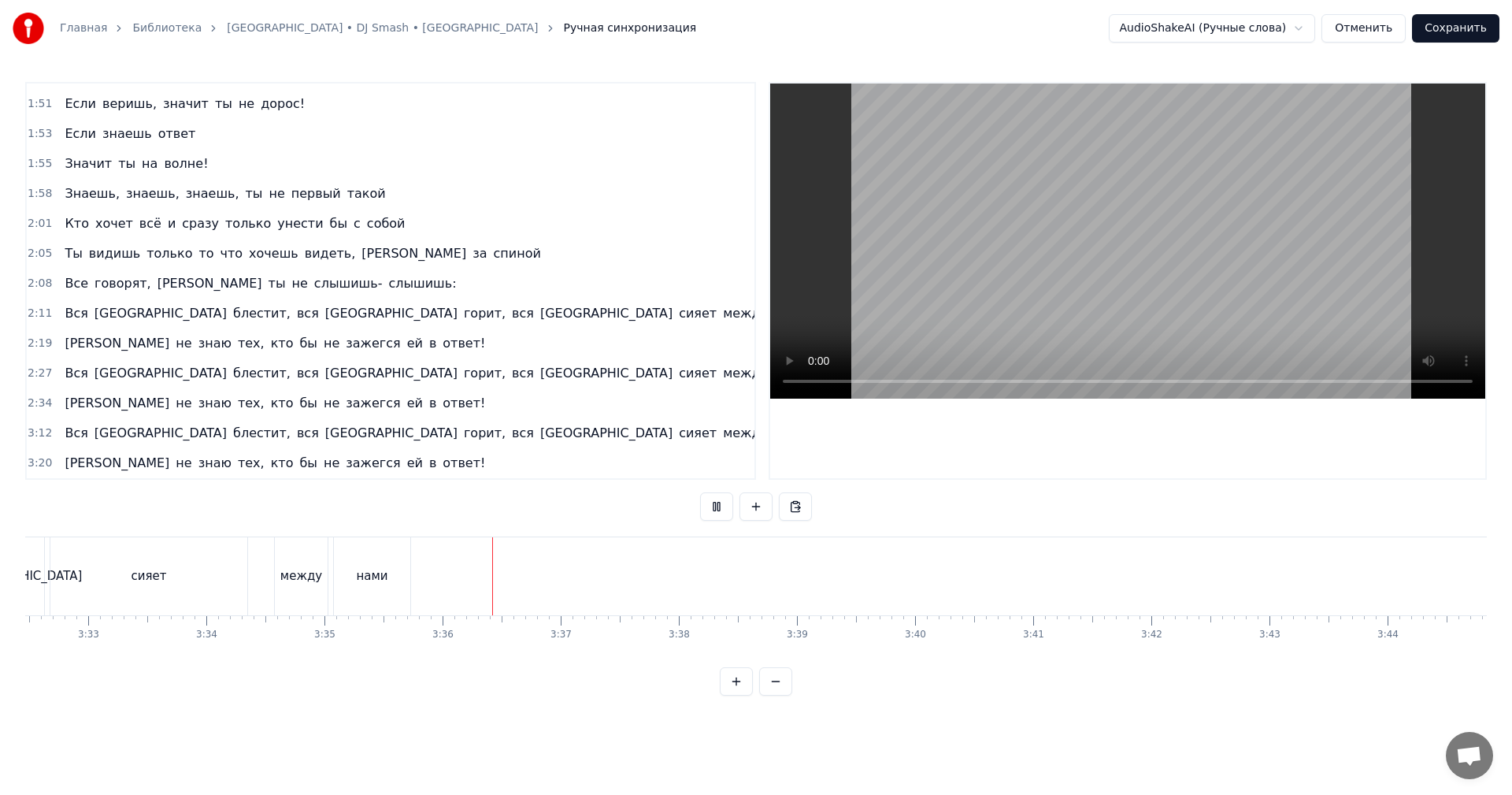
scroll to position [0, 25110]
click at [970, 275] on video at bounding box center [1128, 241] width 715 height 315
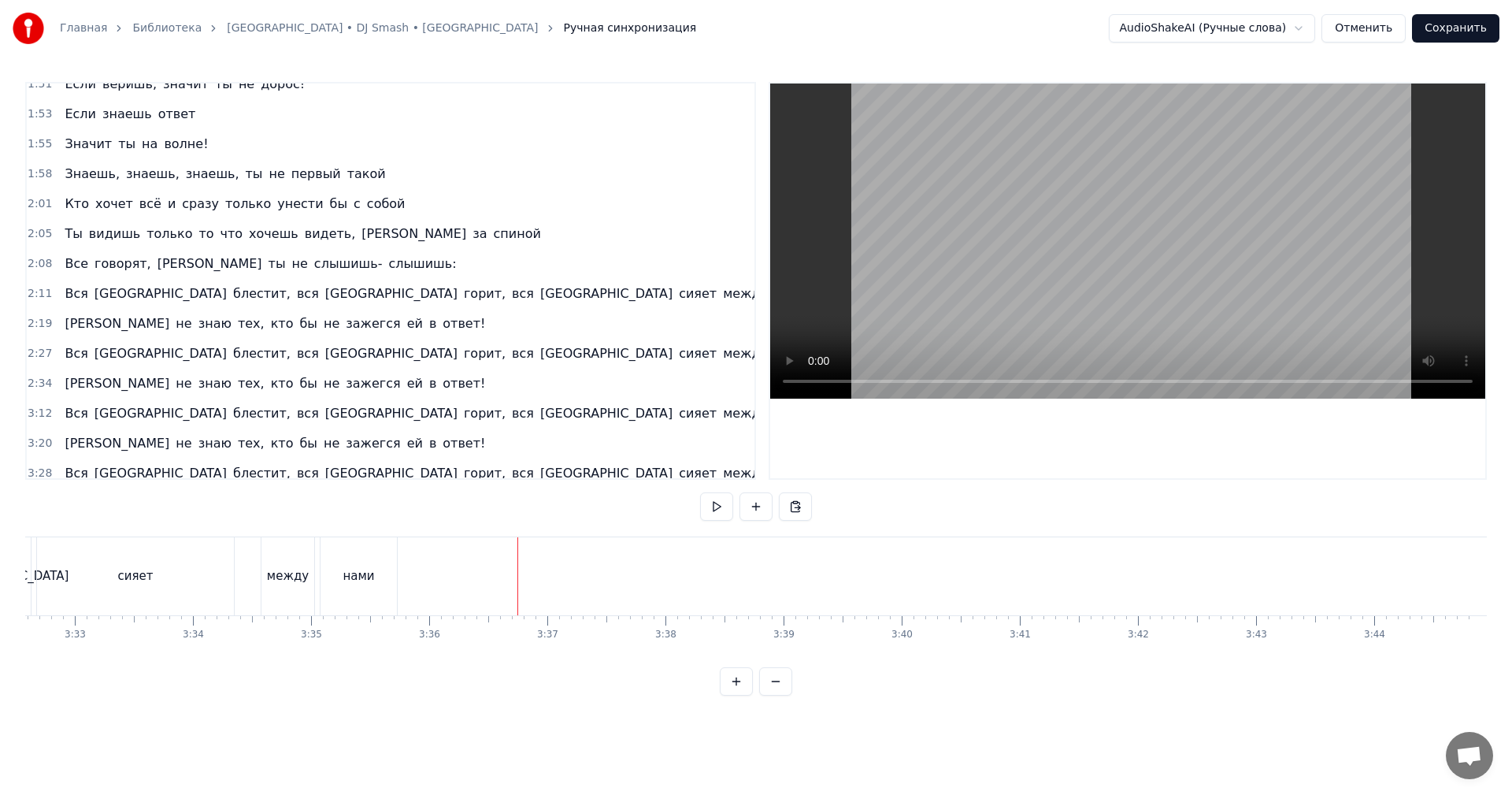
scroll to position [593, 0]
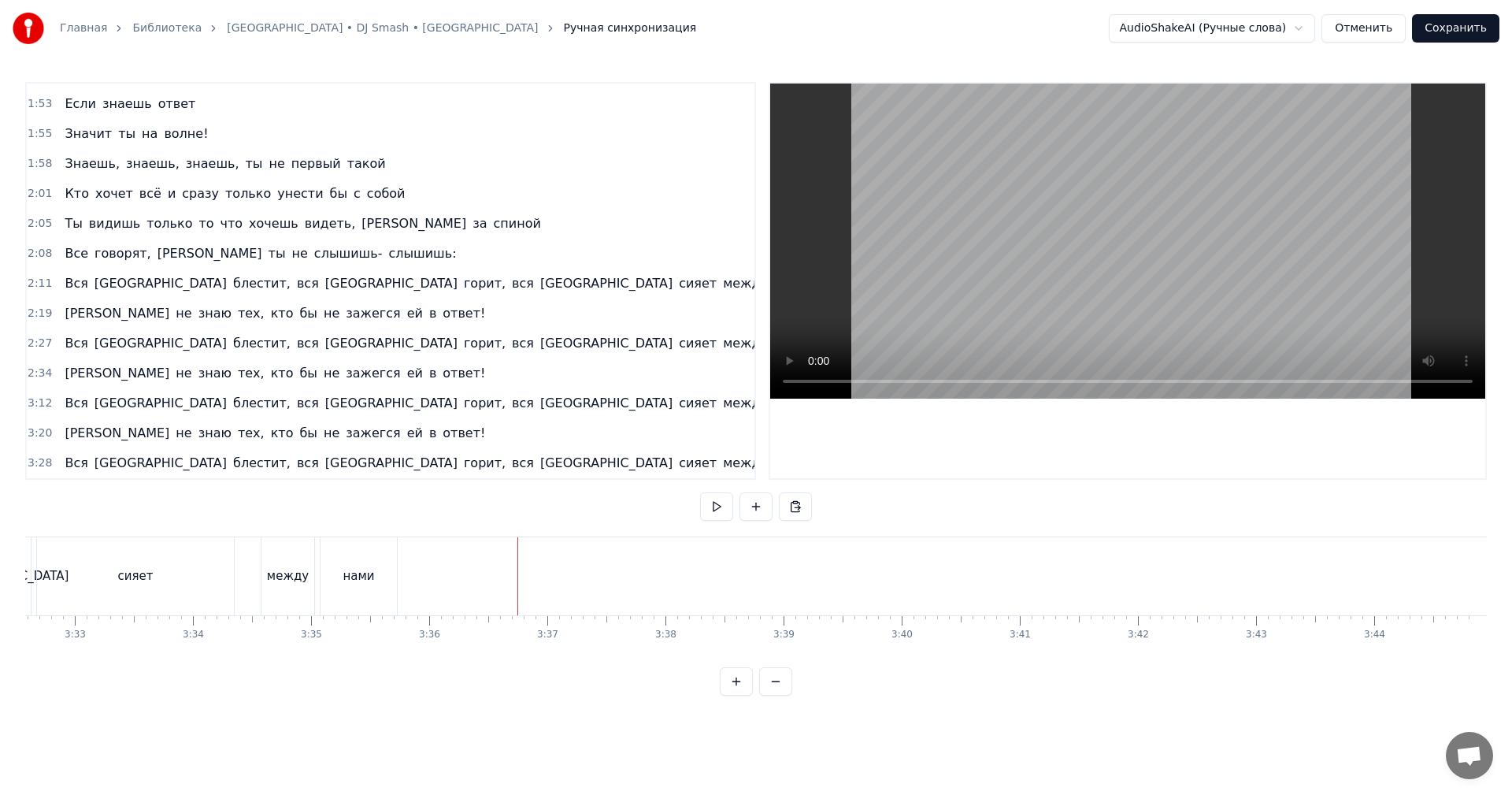
click at [36, 427] on span "3:20" at bounding box center [39, 433] width 24 height 16
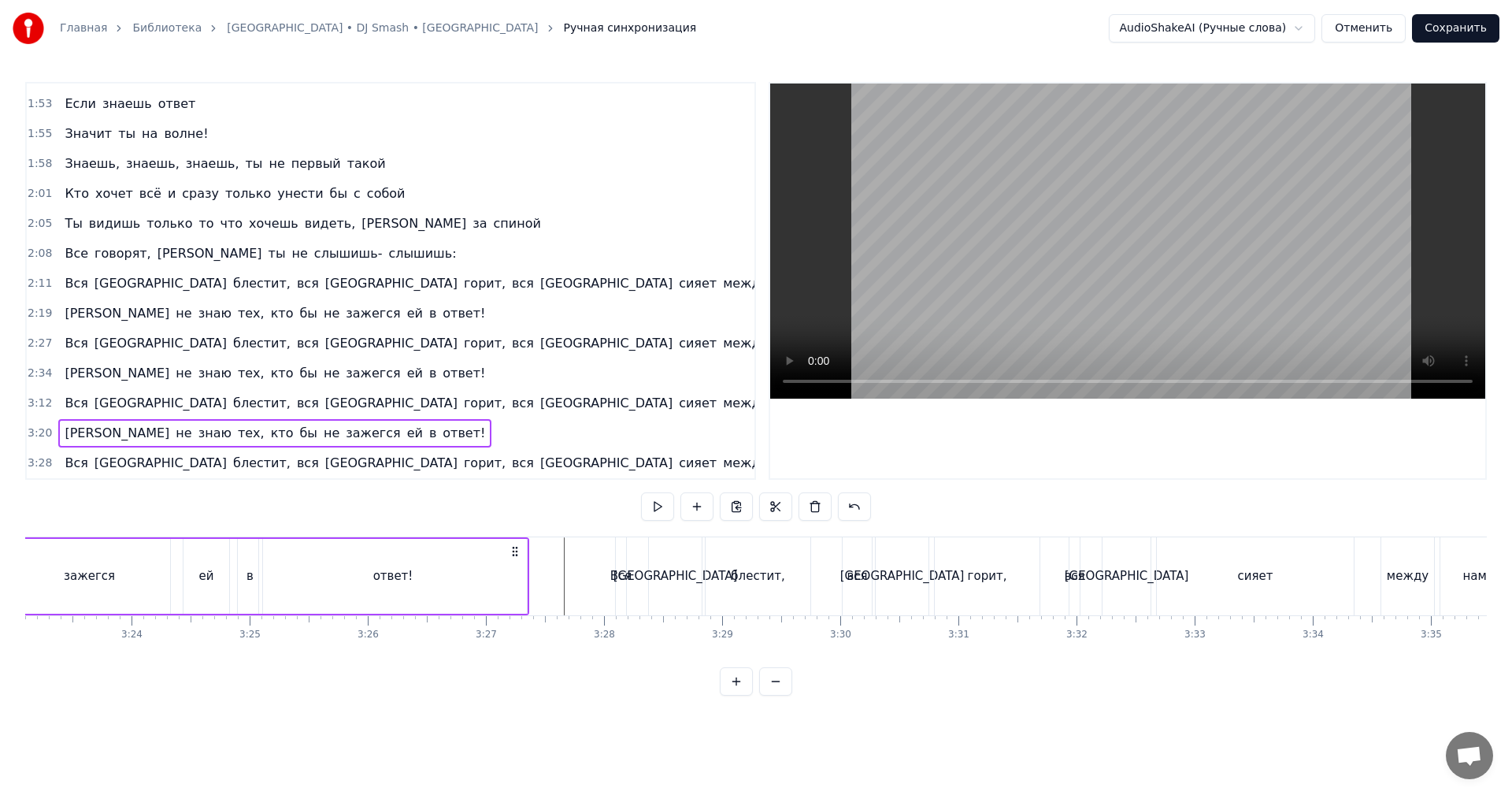
click at [35, 463] on span "3:28" at bounding box center [39, 463] width 24 height 16
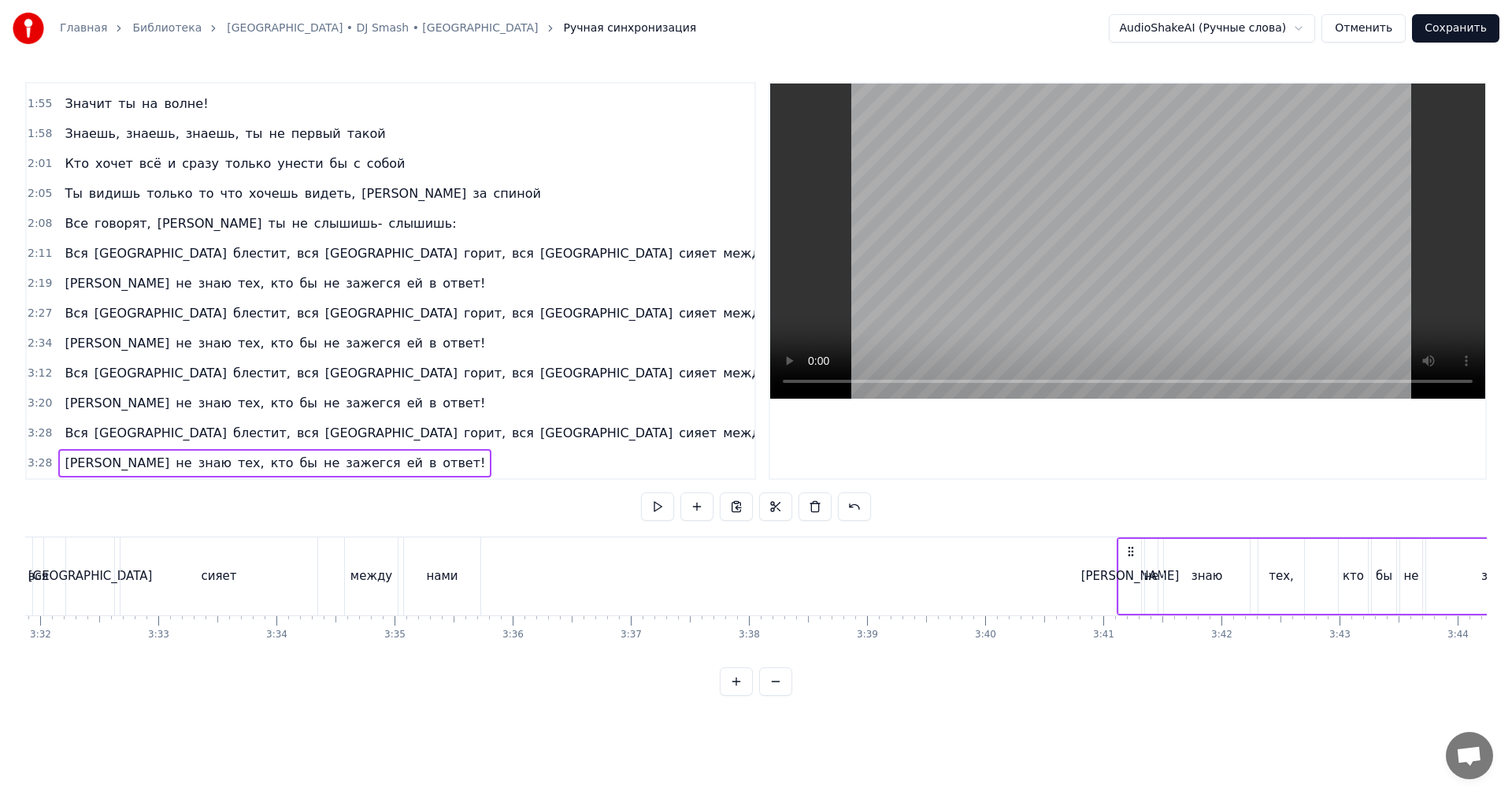
scroll to position [0, 25030]
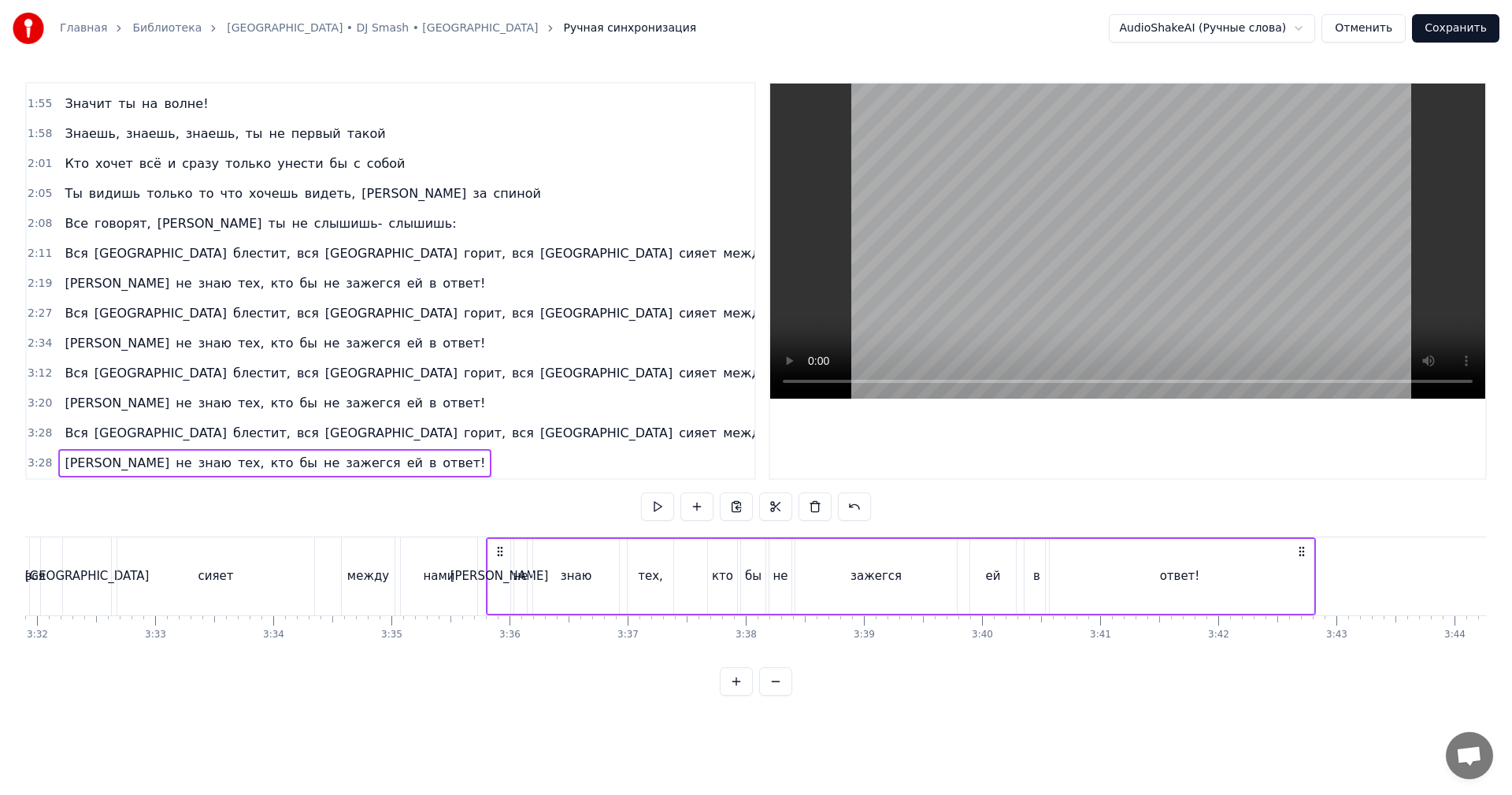
drag, startPoint x: 1035, startPoint y: 545, endPoint x: 500, endPoint y: 546, distance: 535.0
click at [500, 546] on icon at bounding box center [499, 551] width 13 height 13
drag, startPoint x: 452, startPoint y: 574, endPoint x: 498, endPoint y: 546, distance: 53.9
click at [452, 574] on div "нами" at bounding box center [438, 576] width 31 height 19
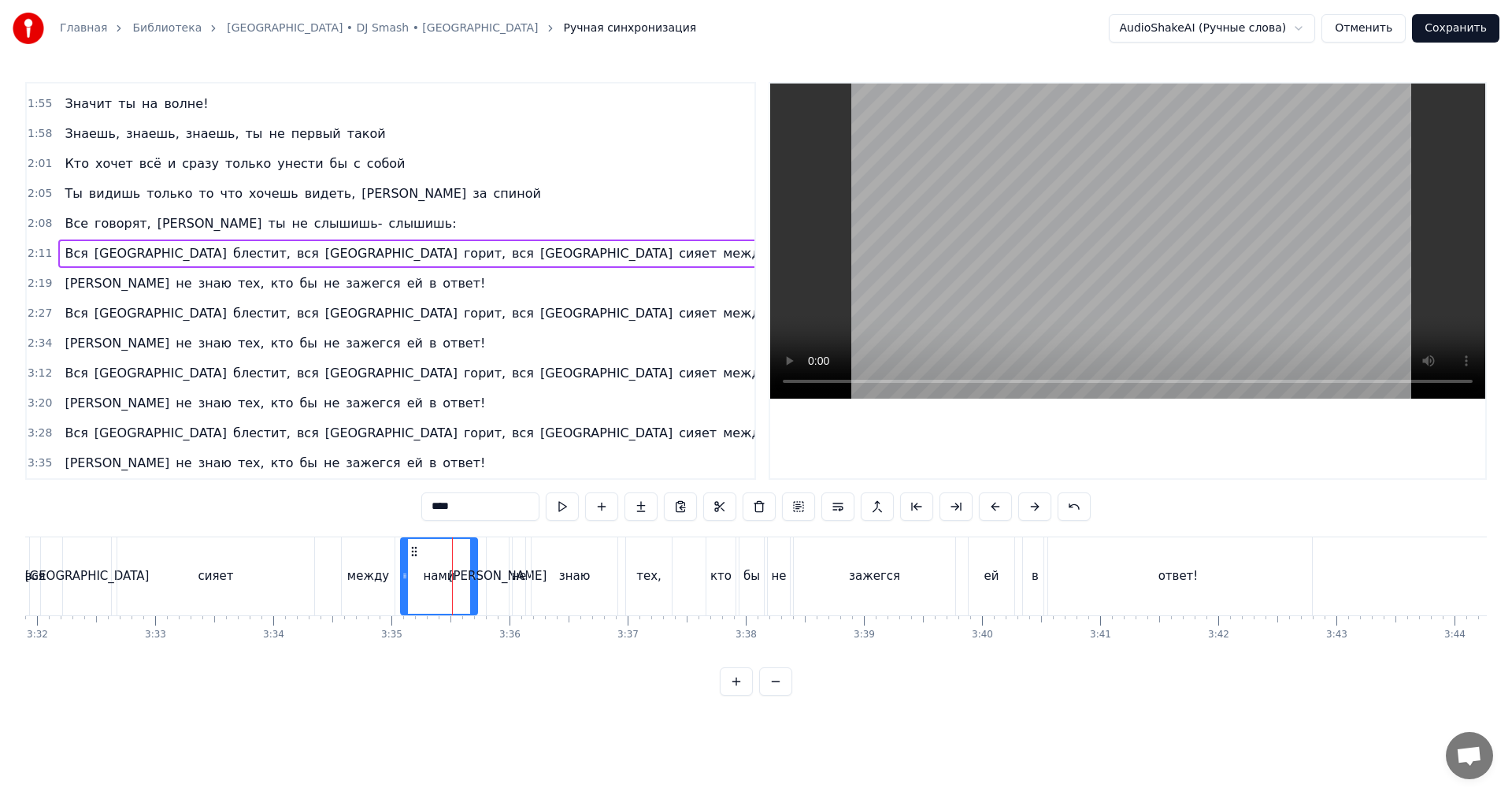
click at [1118, 259] on video at bounding box center [1128, 241] width 715 height 315
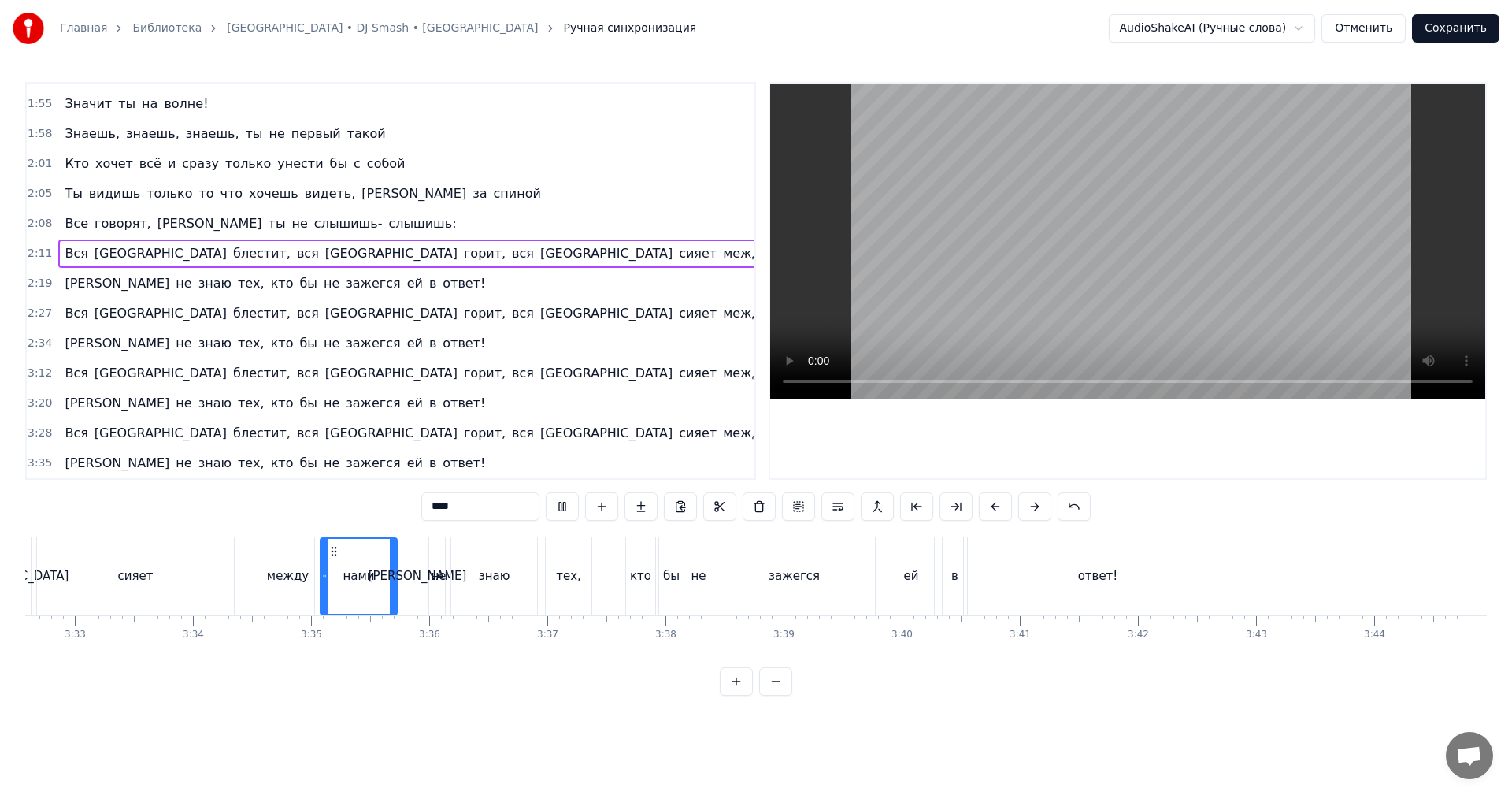
click at [1460, 29] on button "Сохранить" at bounding box center [1455, 28] width 88 height 28
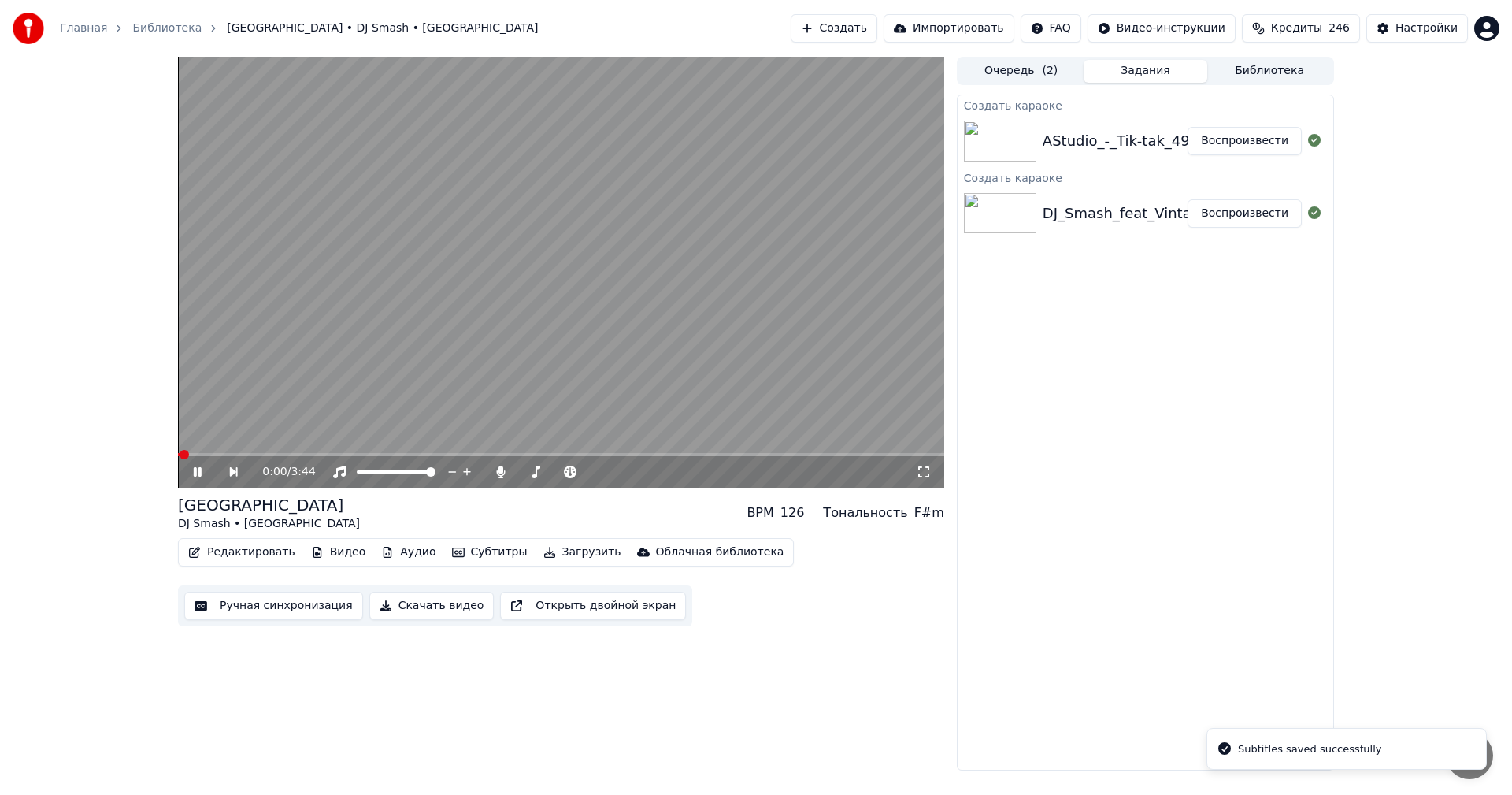
click at [439, 604] on button "Скачать видео" at bounding box center [432, 605] width 125 height 28
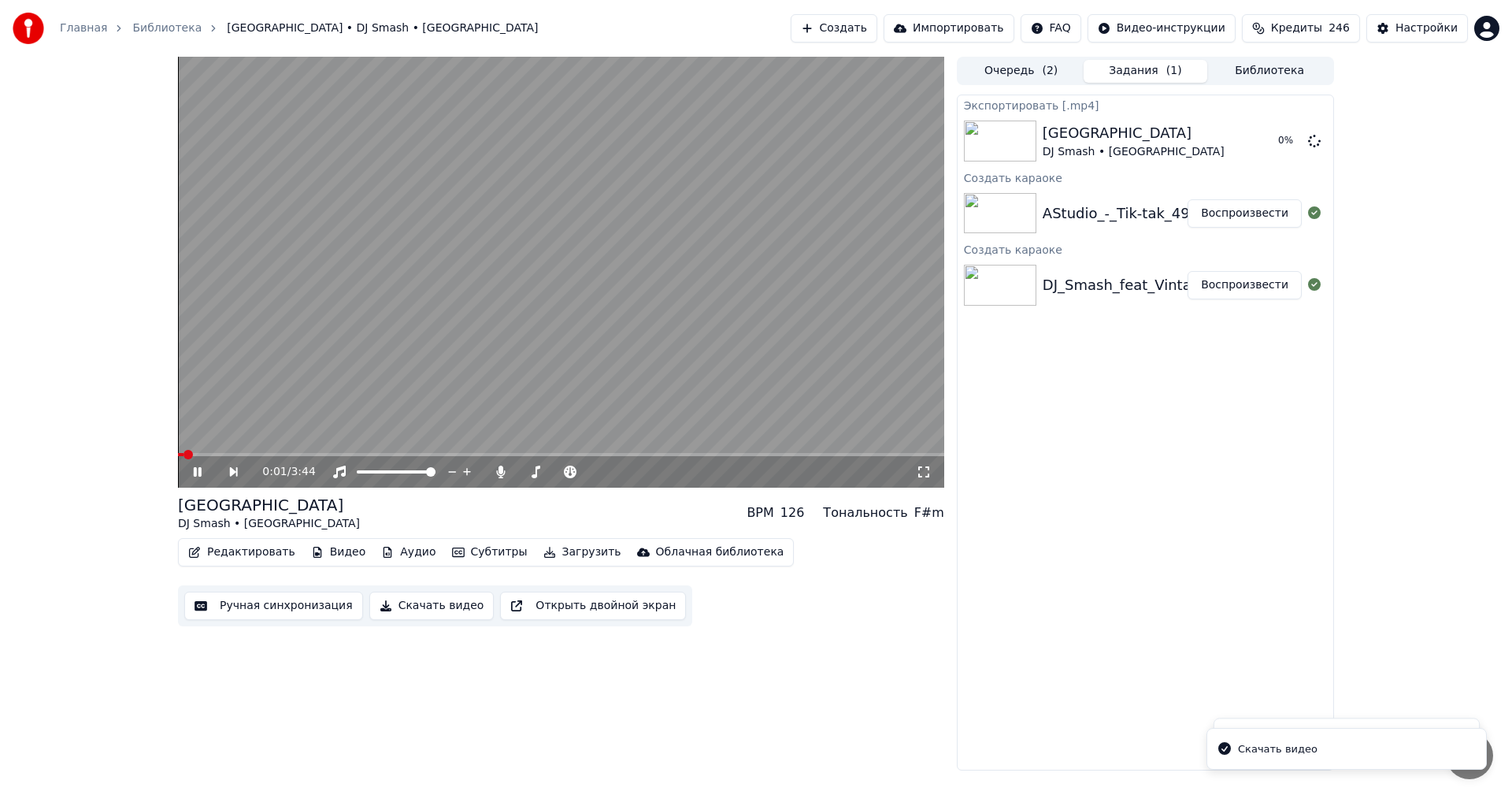
click at [1260, 210] on button "Воспроизвести" at bounding box center [1244, 213] width 114 height 28
click at [252, 609] on button "Ручная синхронизация" at bounding box center [273, 605] width 179 height 28
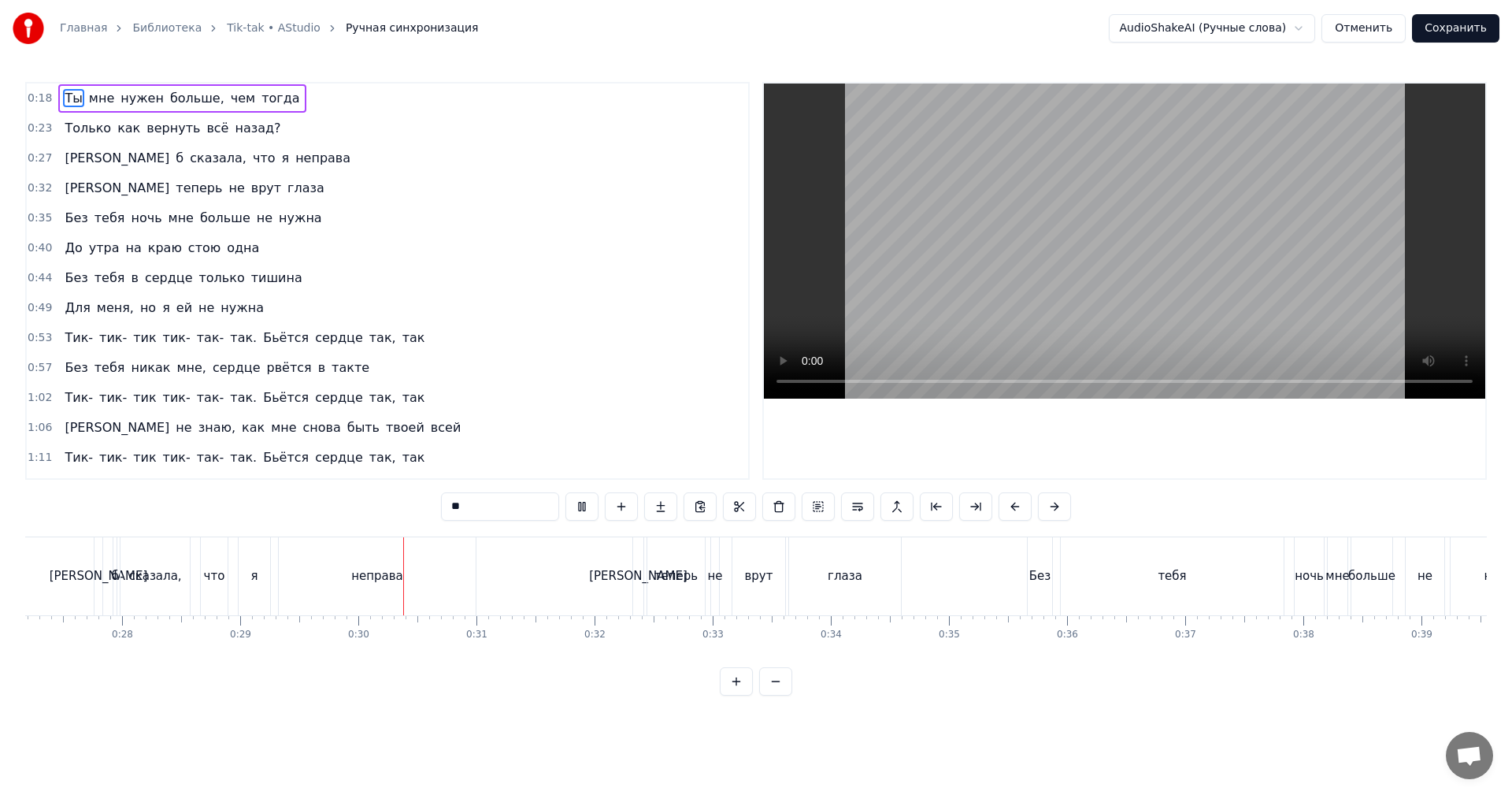
scroll to position [0, 3439]
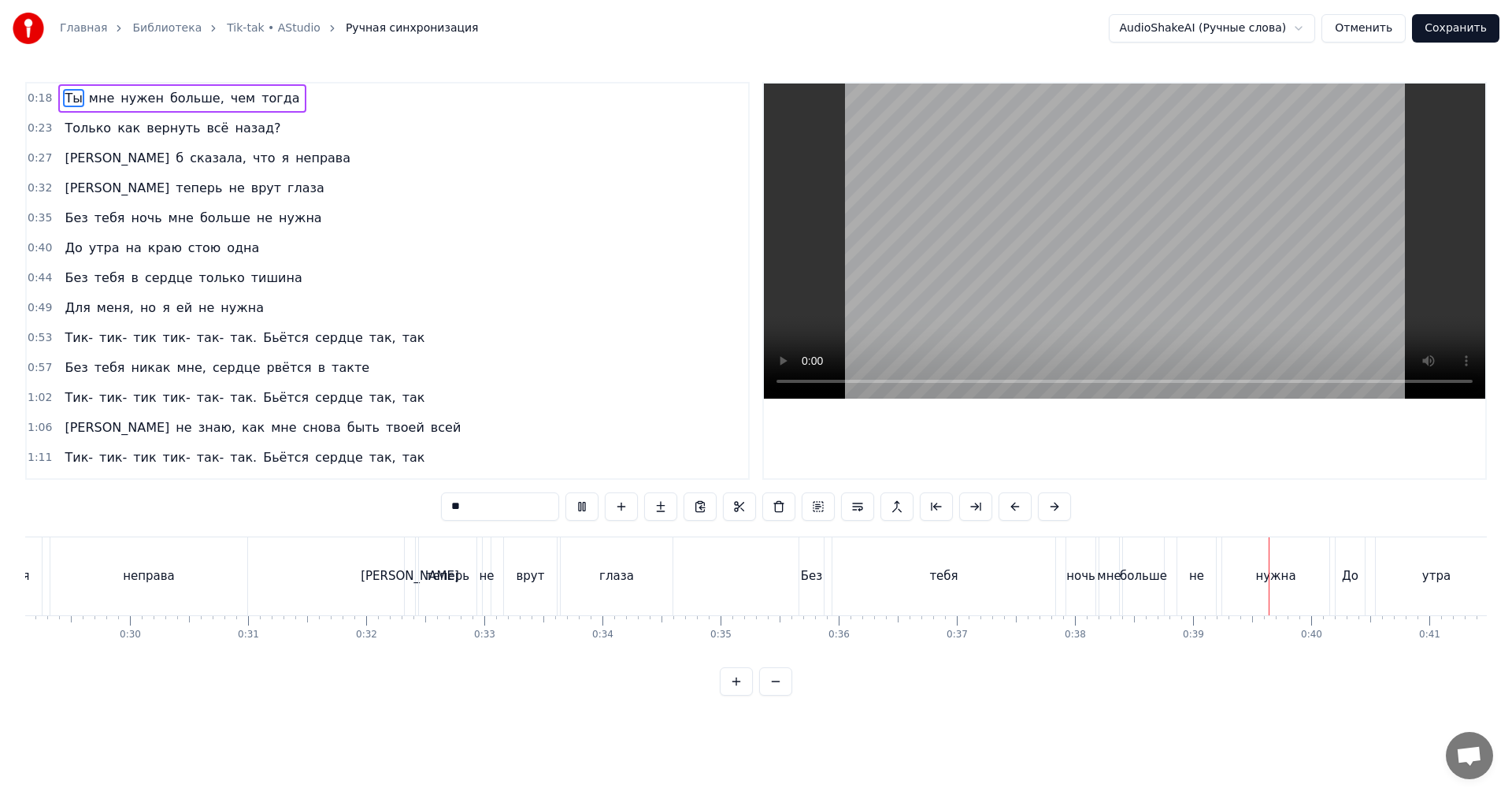
click at [1094, 233] on video at bounding box center [1124, 241] width 721 height 315
click at [901, 594] on div "тебя" at bounding box center [943, 576] width 222 height 78
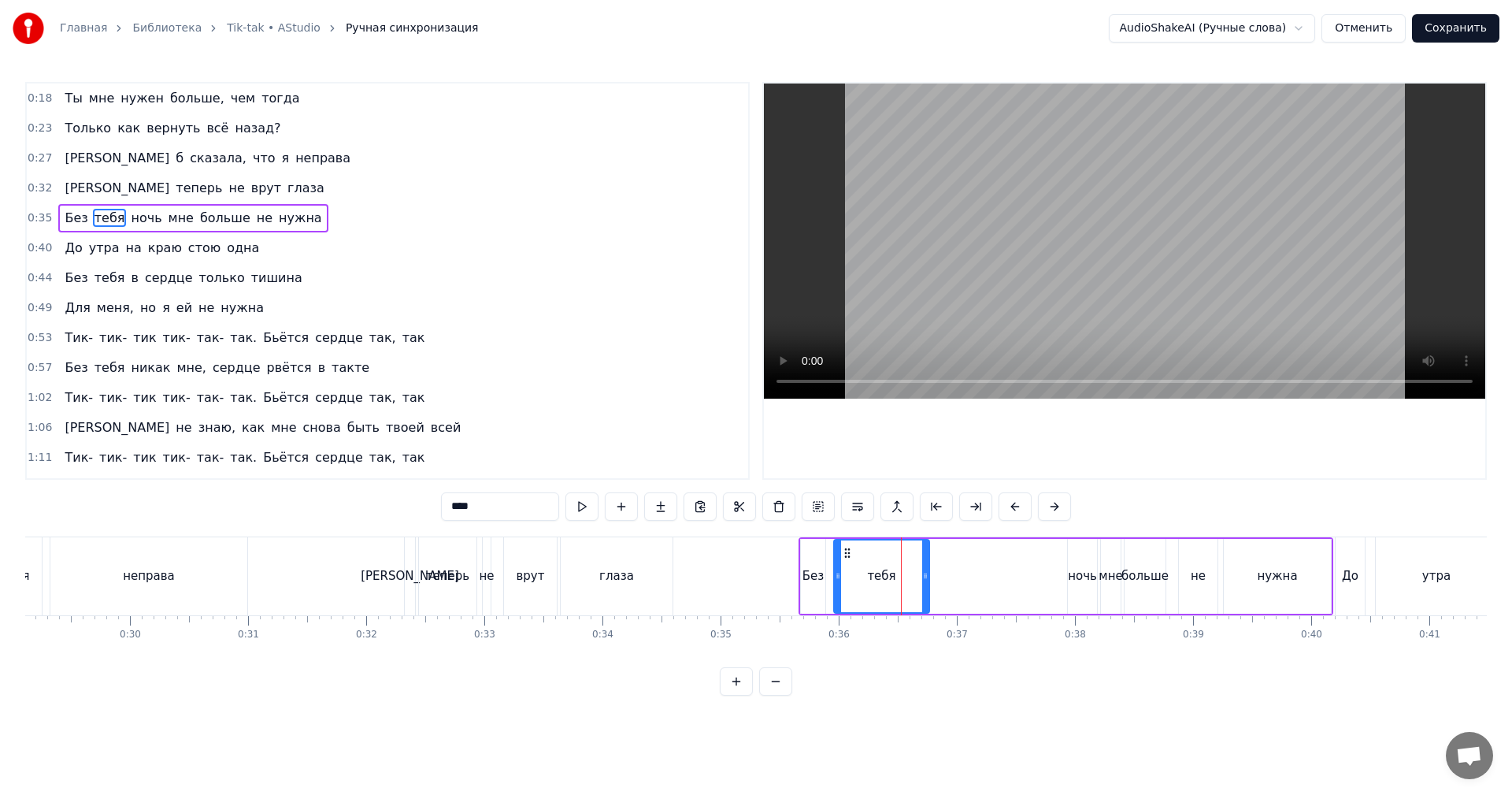
drag, startPoint x: 1053, startPoint y: 581, endPoint x: 812, endPoint y: 589, distance: 241.1
click at [925, 586] on div at bounding box center [925, 576] width 6 height 71
click at [812, 589] on div "Без" at bounding box center [813, 576] width 24 height 75
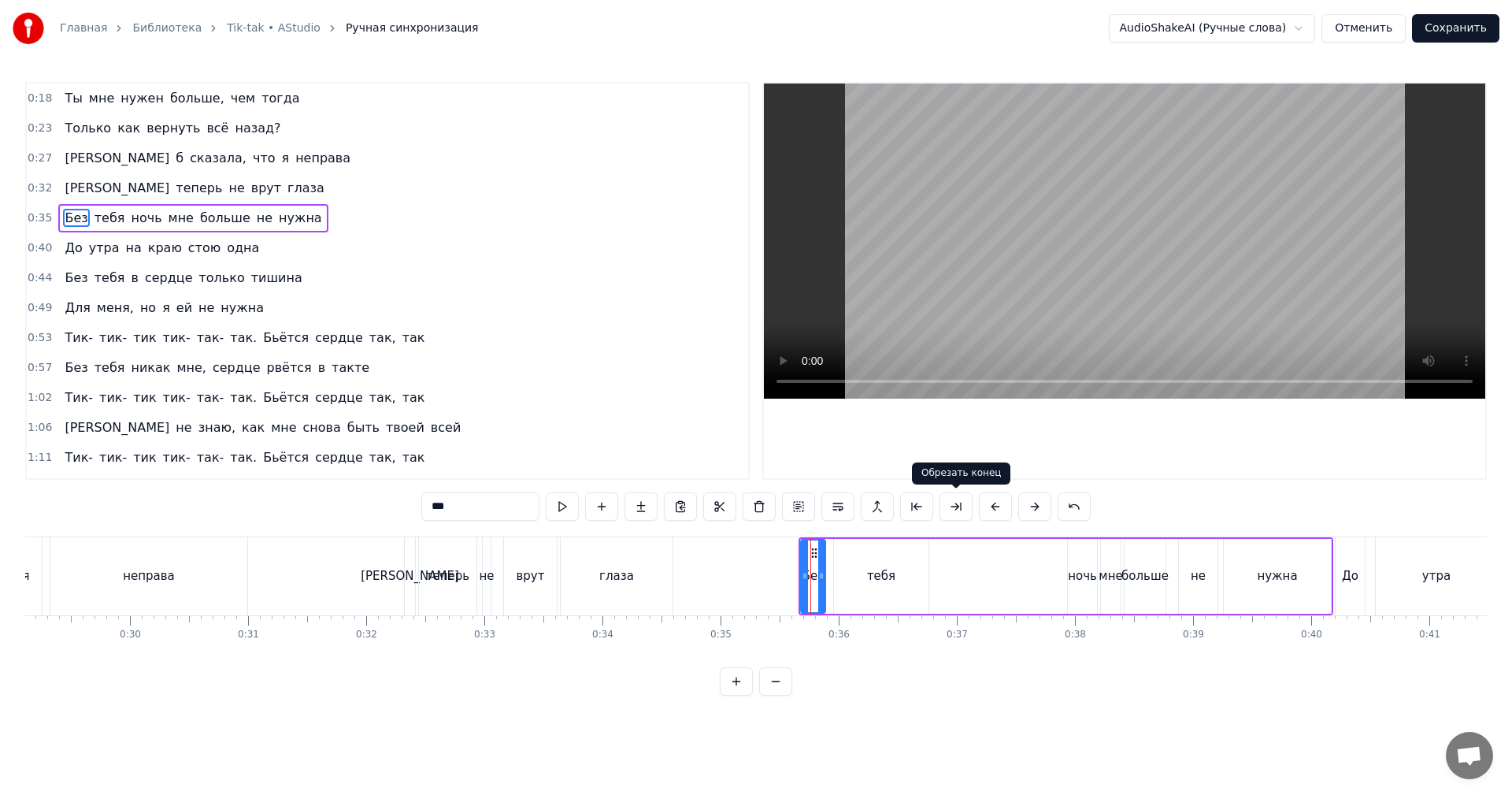
click at [1192, 271] on video at bounding box center [1124, 241] width 721 height 315
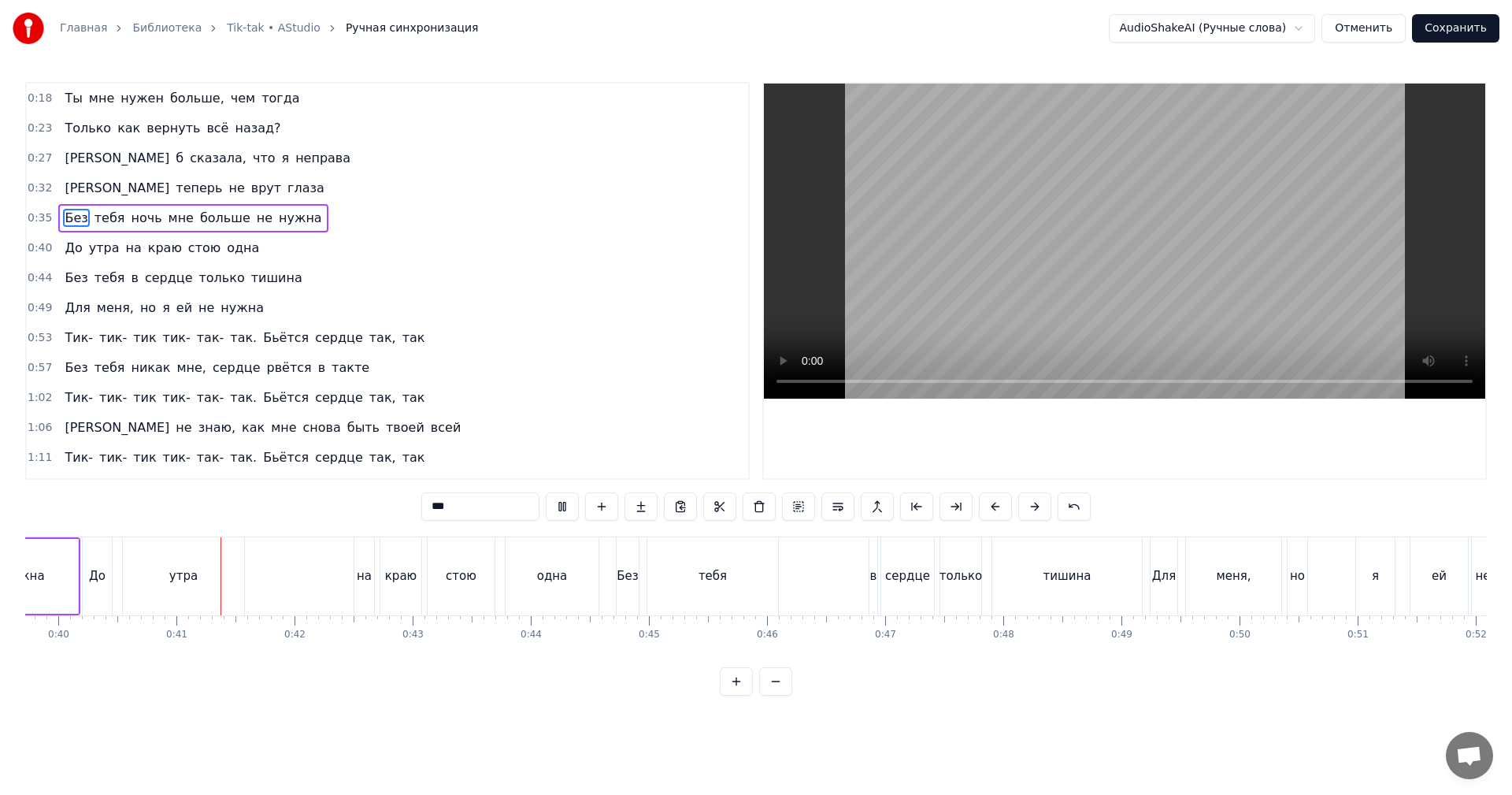
scroll to position [0, 4743]
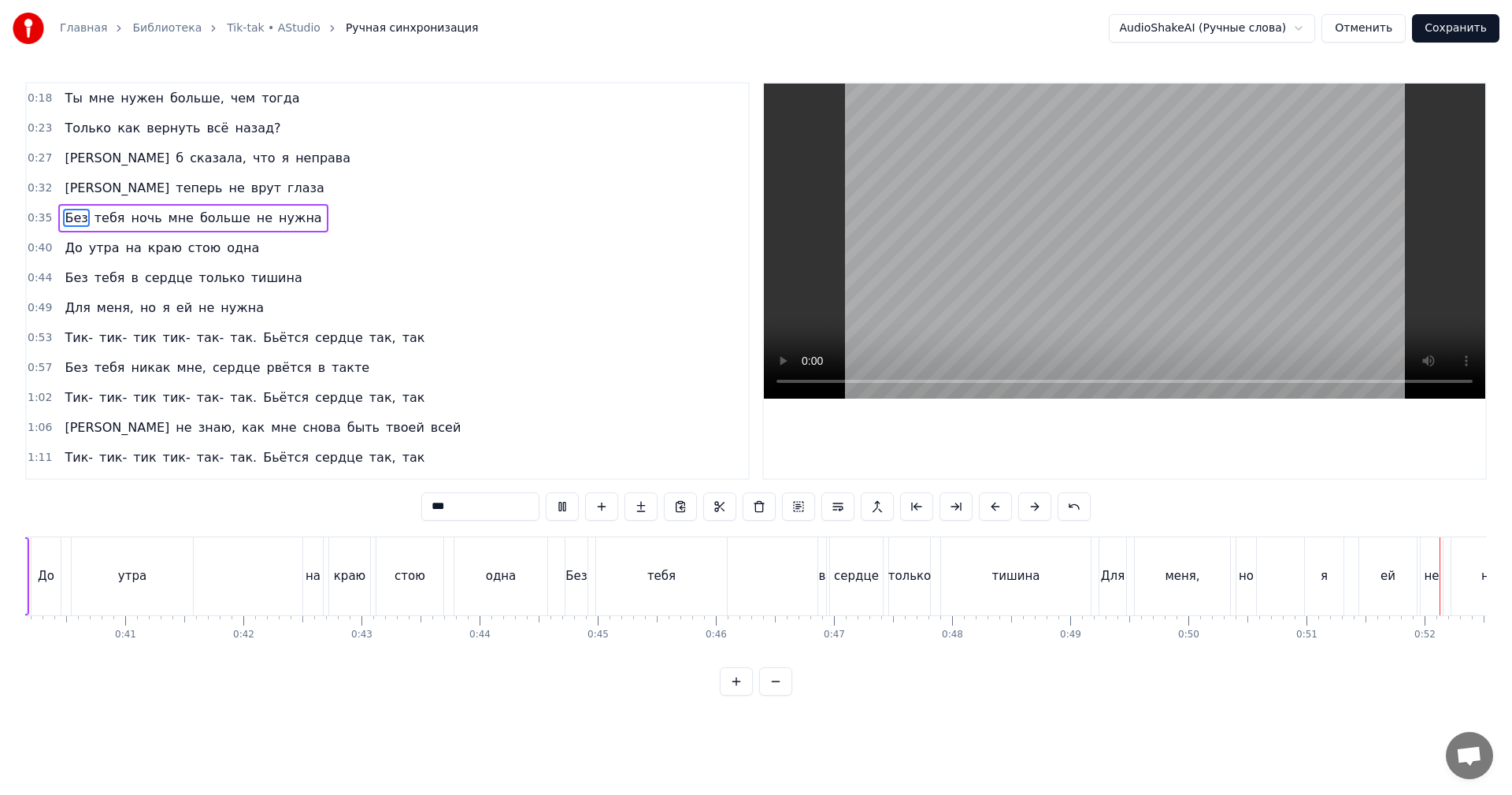
click at [1108, 246] on video at bounding box center [1124, 241] width 721 height 315
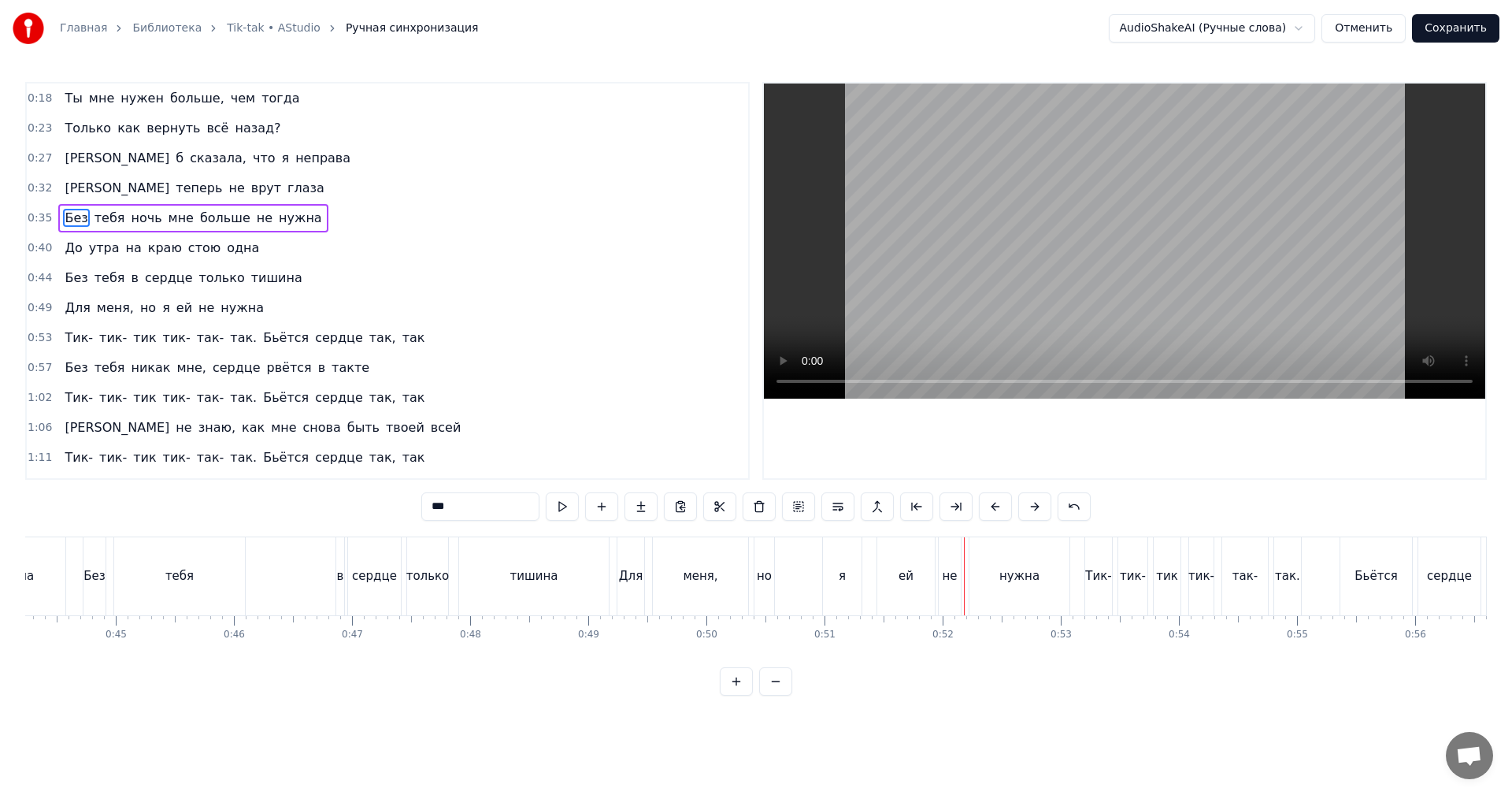
scroll to position [0, 5218]
click at [844, 576] on div "я" at bounding box center [850, 576] width 39 height 78
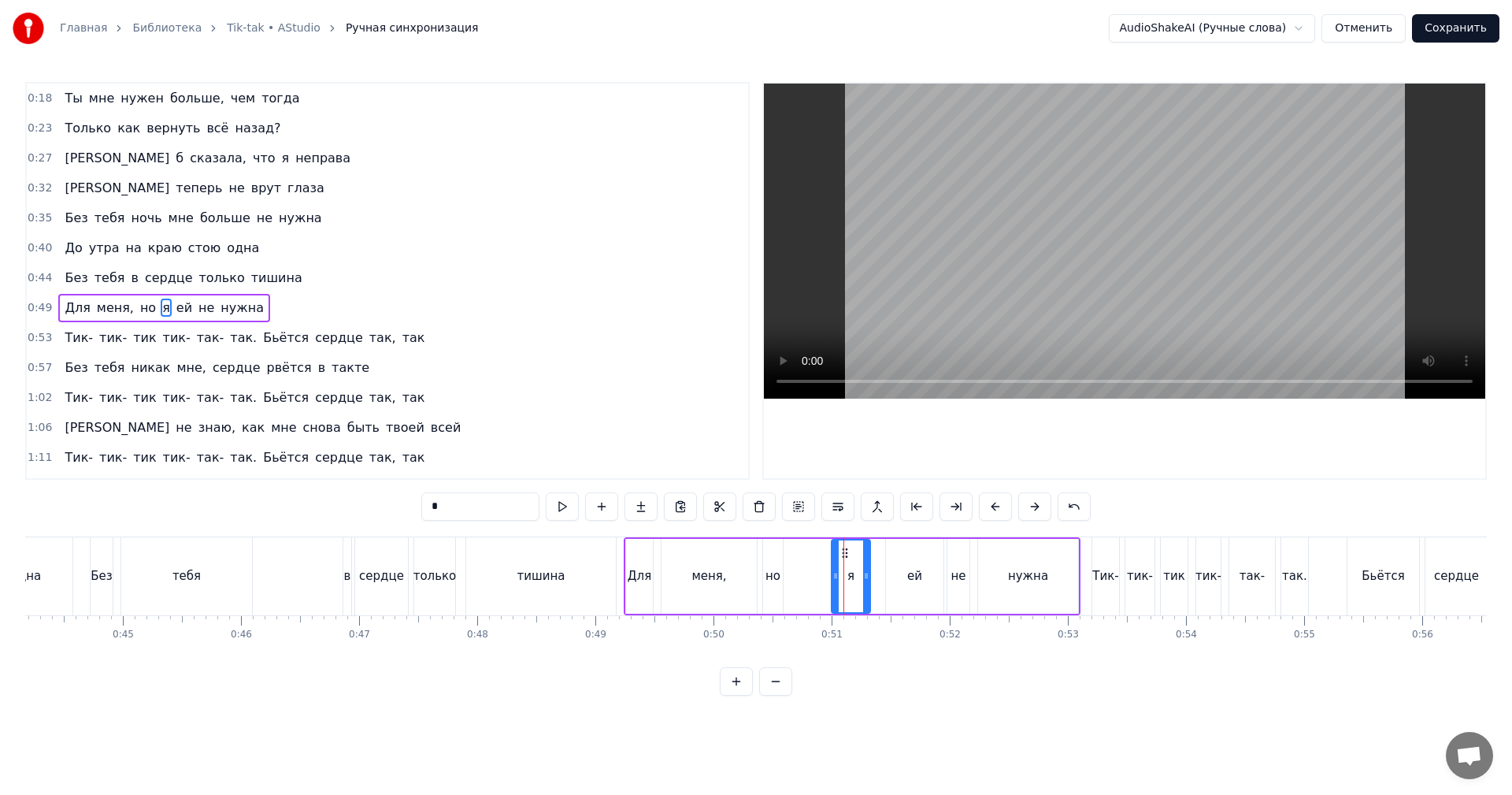
scroll to position [26, 0]
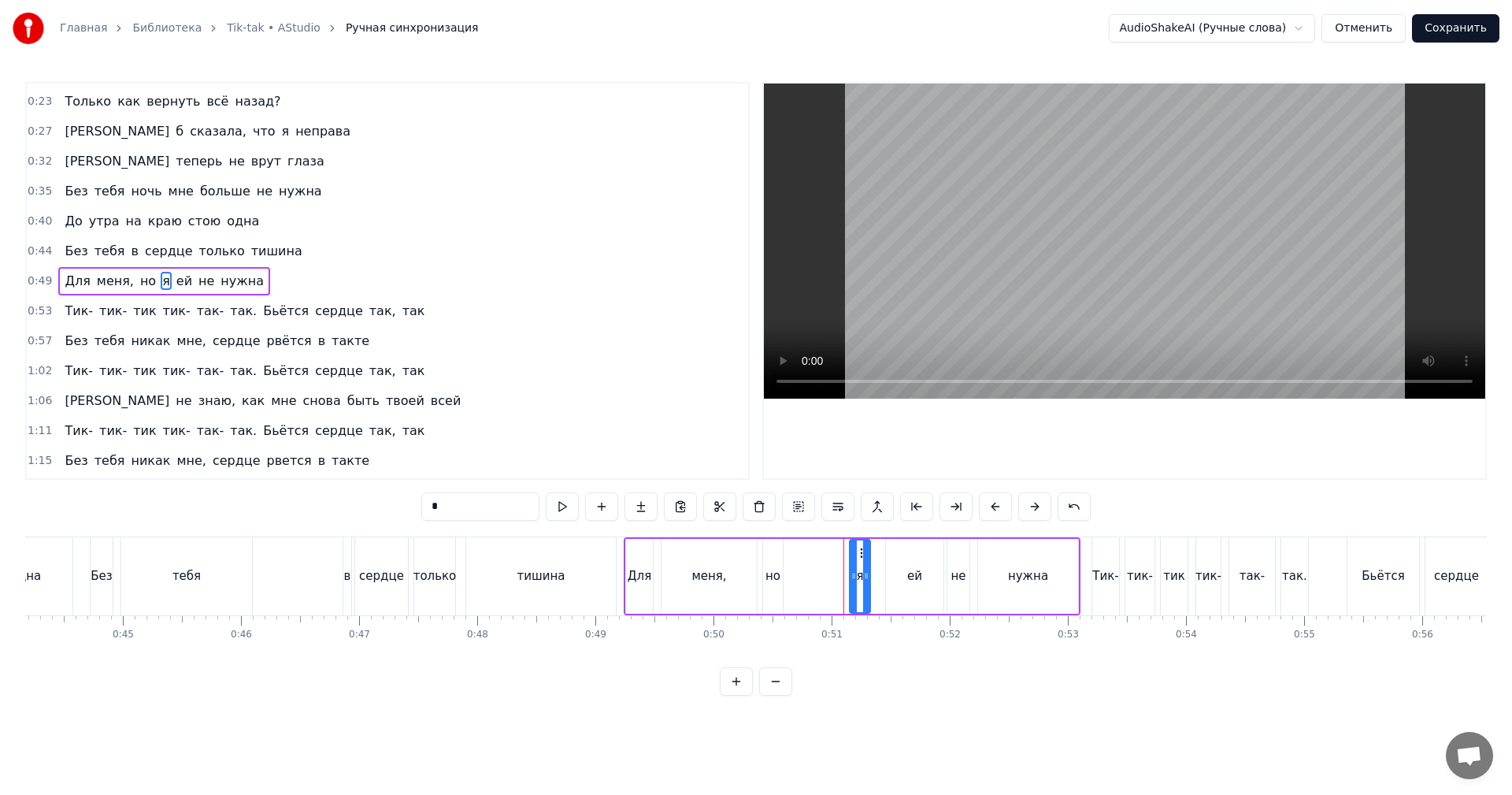
drag, startPoint x: 833, startPoint y: 578, endPoint x: 852, endPoint y: 576, distance: 19.1
click at [852, 576] on icon at bounding box center [854, 576] width 6 height 13
click at [772, 563] on div "но" at bounding box center [773, 576] width 20 height 75
drag, startPoint x: 773, startPoint y: 547, endPoint x: 839, endPoint y: 547, distance: 66.0
click at [839, 547] on icon at bounding box center [842, 552] width 13 height 13
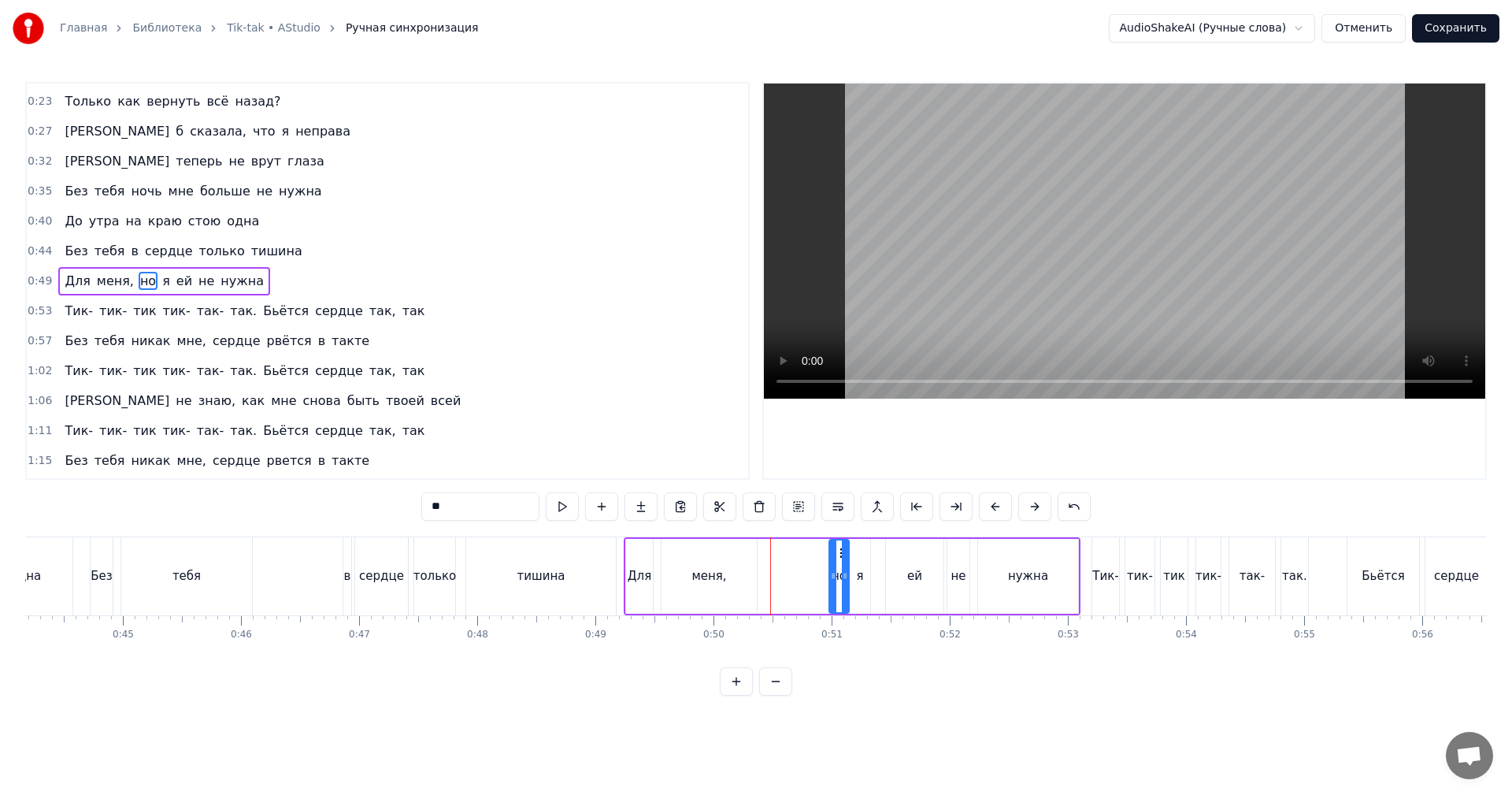
click at [578, 562] on div "тишина" at bounding box center [540, 576] width 149 height 78
type input "******"
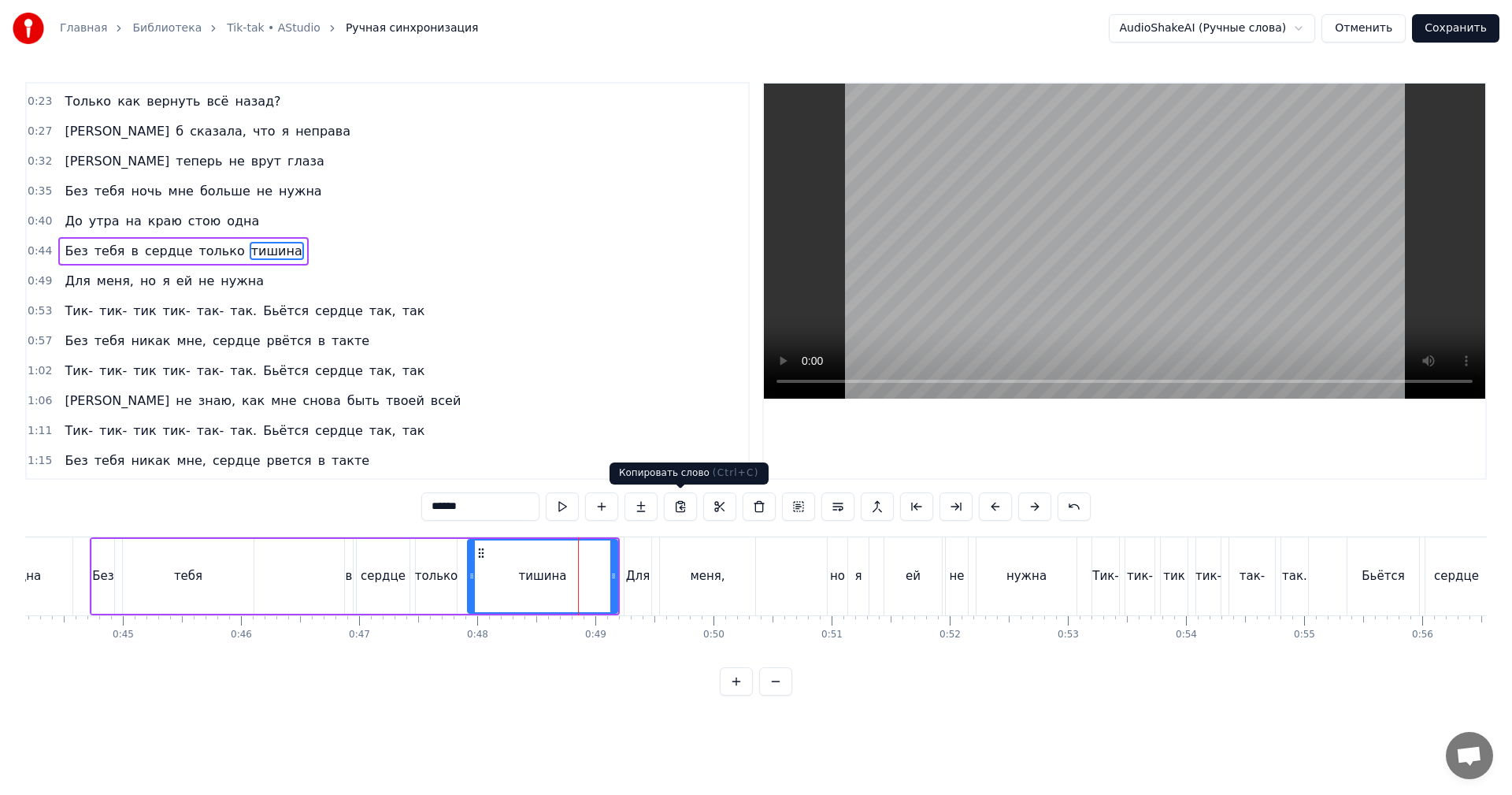
scroll to position [0, 0]
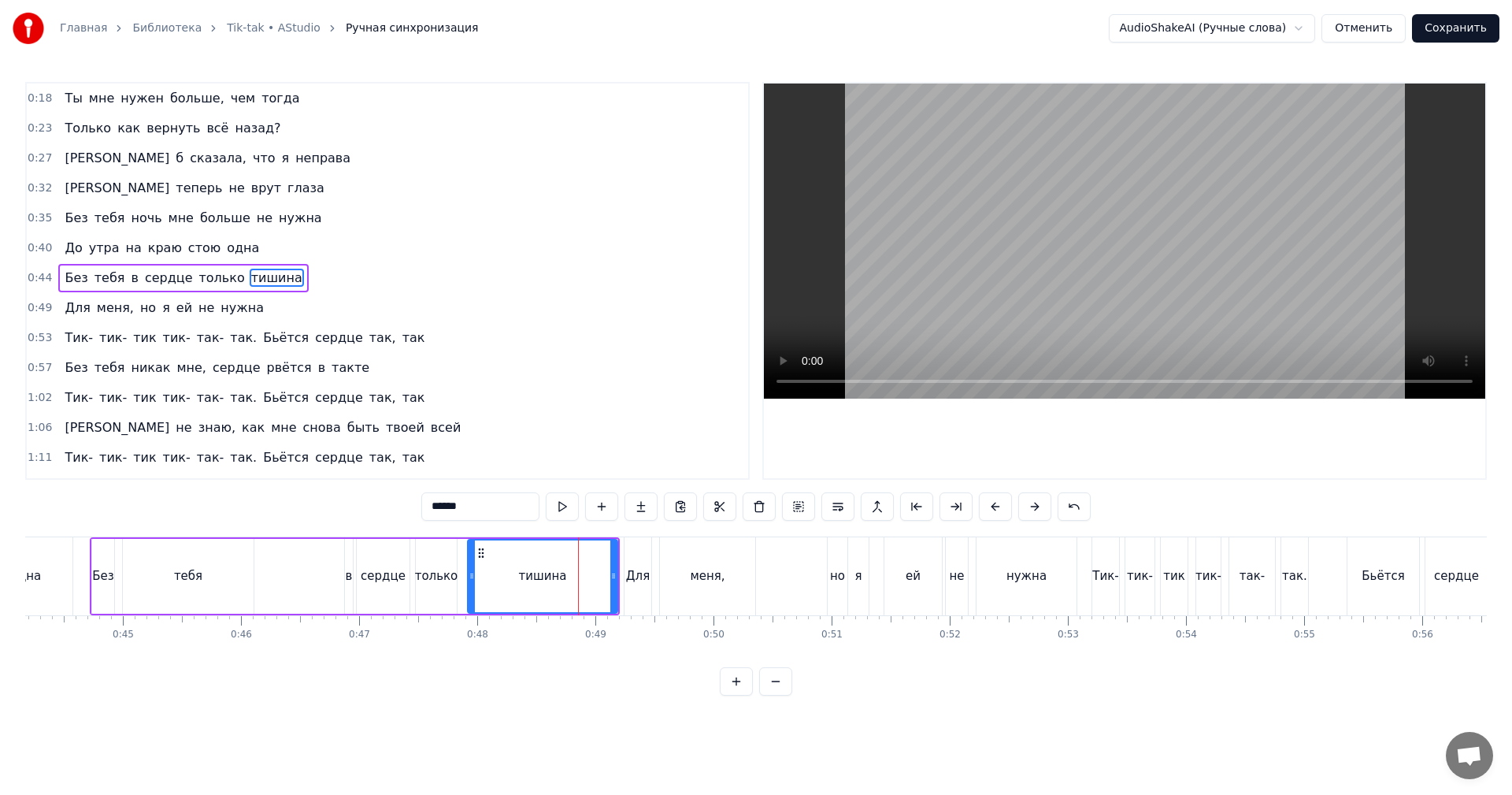
click at [1119, 261] on video at bounding box center [1124, 241] width 721 height 315
click at [1108, 256] on video at bounding box center [1124, 241] width 721 height 315
click at [817, 575] on div "Для меня, но я ей не нужна" at bounding box center [852, 576] width 457 height 78
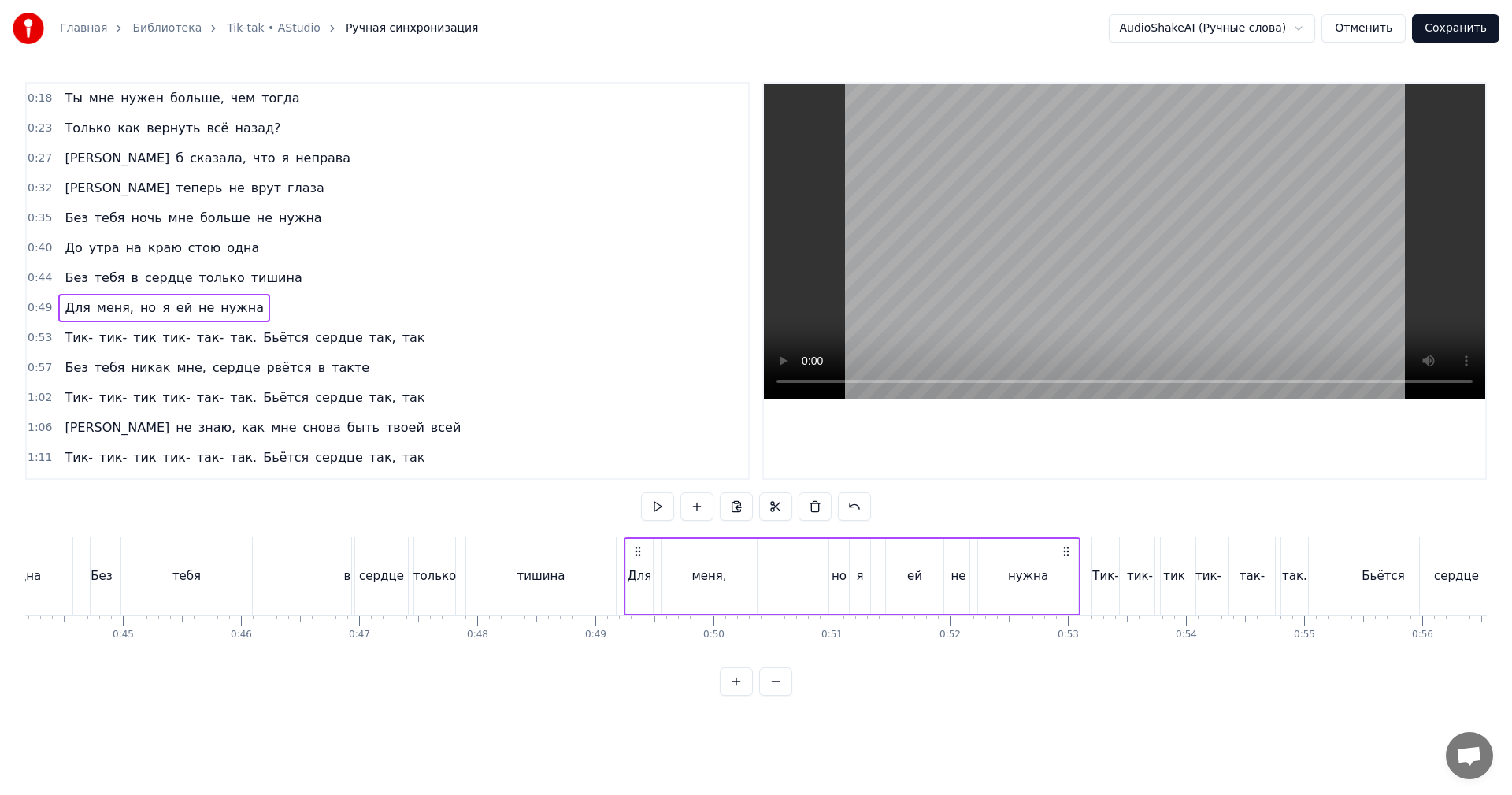
click at [1109, 258] on video at bounding box center [1124, 241] width 721 height 315
click at [904, 576] on div "ей" at bounding box center [914, 576] width 58 height 75
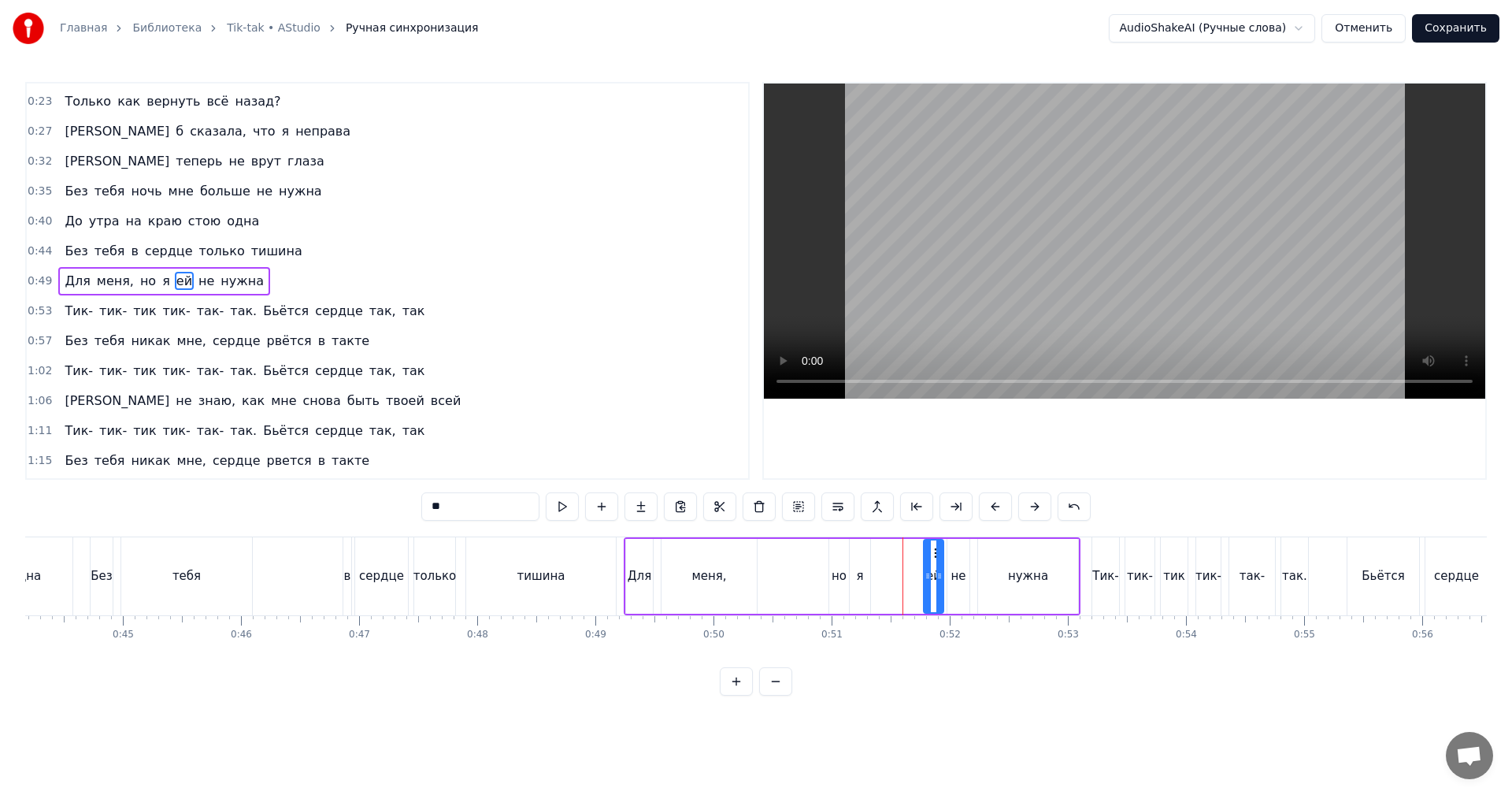
drag, startPoint x: 890, startPoint y: 566, endPoint x: 928, endPoint y: 556, distance: 39.3
click at [928, 556] on div at bounding box center [928, 576] width 6 height 71
click at [860, 545] on div "я" at bounding box center [859, 576] width 20 height 75
type input "*"
drag, startPoint x: 856, startPoint y: 542, endPoint x: 867, endPoint y: 543, distance: 11.0
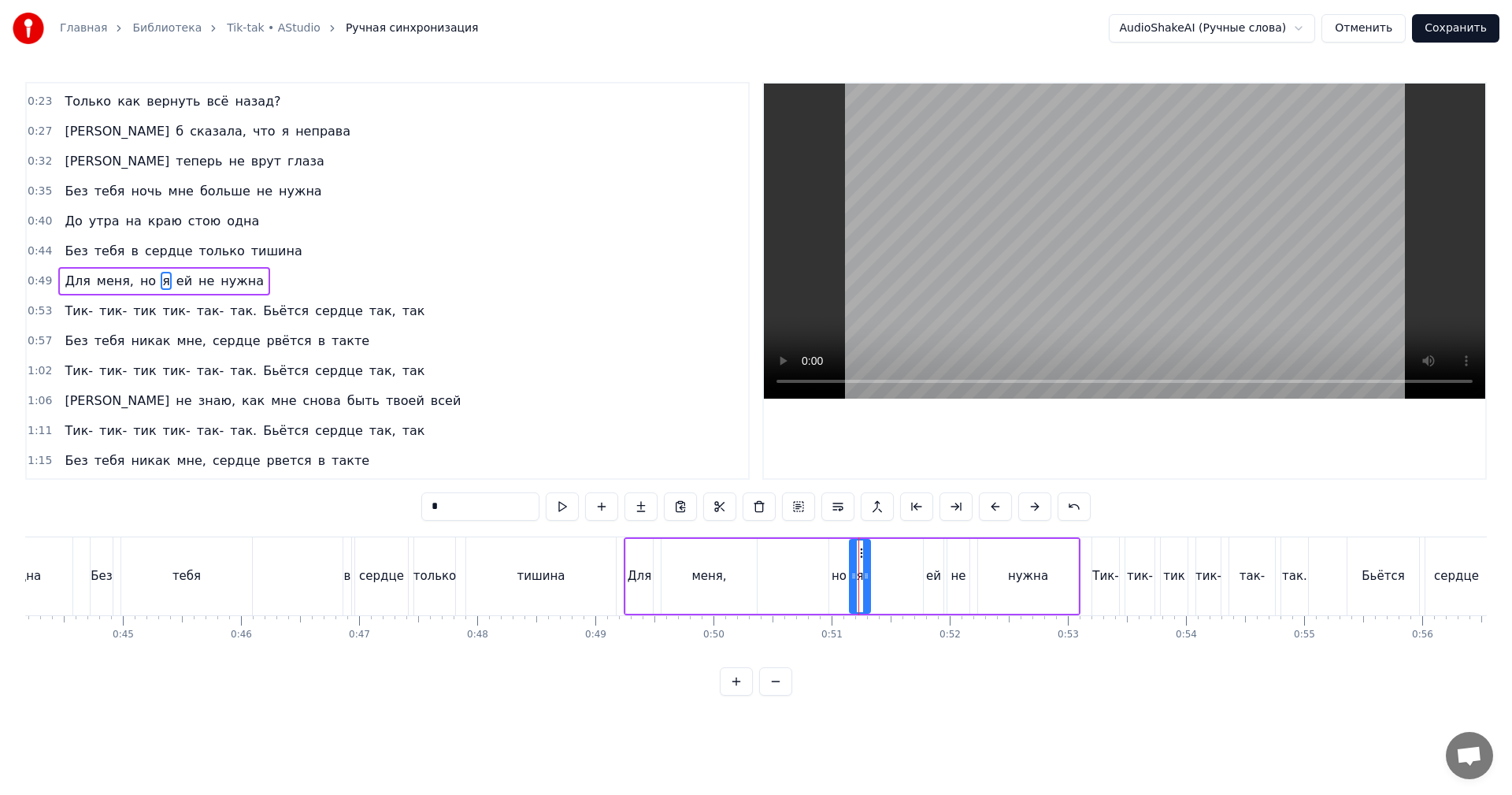
click at [893, 544] on div "Для меня, но я ей не нужна" at bounding box center [852, 576] width 457 height 78
click at [860, 543] on div "я" at bounding box center [859, 576] width 20 height 75
drag, startPoint x: 859, startPoint y: 545, endPoint x: 848, endPoint y: 557, distance: 16.3
click at [907, 547] on icon at bounding box center [913, 552] width 13 height 13
click at [843, 558] on div "но" at bounding box center [839, 576] width 20 height 75
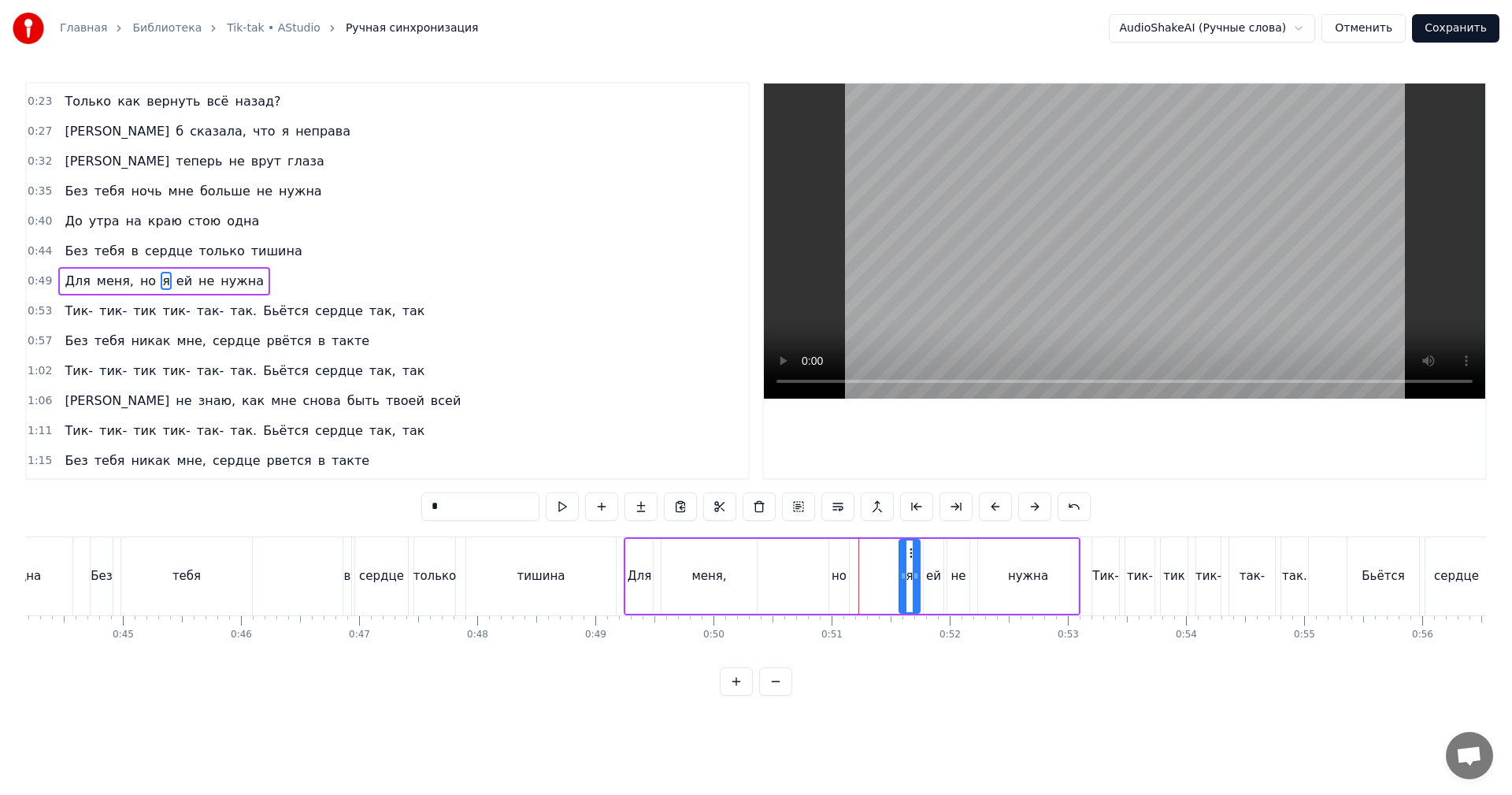
type input "**"
drag, startPoint x: 840, startPoint y: 549, endPoint x: 861, endPoint y: 555, distance: 21.8
click at [893, 549] on div "но" at bounding box center [896, 576] width 19 height 71
drag, startPoint x: 860, startPoint y: 556, endPoint x: 870, endPoint y: 553, distance: 10.4
click at [863, 556] on div "Для меня, но я ей не нужна" at bounding box center [852, 576] width 457 height 78
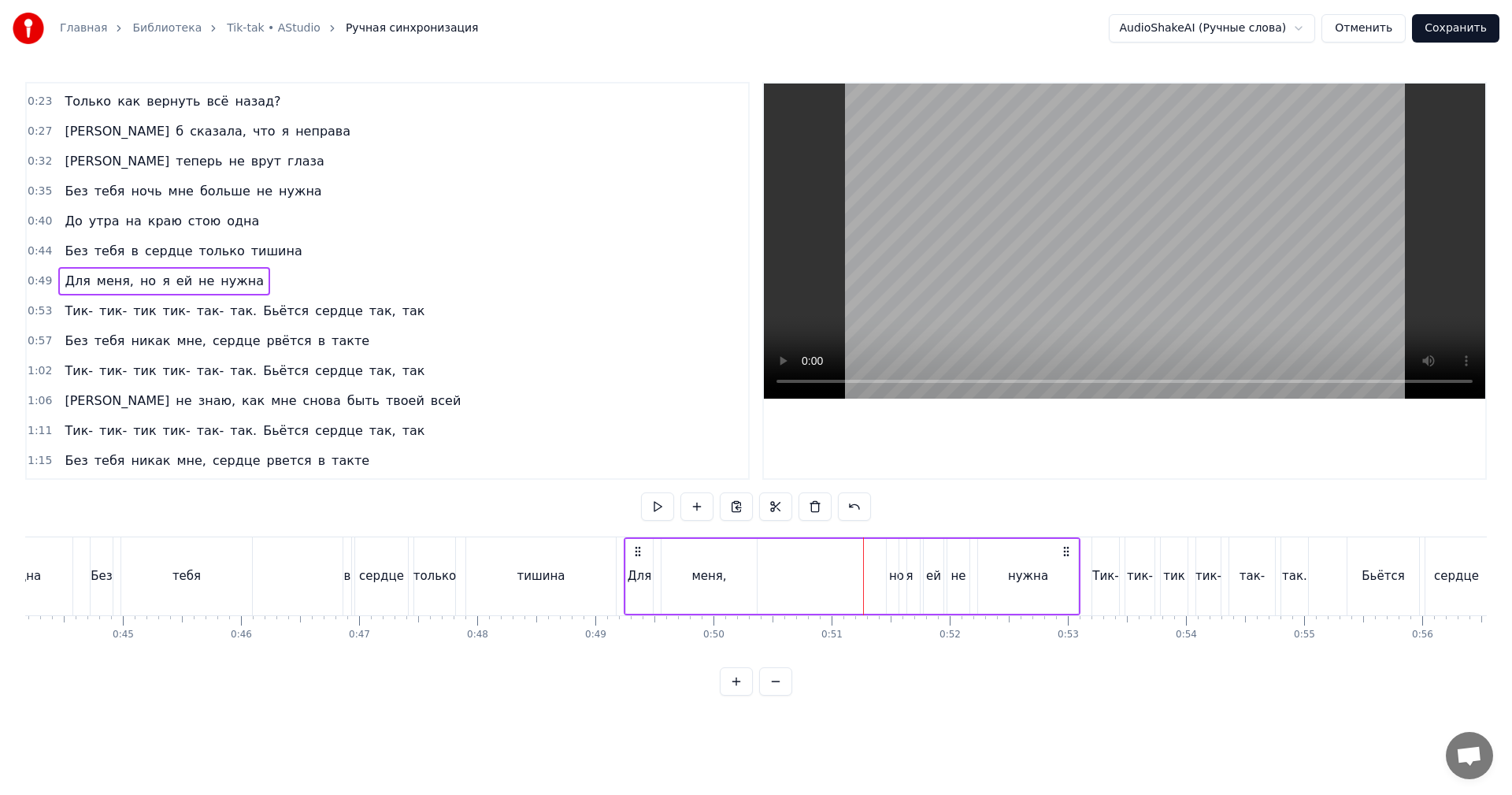
click at [1101, 276] on video at bounding box center [1124, 241] width 721 height 315
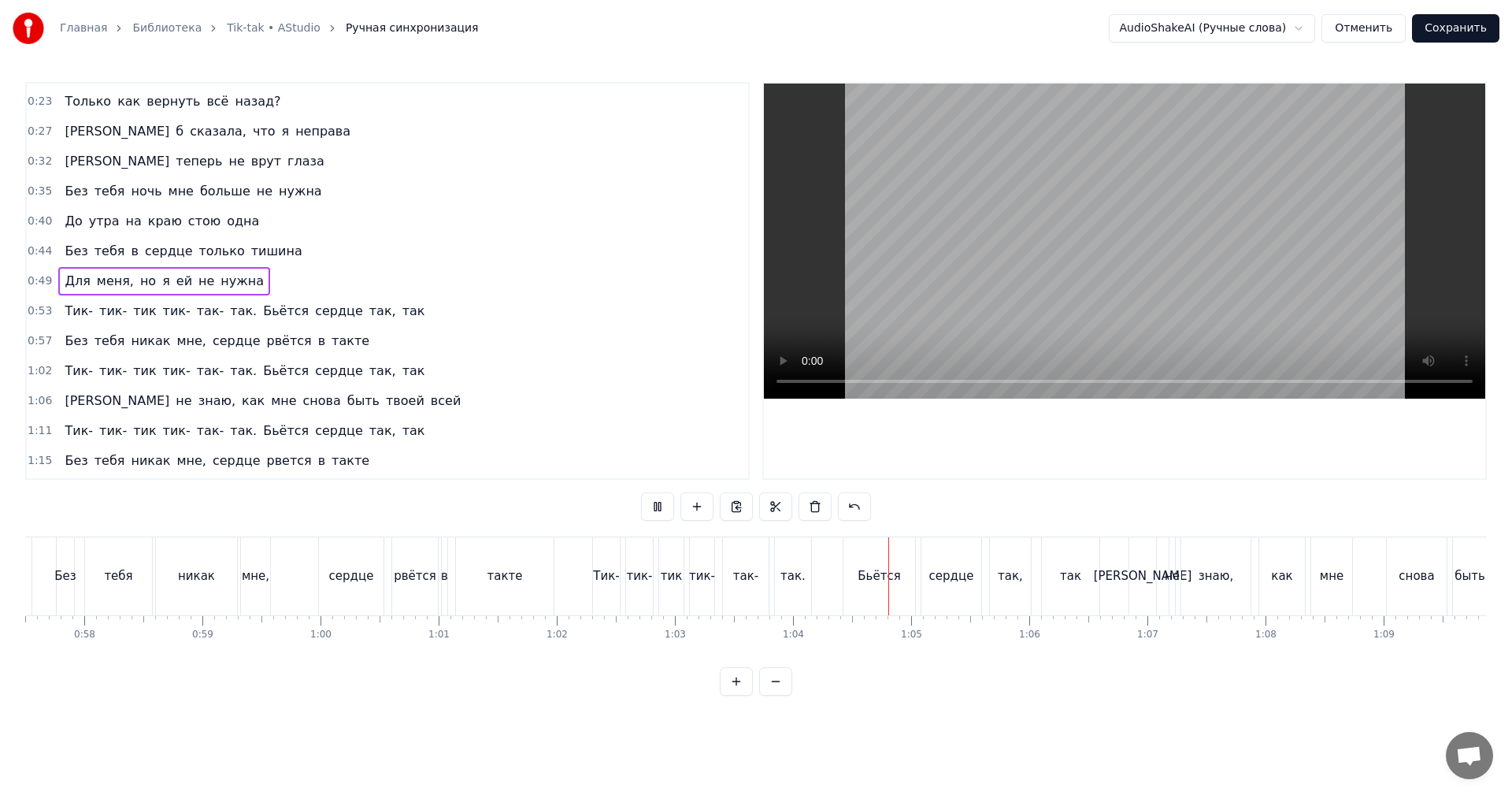
scroll to position [0, 6792]
click at [952, 267] on video at bounding box center [1124, 241] width 721 height 315
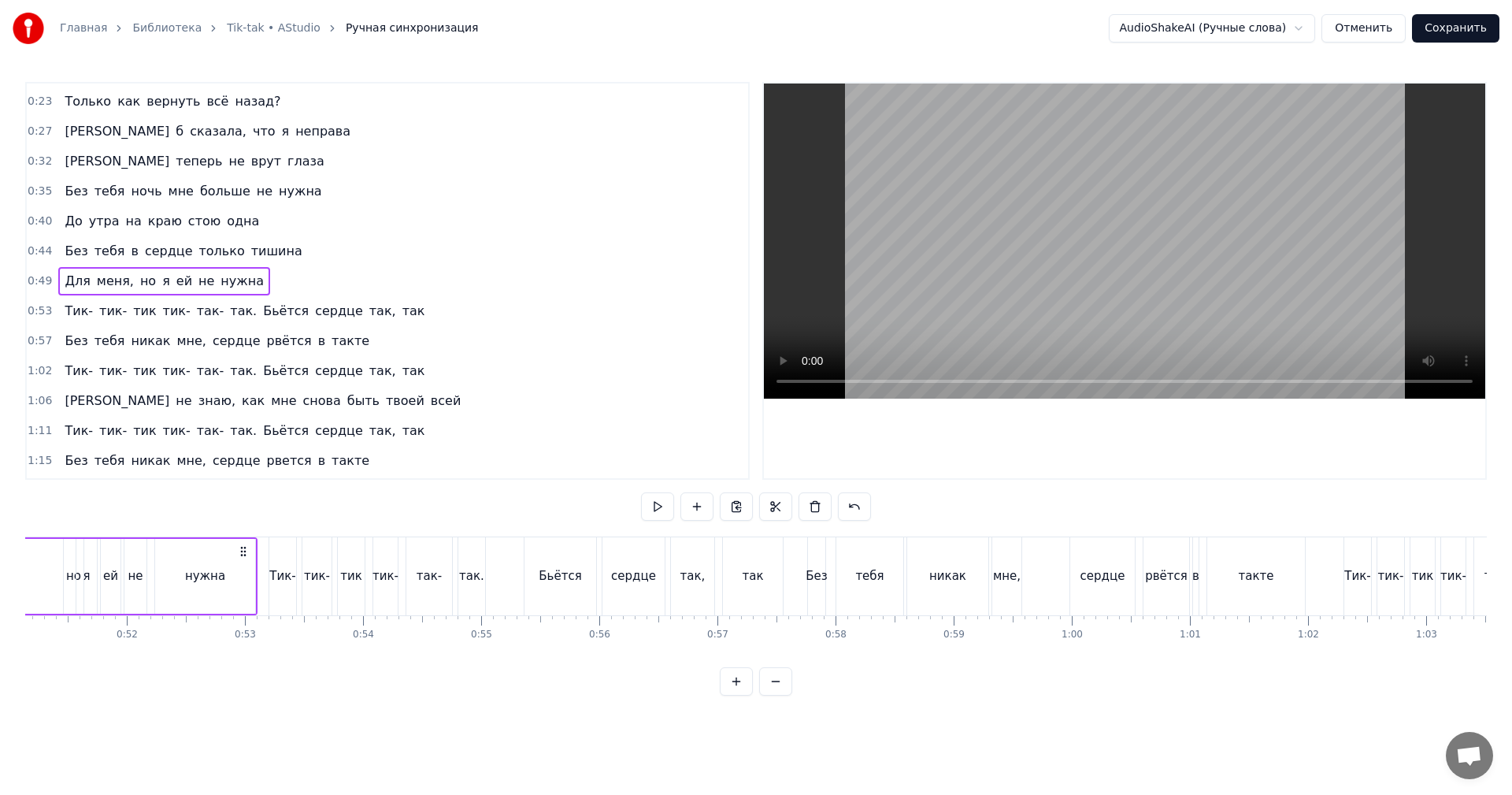
click at [1097, 190] on video at bounding box center [1124, 241] width 721 height 315
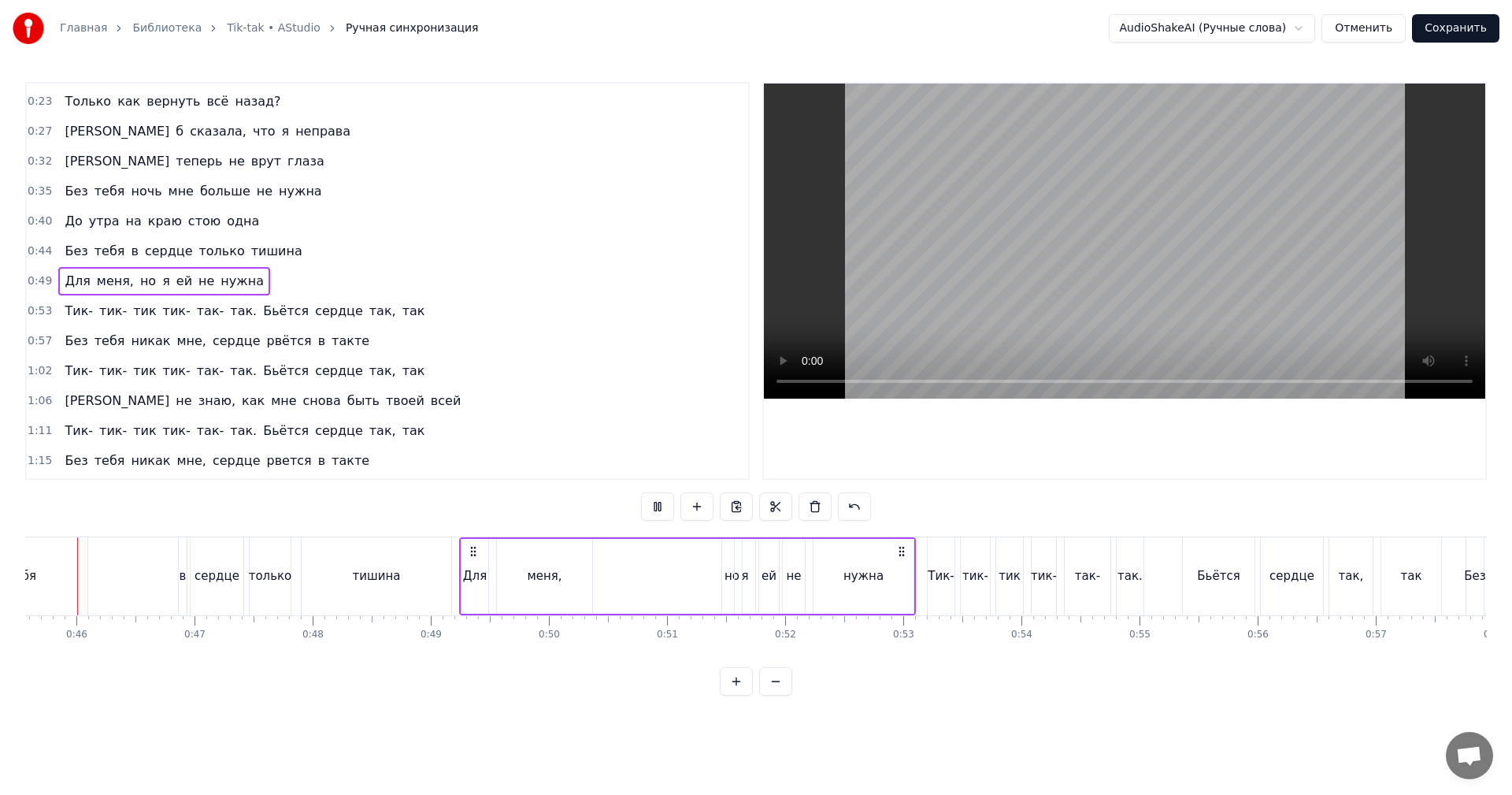
scroll to position [0, 5340]
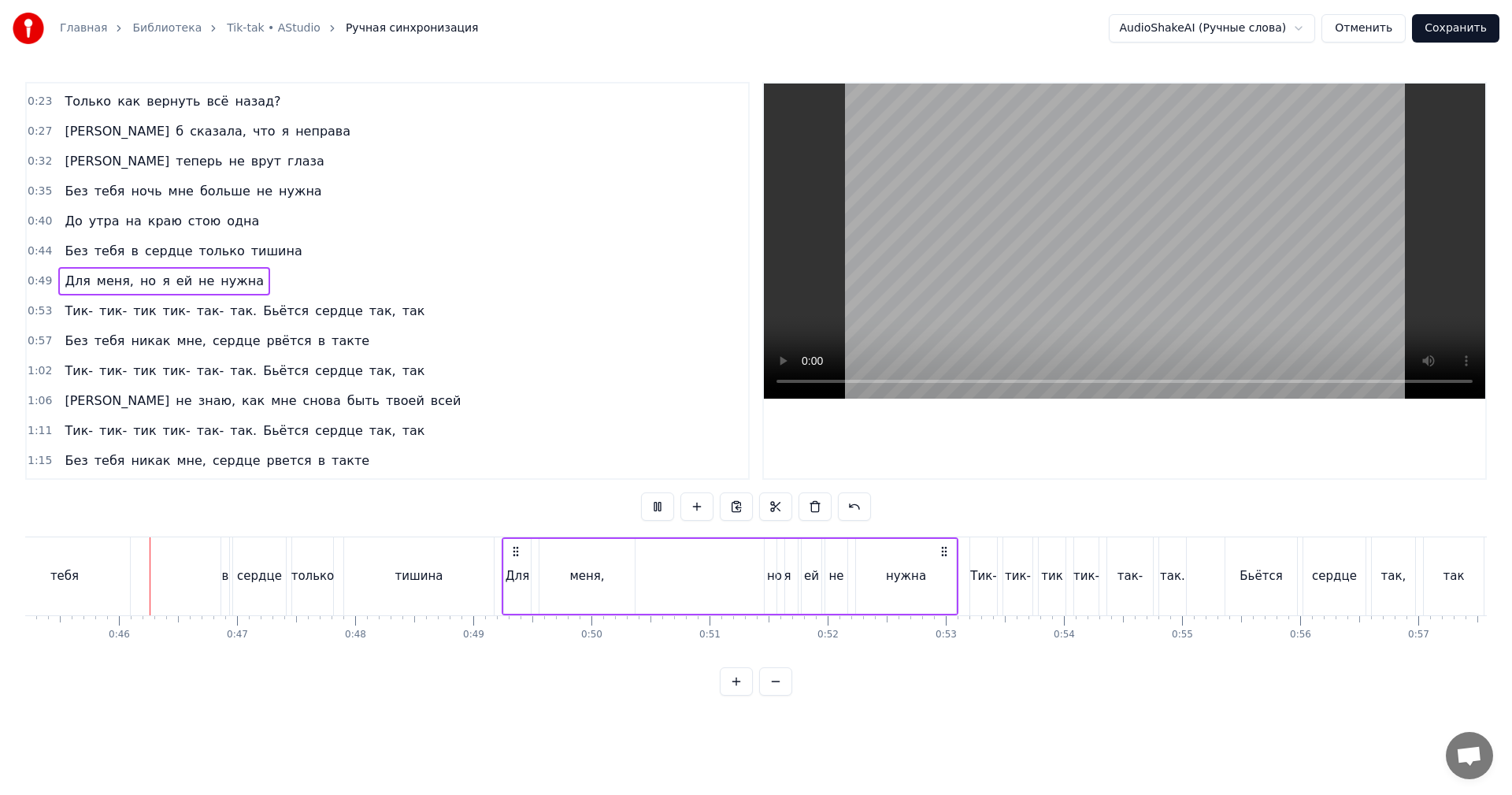
click at [1237, 595] on div "Бьётся" at bounding box center [1260, 576] width 71 height 78
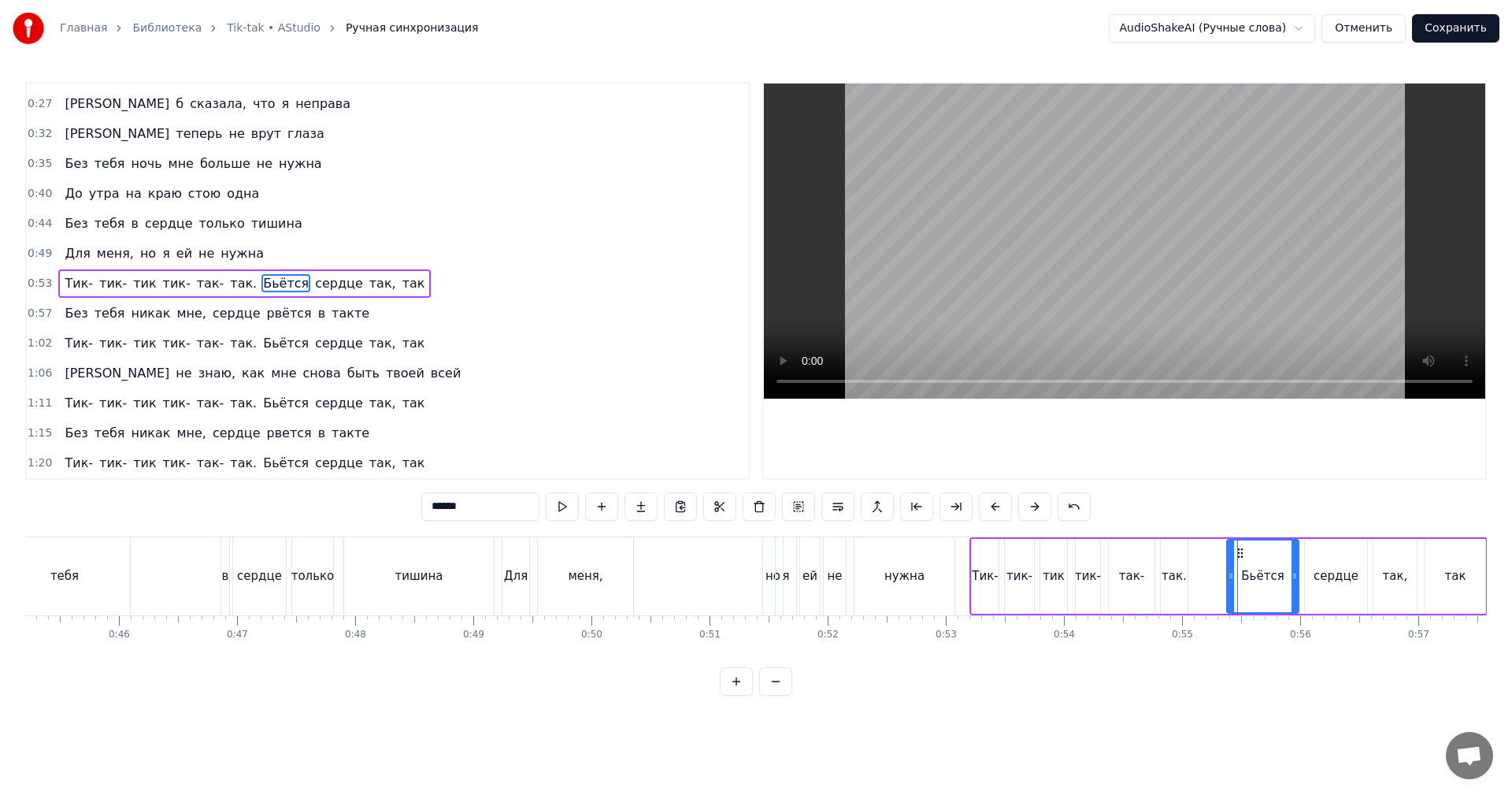
scroll to position [57, 0]
click at [1293, 259] on video at bounding box center [1124, 241] width 721 height 315
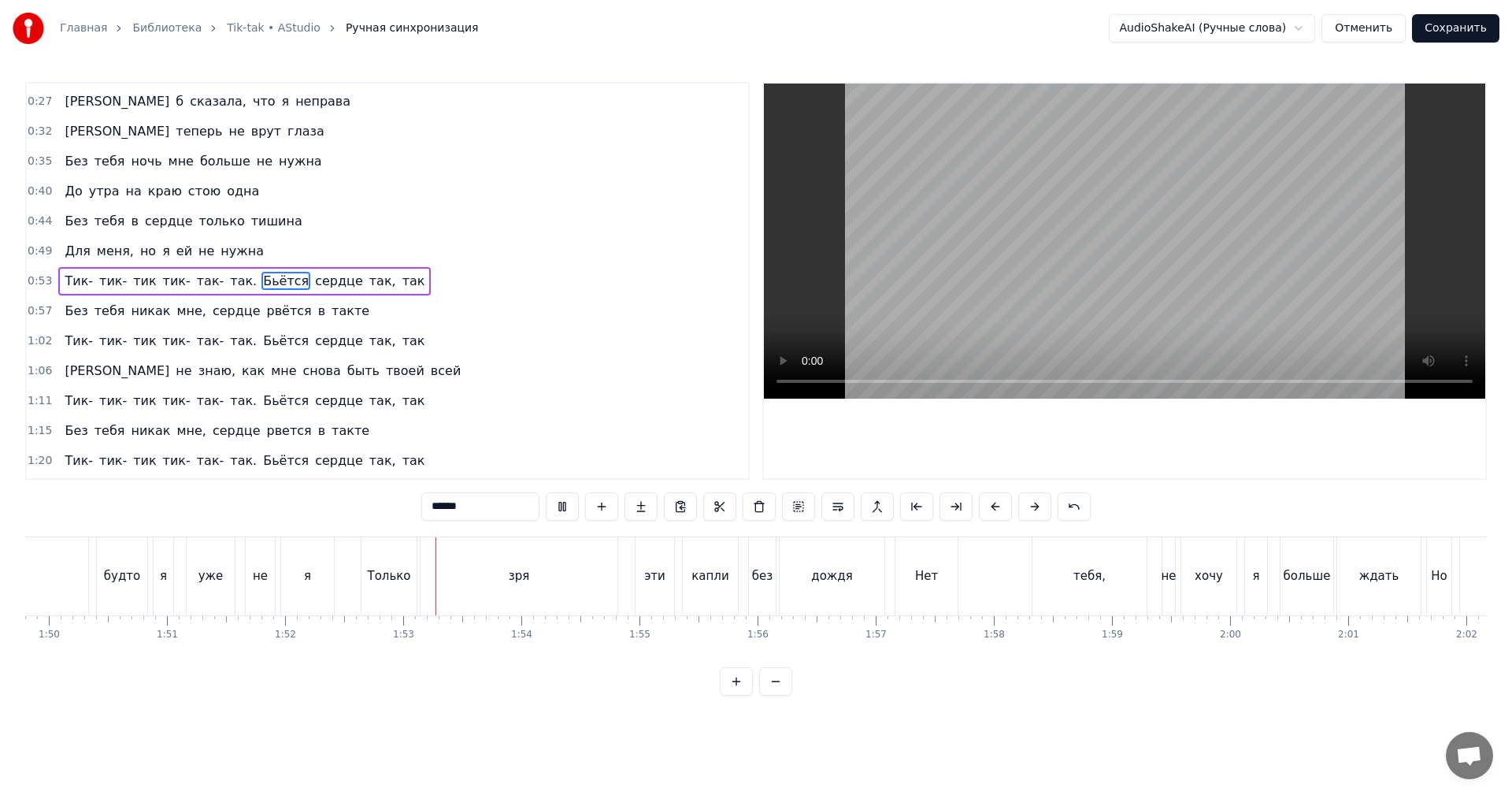
scroll to position [0, 13243]
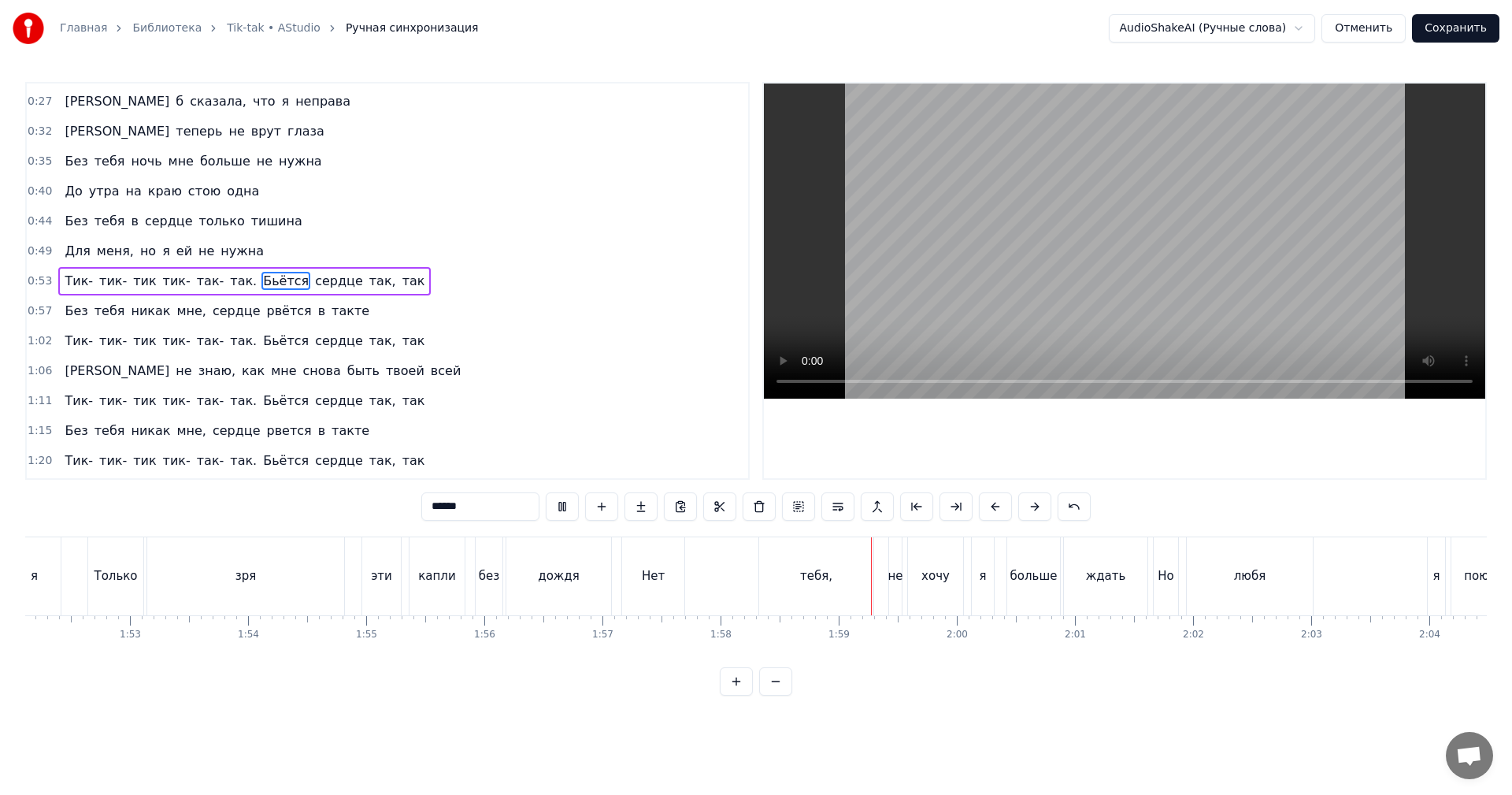
click at [1219, 246] on video at bounding box center [1124, 241] width 721 height 315
click at [852, 578] on div "тебя," at bounding box center [816, 576] width 114 height 78
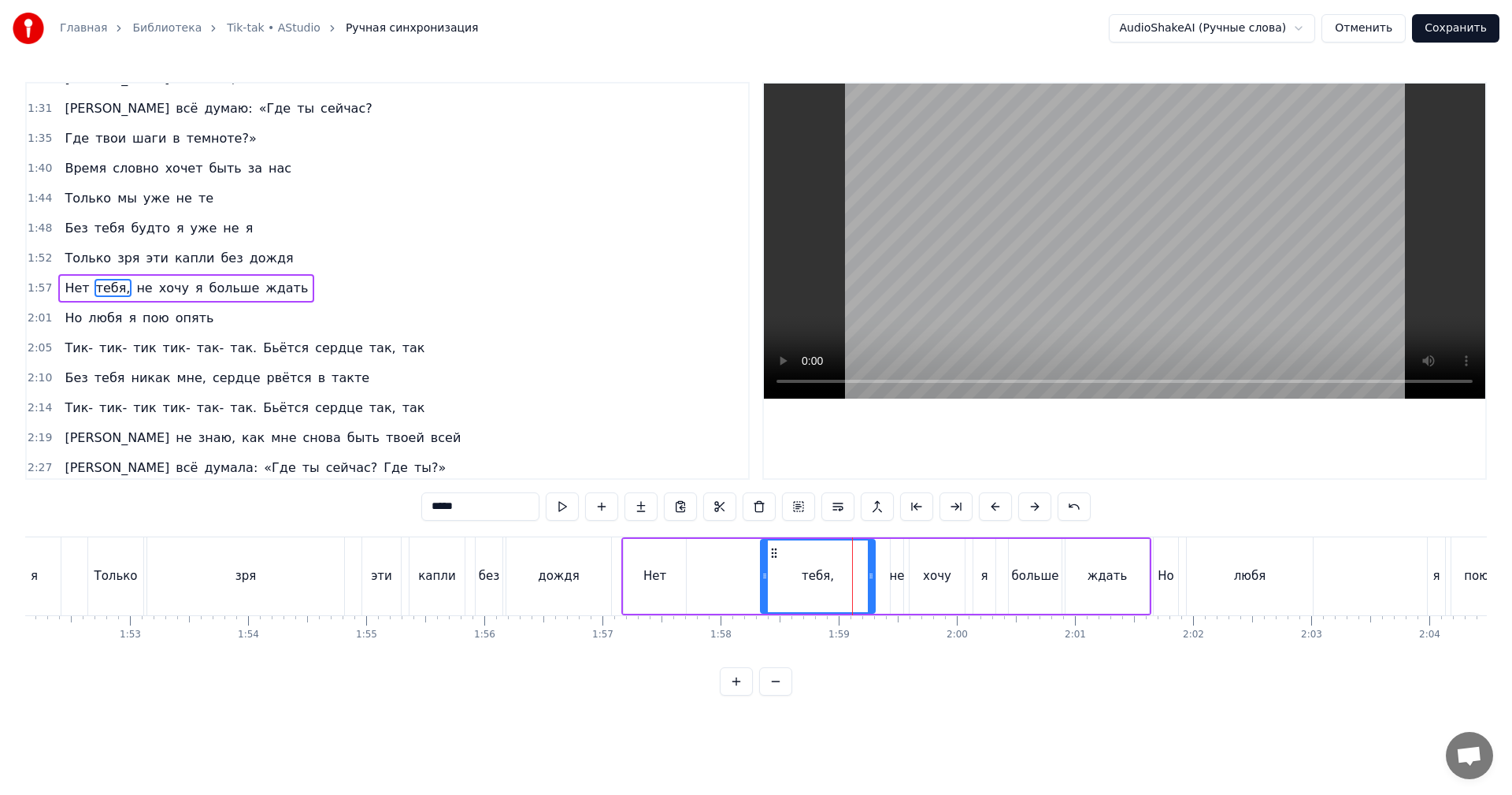
scroll to position [476, 0]
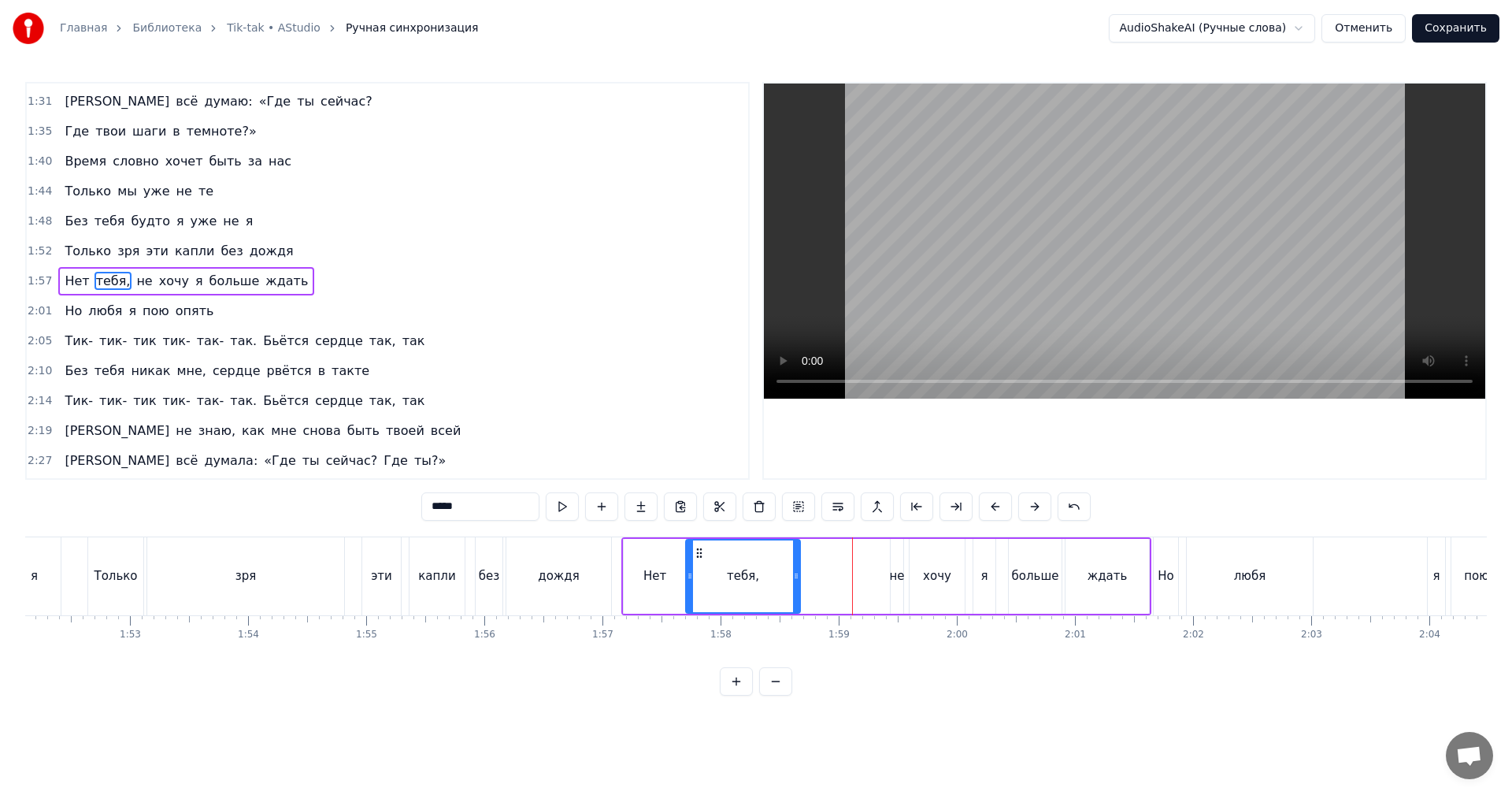
drag, startPoint x: 775, startPoint y: 549, endPoint x: 737, endPoint y: 564, distance: 40.9
click at [700, 557] on icon at bounding box center [698, 552] width 13 height 13
drag, startPoint x: 799, startPoint y: 563, endPoint x: 717, endPoint y: 572, distance: 82.5
click at [741, 572] on div at bounding box center [744, 576] width 6 height 71
click at [574, 566] on div "дождя" at bounding box center [558, 576] width 104 height 78
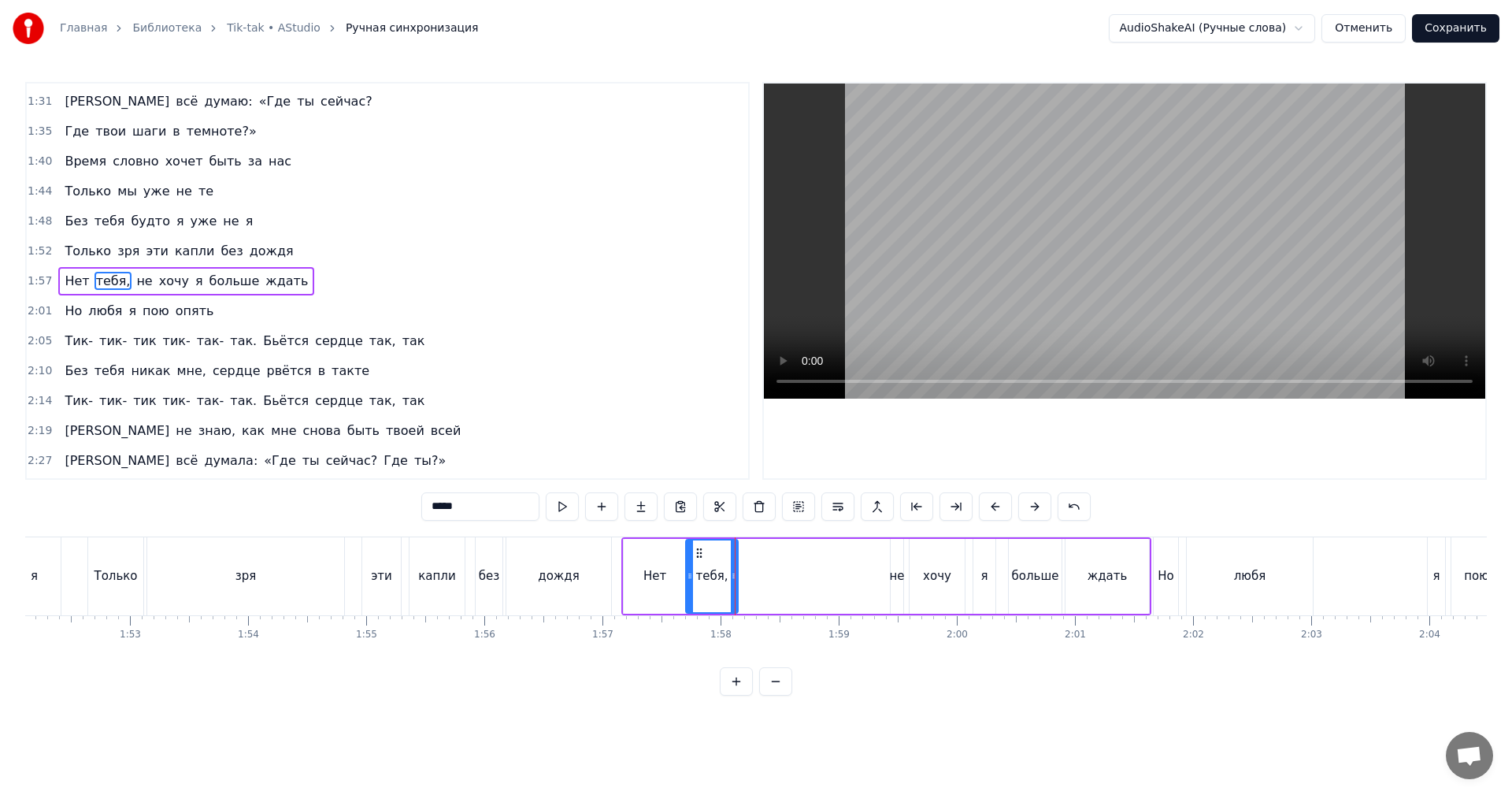
scroll to position [446, 0]
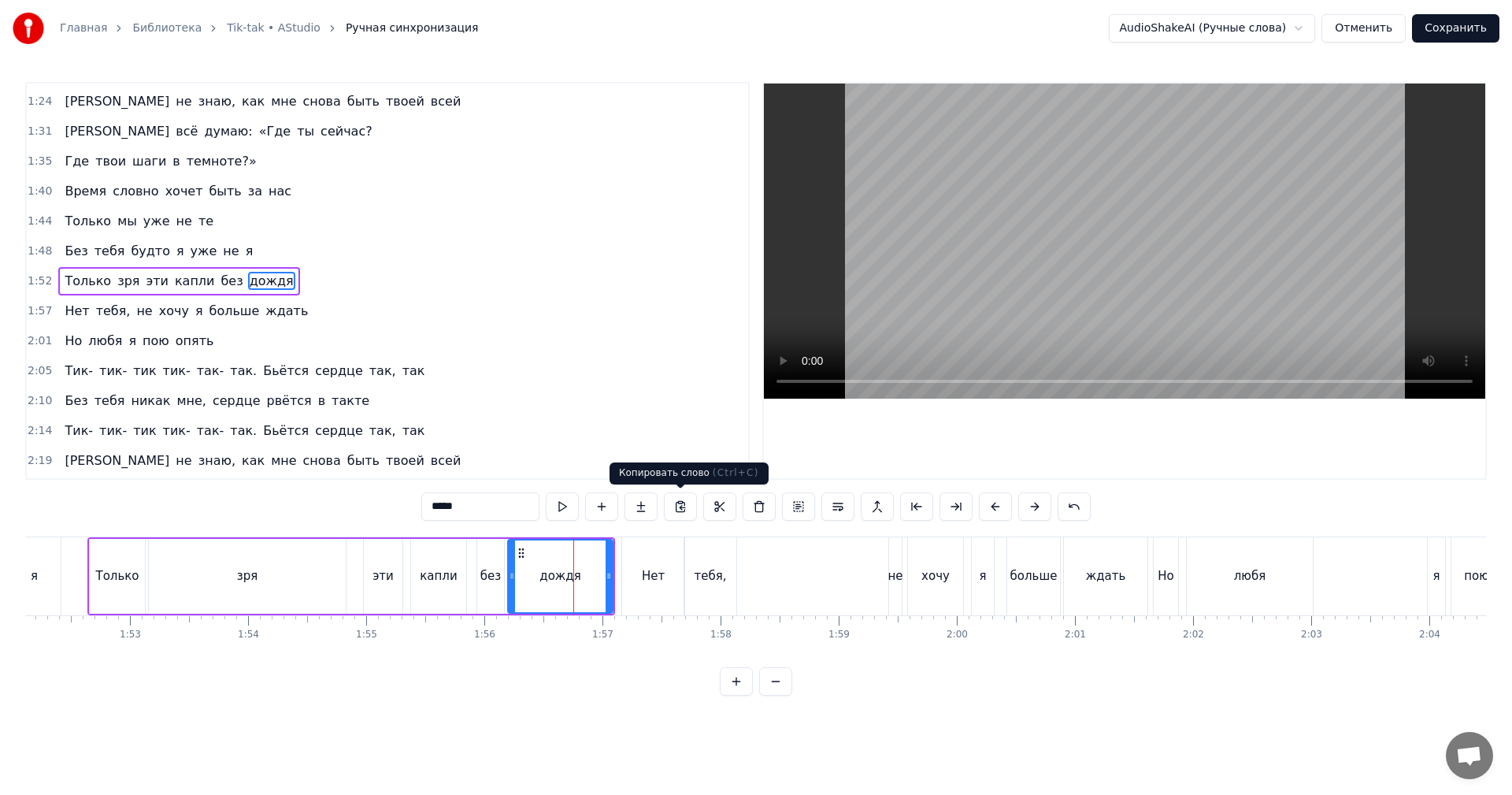
click at [1192, 169] on video at bounding box center [1124, 241] width 721 height 315
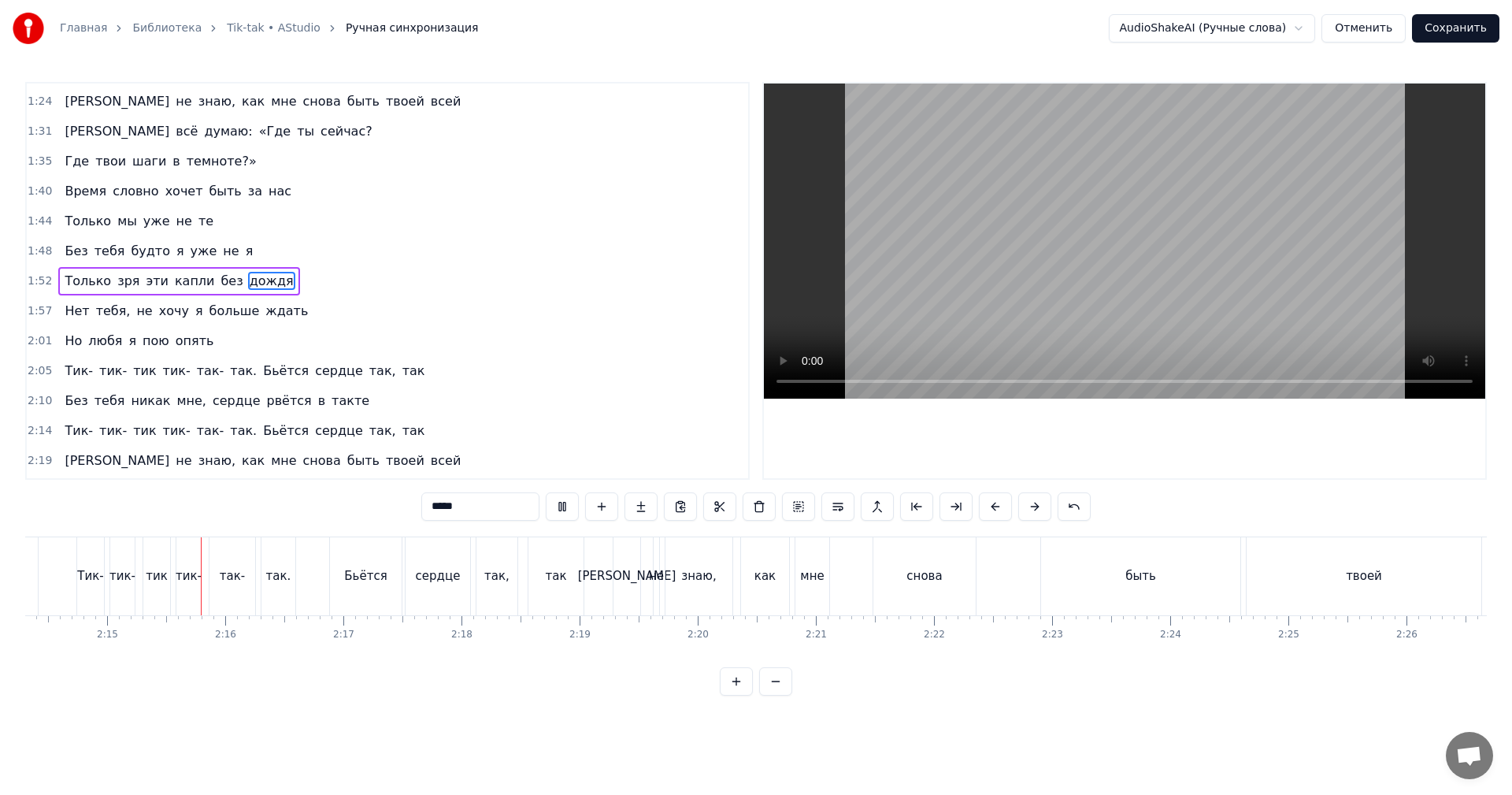
scroll to position [0, 15870]
click at [1101, 276] on video at bounding box center [1124, 241] width 721 height 315
click at [627, 583] on div "[PERSON_NAME]" at bounding box center [620, 576] width 26 height 78
type input "*"
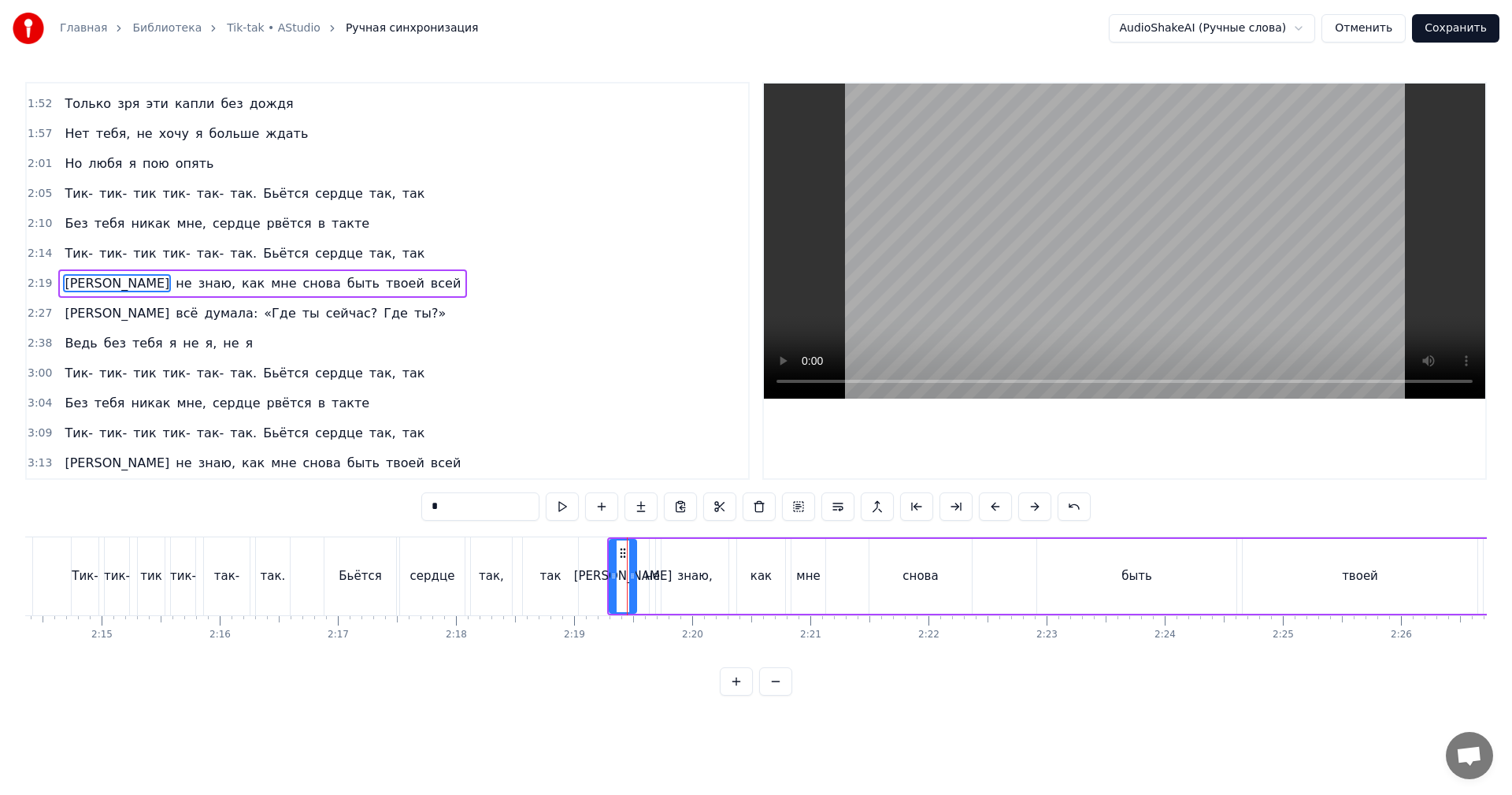
scroll to position [625, 0]
click at [39, 285] on span "2:19" at bounding box center [39, 281] width 24 height 16
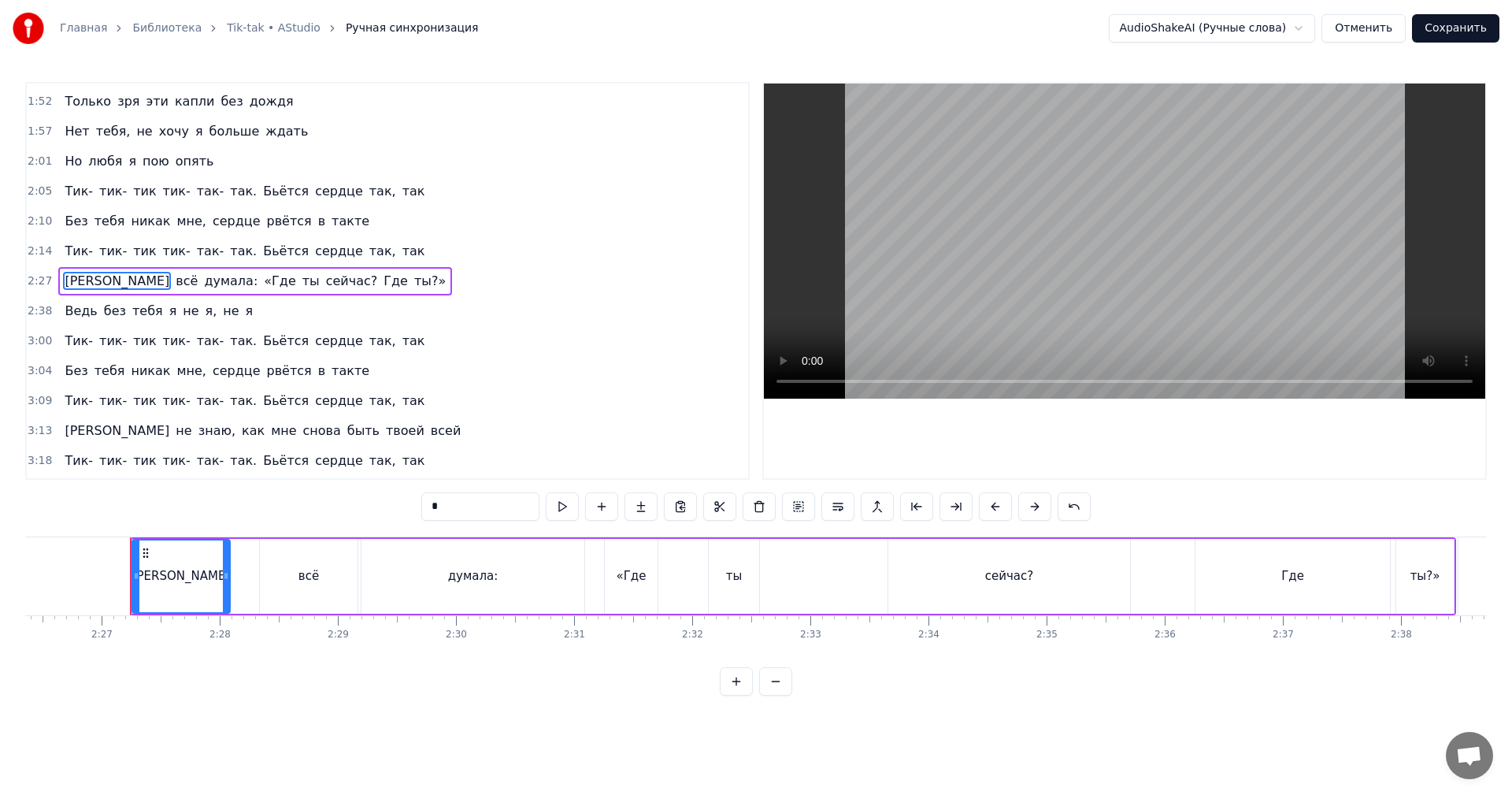
scroll to position [0, 17313]
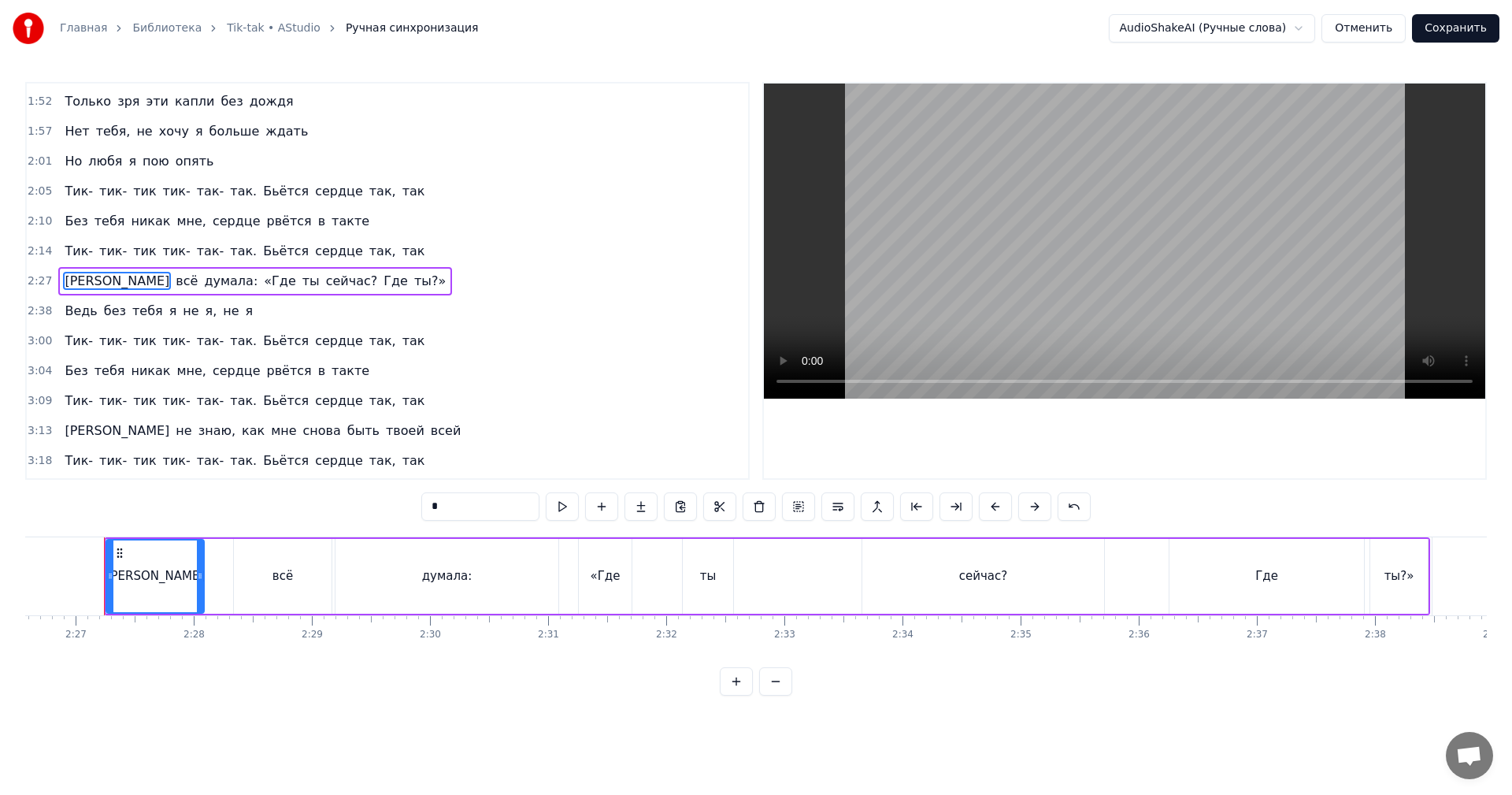
click at [35, 254] on span "2:14" at bounding box center [39, 251] width 24 height 16
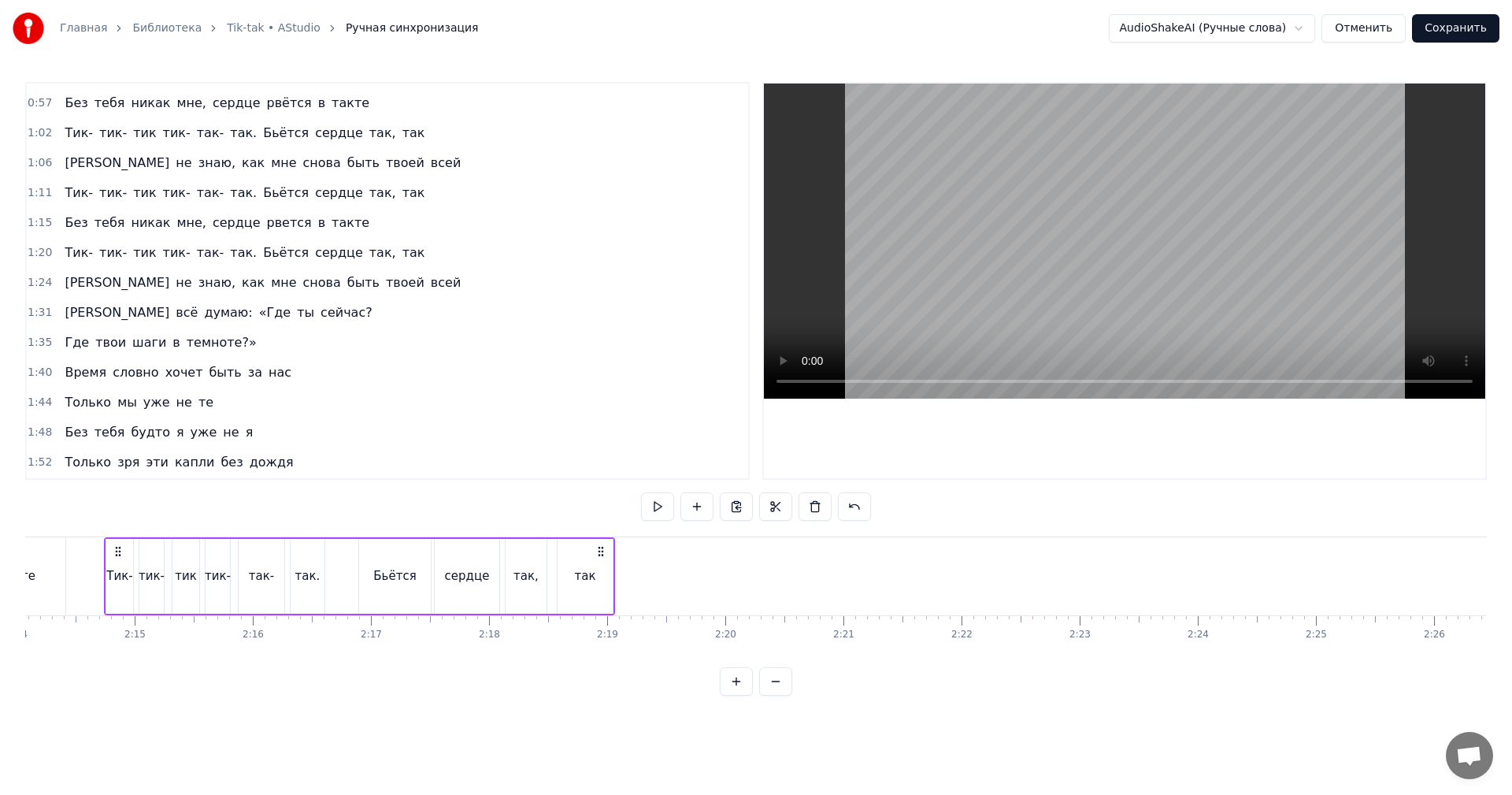
scroll to position [231, 0]
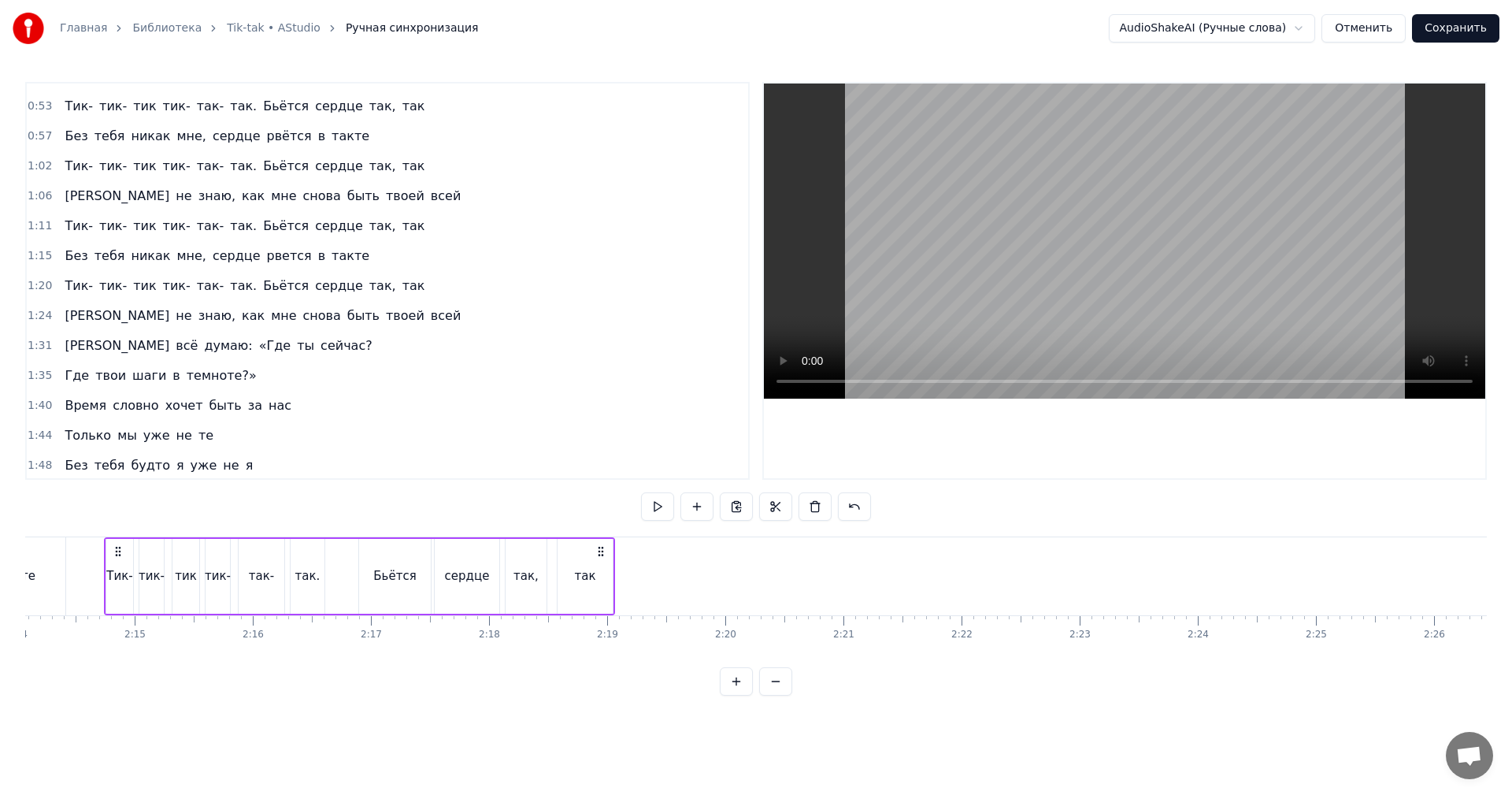
click at [30, 316] on span "1:24" at bounding box center [39, 316] width 24 height 16
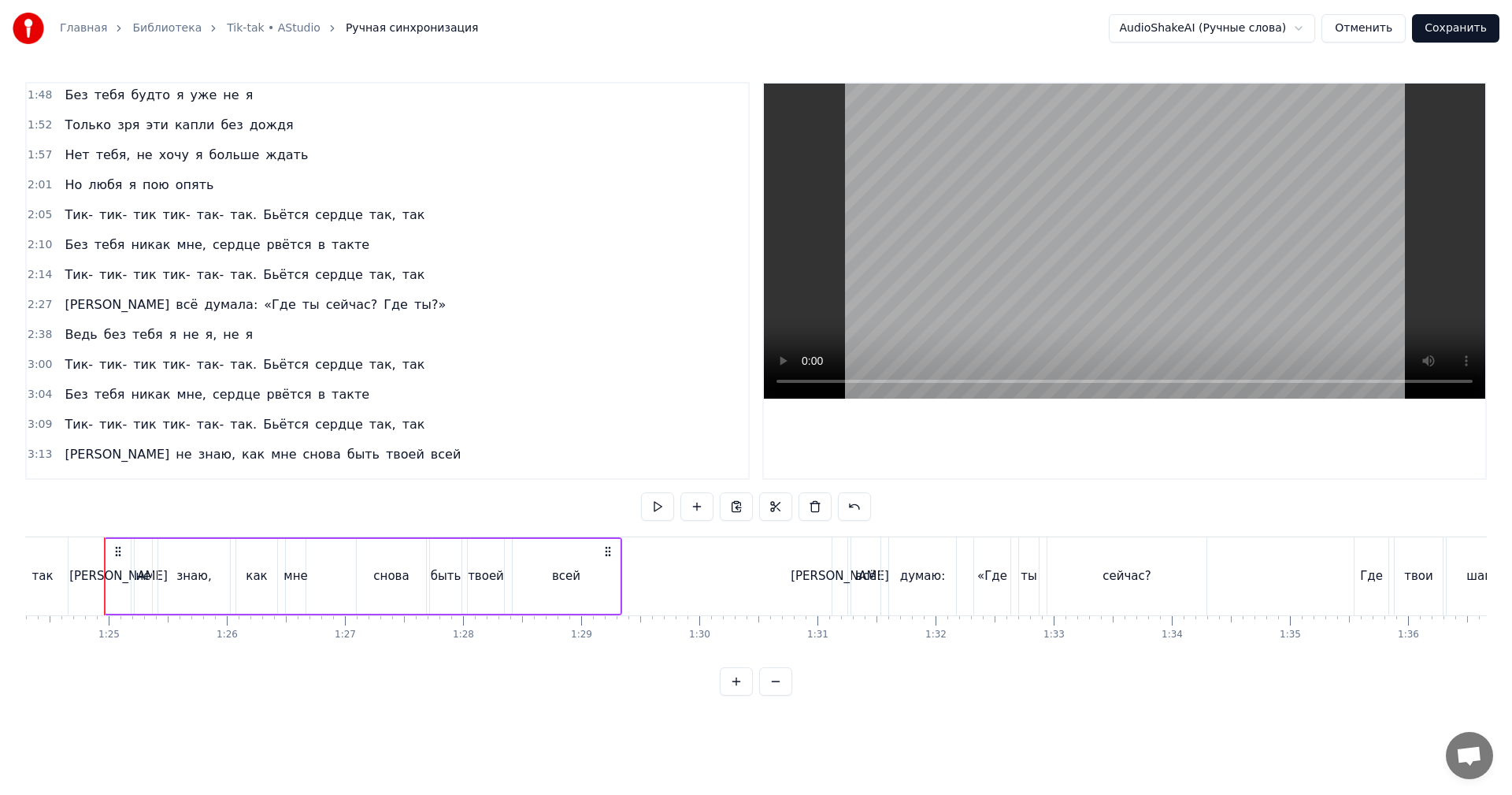
scroll to position [625, 0]
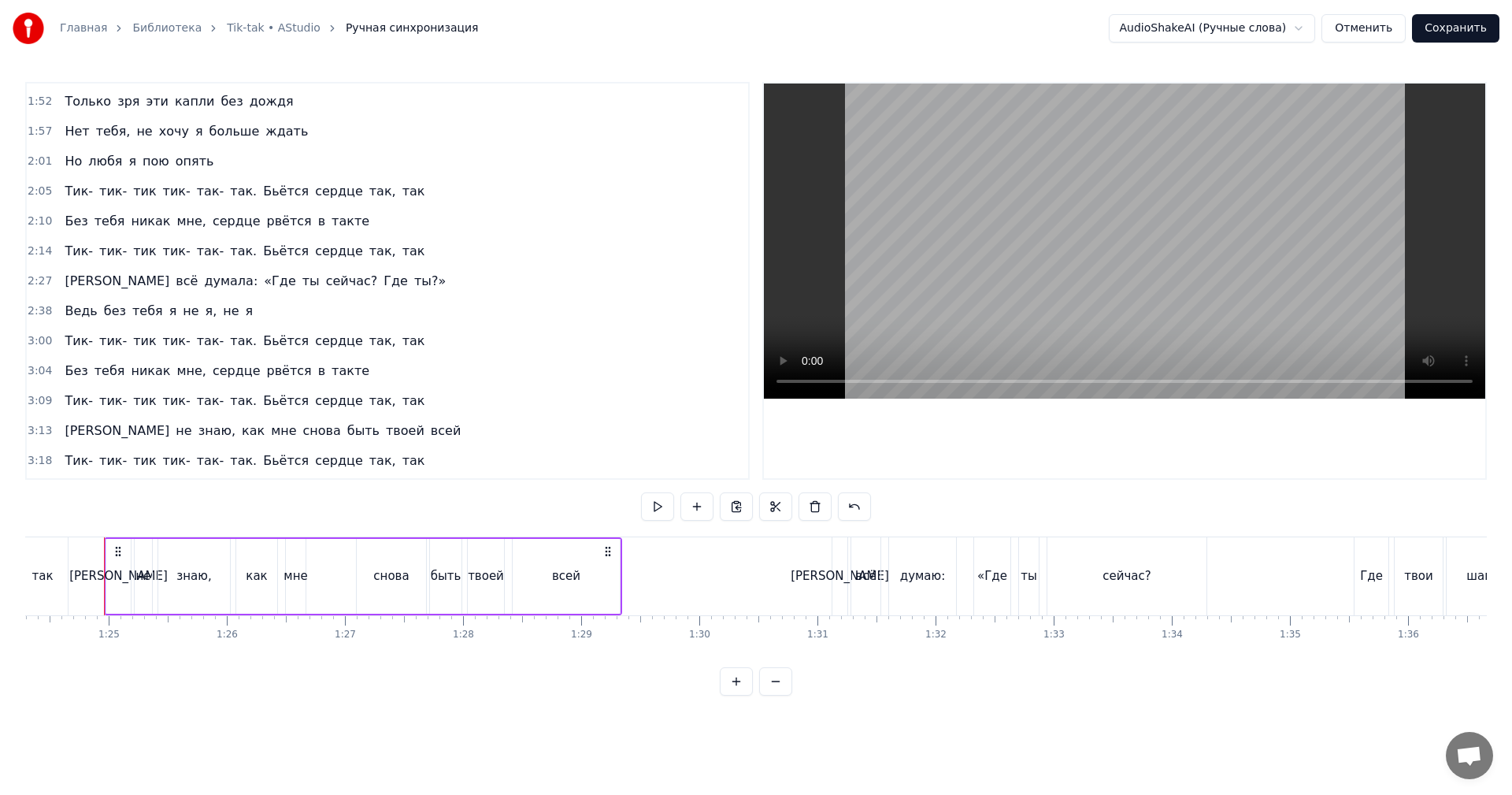
click at [34, 251] on span "2:14" at bounding box center [39, 251] width 24 height 16
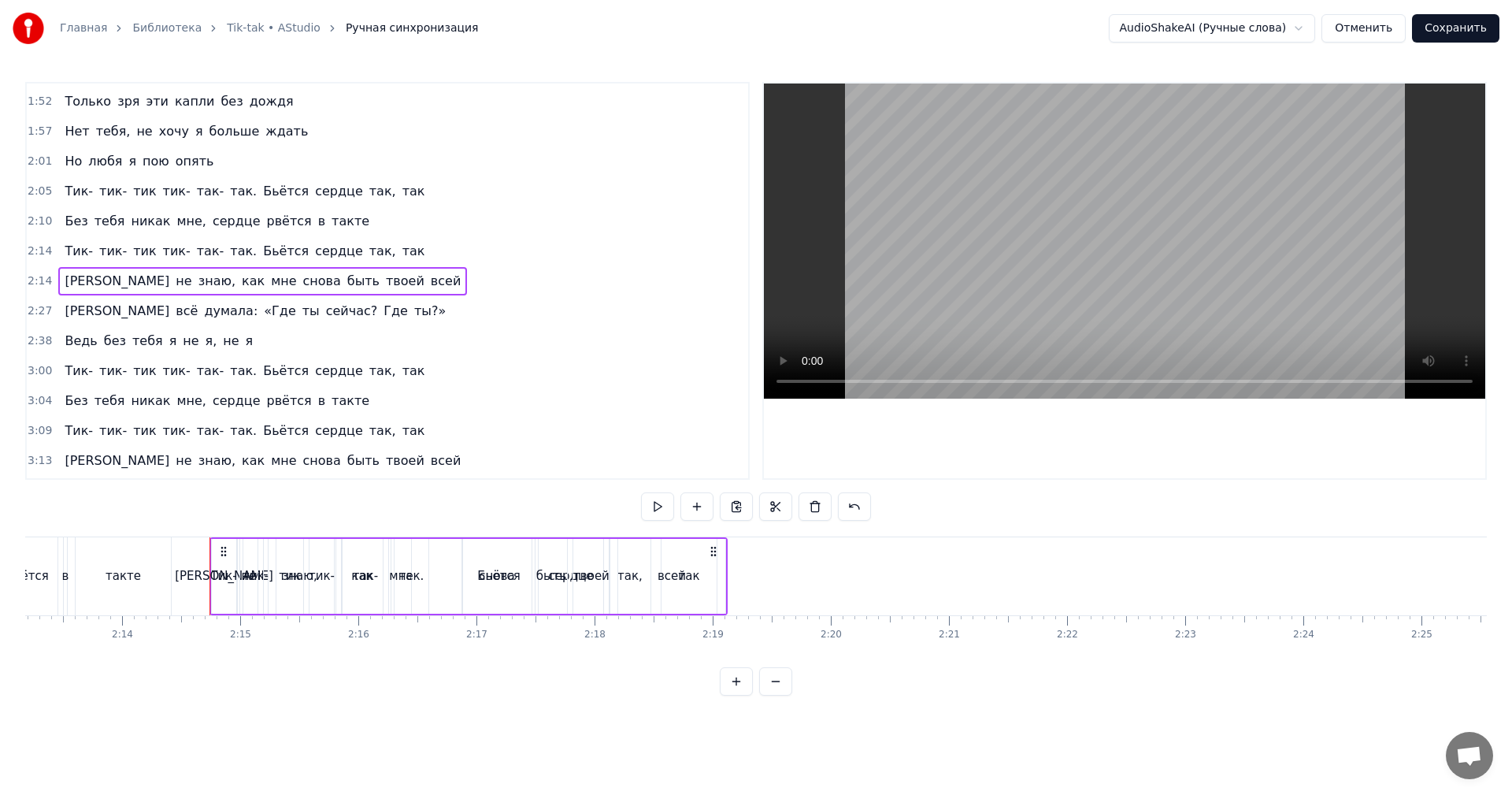
scroll to position [0, 15837]
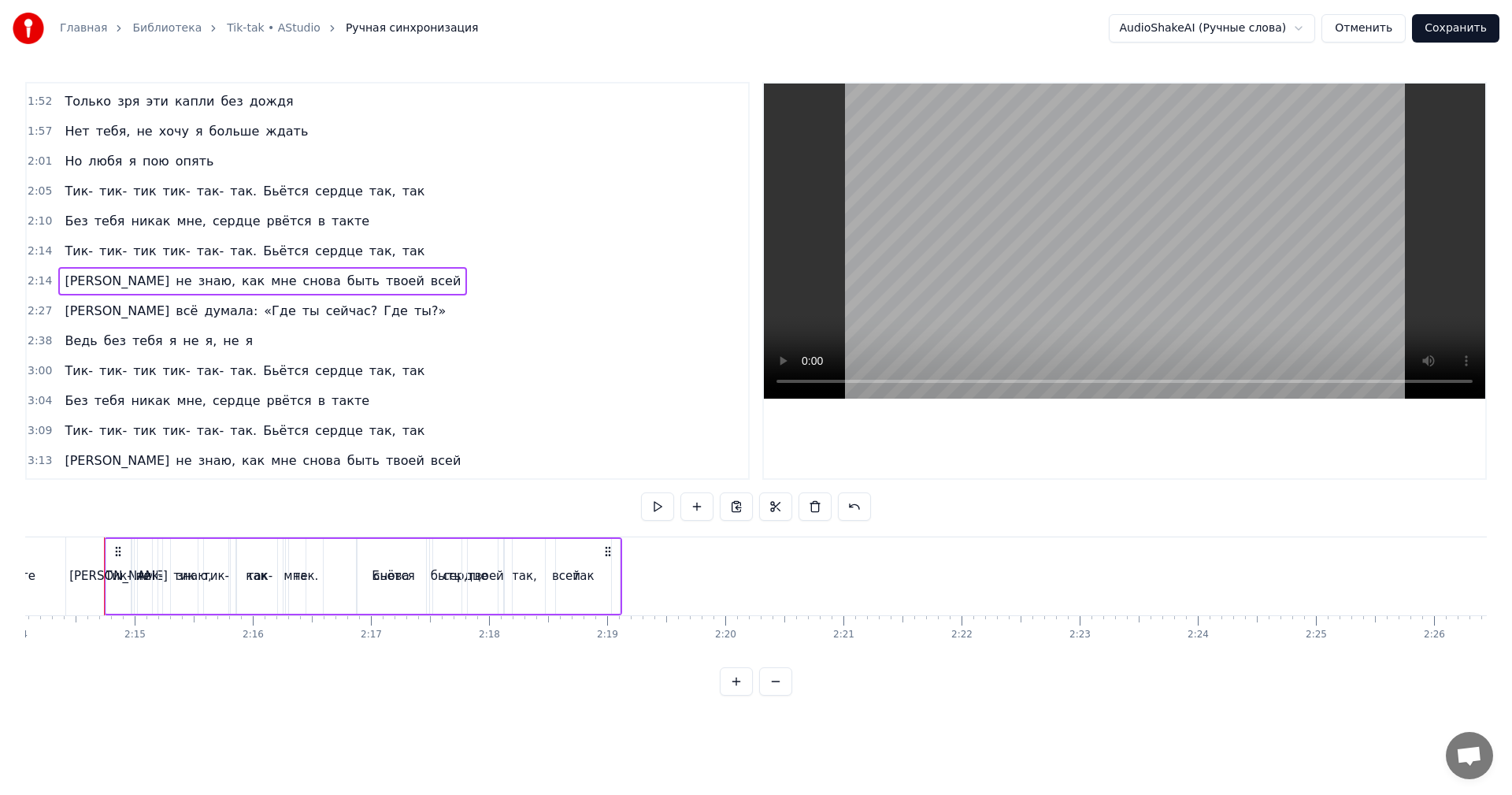
drag, startPoint x: 116, startPoint y: 543, endPoint x: 559, endPoint y: 551, distance: 443.1
click at [582, 550] on div "И не знаю, как мне снова быть твоей всей" at bounding box center [363, 576] width 518 height 78
click at [34, 282] on span "2:14" at bounding box center [39, 281] width 24 height 16
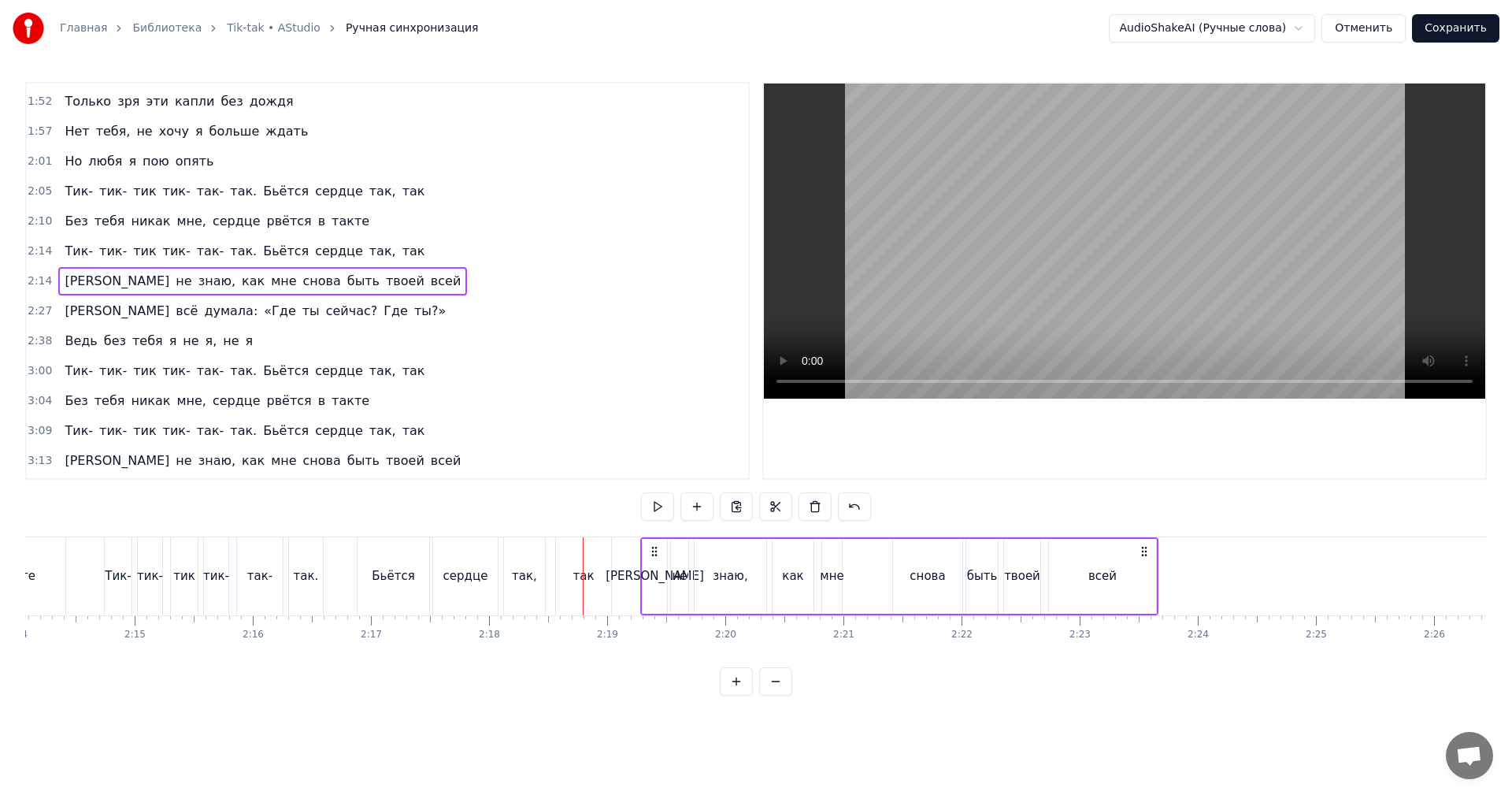
drag, startPoint x: 117, startPoint y: 547, endPoint x: 654, endPoint y: 562, distance: 537.2
click at [654, 562] on div "И не знаю, как мне снова быть твоей всей" at bounding box center [898, 576] width 518 height 78
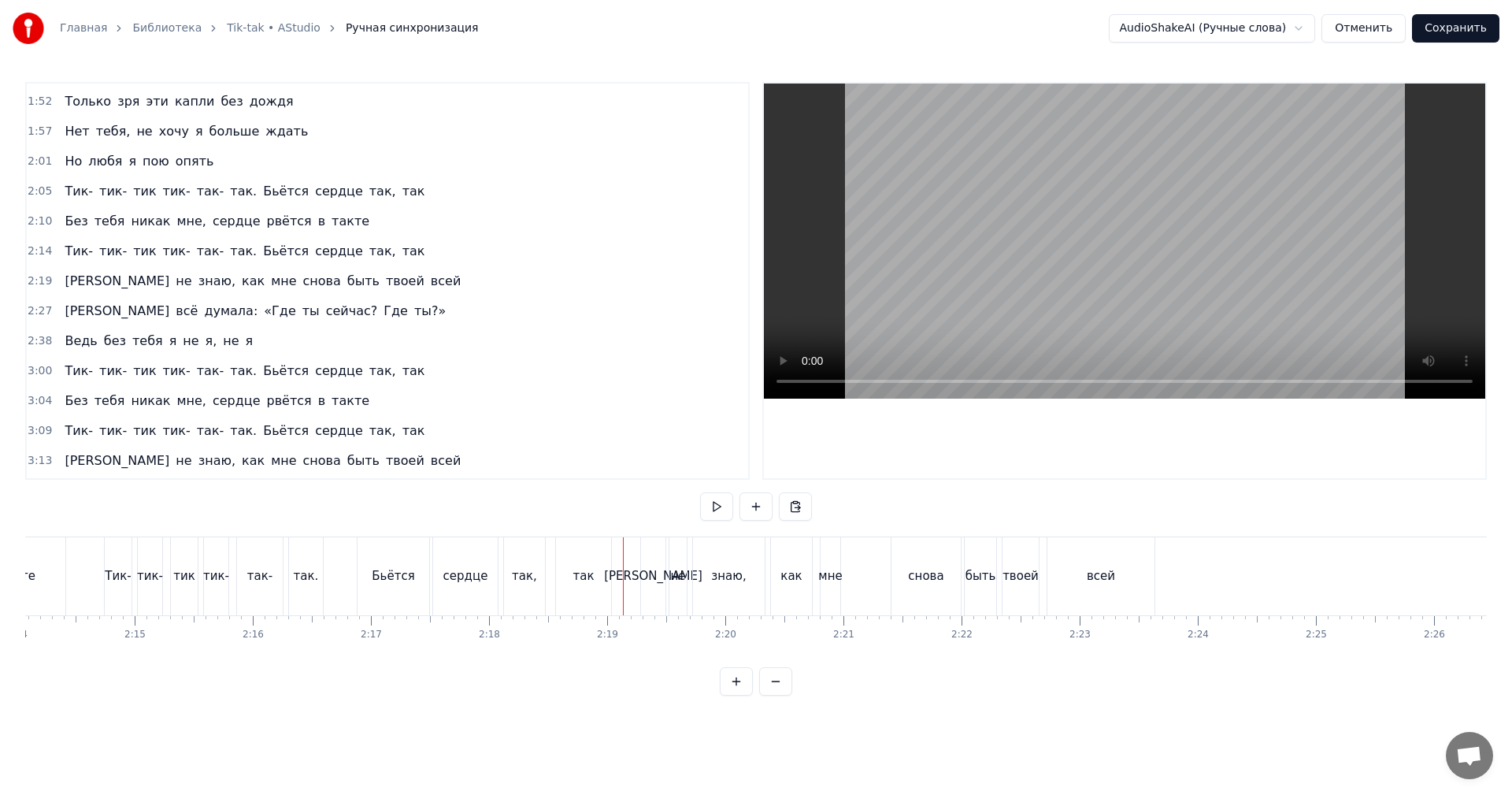
click at [979, 242] on video at bounding box center [1124, 241] width 721 height 315
click at [1208, 272] on video at bounding box center [1124, 241] width 721 height 315
click at [39, 252] on span "2:14" at bounding box center [39, 251] width 24 height 16
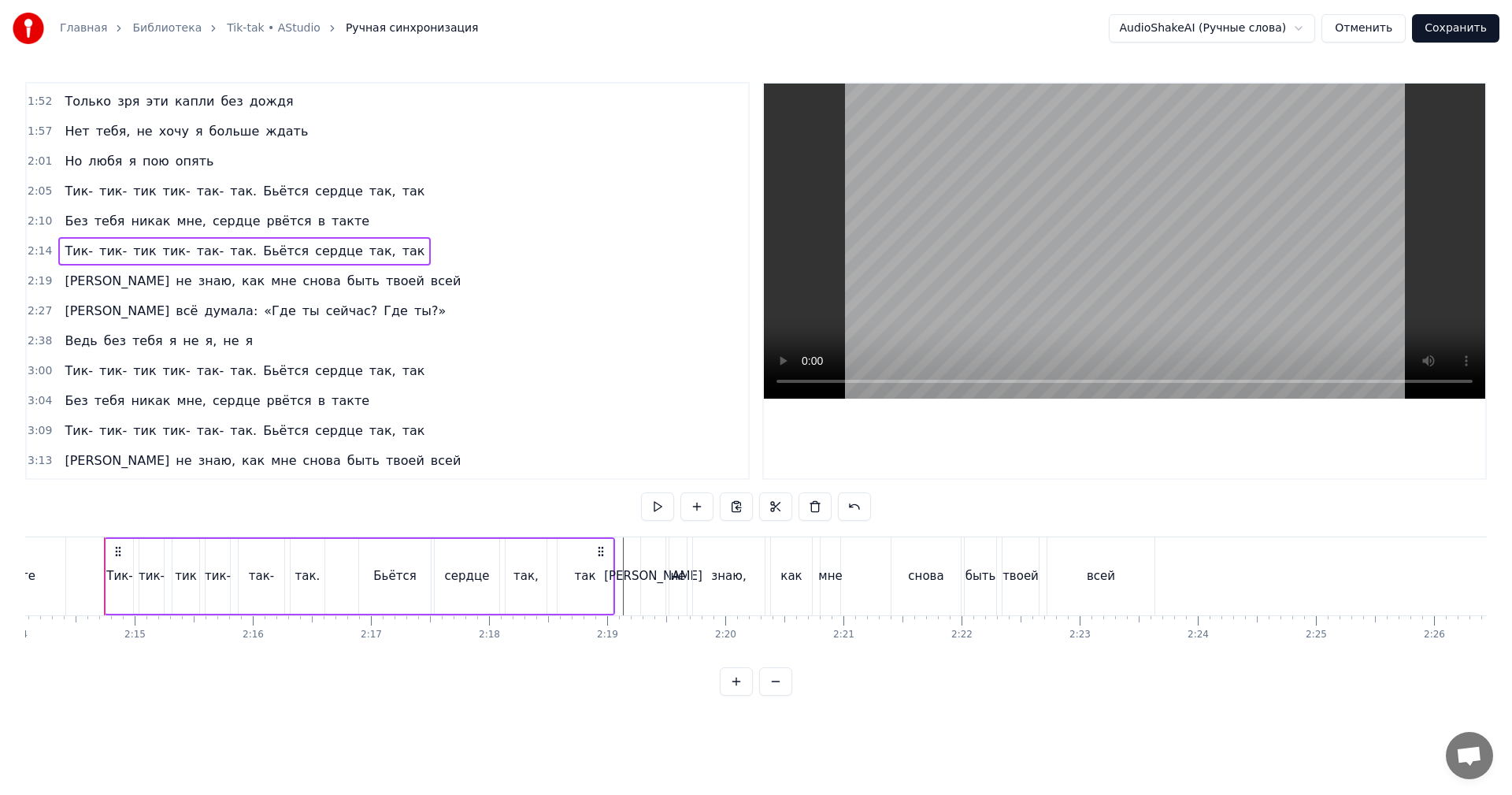
click at [36, 286] on span "2:19" at bounding box center [39, 281] width 24 height 16
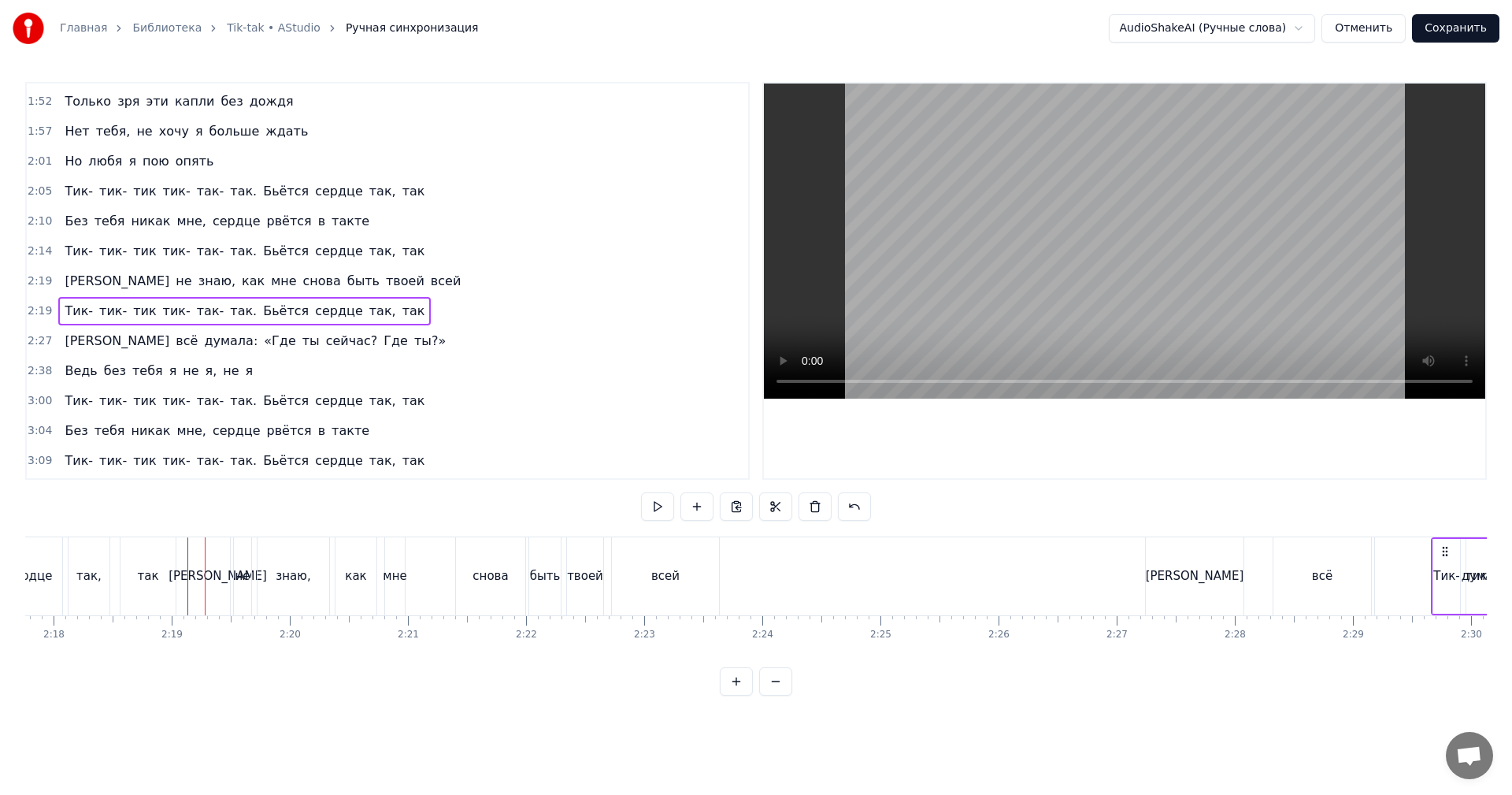
scroll to position [0, 16323]
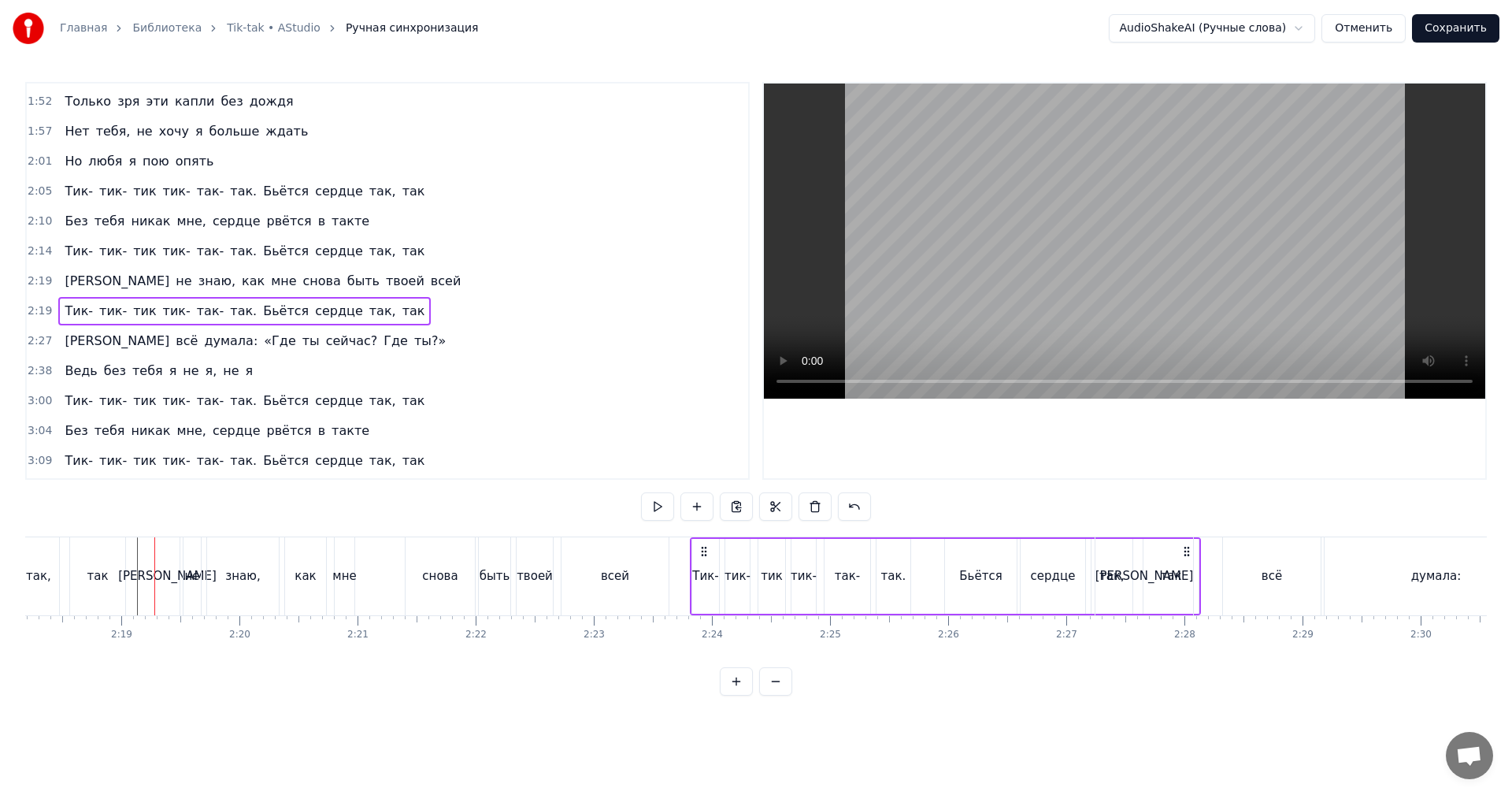
drag, startPoint x: 659, startPoint y: 549, endPoint x: 708, endPoint y: 552, distance: 49.1
click at [708, 552] on icon at bounding box center [703, 551] width 13 height 13
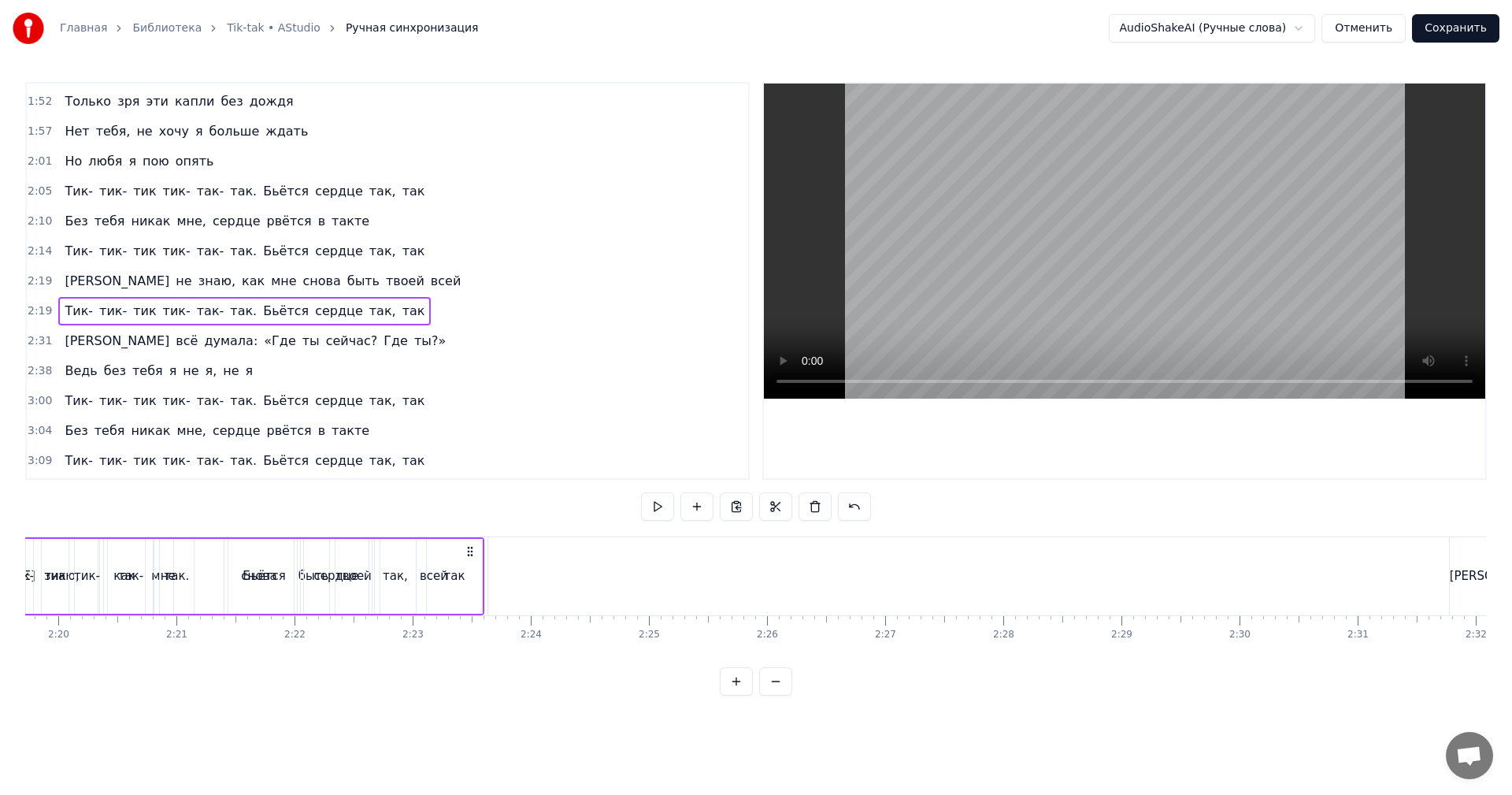
scroll to position [0, 16559]
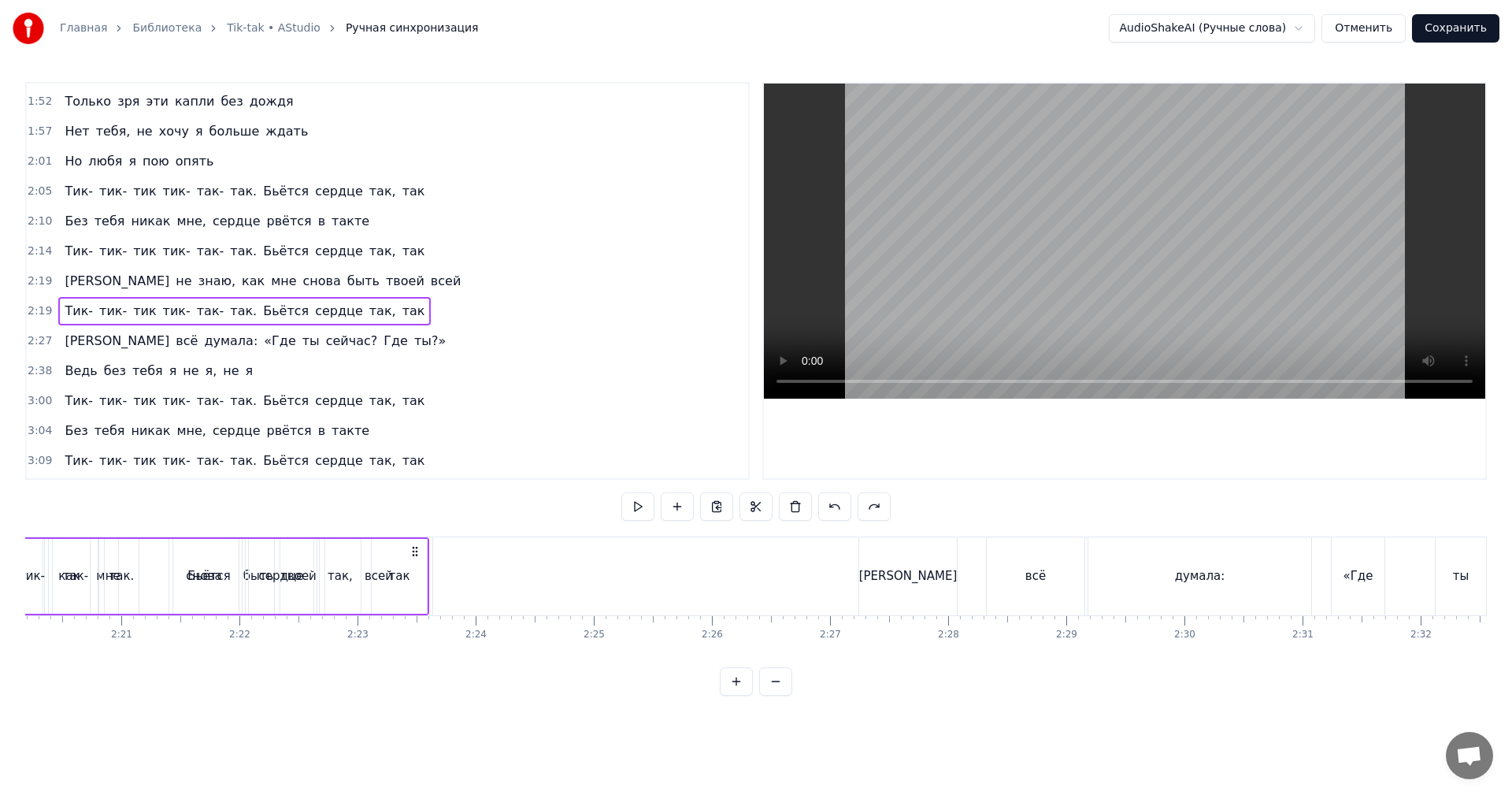
click at [973, 566] on div "Я всё думала: «Где ты сейчас? Где ты?»" at bounding box center [1521, 576] width 1326 height 78
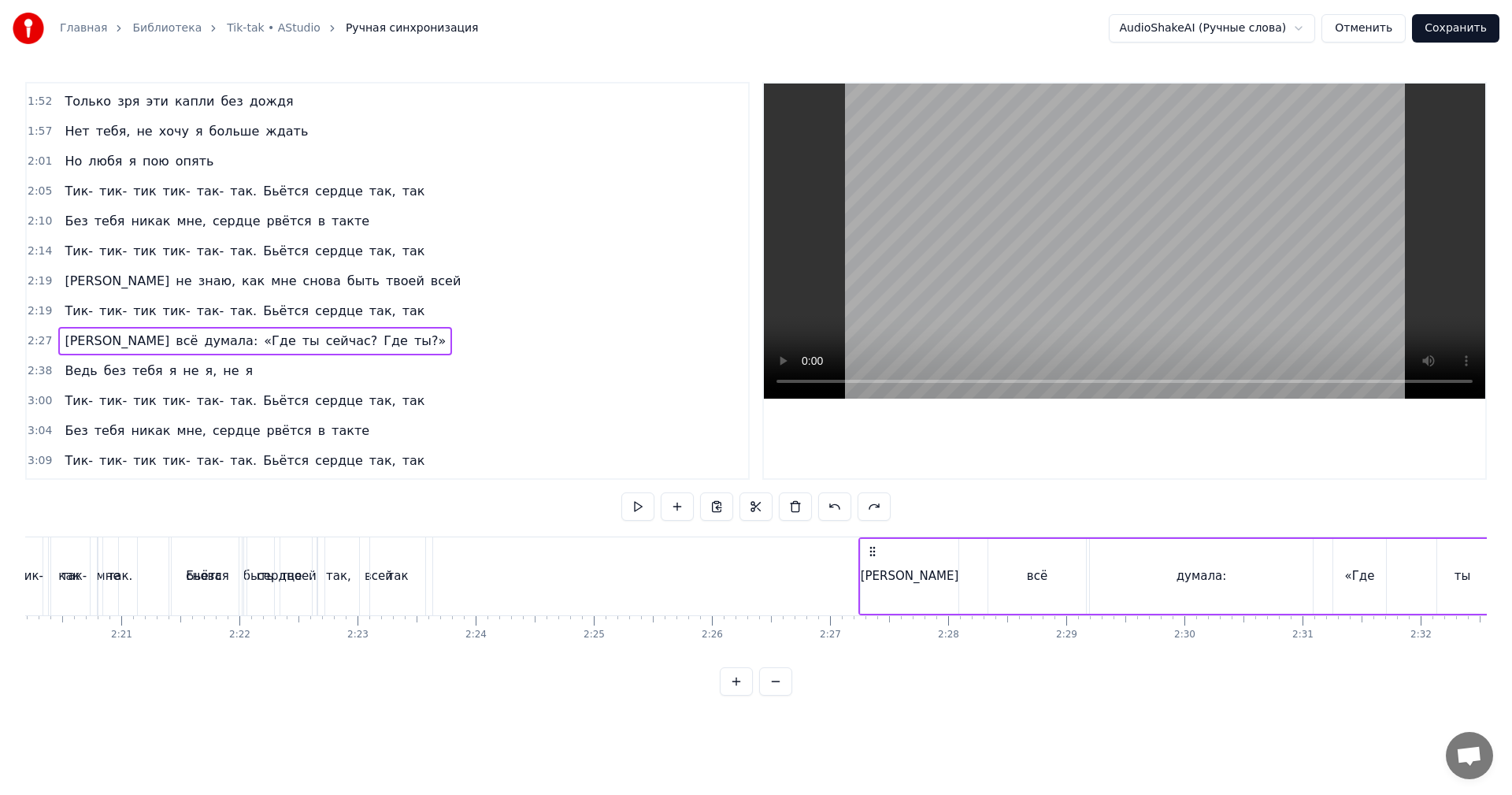
click at [929, 569] on div "[PERSON_NAME]" at bounding box center [909, 576] width 98 height 75
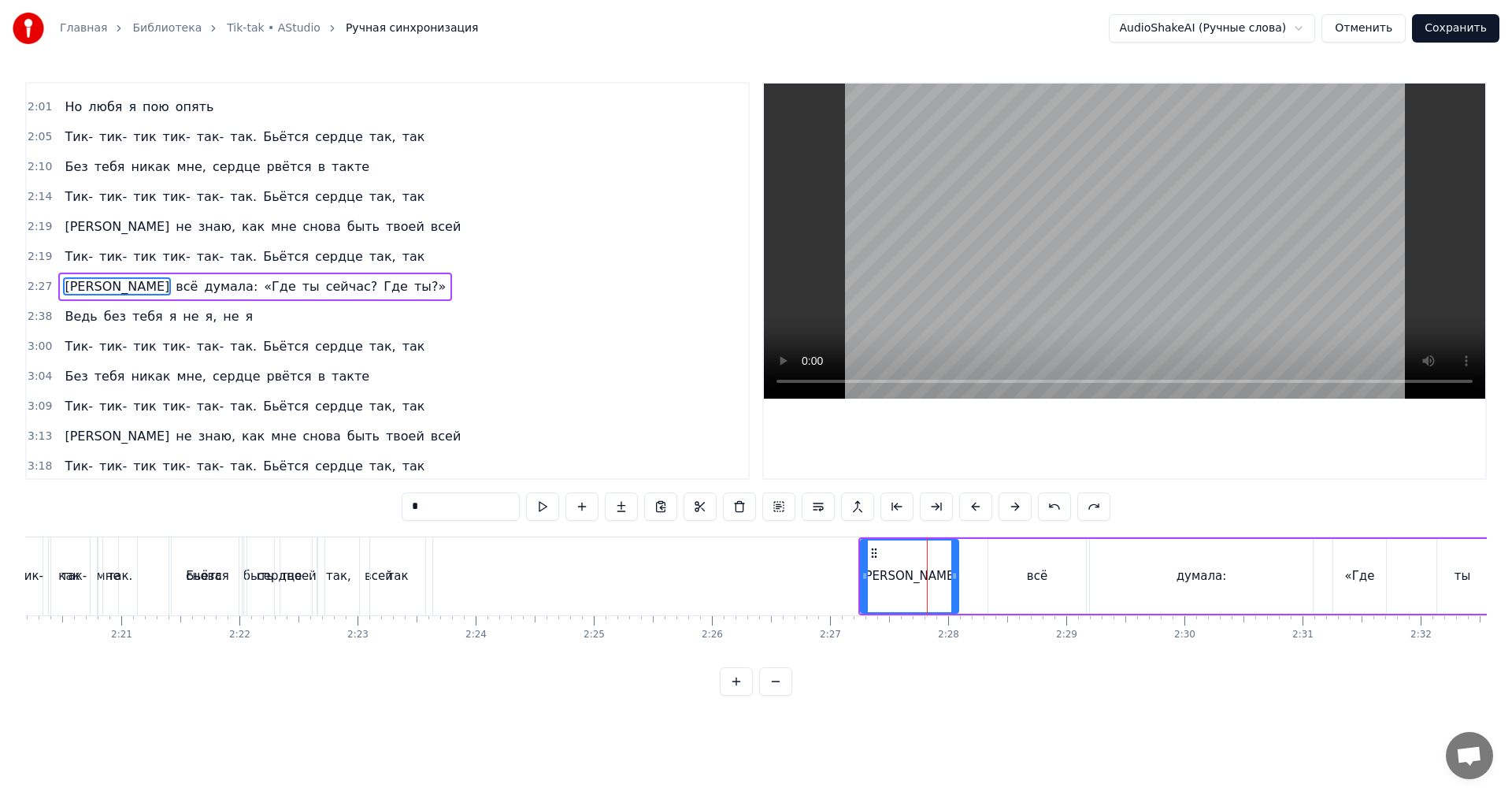
scroll to position [685, 0]
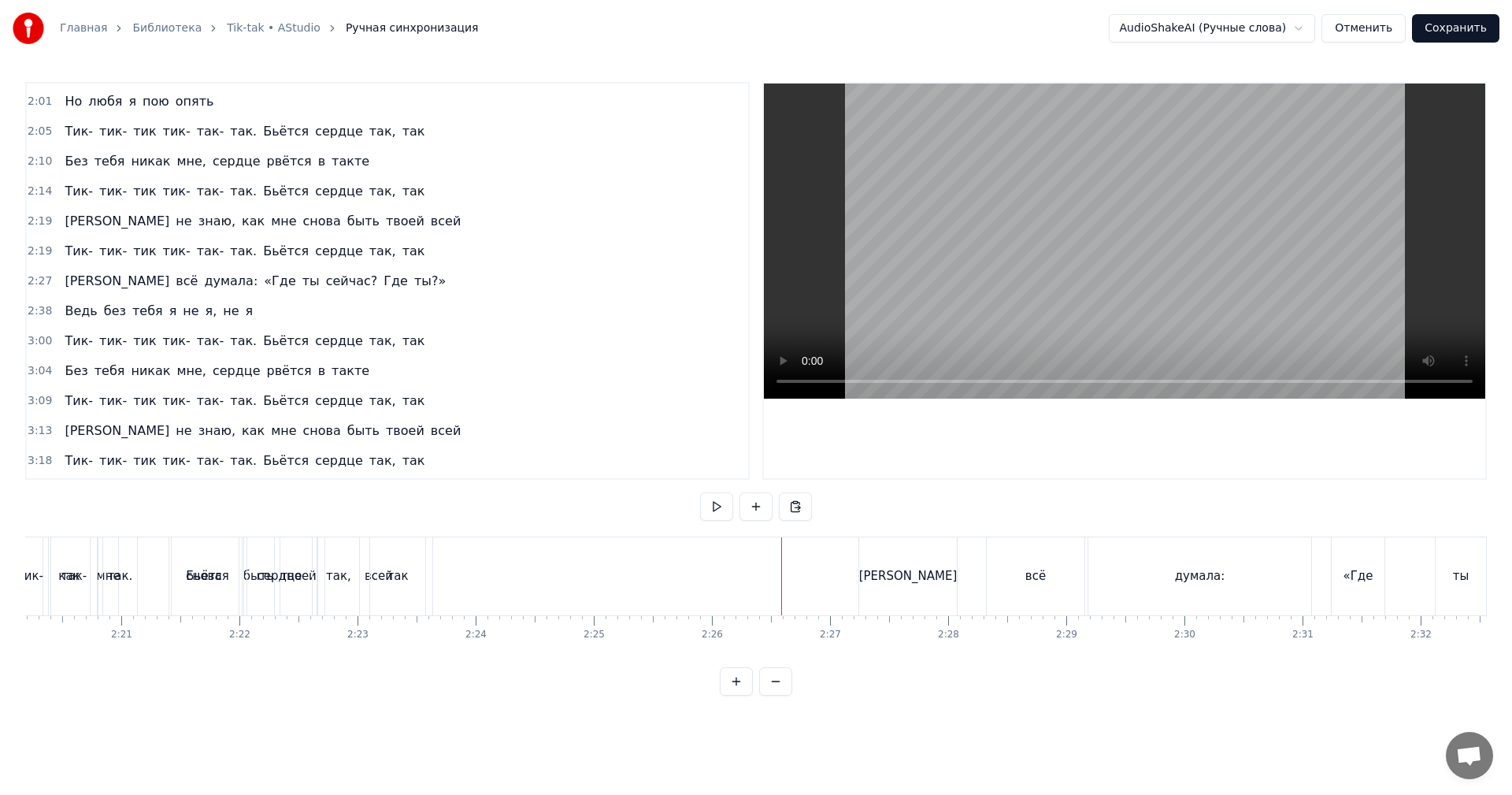
click at [1037, 276] on video at bounding box center [1124, 241] width 721 height 315
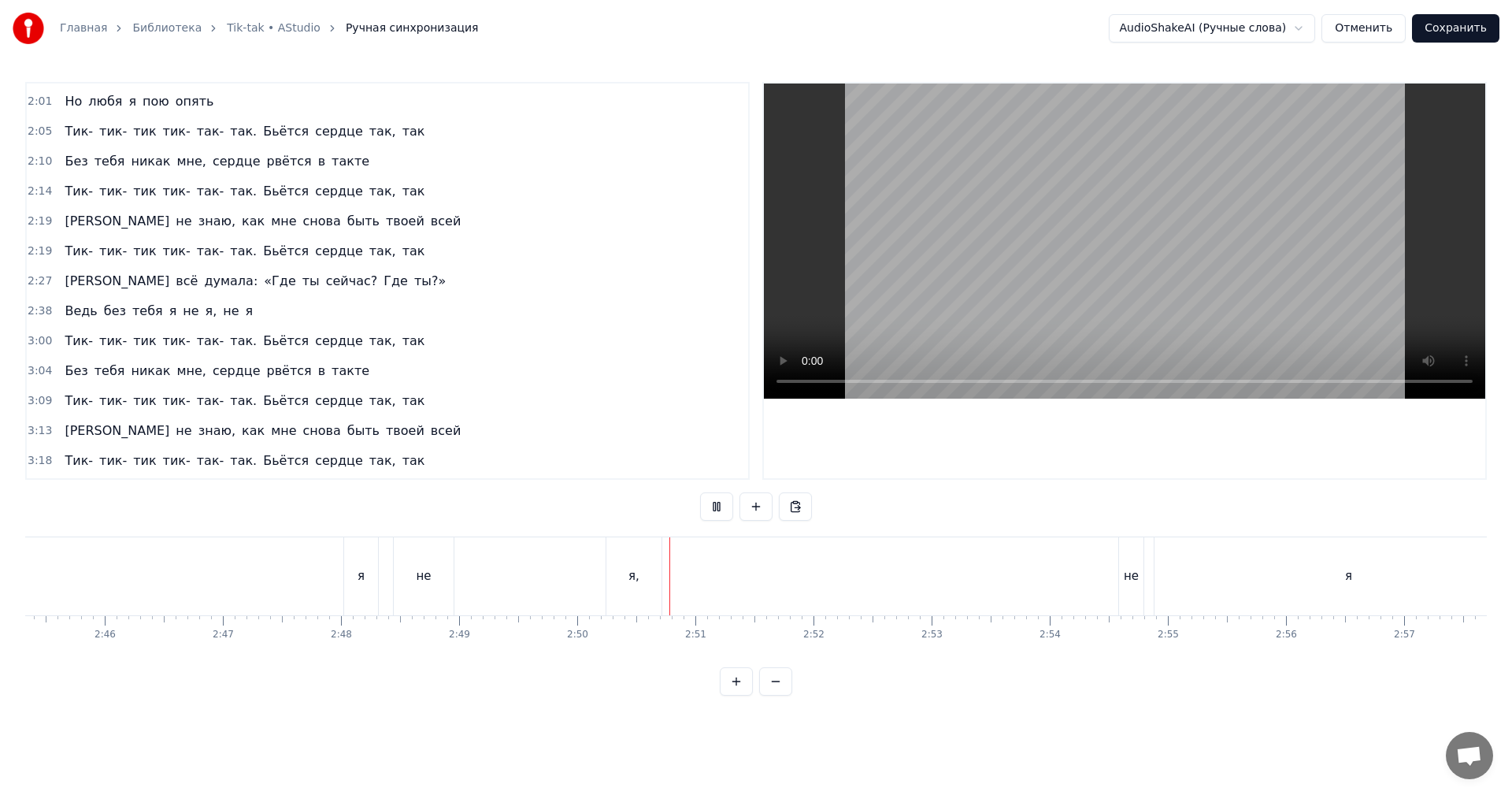
drag, startPoint x: 1093, startPoint y: 580, endPoint x: 1133, endPoint y: 519, distance: 72.9
click at [1097, 576] on div "Ведь без тебя я не я, не я" at bounding box center [381, 576] width 2330 height 78
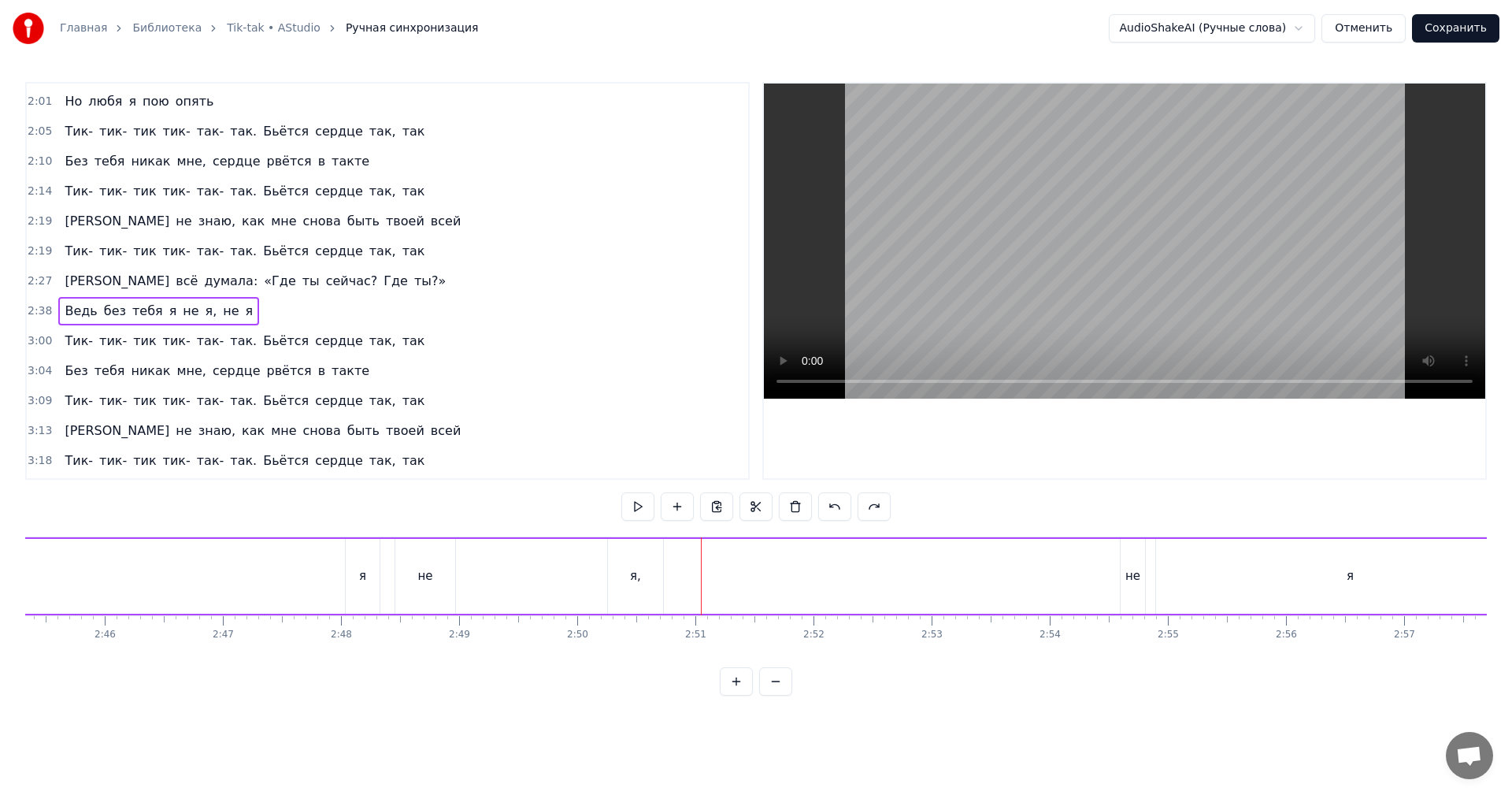
click at [1214, 285] on video at bounding box center [1124, 241] width 721 height 315
click at [1077, 567] on div "Ведь без тебя я не я, не я" at bounding box center [381, 576] width 2330 height 78
click at [1093, 558] on div "Ведь без тебя я не я, не я" at bounding box center [381, 576] width 2330 height 78
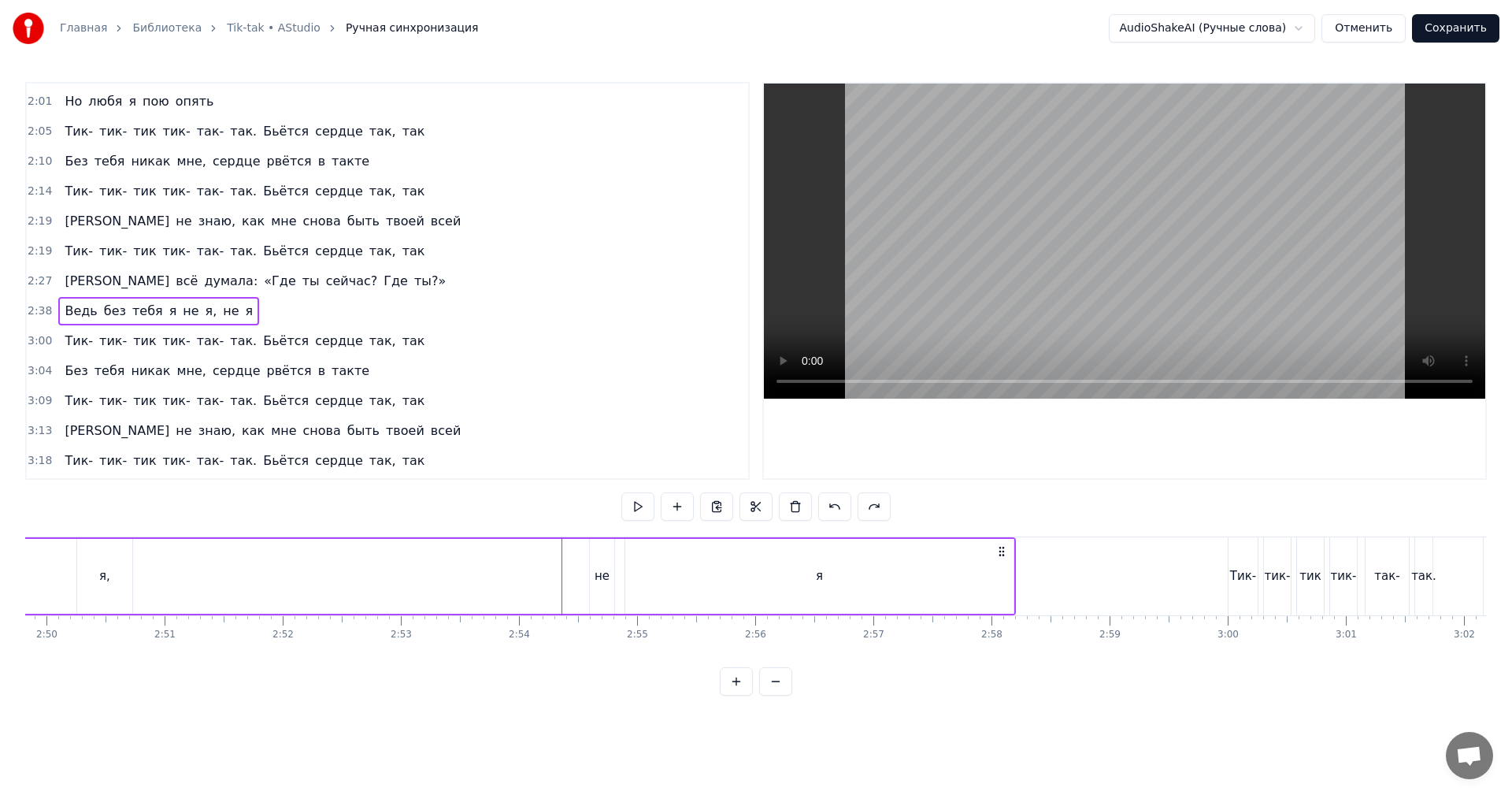
scroll to position [0, 20394]
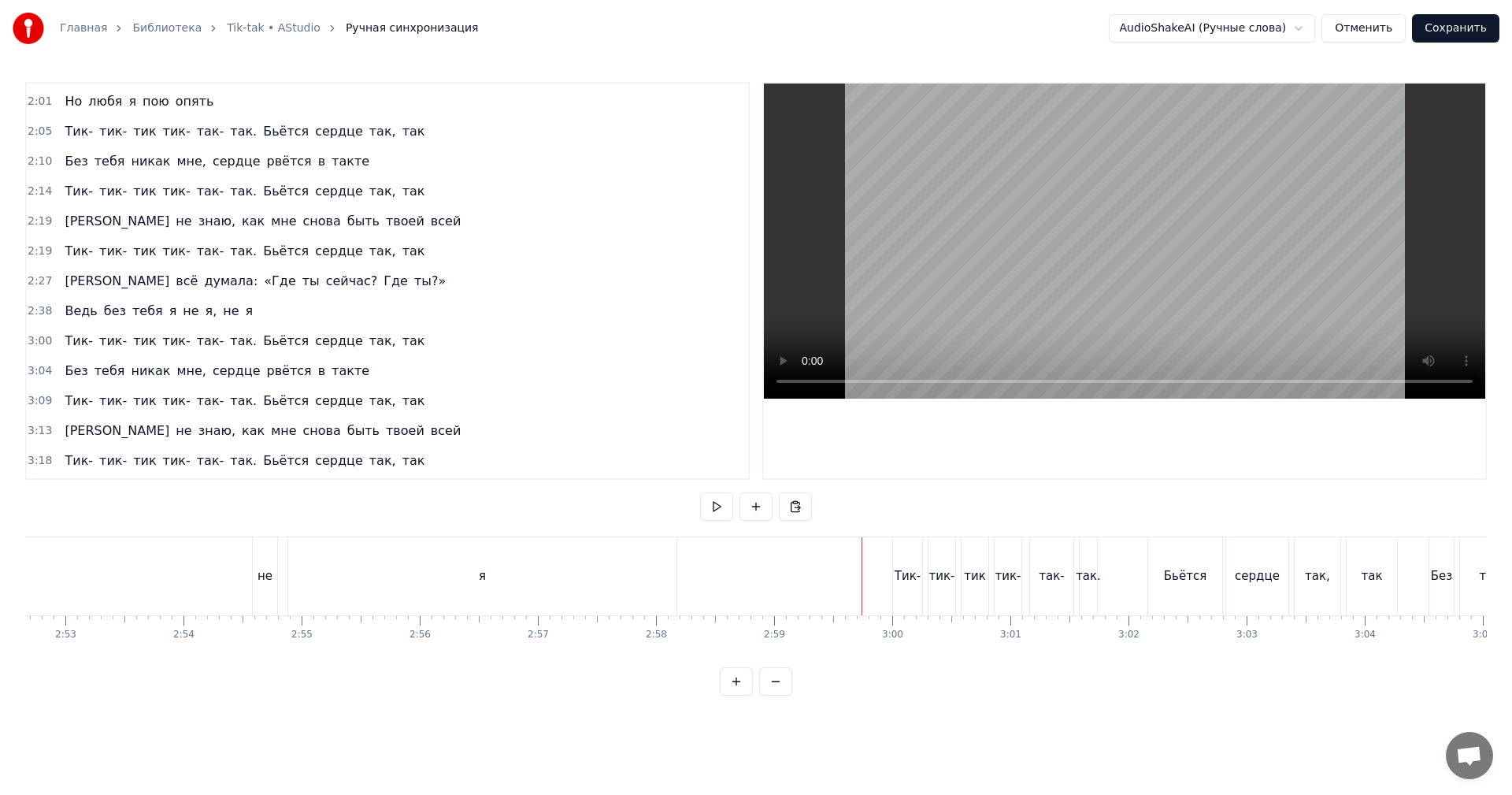
click at [1094, 263] on video at bounding box center [1124, 241] width 721 height 315
click at [258, 586] on div "не" at bounding box center [264, 576] width 24 height 78
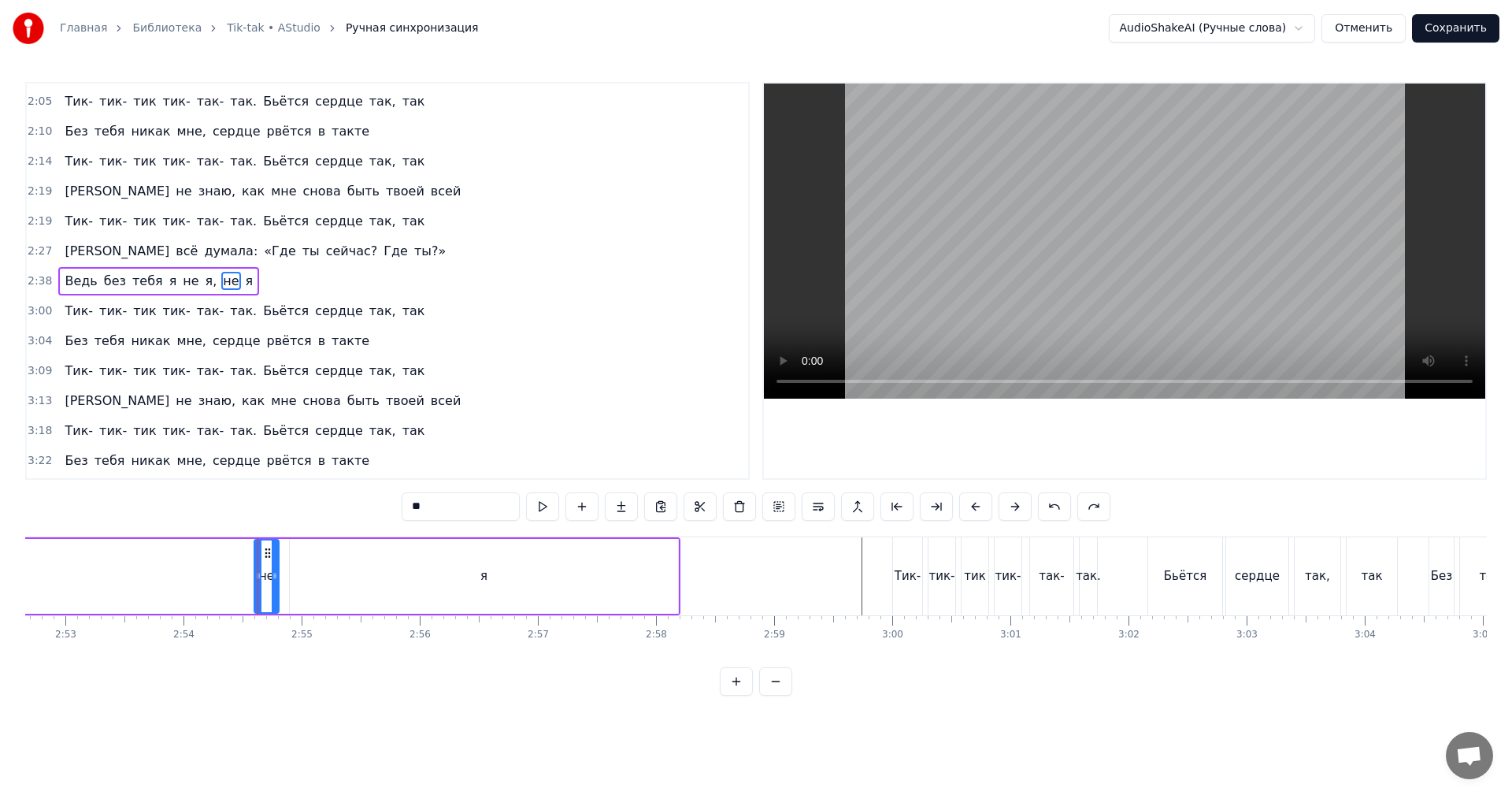
click at [1163, 214] on video at bounding box center [1124, 241] width 721 height 315
click at [1154, 218] on video at bounding box center [1124, 241] width 721 height 315
click at [30, 244] on span "2:27" at bounding box center [39, 251] width 24 height 16
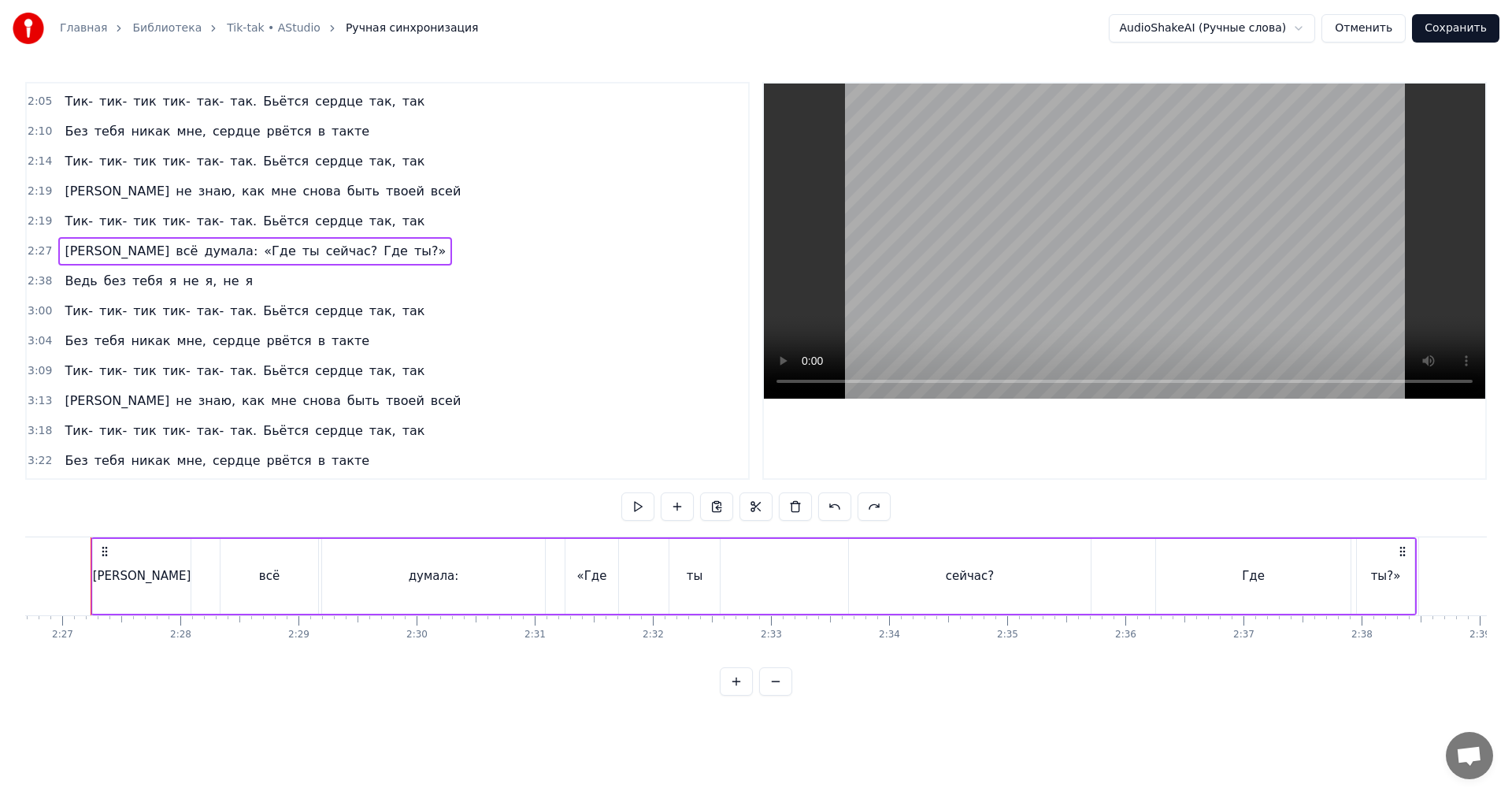
scroll to position [0, 17313]
click at [30, 278] on span "2:38" at bounding box center [39, 281] width 24 height 16
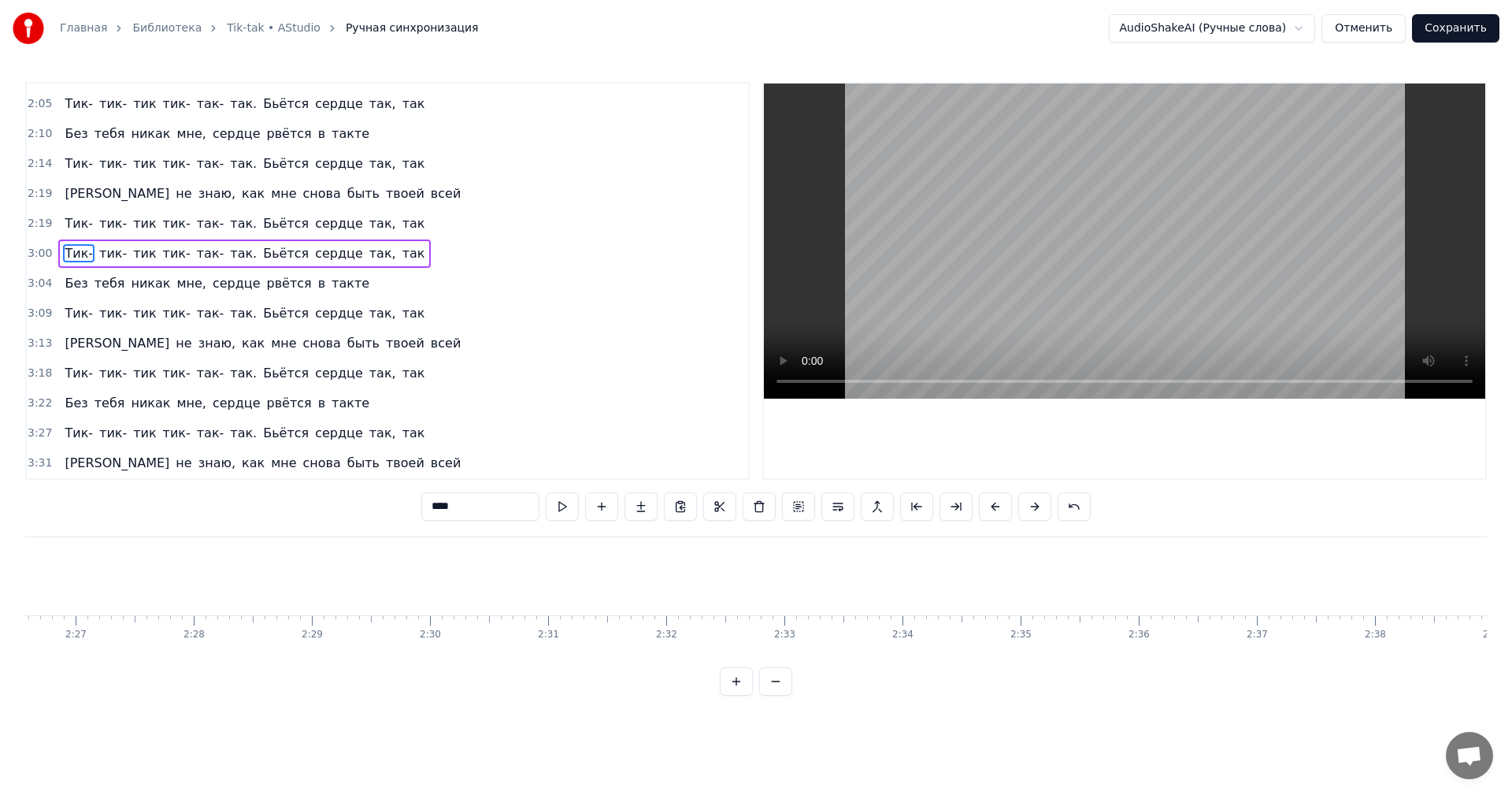
scroll to position [685, 0]
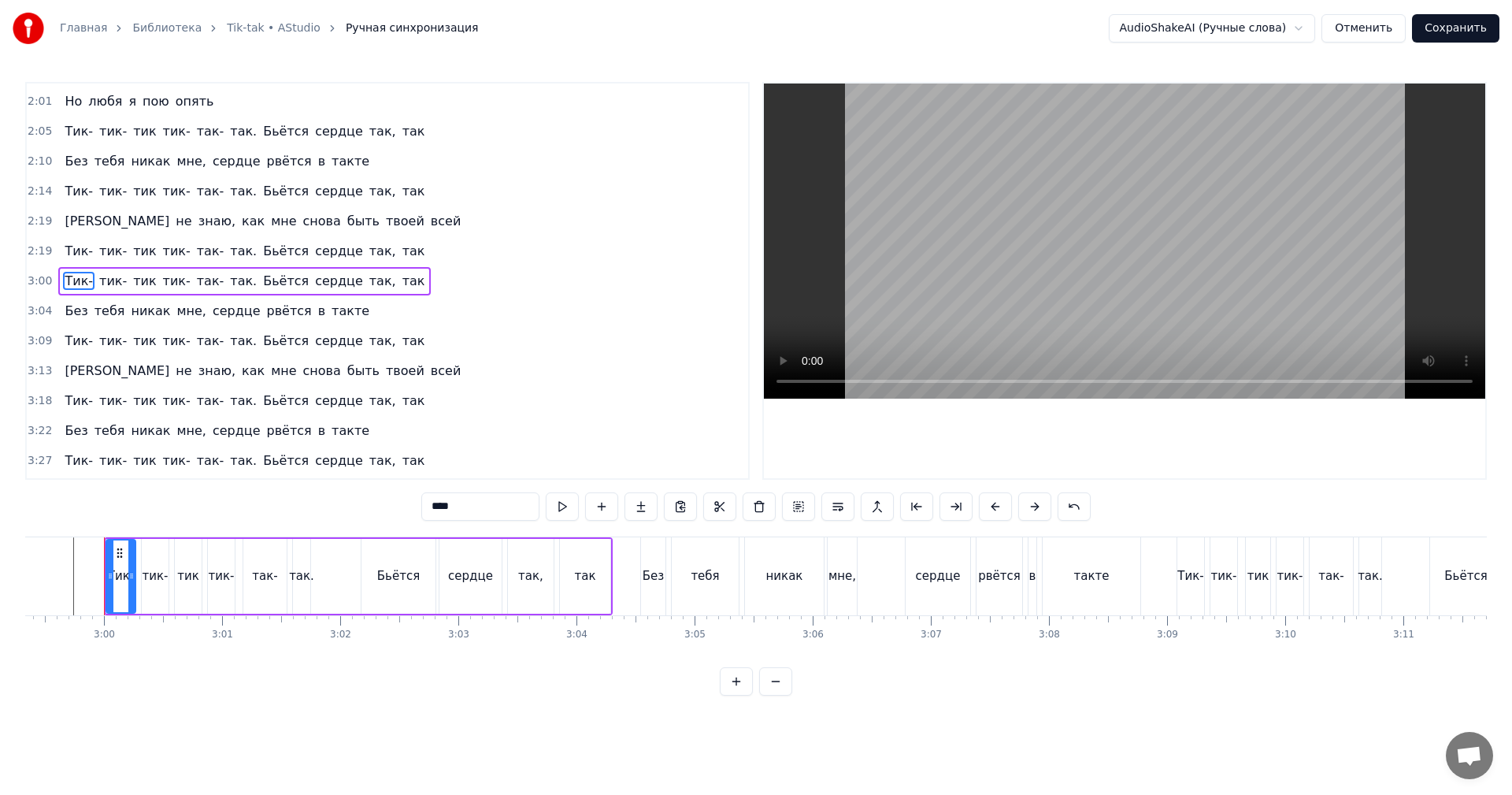
click at [41, 249] on span "2:19" at bounding box center [39, 251] width 24 height 16
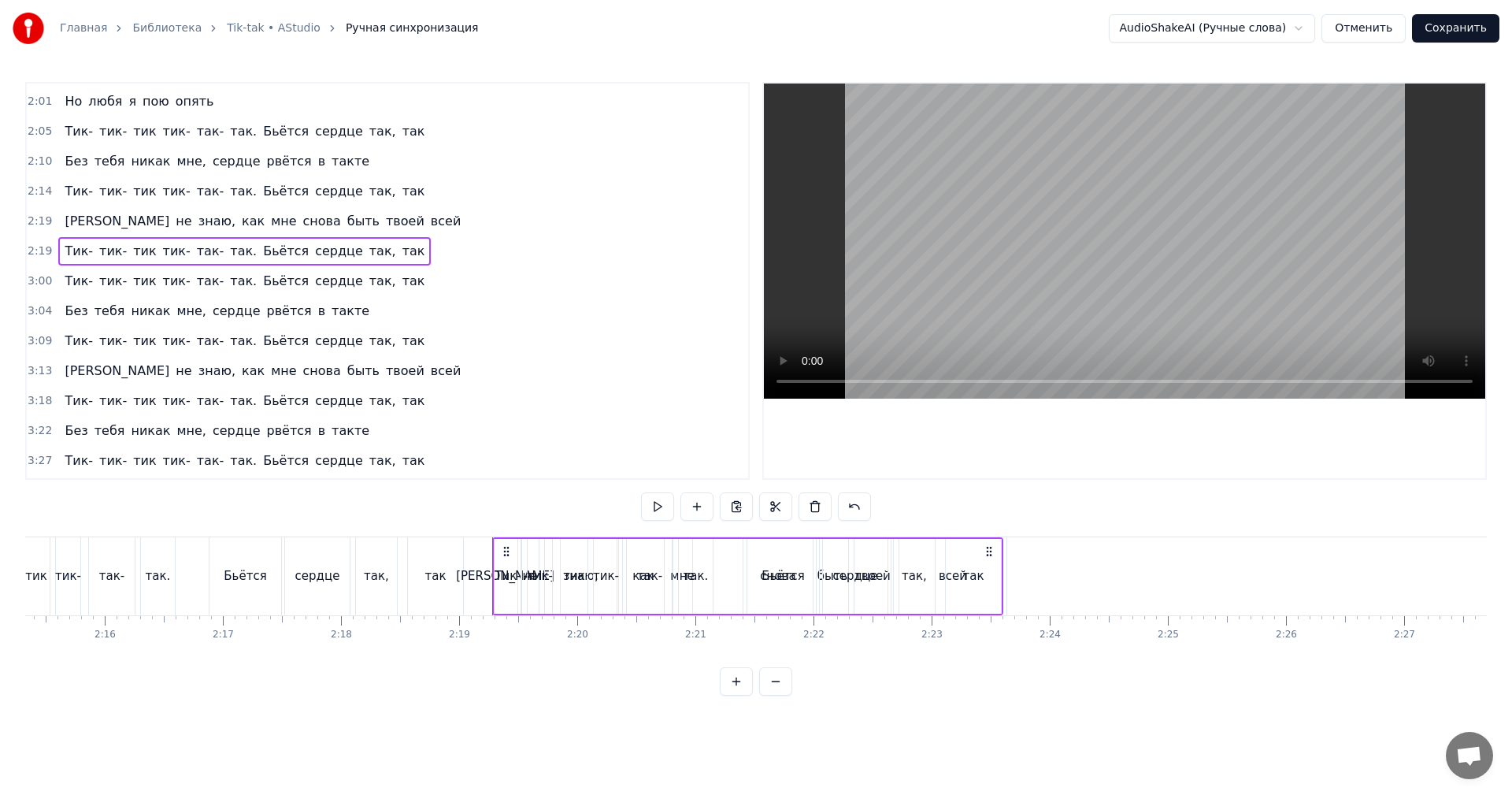
scroll to position [0, 15979]
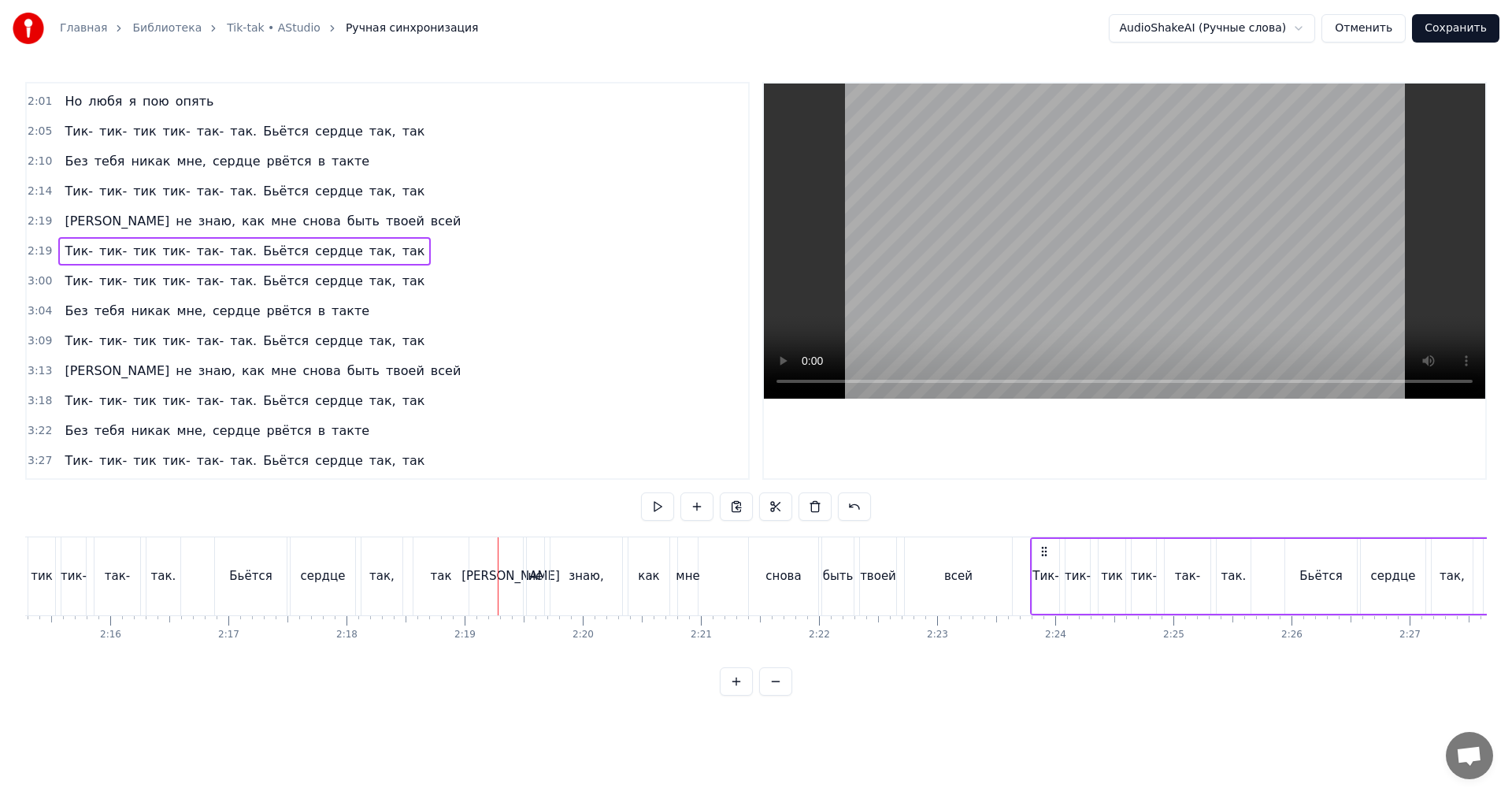
drag, startPoint x: 511, startPoint y: 547, endPoint x: 1044, endPoint y: 546, distance: 533.0
click at [1043, 546] on circle at bounding box center [1042, 546] width 1 height 1
click at [38, 159] on span "2:10" at bounding box center [39, 161] width 24 height 16
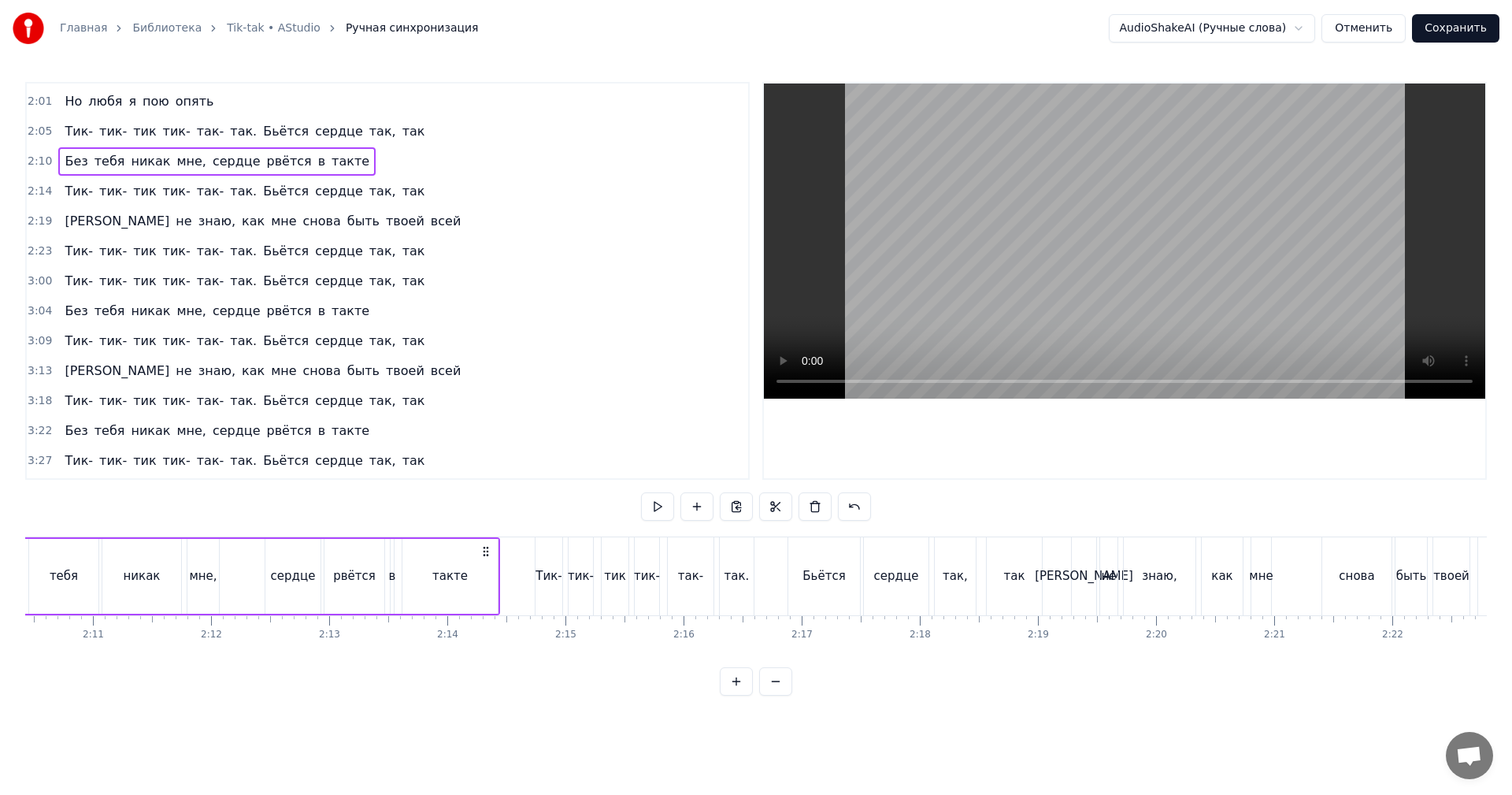
scroll to position [0, 15300]
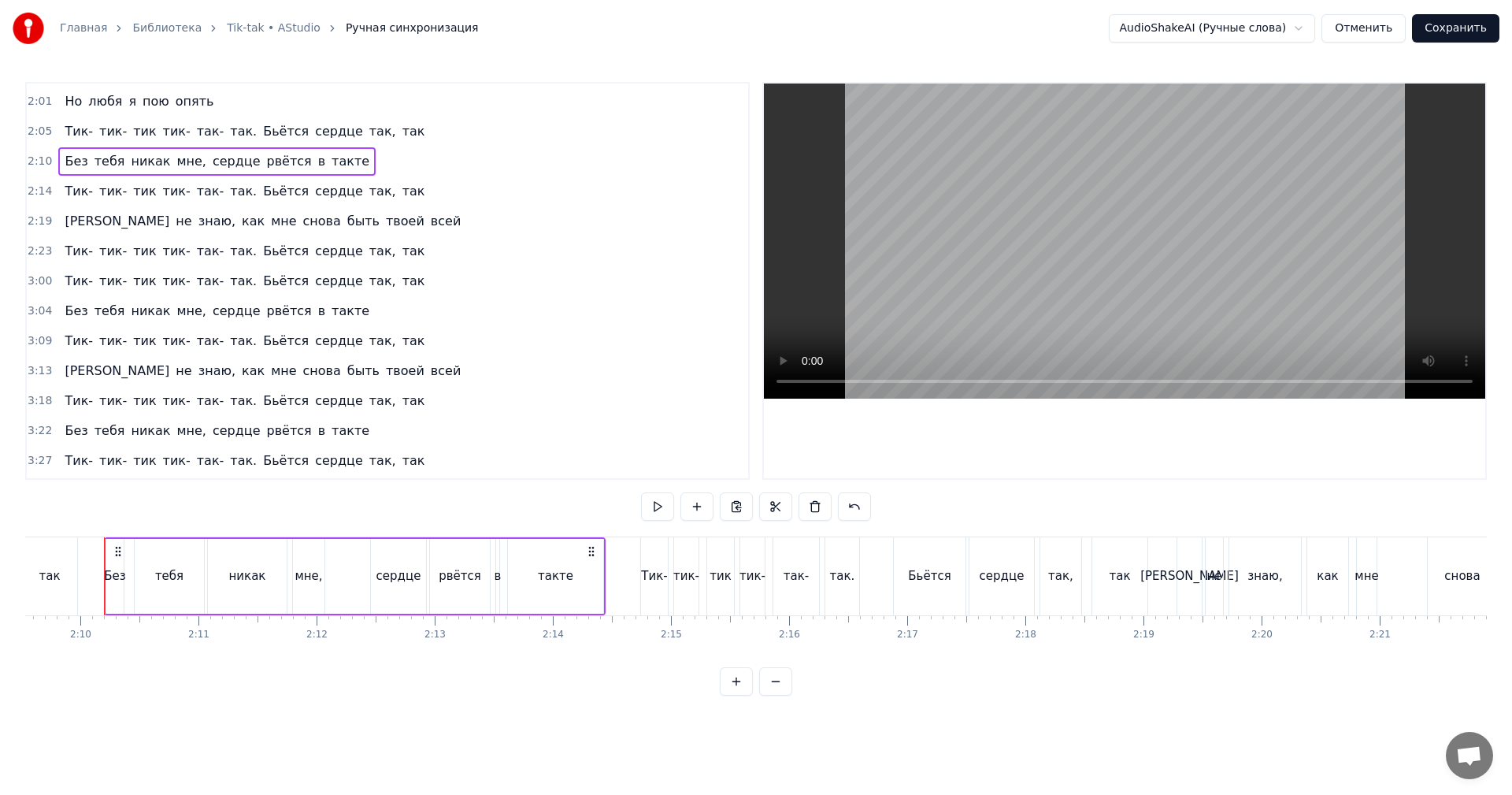
click at [43, 248] on span "2:23" at bounding box center [39, 251] width 24 height 16
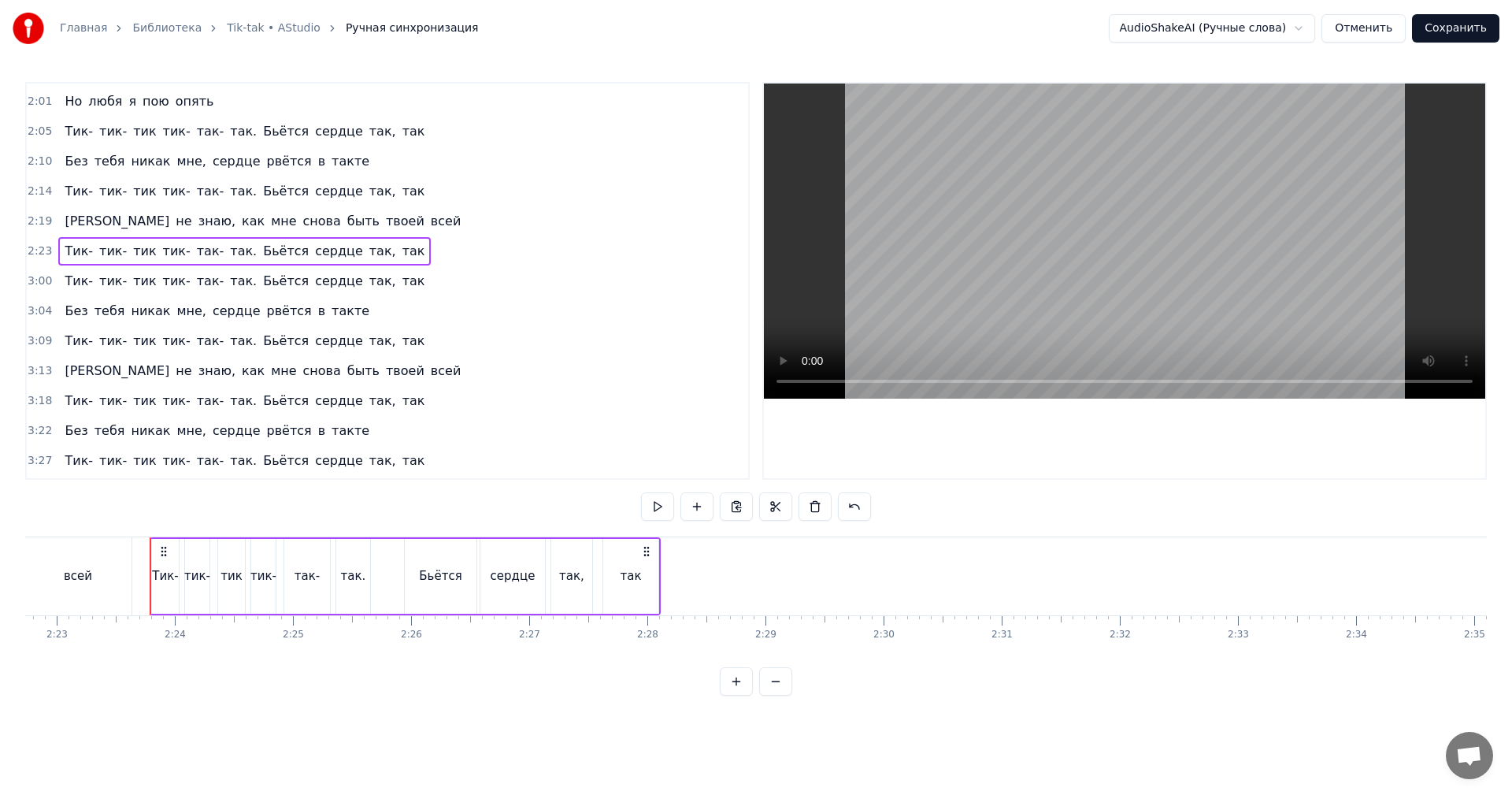
scroll to position [0, 16905]
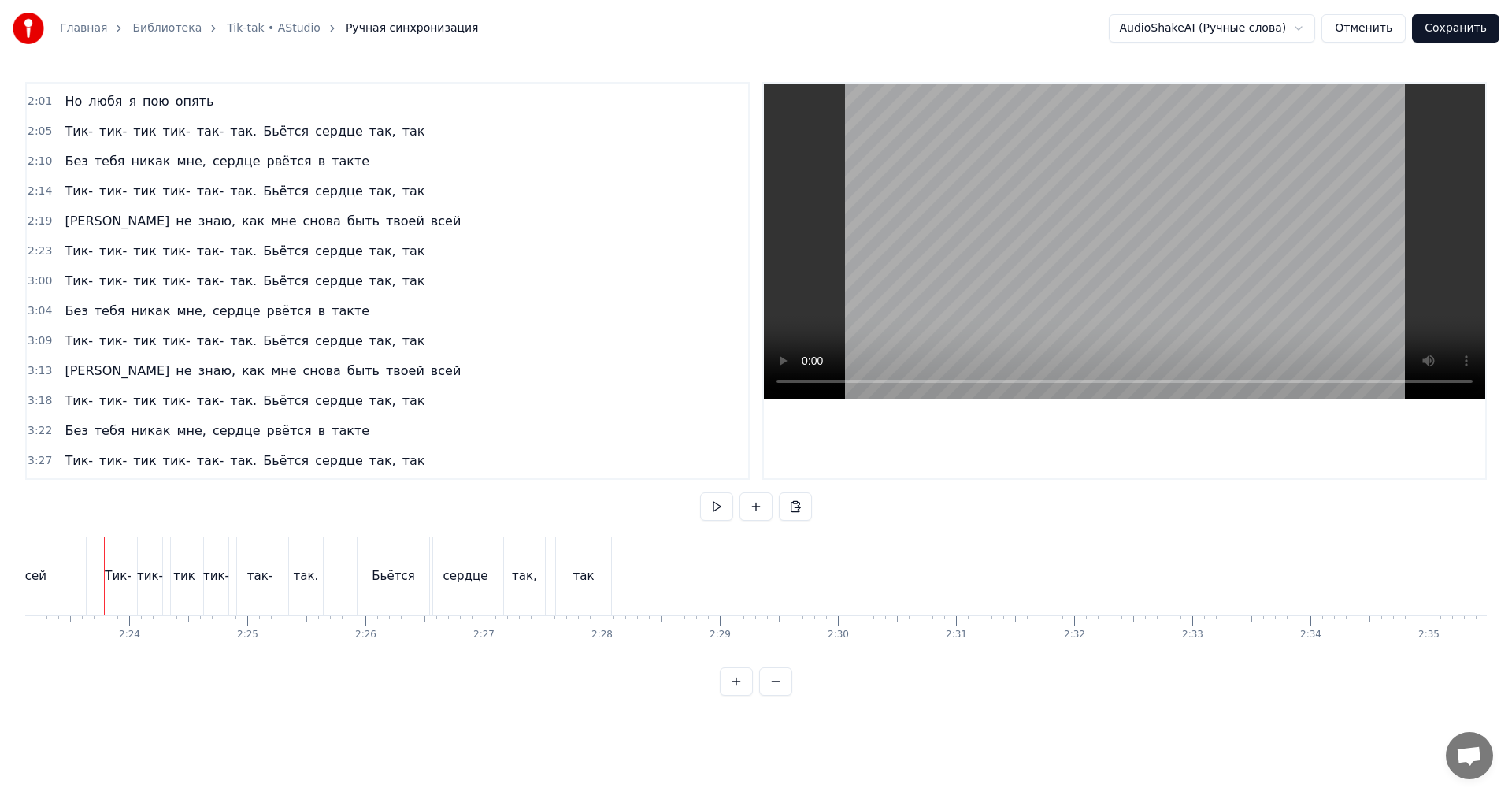
click at [43, 248] on span "2:23" at bounding box center [39, 251] width 24 height 16
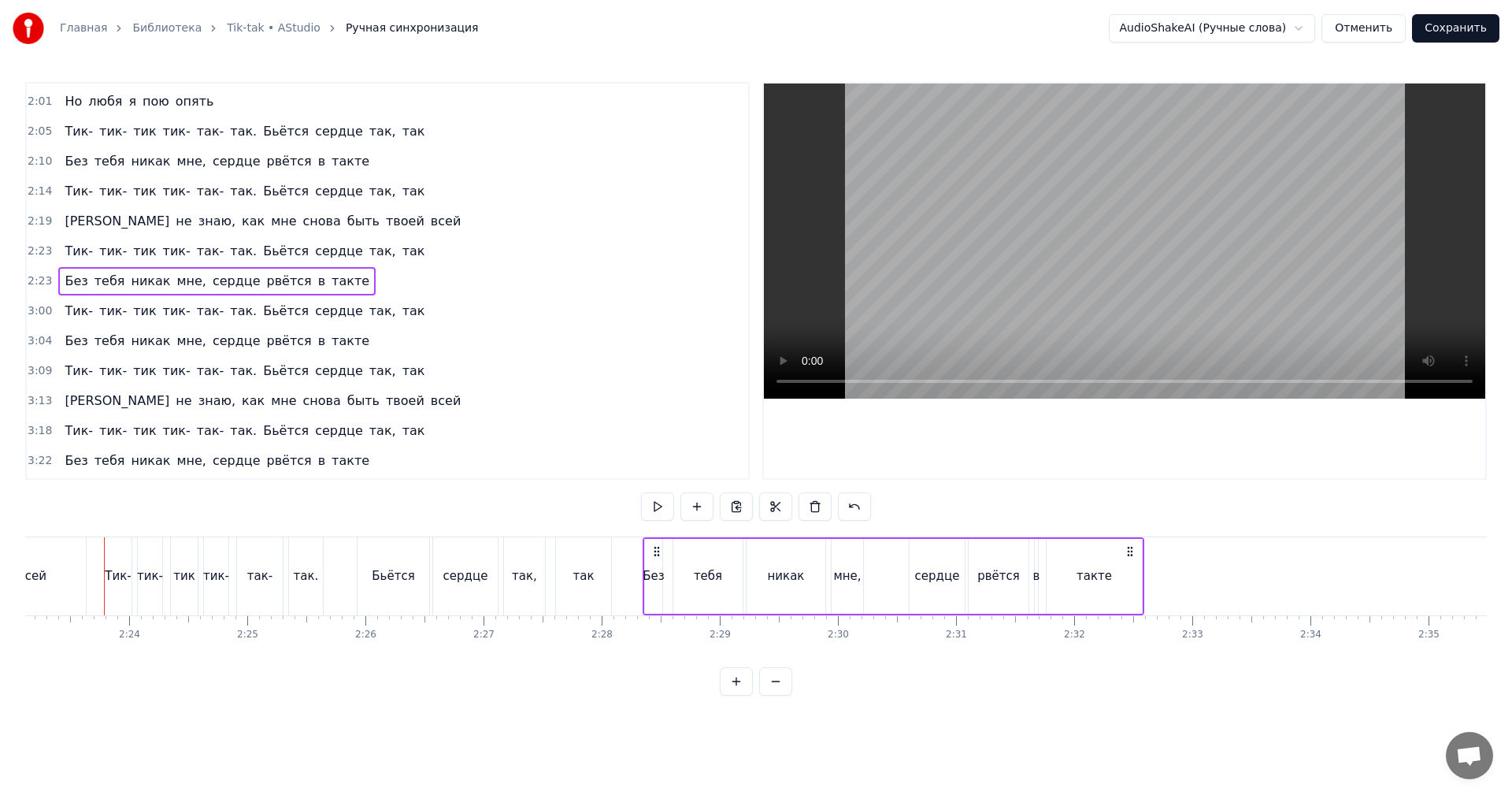
drag, startPoint x: 120, startPoint y: 549, endPoint x: 653, endPoint y: 563, distance: 533.2
click at [658, 562] on div "Без тебя никак мне, сердце рвётся в такте" at bounding box center [894, 576] width 501 height 78
drag, startPoint x: 599, startPoint y: 583, endPoint x: 761, endPoint y: 444, distance: 213.5
click at [603, 581] on div "так" at bounding box center [583, 576] width 56 height 78
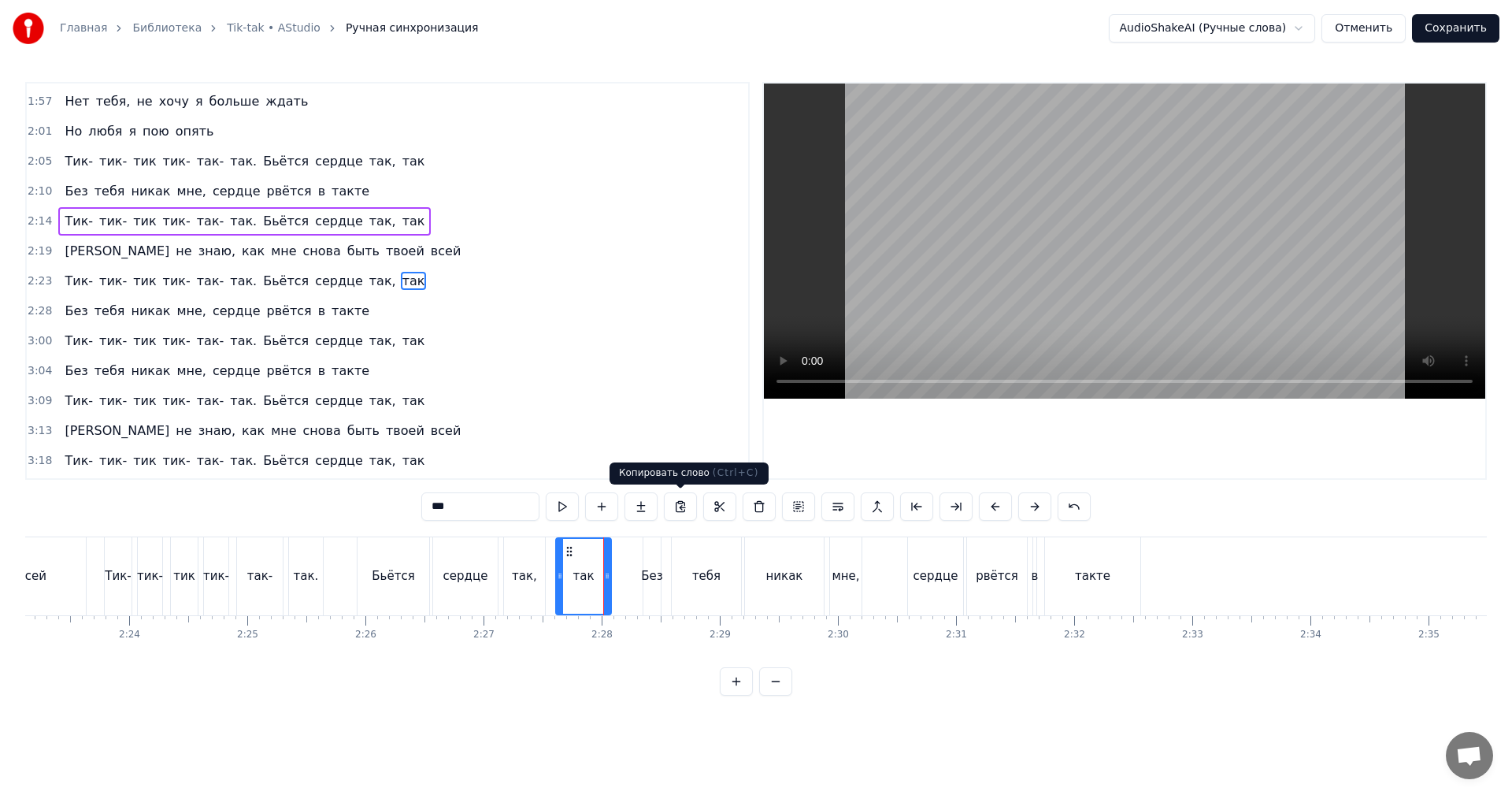
click at [1080, 303] on video at bounding box center [1124, 241] width 721 height 315
drag, startPoint x: 1079, startPoint y: 303, endPoint x: 787, endPoint y: 352, distance: 296.1
click at [1078, 303] on video at bounding box center [1124, 241] width 721 height 315
click at [537, 574] on div "так," at bounding box center [525, 576] width 41 height 78
type input "****"
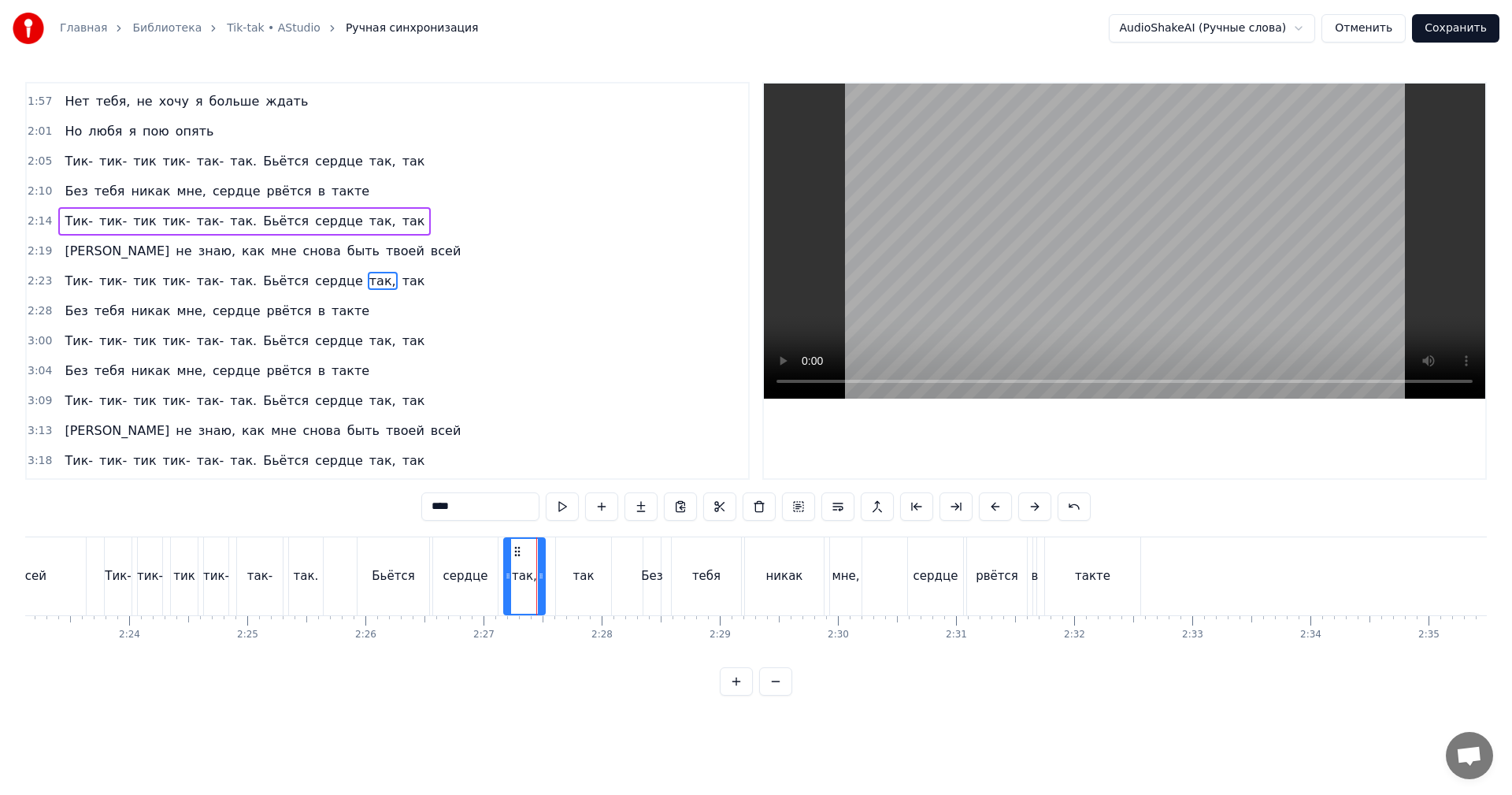
click at [30, 284] on span "2:23" at bounding box center [39, 281] width 24 height 16
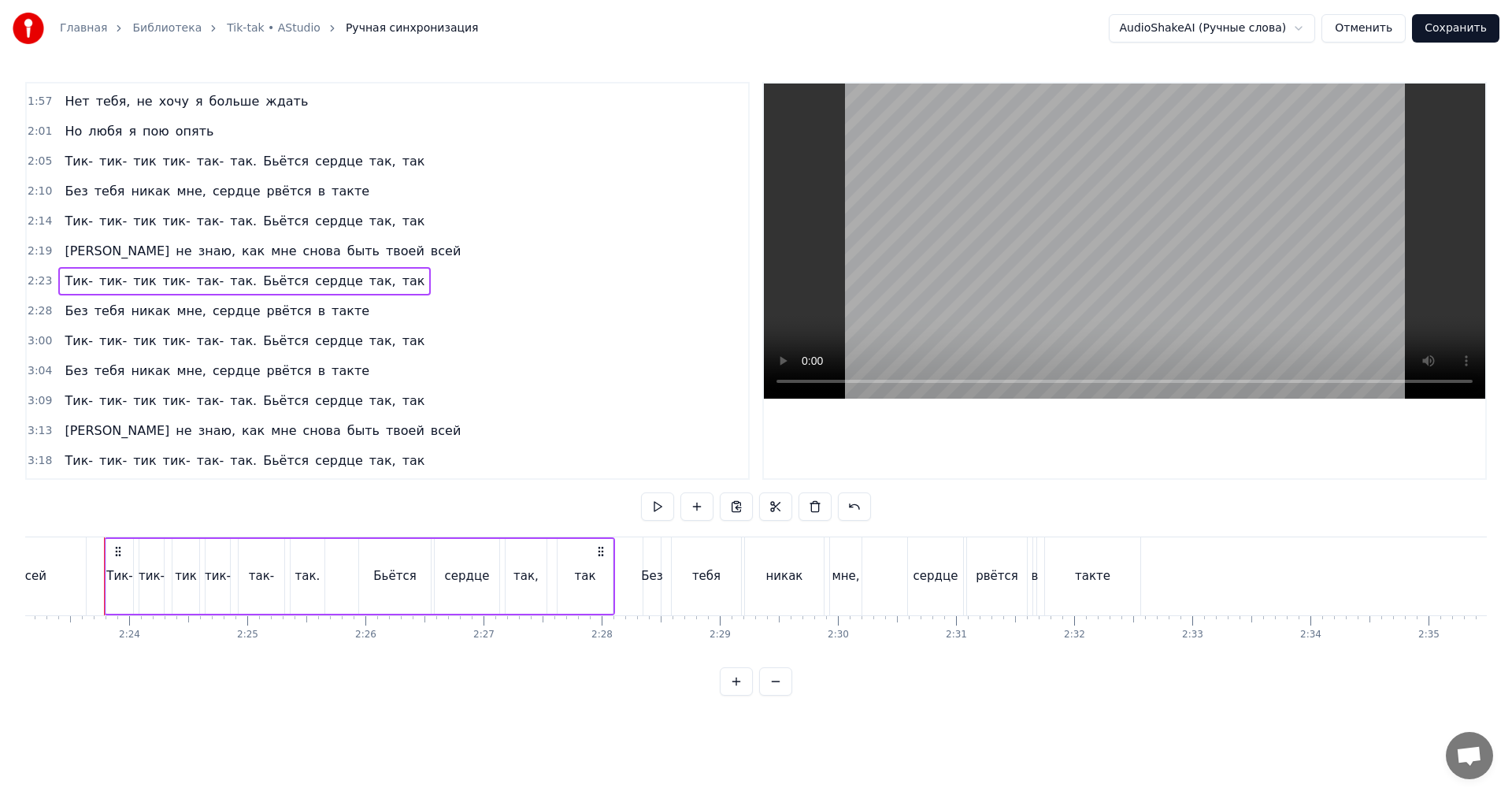
click at [34, 320] on div "2:28 Без тебя никак мне, сердце рвётся в такте" at bounding box center [386, 311] width 721 height 30
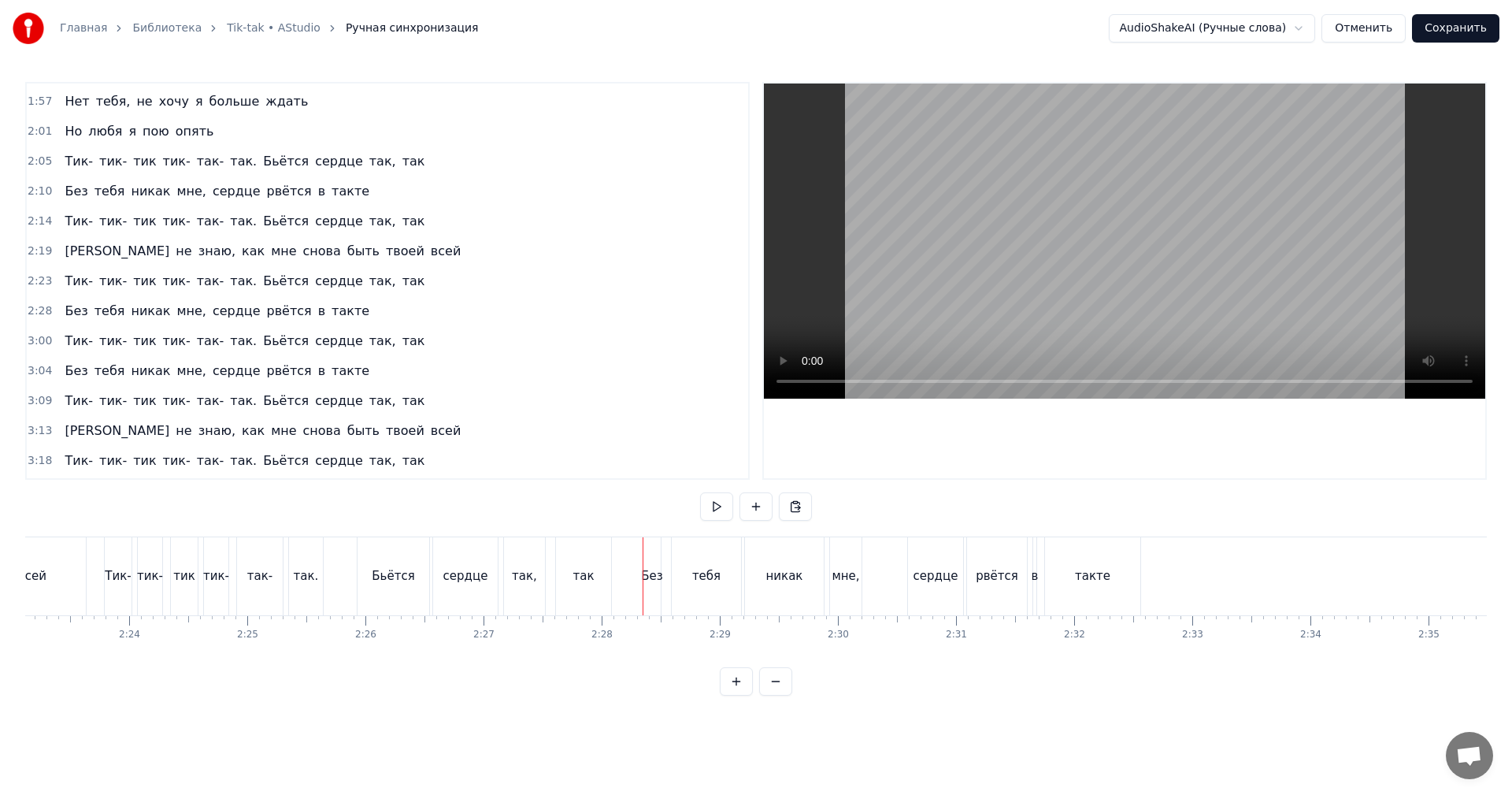
click at [40, 314] on span "2:28" at bounding box center [39, 311] width 24 height 16
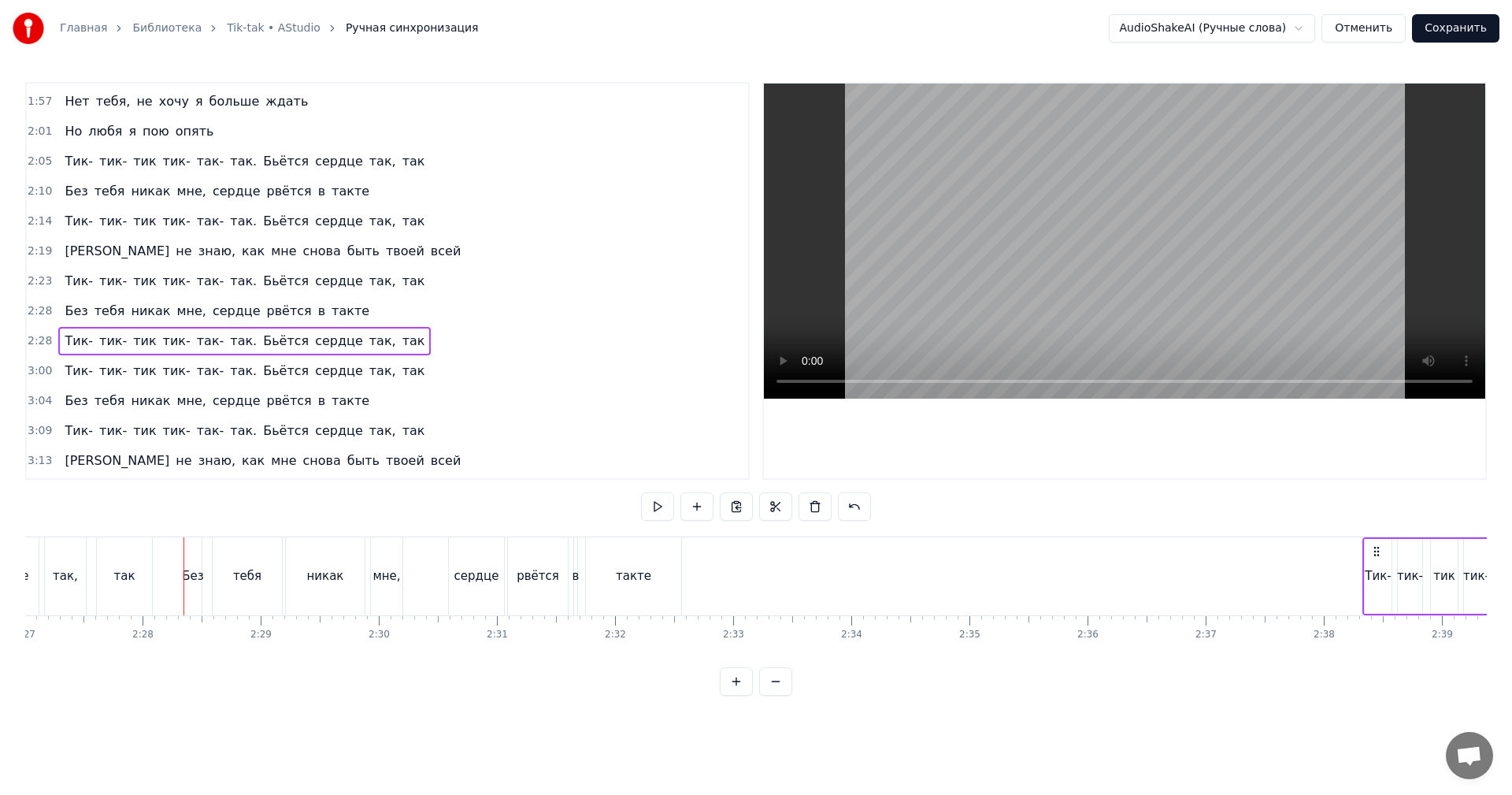
scroll to position [0, 17415]
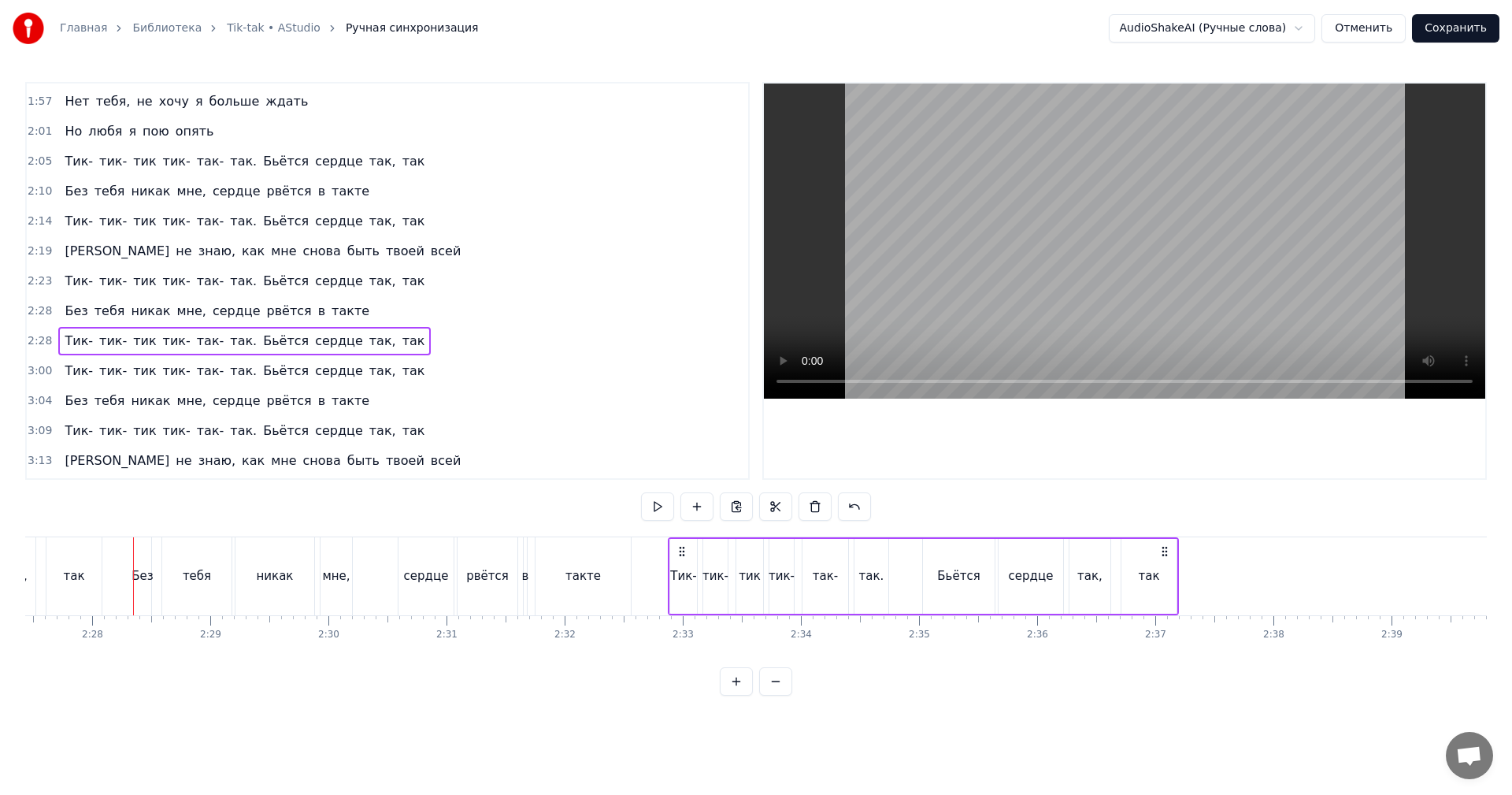
drag, startPoint x: 657, startPoint y: 547, endPoint x: 683, endPoint y: 543, distance: 26.3
click at [683, 543] on div "Тик- тик- тик тик- так- так. Бьётся сердце так, так" at bounding box center [924, 576] width 511 height 78
click at [40, 250] on span "2:19" at bounding box center [39, 251] width 24 height 16
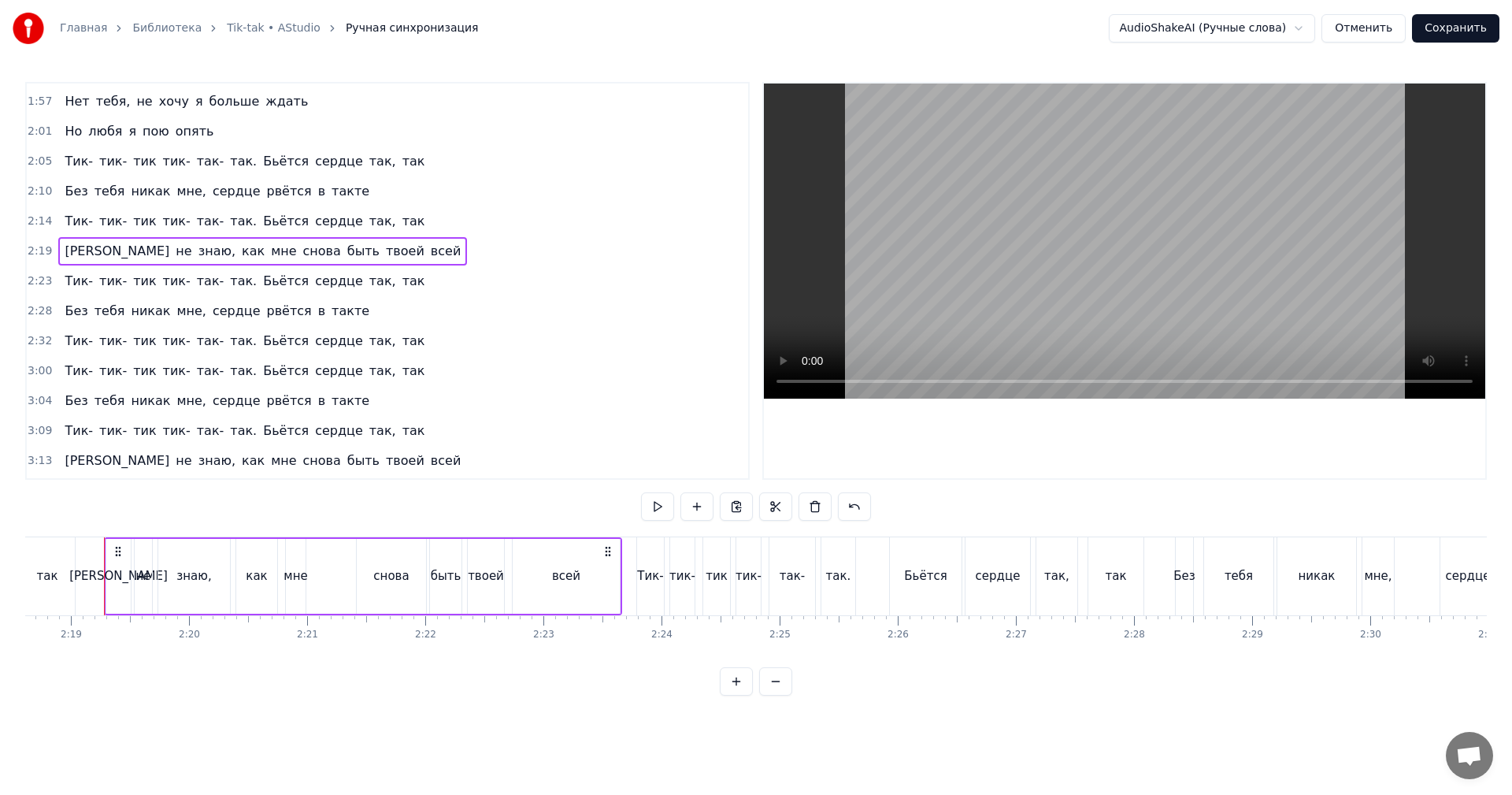
click at [24, 341] on div "Главная Библиотека Tik-tak • AStudio Ручная синхронизация AudioShakeAI (Ручные …" at bounding box center [756, 347] width 1512 height 696
click at [29, 341] on span "2:32" at bounding box center [39, 340] width 24 height 16
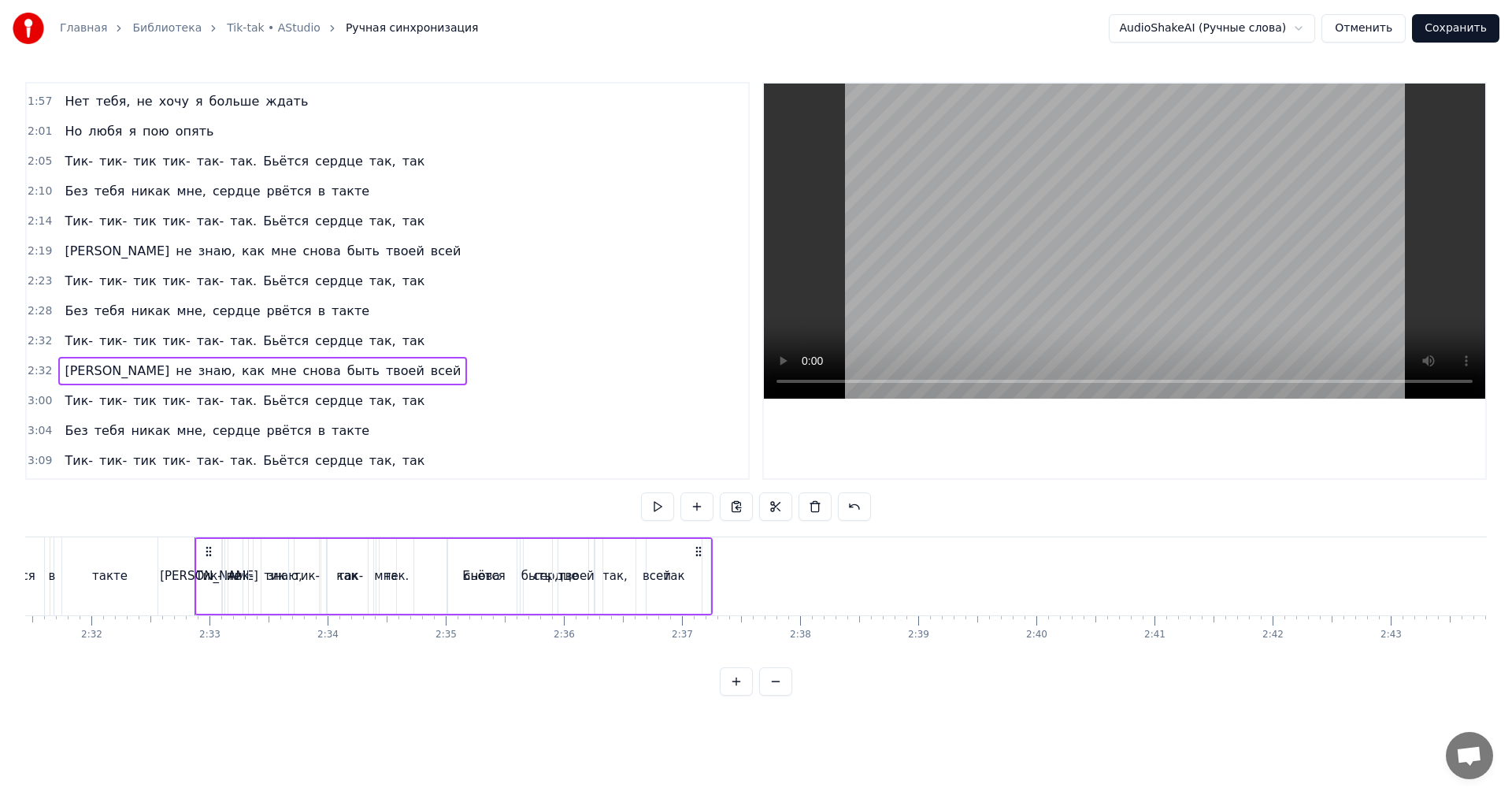
scroll to position [0, 17979]
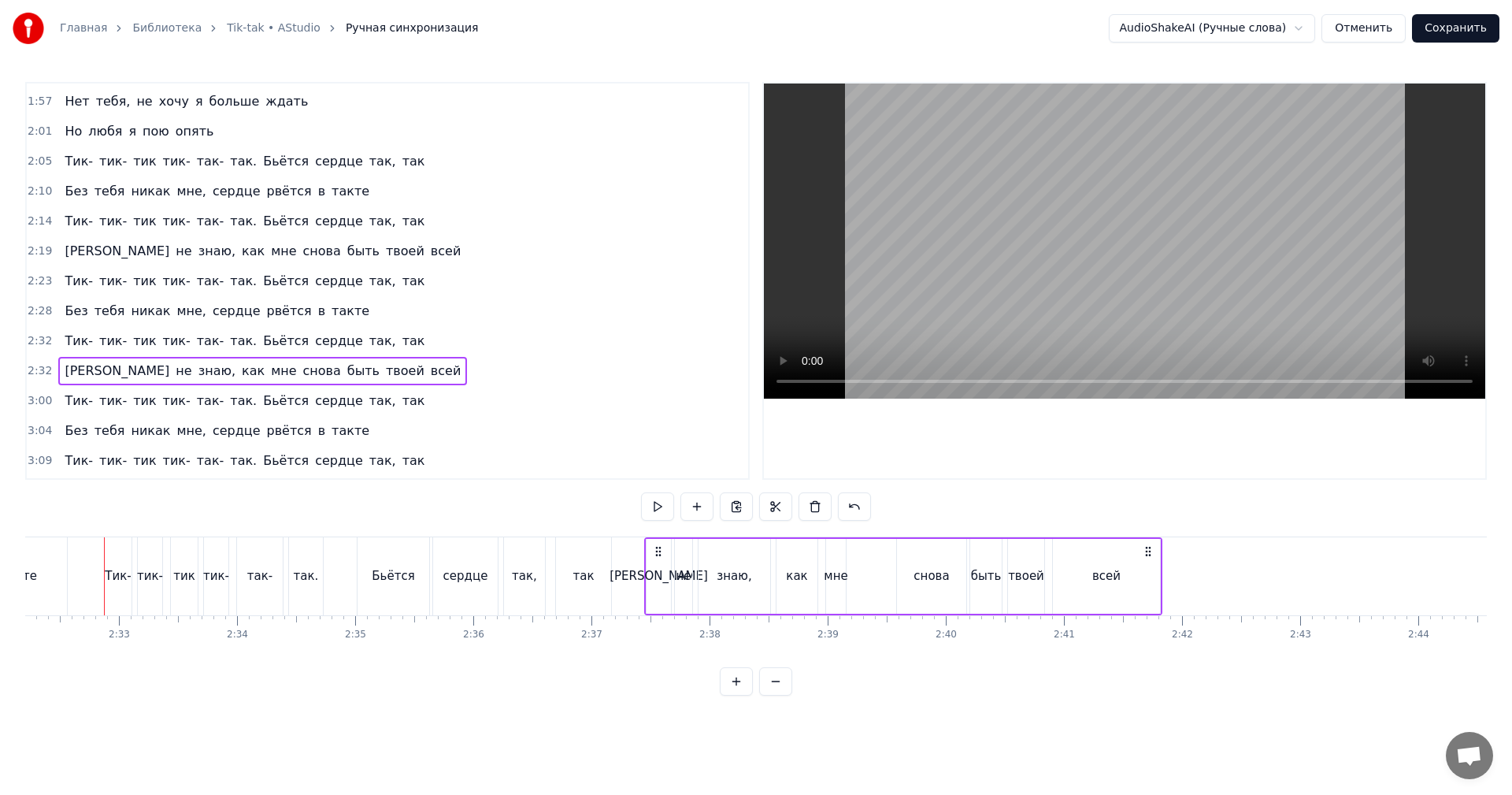
drag, startPoint x: 121, startPoint y: 547, endPoint x: 630, endPoint y: 553, distance: 509.0
click at [659, 545] on icon at bounding box center [657, 551] width 13 height 13
click at [259, 568] on div "так-" at bounding box center [259, 576] width 25 height 19
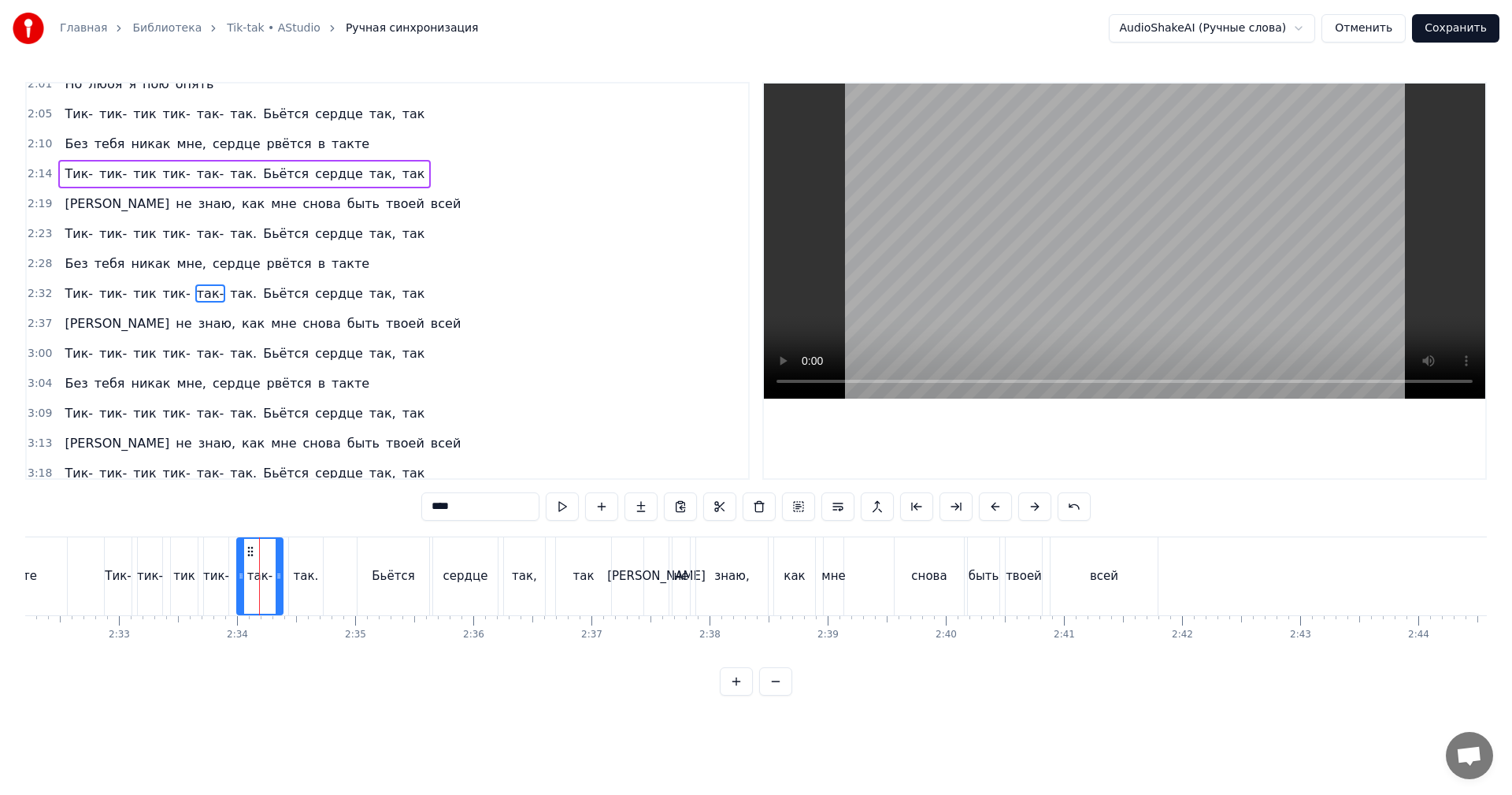
scroll to position [715, 0]
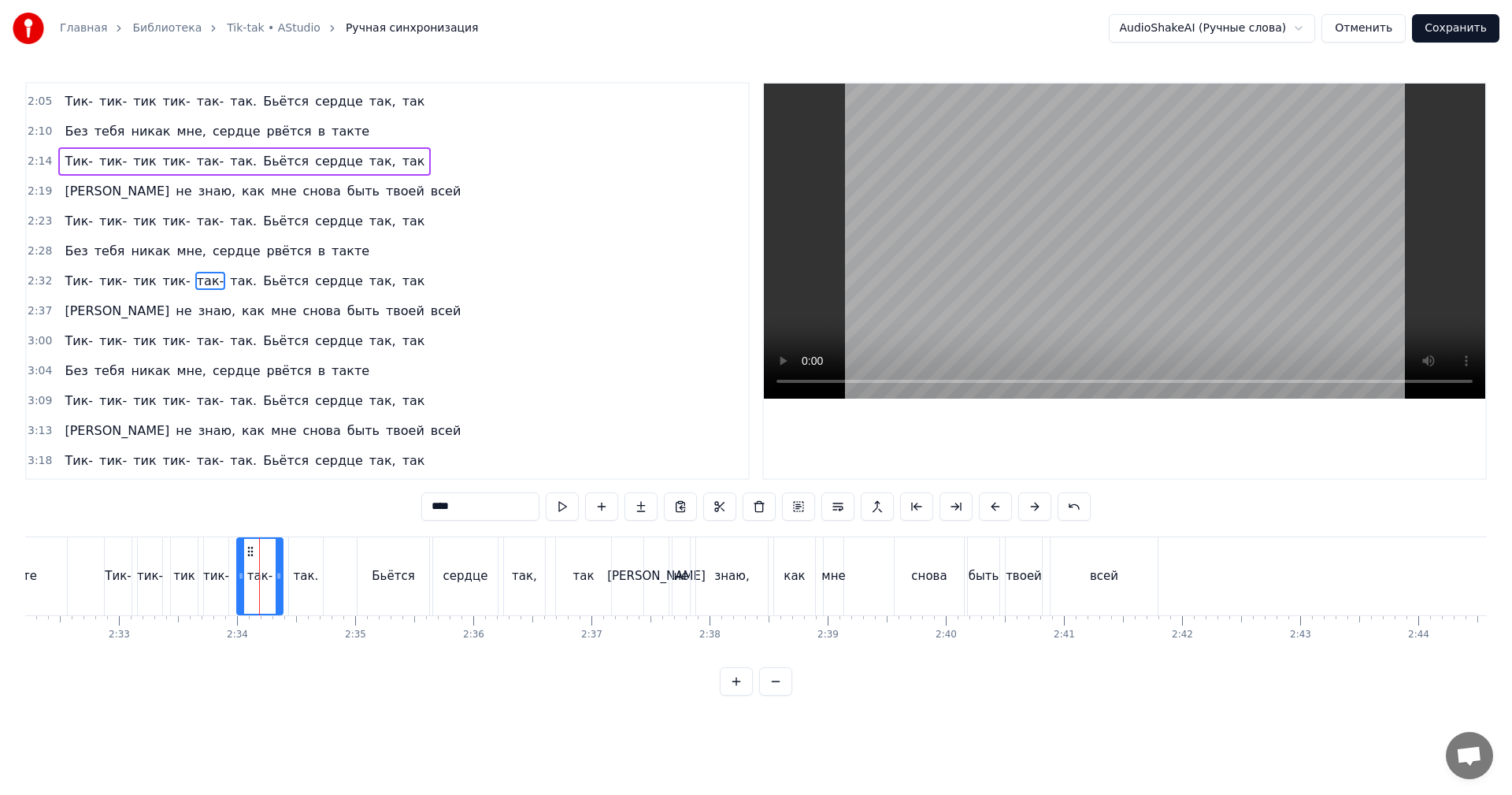
click at [1134, 276] on video at bounding box center [1124, 241] width 721 height 315
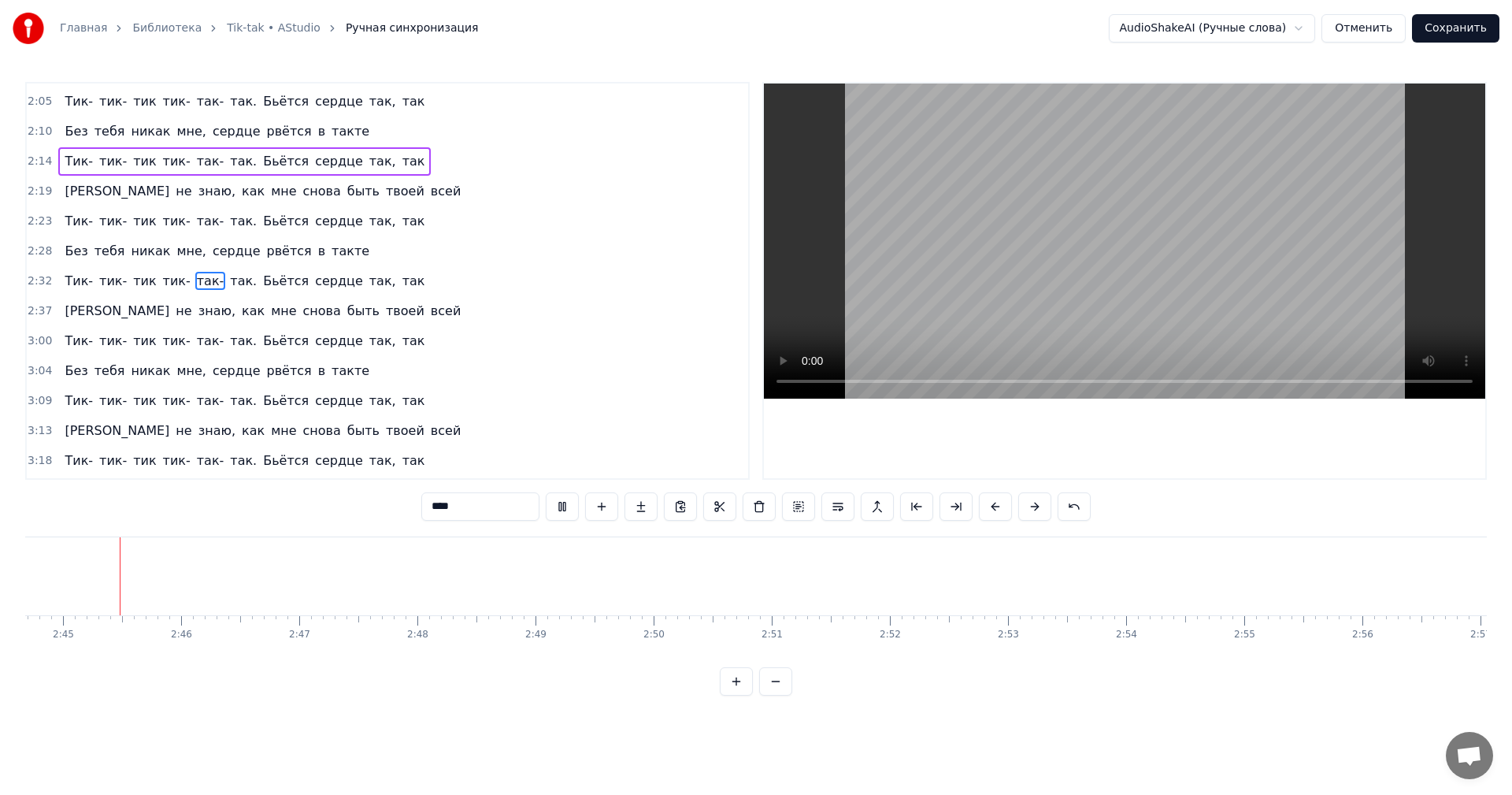
scroll to position [0, 19445]
drag, startPoint x: 1102, startPoint y: 272, endPoint x: 1117, endPoint y: 456, distance: 184.6
click at [1101, 273] on video at bounding box center [1124, 241] width 721 height 315
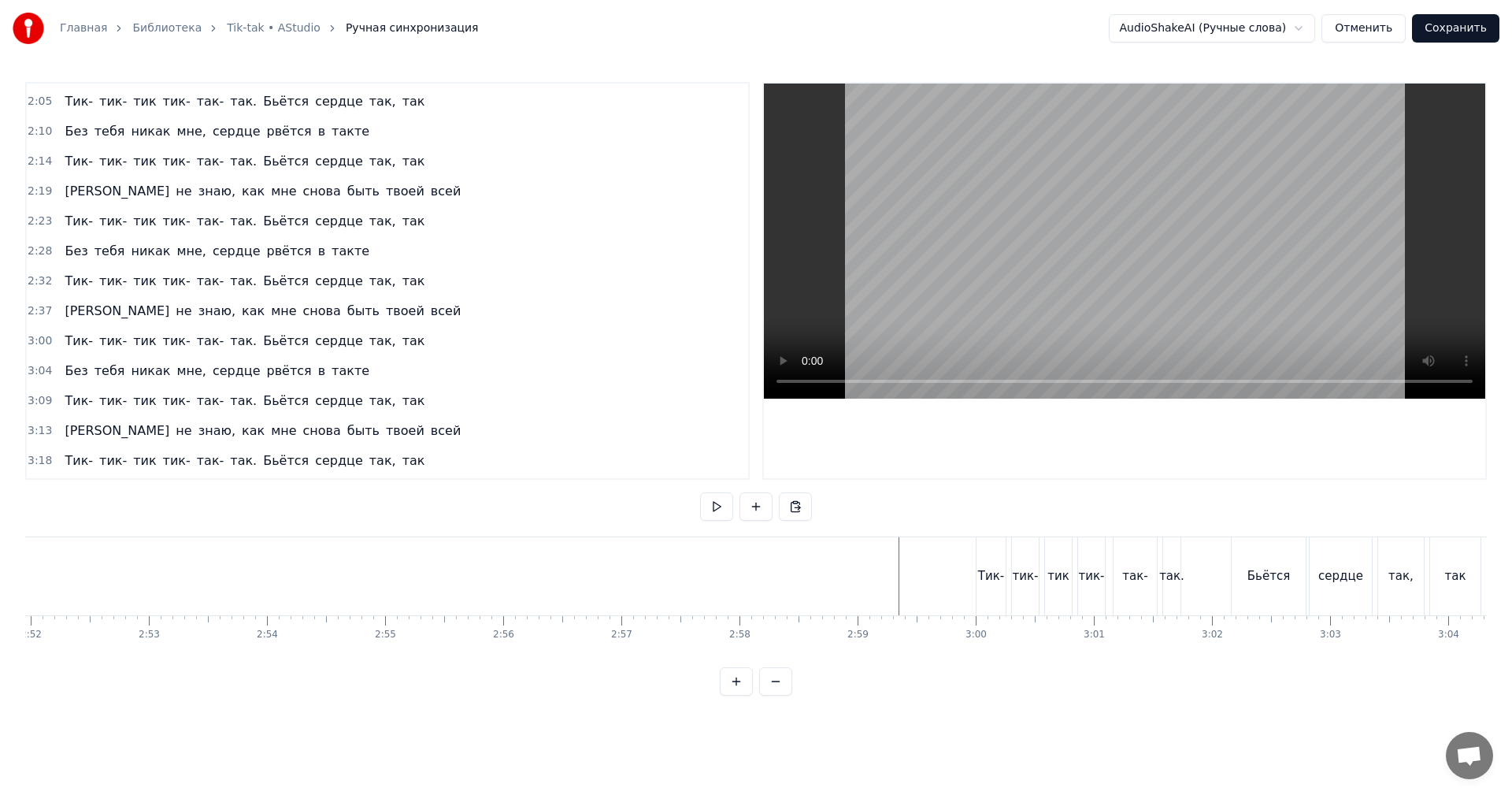
click at [1191, 280] on video at bounding box center [1124, 241] width 721 height 315
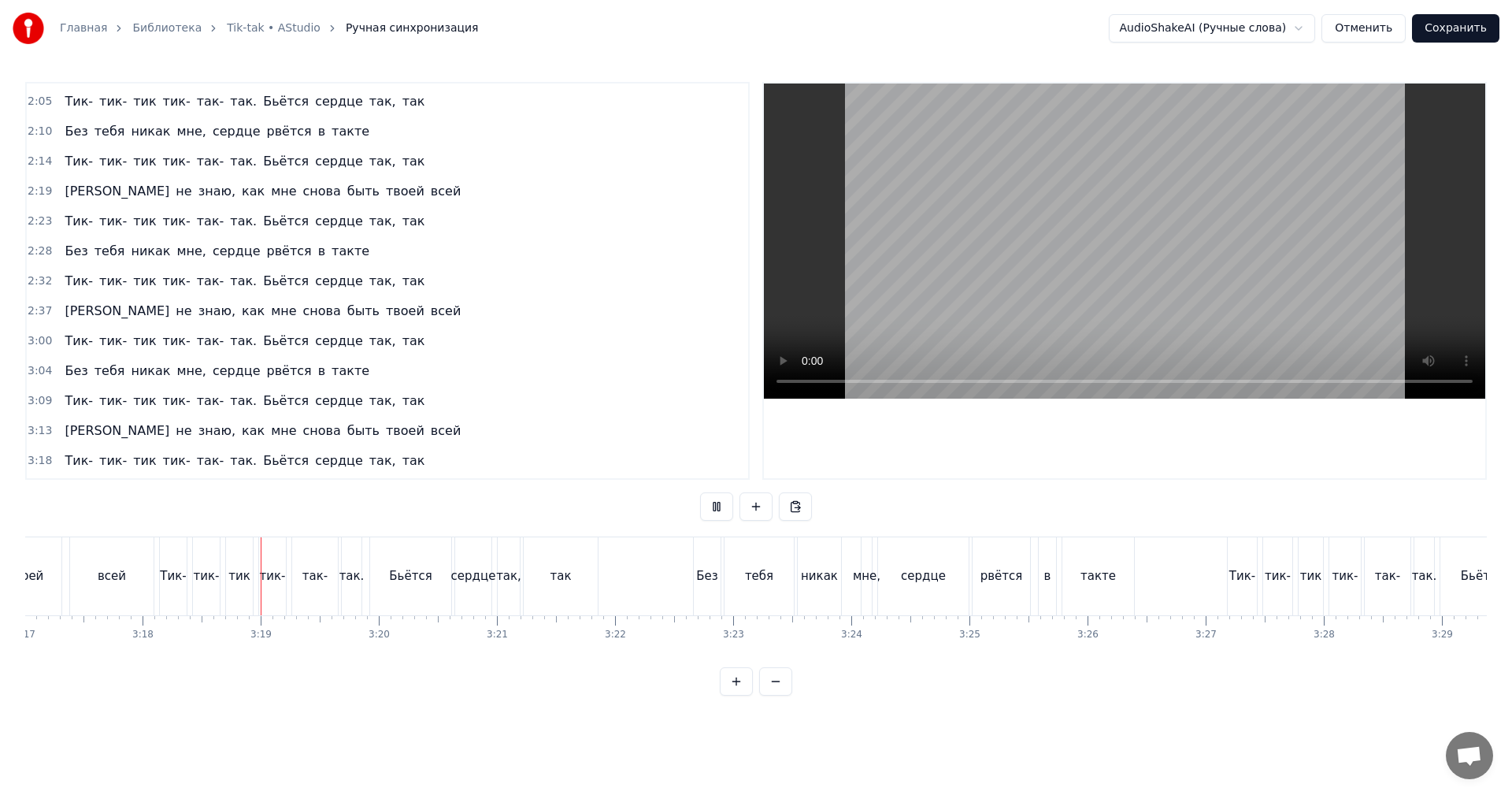
scroll to position [0, 23283]
click at [1067, 250] on video at bounding box center [1124, 241] width 721 height 315
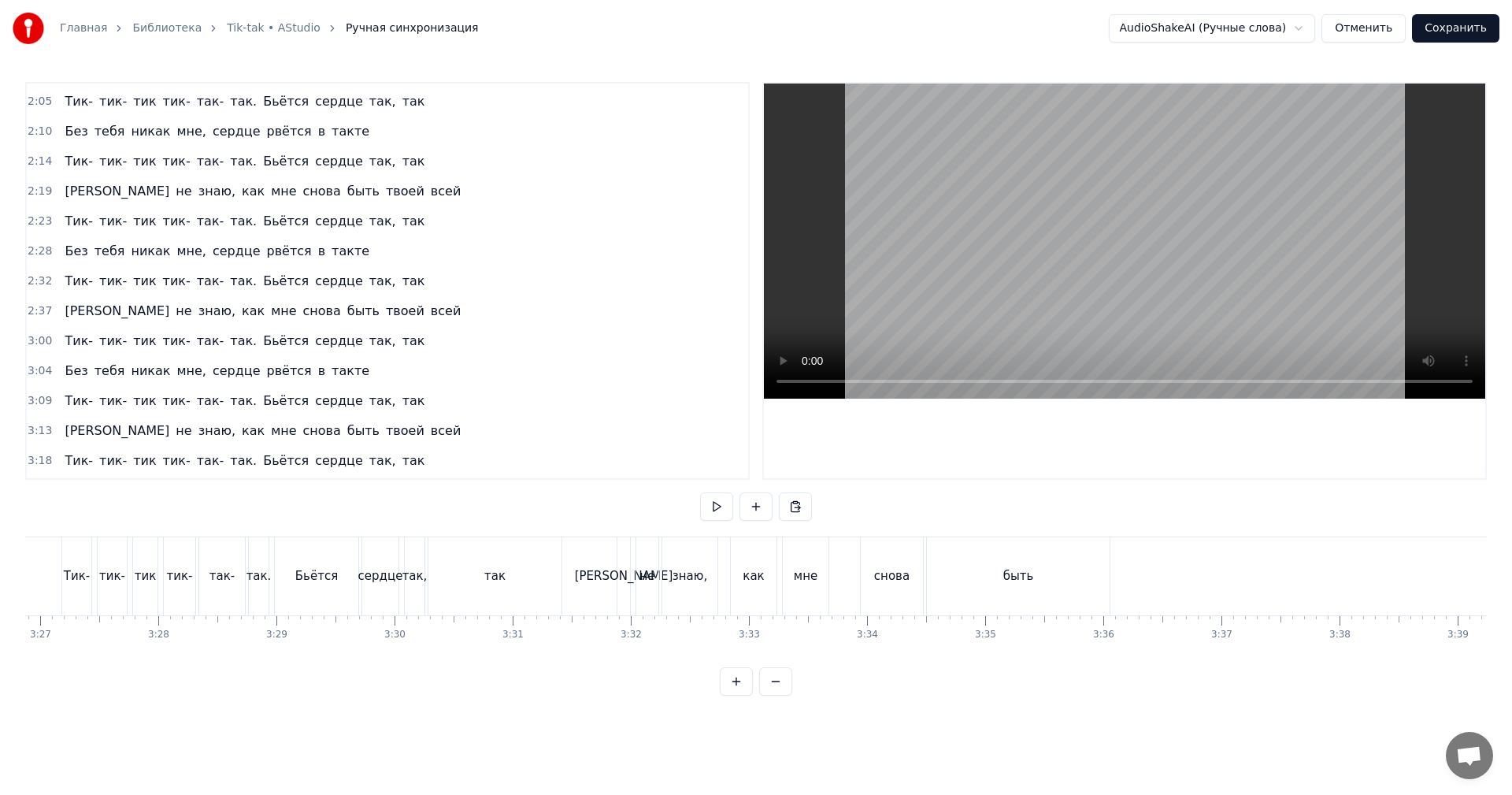
scroll to position [0, 24464]
click at [1011, 219] on video at bounding box center [1124, 241] width 721 height 315
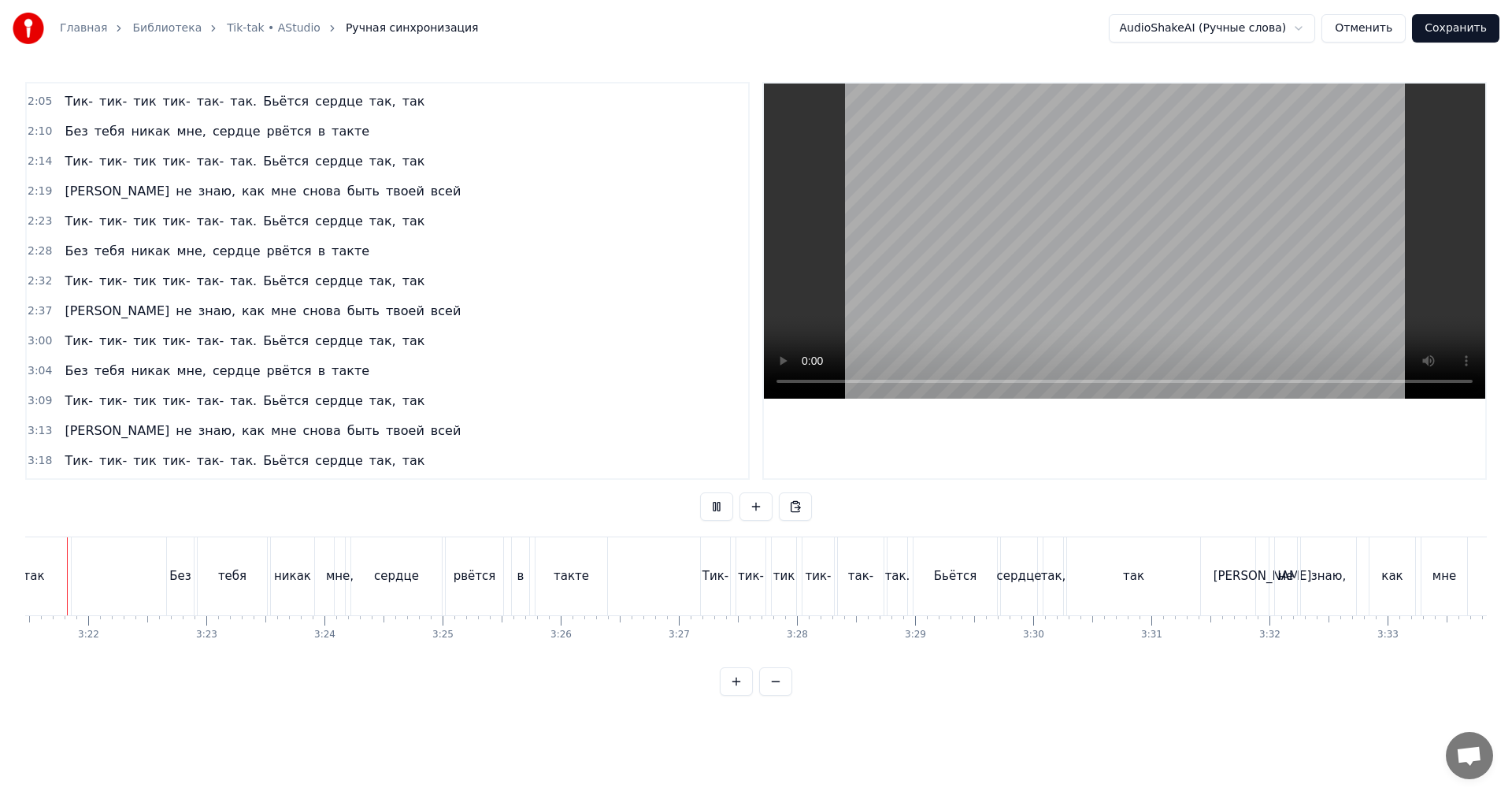
scroll to position [0, 23755]
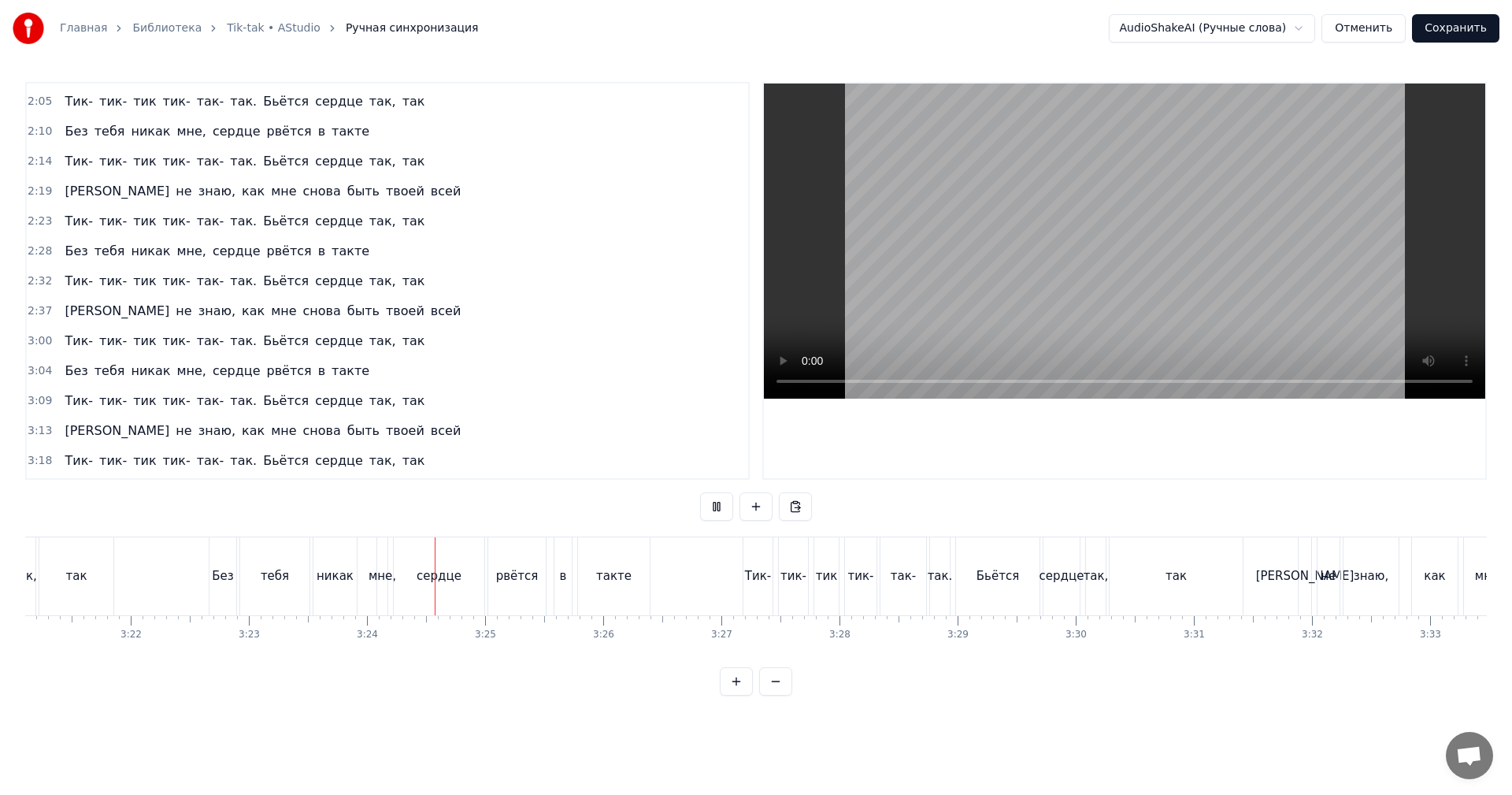
click at [1465, 26] on button "Сохранить" at bounding box center [1455, 28] width 88 height 28
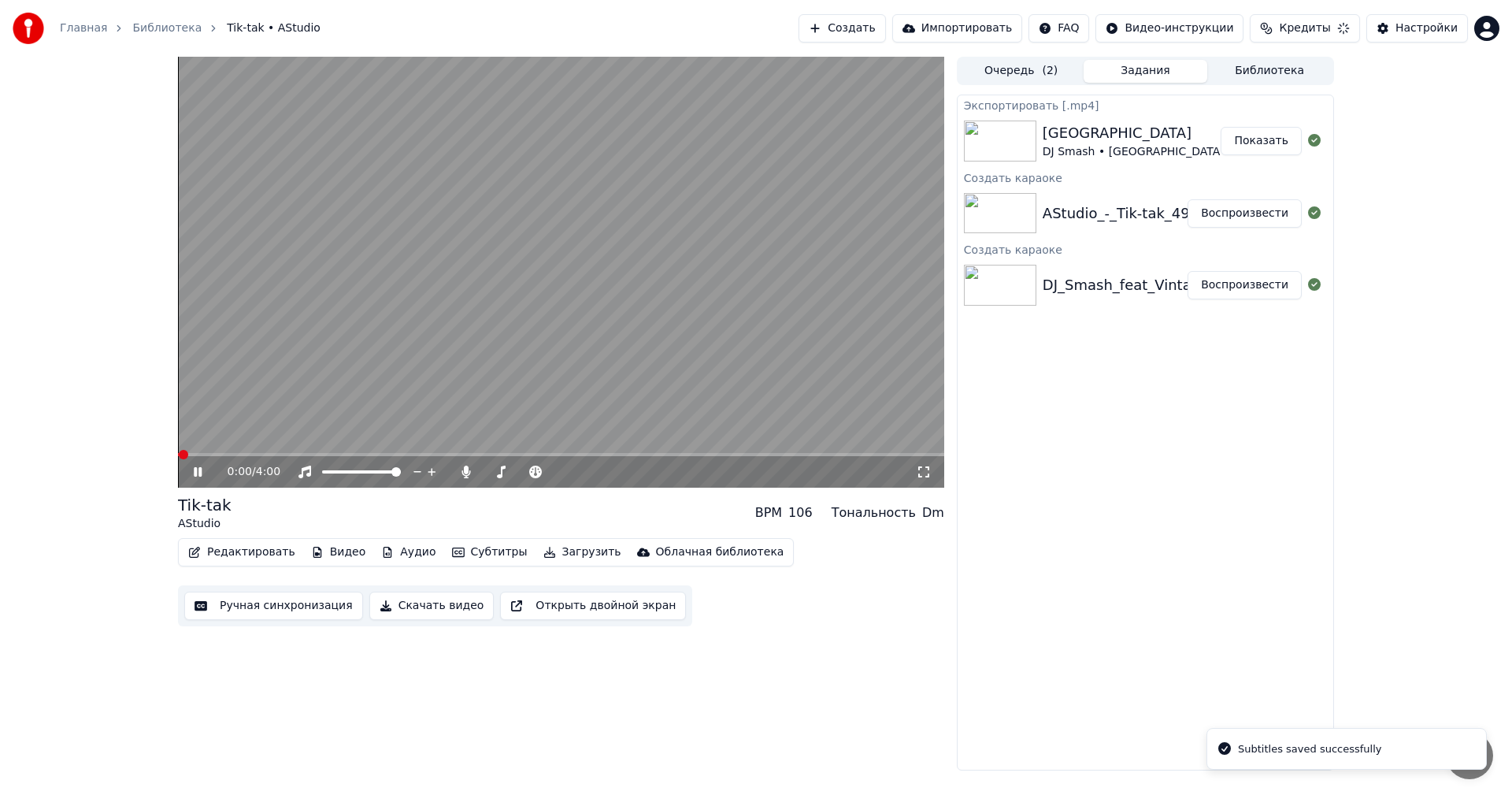
click at [407, 608] on button "Скачать видео" at bounding box center [432, 605] width 125 height 28
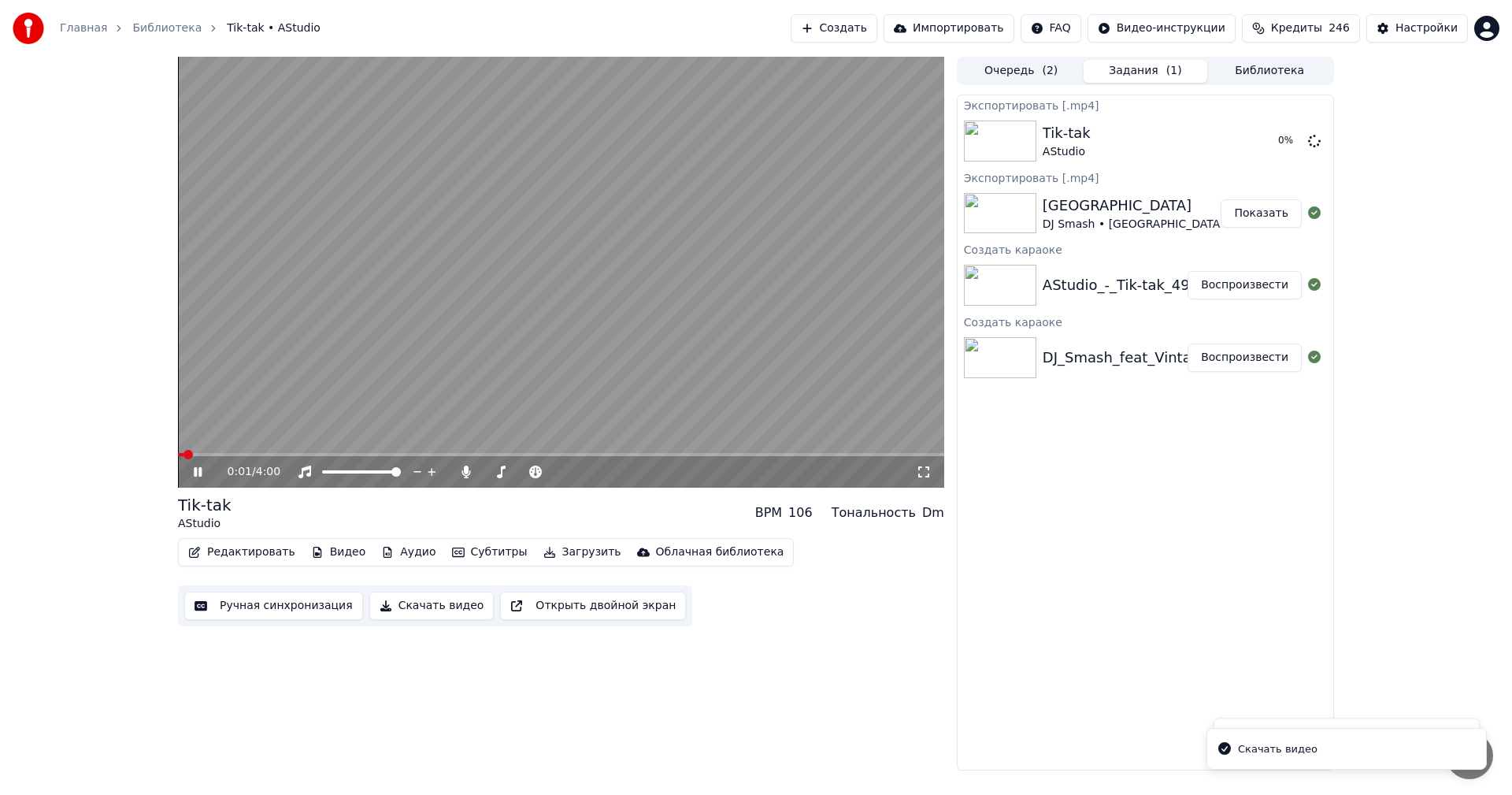
click at [715, 292] on video at bounding box center [560, 272] width 766 height 431
click at [1273, 138] on button "Показать" at bounding box center [1260, 140] width 81 height 28
